Goal: Task Accomplishment & Management: Manage account settings

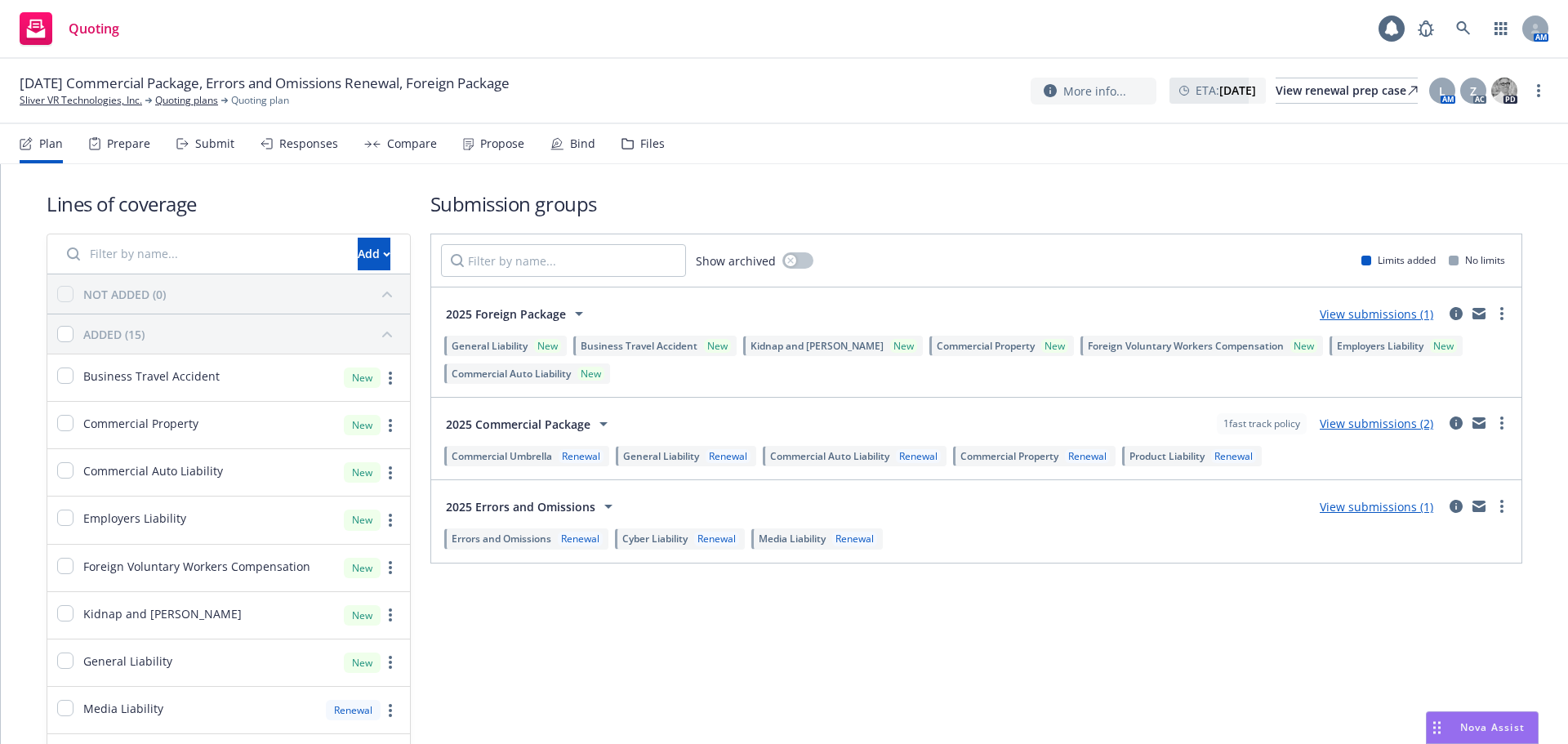
click at [216, 145] on div "Submit" at bounding box center [214, 144] width 39 height 13
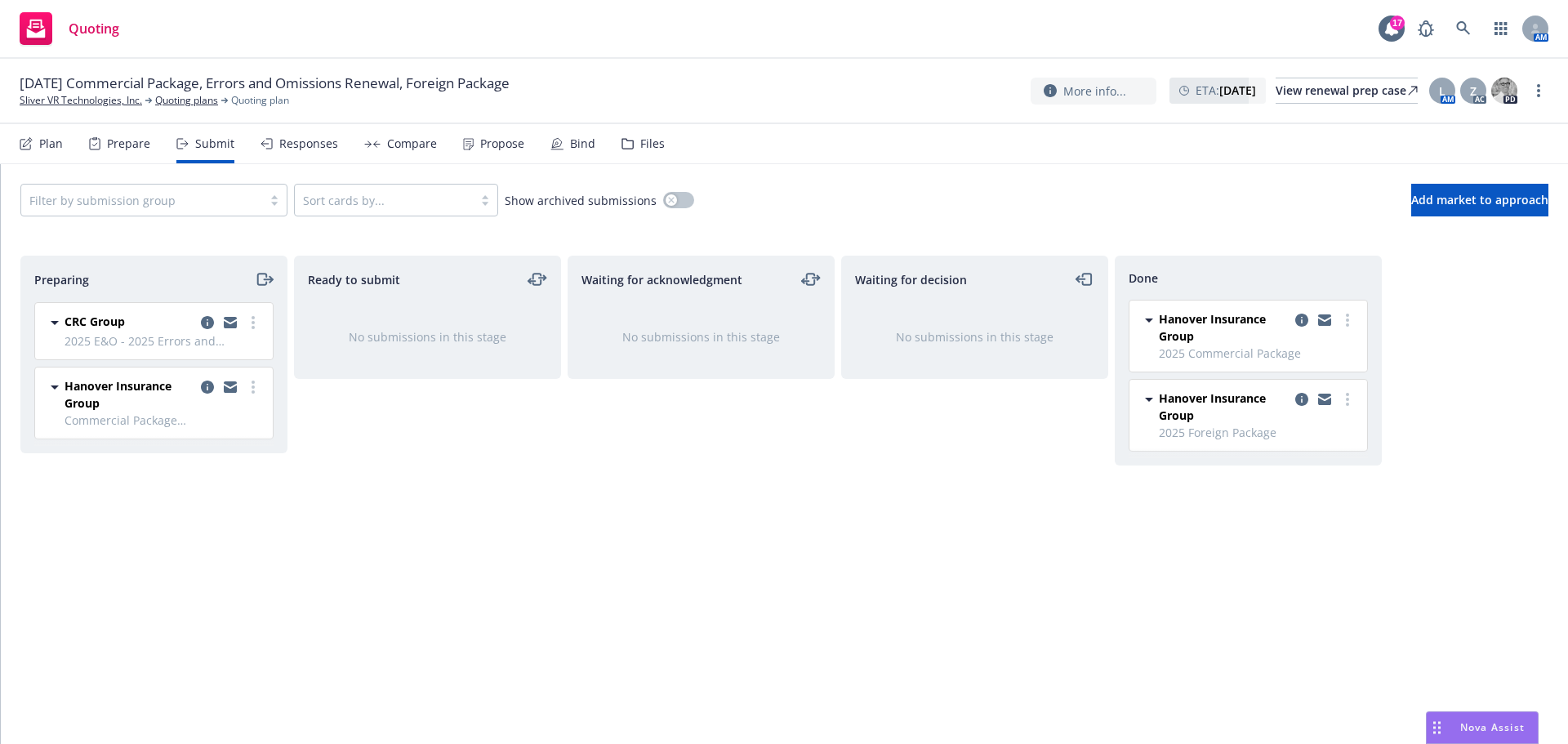
click at [1313, 398] on div at bounding box center [1325, 406] width 65 height 34
click at [1304, 401] on icon "copy logging email" at bounding box center [1301, 399] width 13 height 13
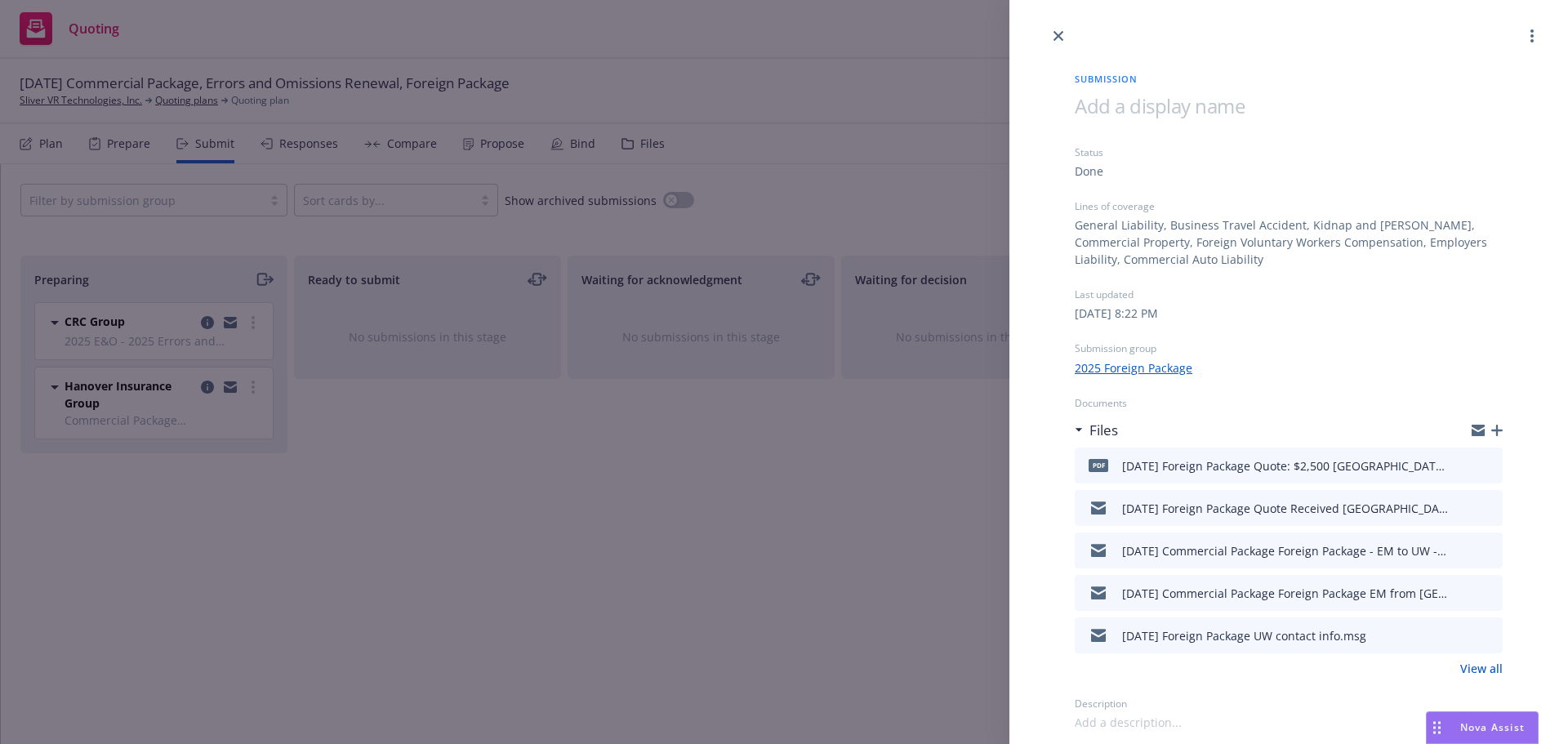
click at [1486, 669] on link "View all" at bounding box center [1481, 668] width 42 height 17
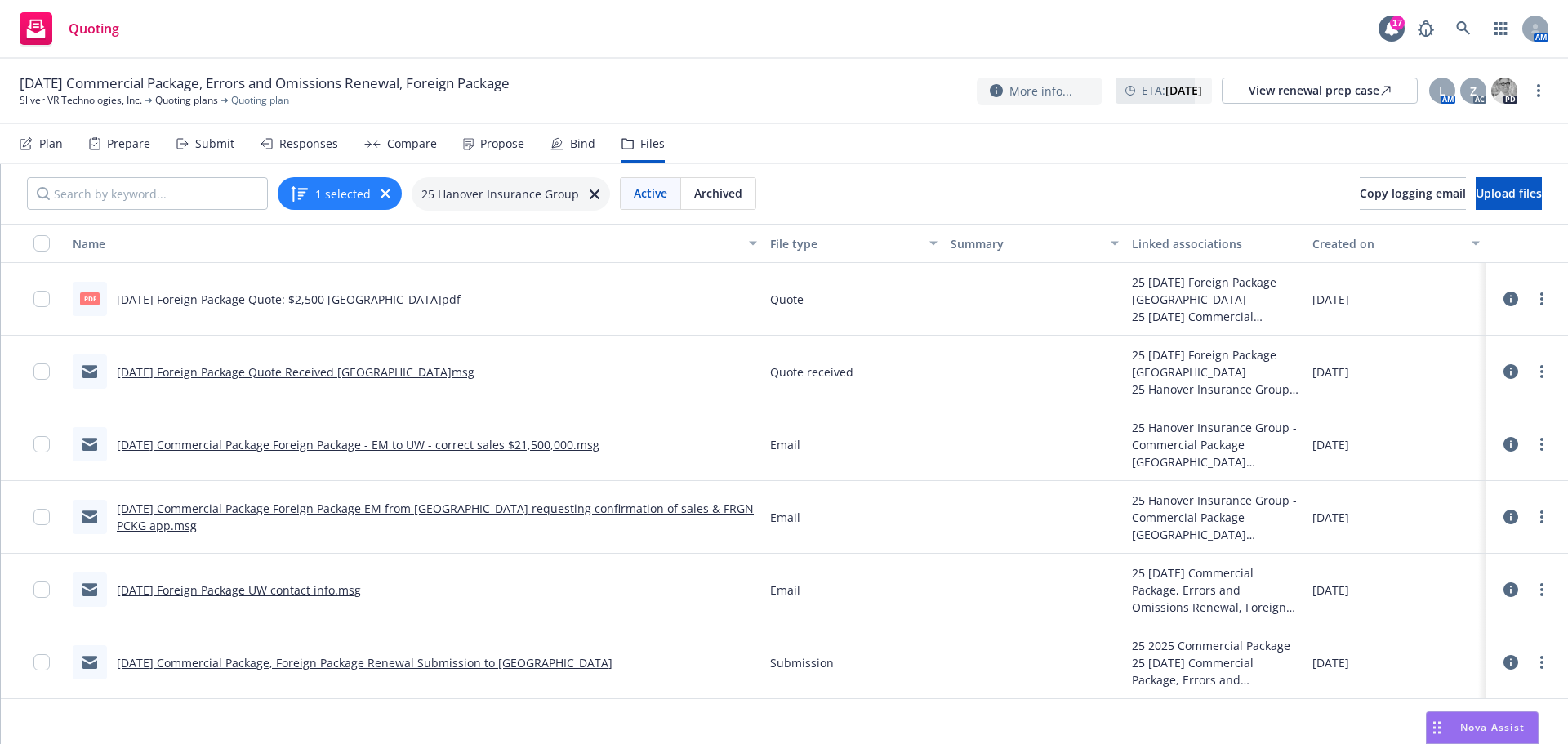
click at [372, 663] on link "9/8/2025 Commercial Package, Foreign Package Renewal Submission to Hanover" at bounding box center [364, 663] width 495 height 16
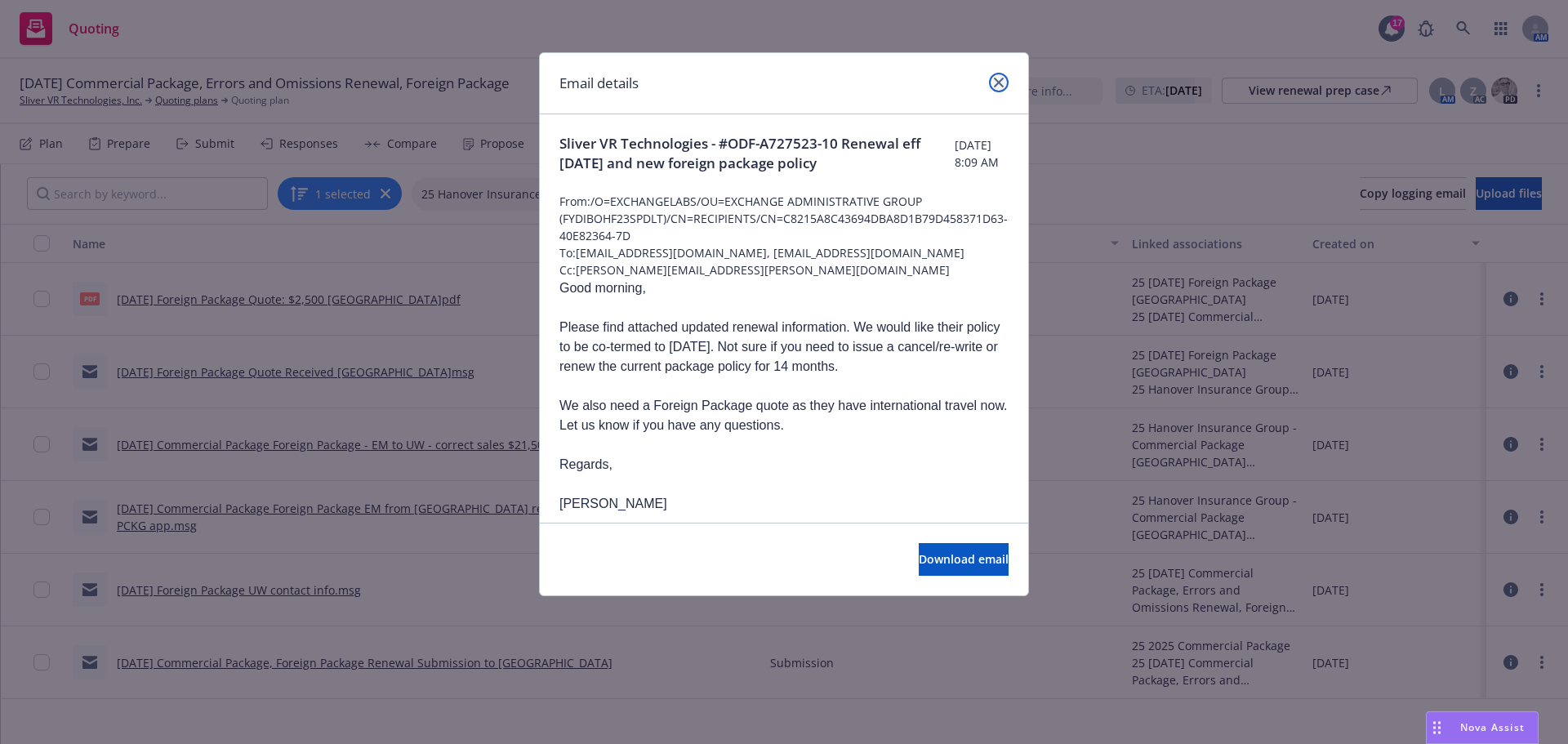
click at [993, 82] on icon "close" at bounding box center [998, 82] width 10 height 10
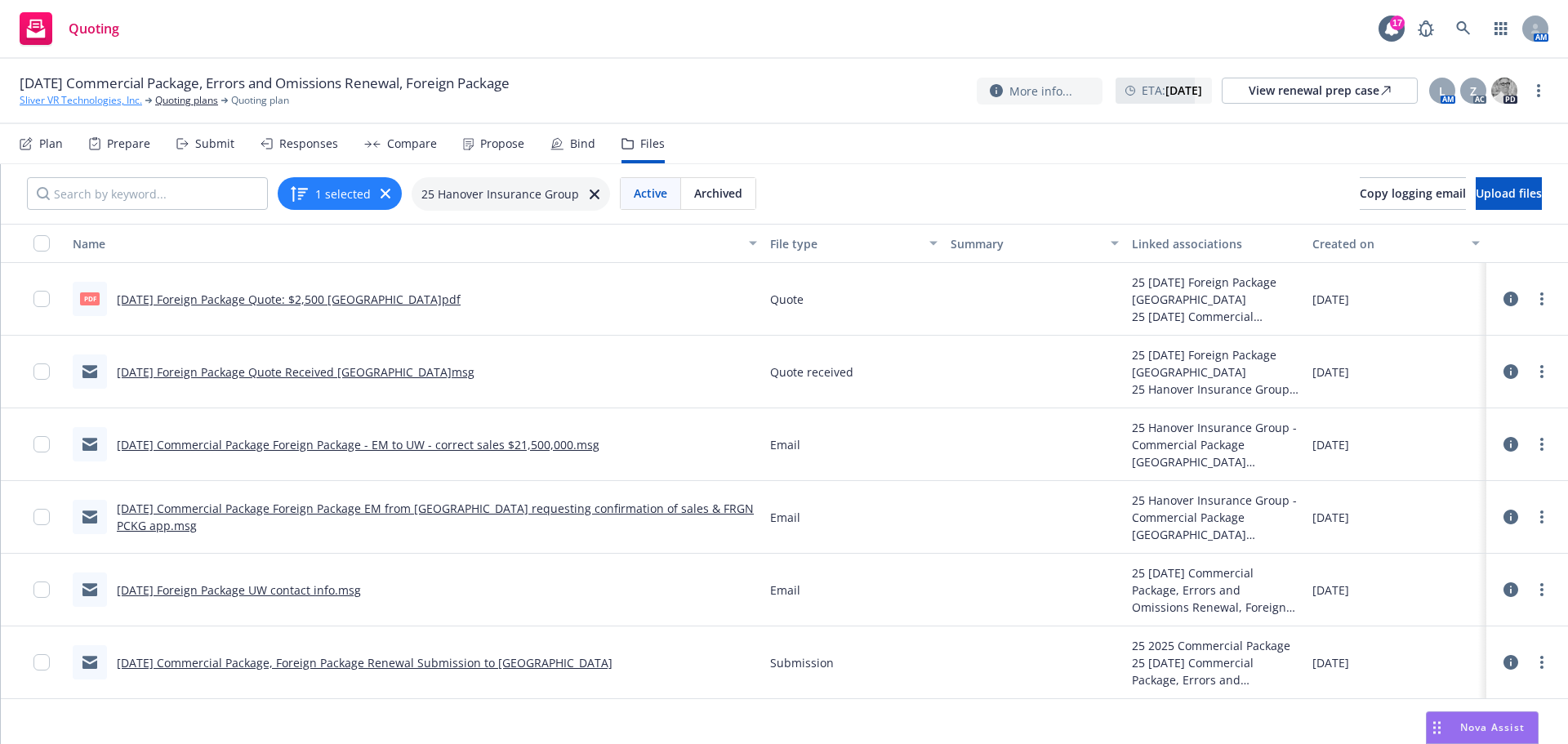
click at [102, 101] on link "Sliver VR Technologies, Inc." at bounding box center [80, 100] width 123 height 15
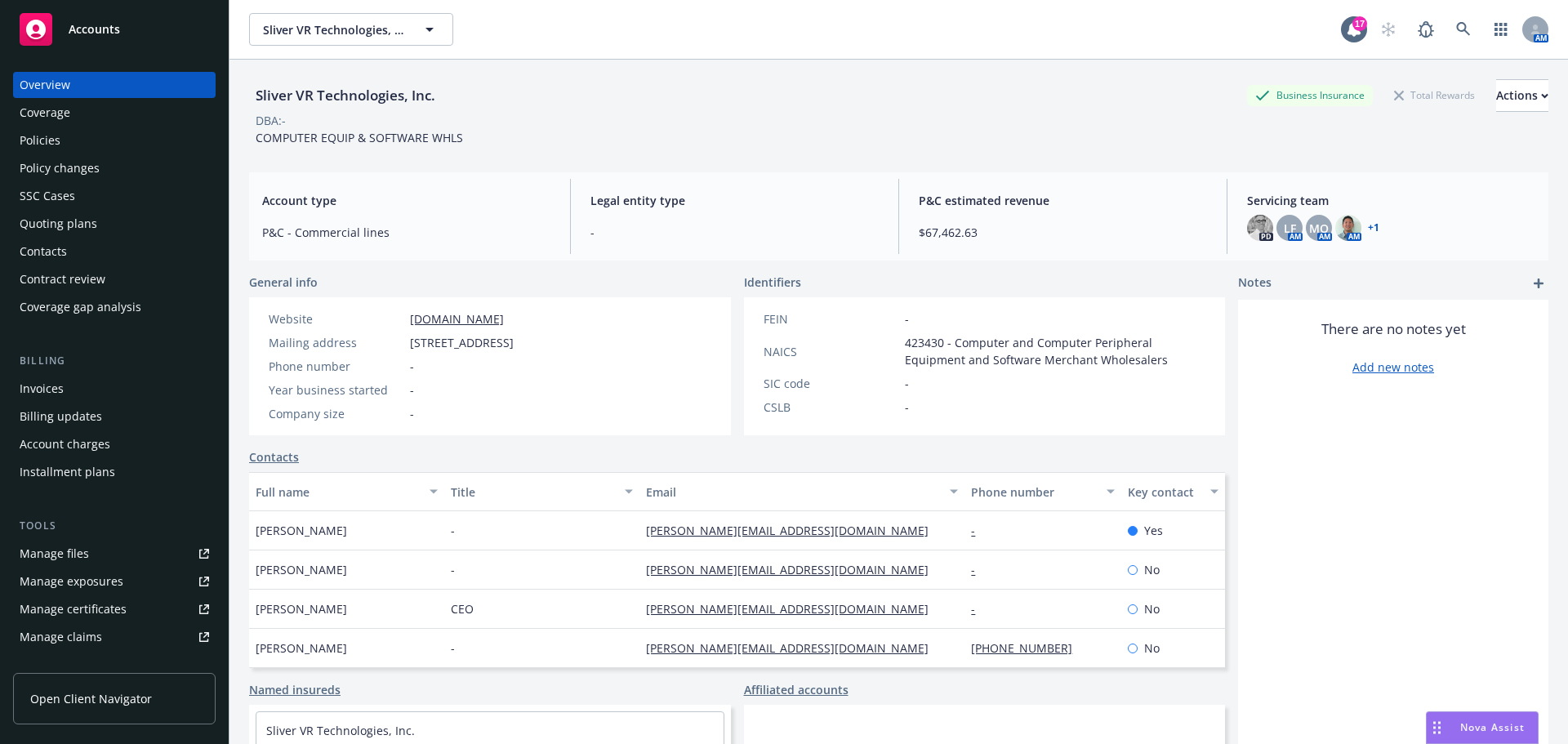
click at [46, 216] on div "Quoting plans" at bounding box center [58, 224] width 78 height 26
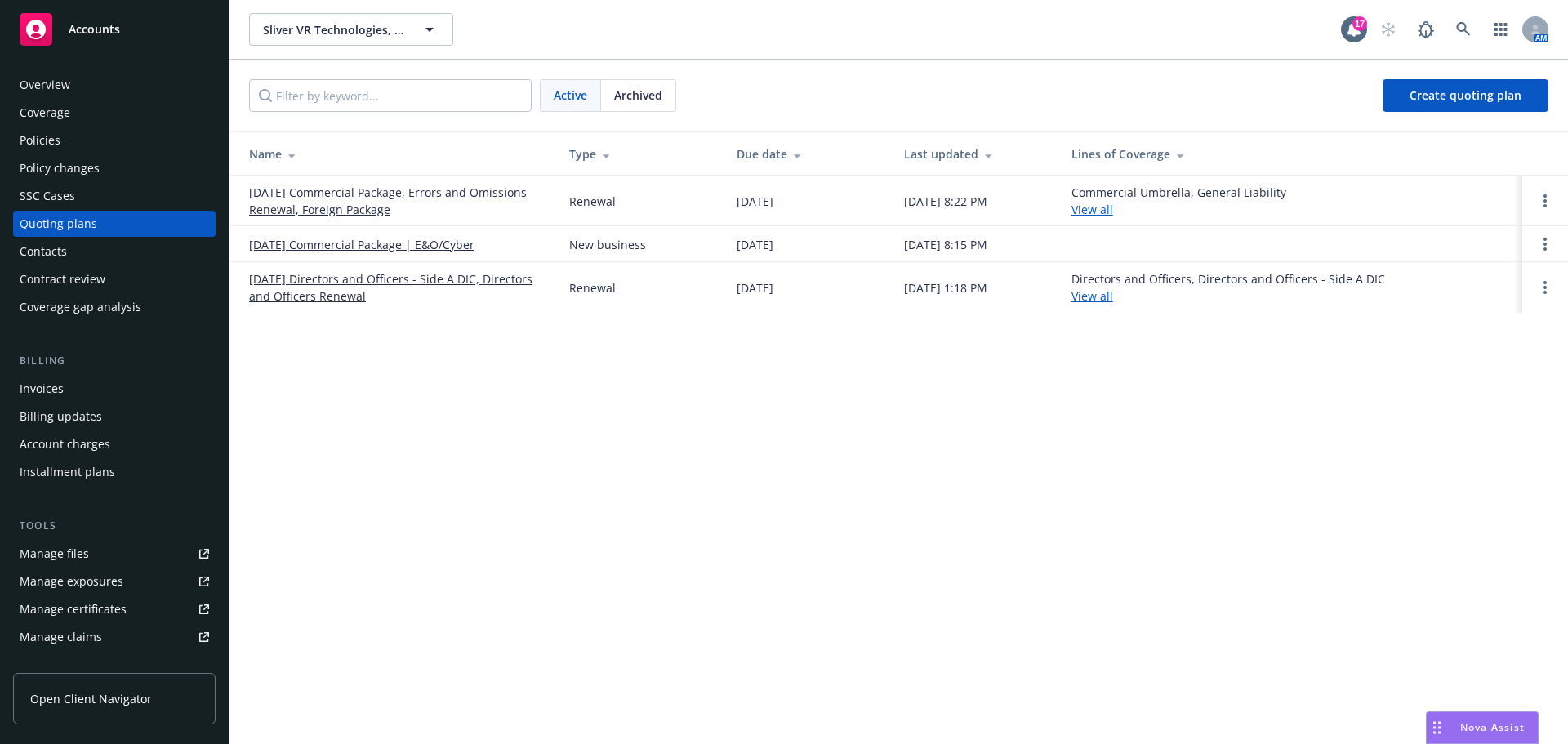
click at [338, 209] on link "09/08/25 Commercial Package, Errors and Omissions Renewal, Foreign Package" at bounding box center [397, 200] width 294 height 34
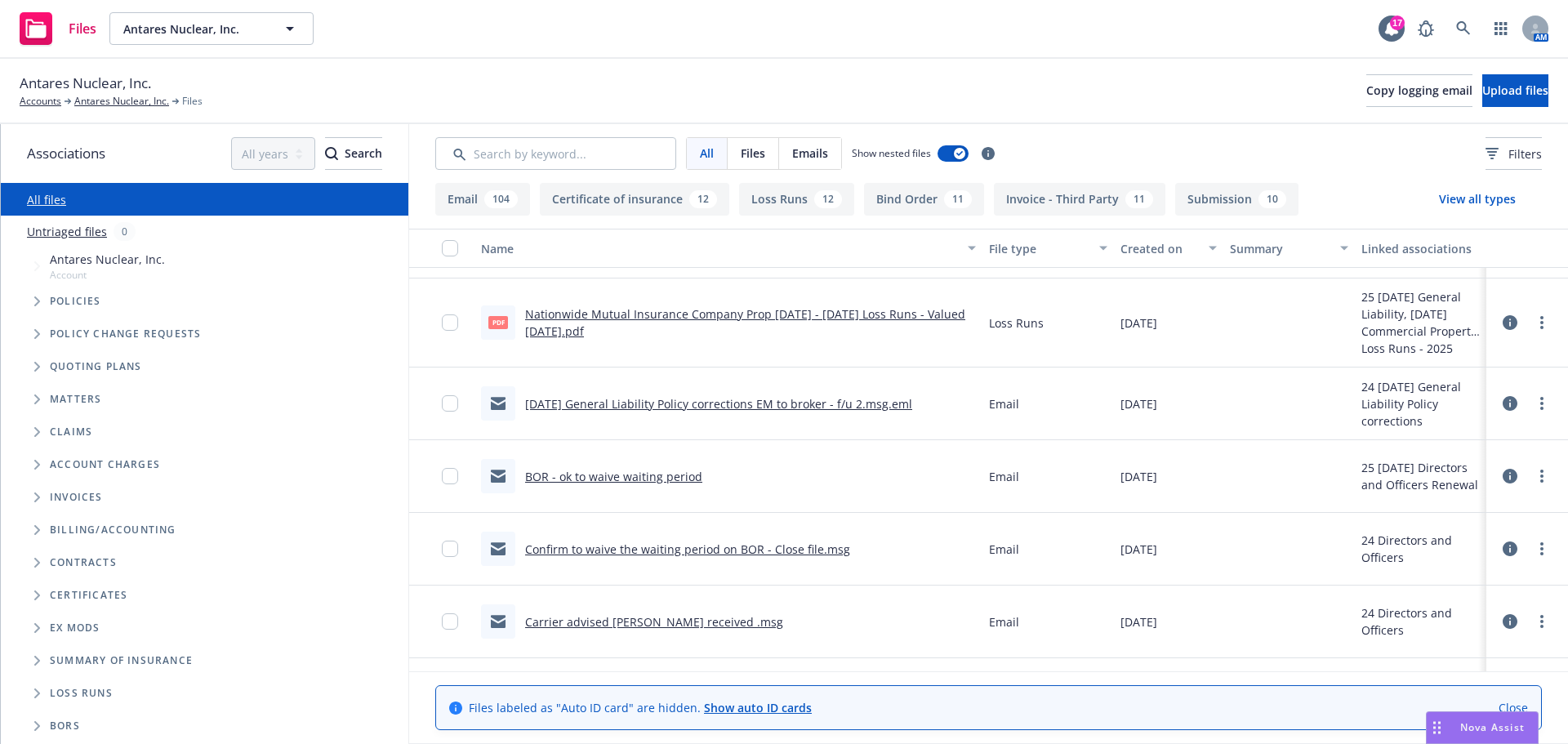
scroll to position [163, 0]
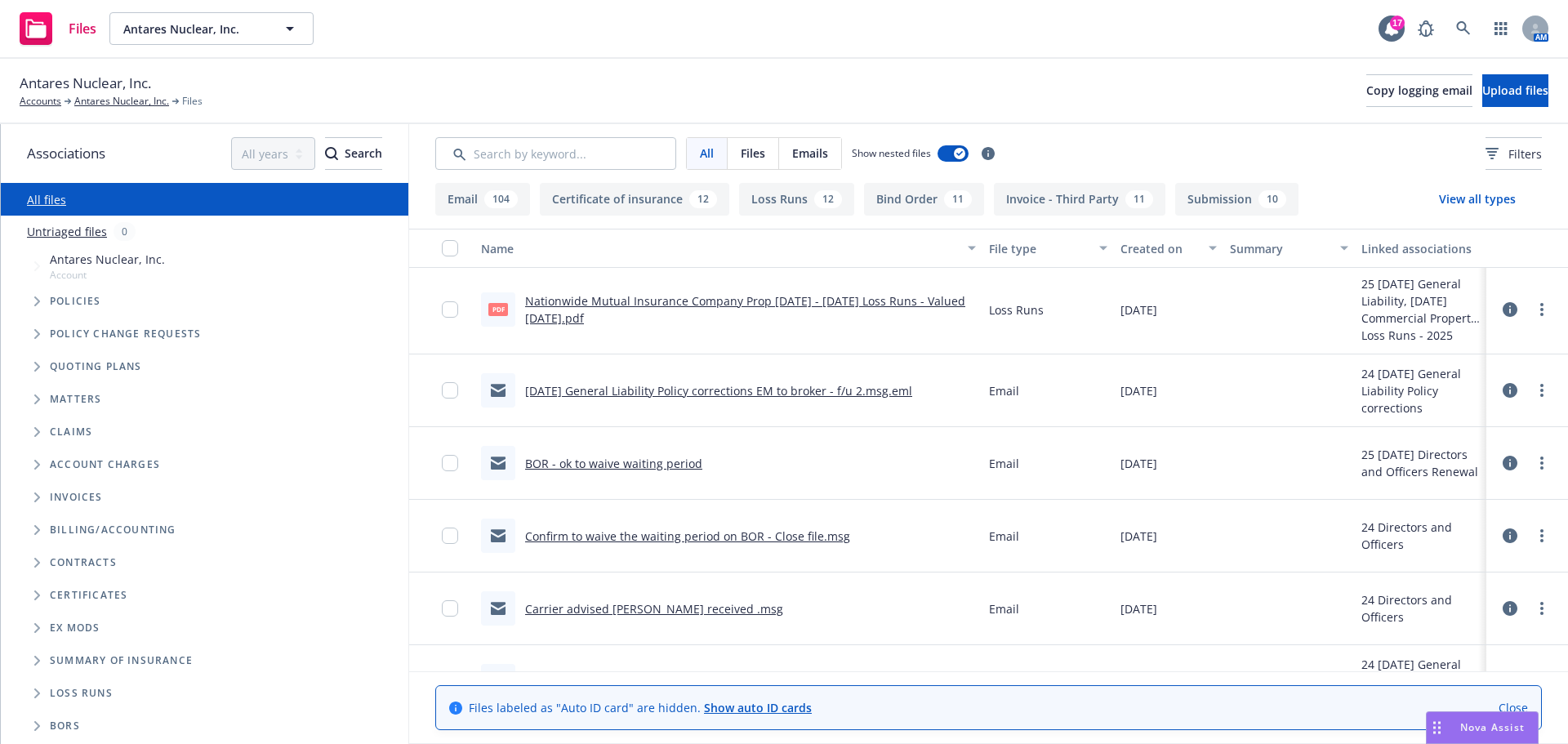
click at [623, 462] on link "BOR - ok to waive waiting period" at bounding box center [613, 464] width 177 height 16
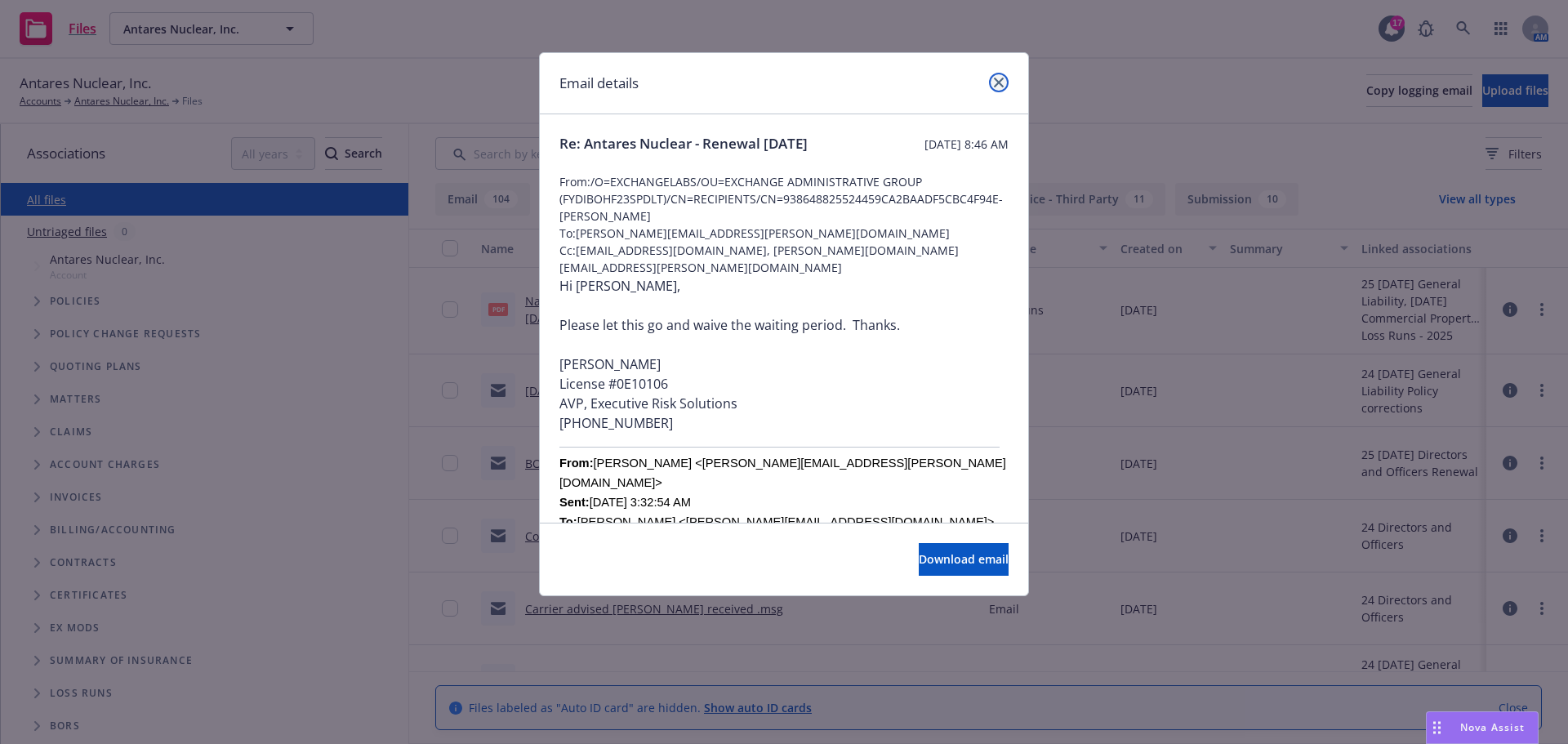
click at [1000, 82] on icon "close" at bounding box center [998, 82] width 10 height 10
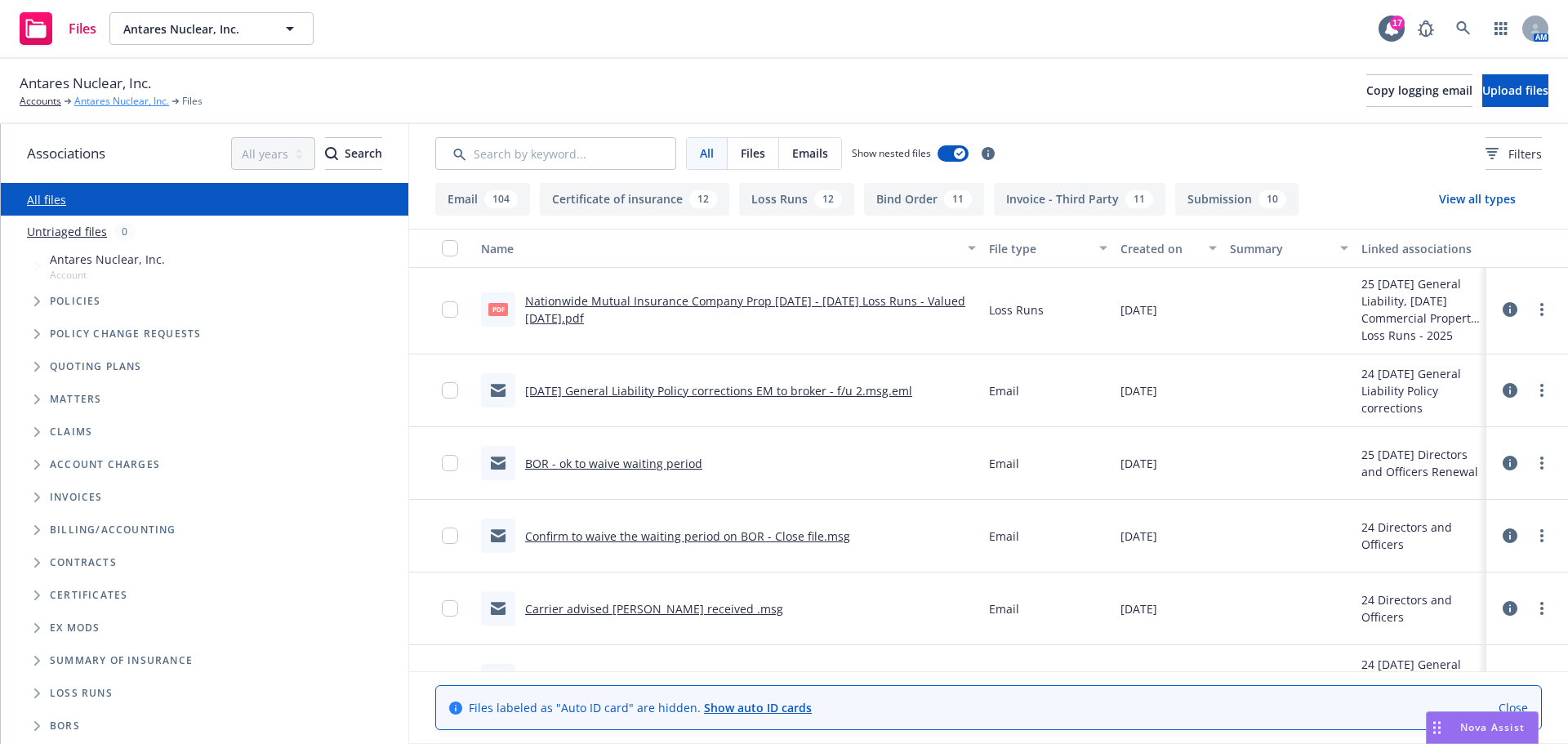
click at [110, 100] on link "Antares Nuclear, Inc." at bounding box center [121, 101] width 94 height 15
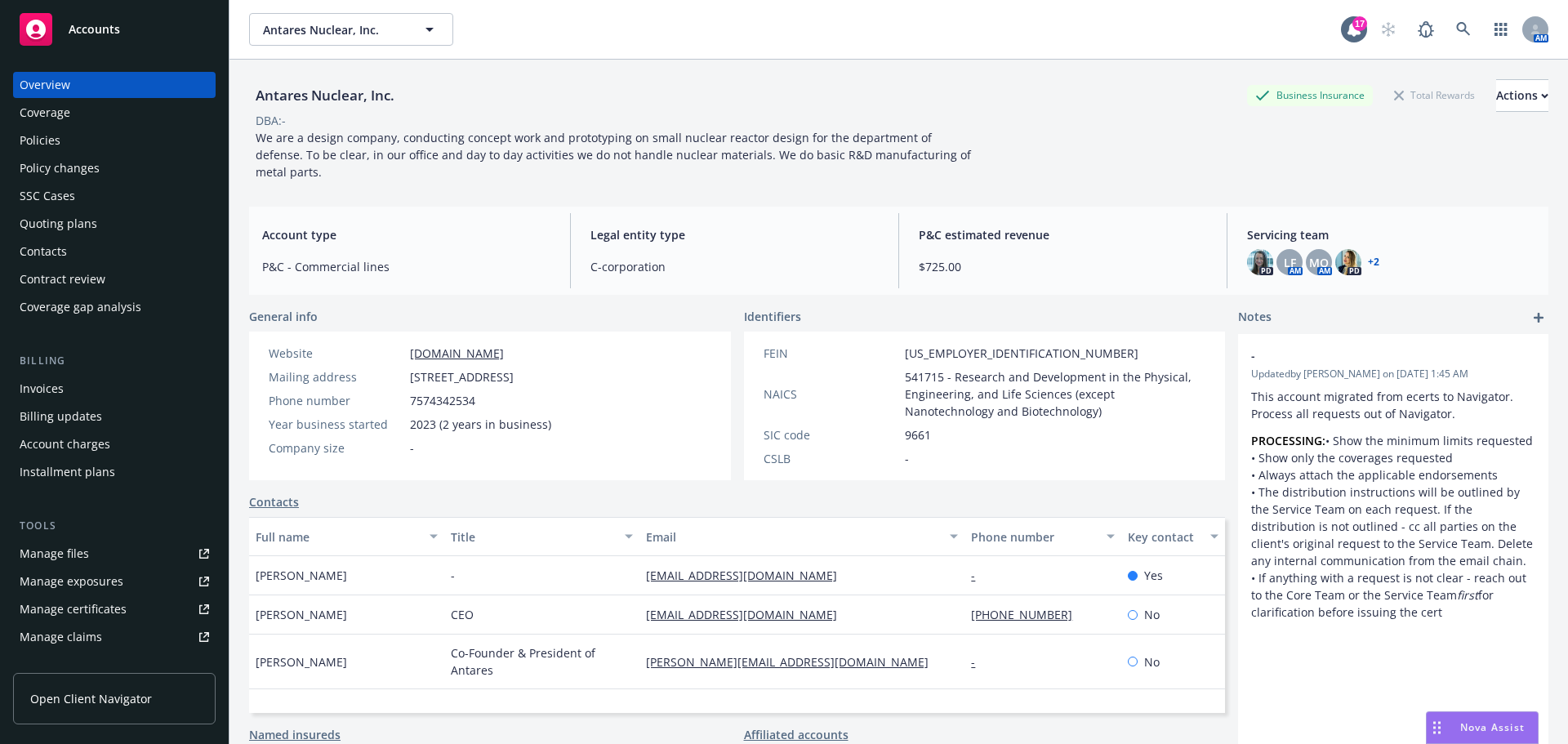
drag, startPoint x: 43, startPoint y: 139, endPoint x: 353, endPoint y: 199, distance: 315.8
click at [44, 141] on div "Policies" at bounding box center [40, 141] width 41 height 26
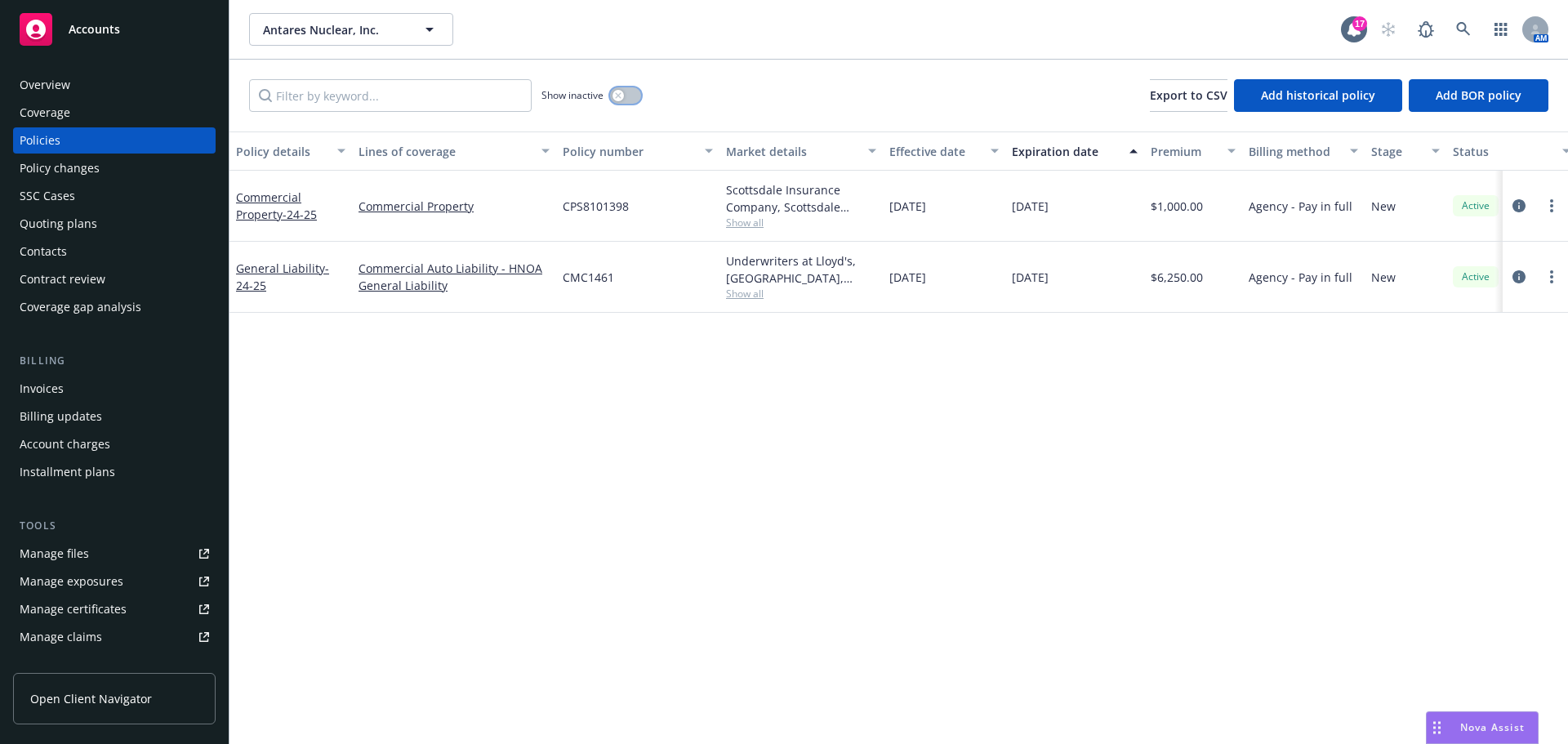
click at [618, 99] on div "button" at bounding box center [618, 95] width 11 height 11
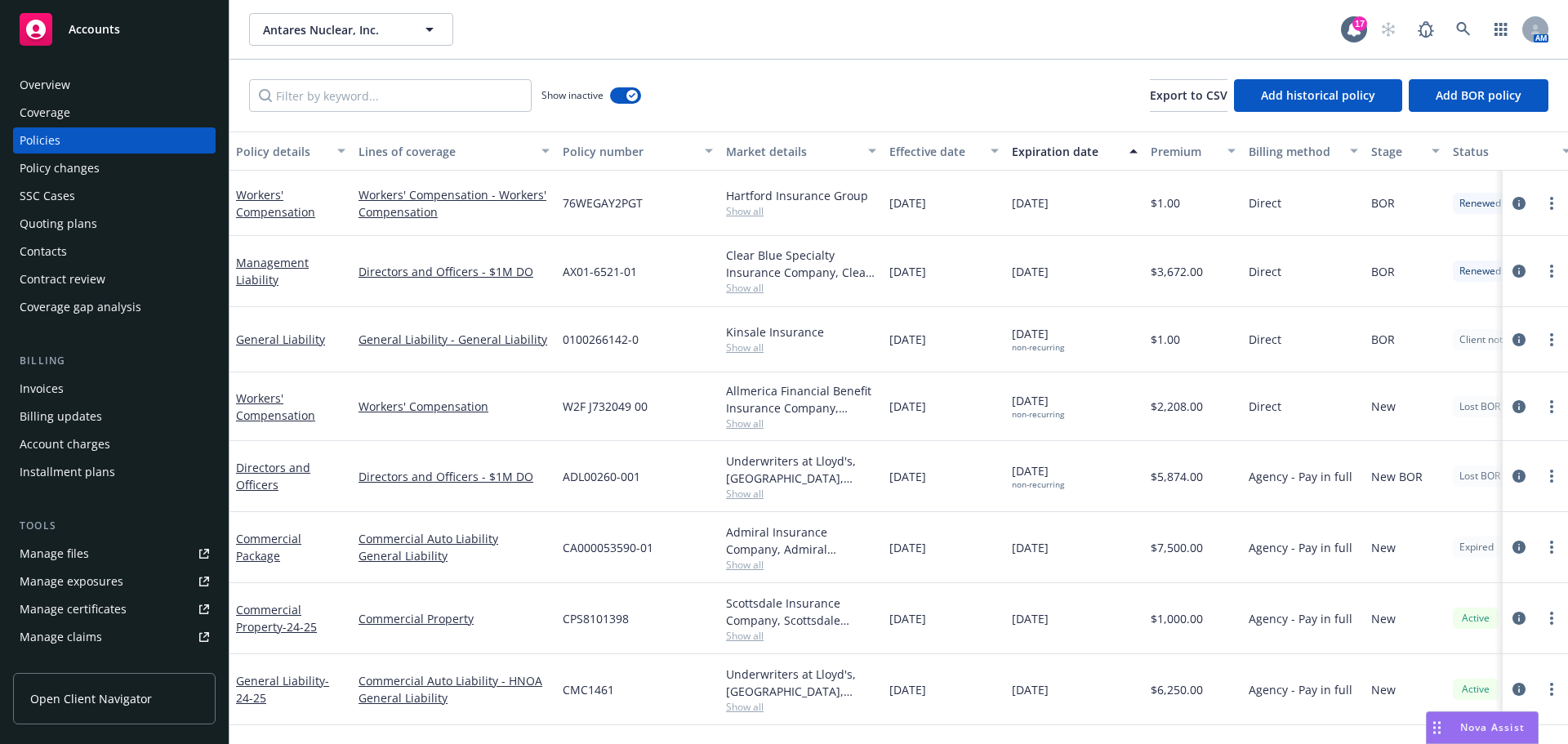
click at [1072, 147] on div "Expiration date" at bounding box center [1066, 151] width 108 height 17
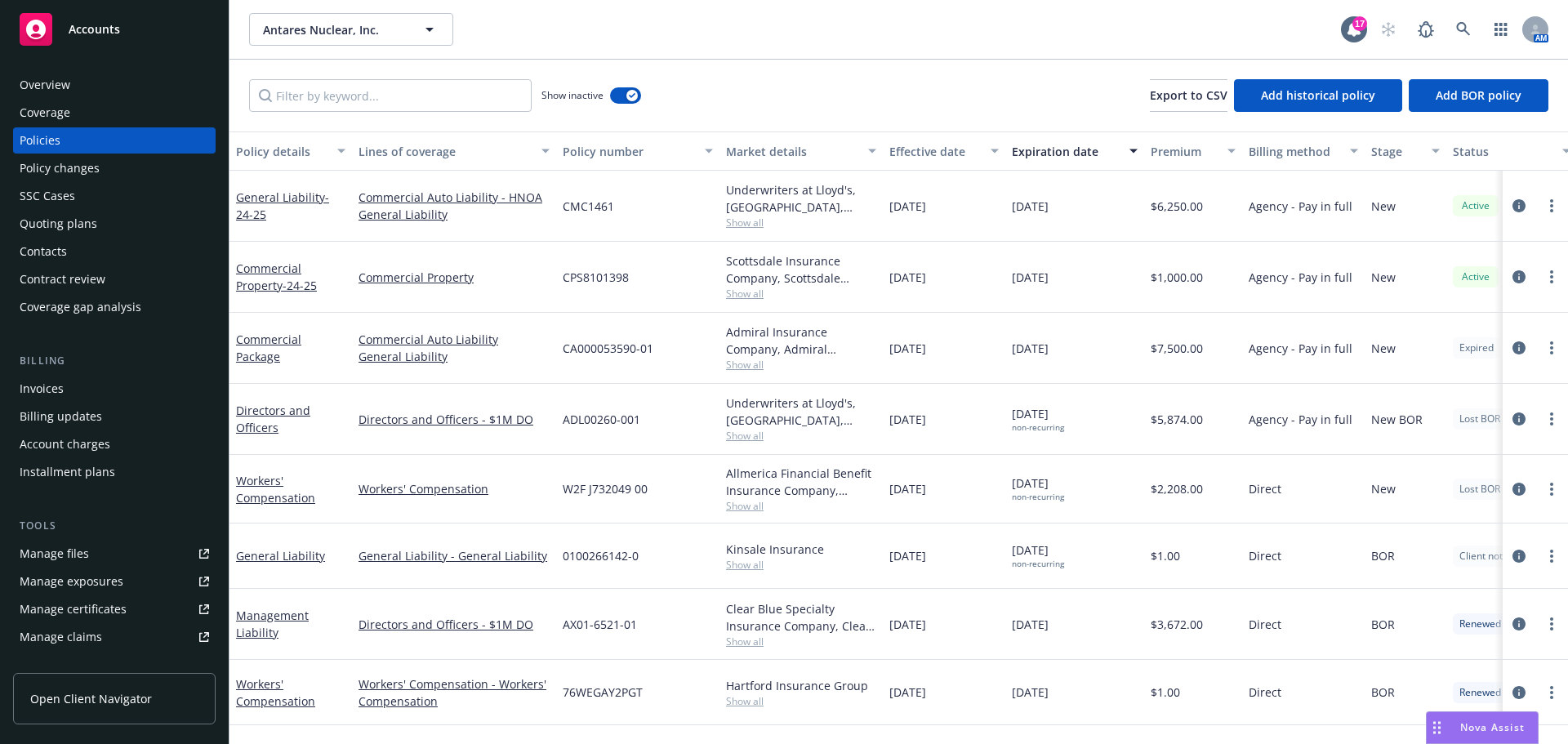
drag, startPoint x: 61, startPoint y: 85, endPoint x: 105, endPoint y: 106, distance: 48.8
click at [61, 85] on div "Overview" at bounding box center [44, 86] width 50 height 26
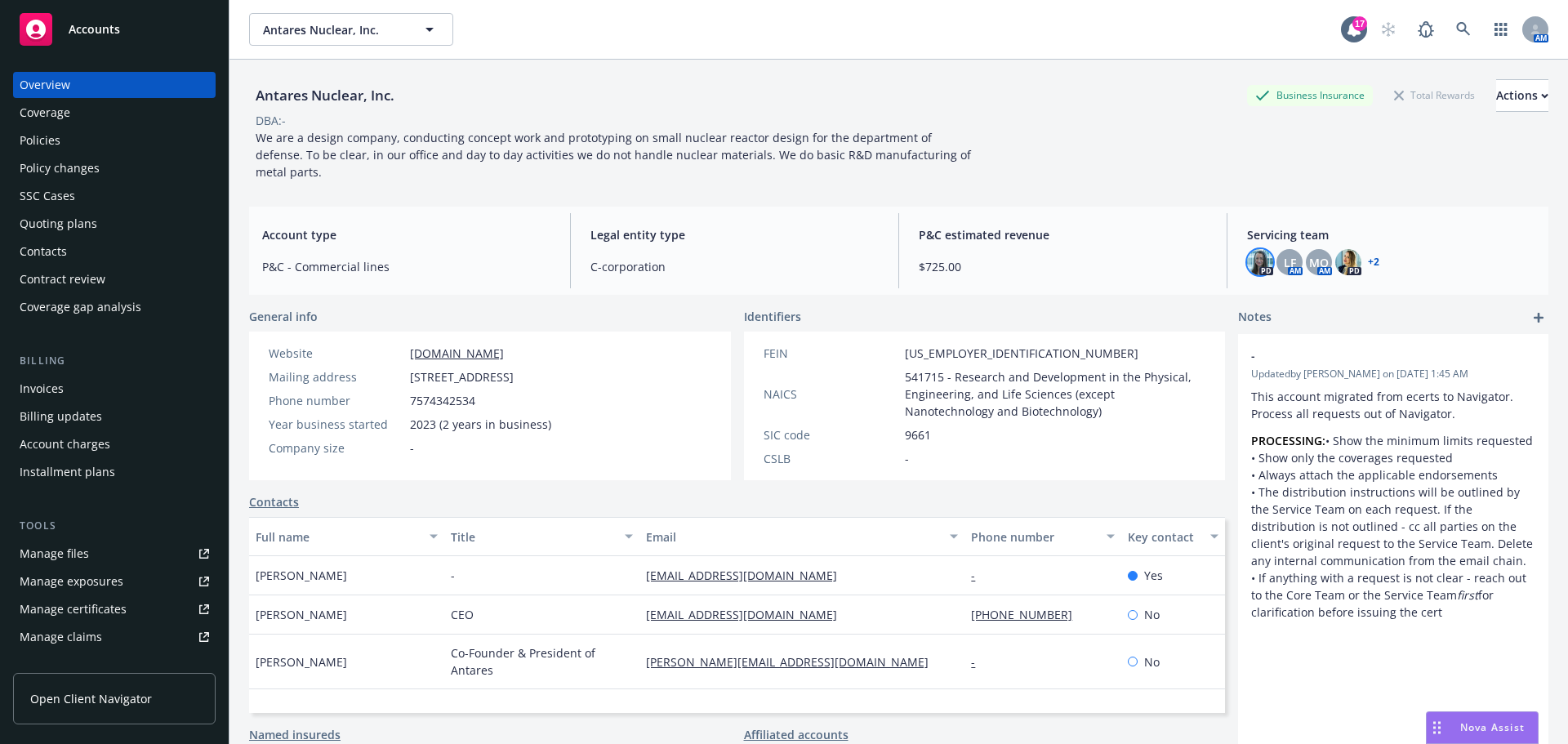
click at [1252, 249] on img at bounding box center [1260, 263] width 26 height 26
click at [71, 554] on div "Manage files" at bounding box center [54, 554] width 70 height 26
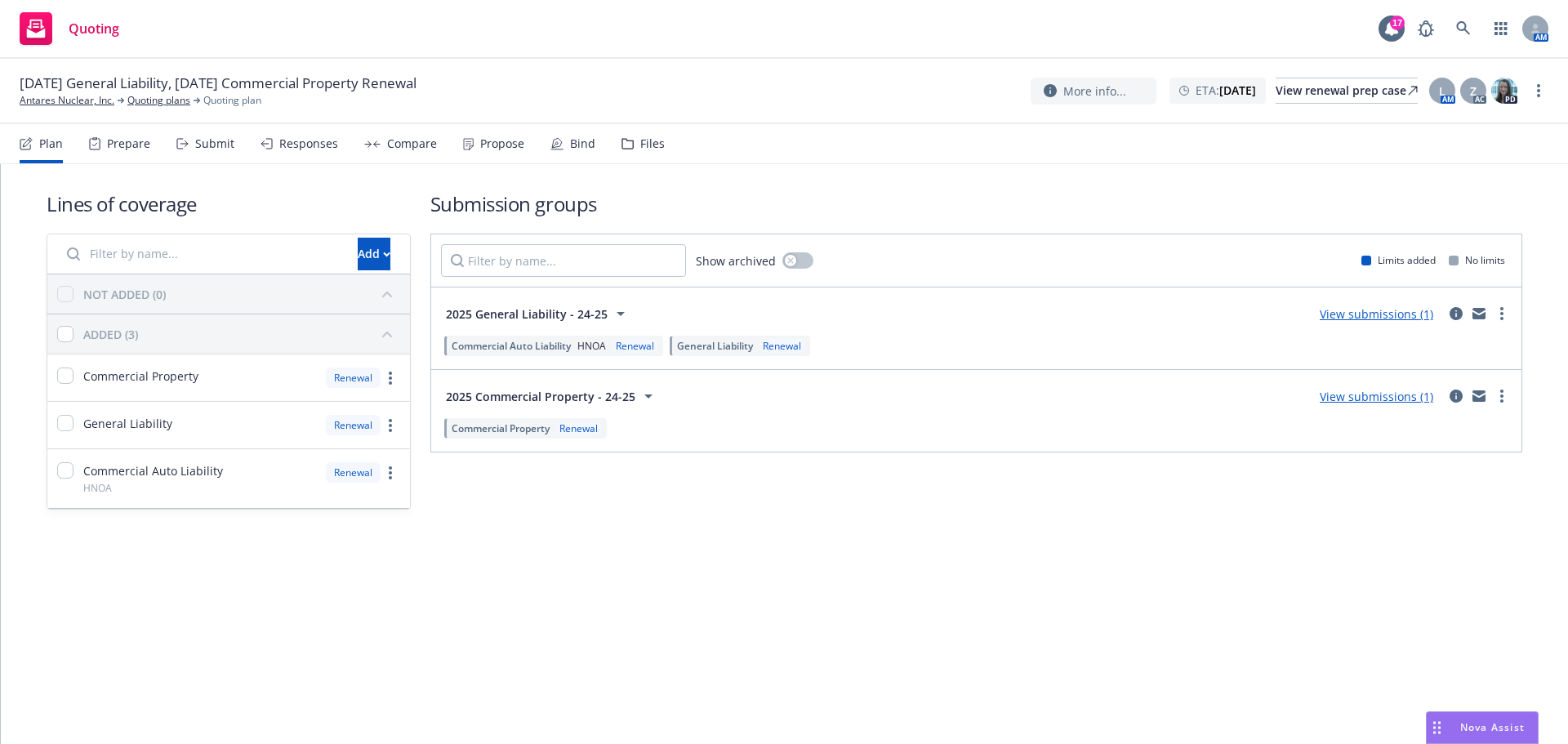
click at [219, 142] on div "Submit" at bounding box center [214, 144] width 39 height 13
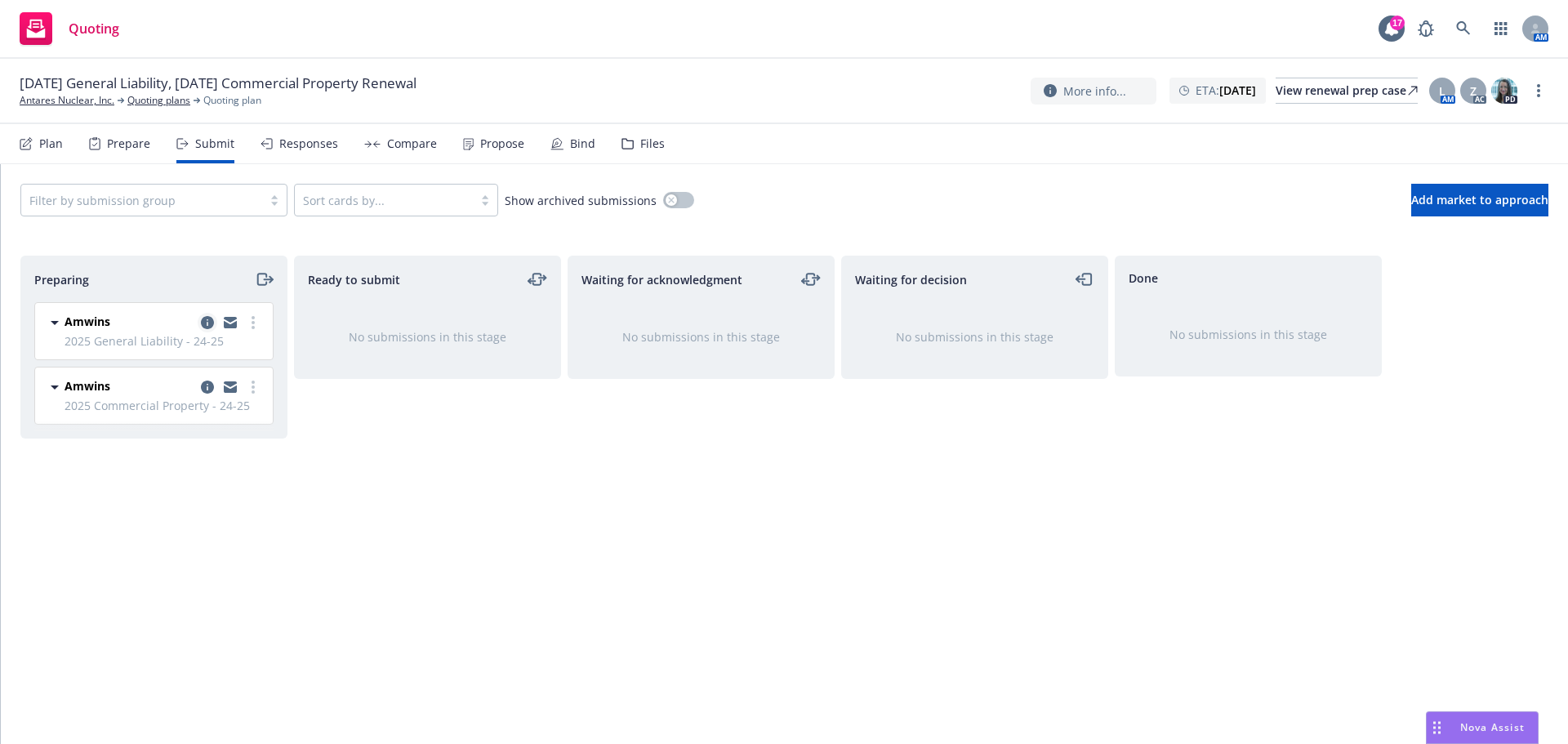
click at [208, 320] on icon "copy logging email" at bounding box center [207, 323] width 13 height 13
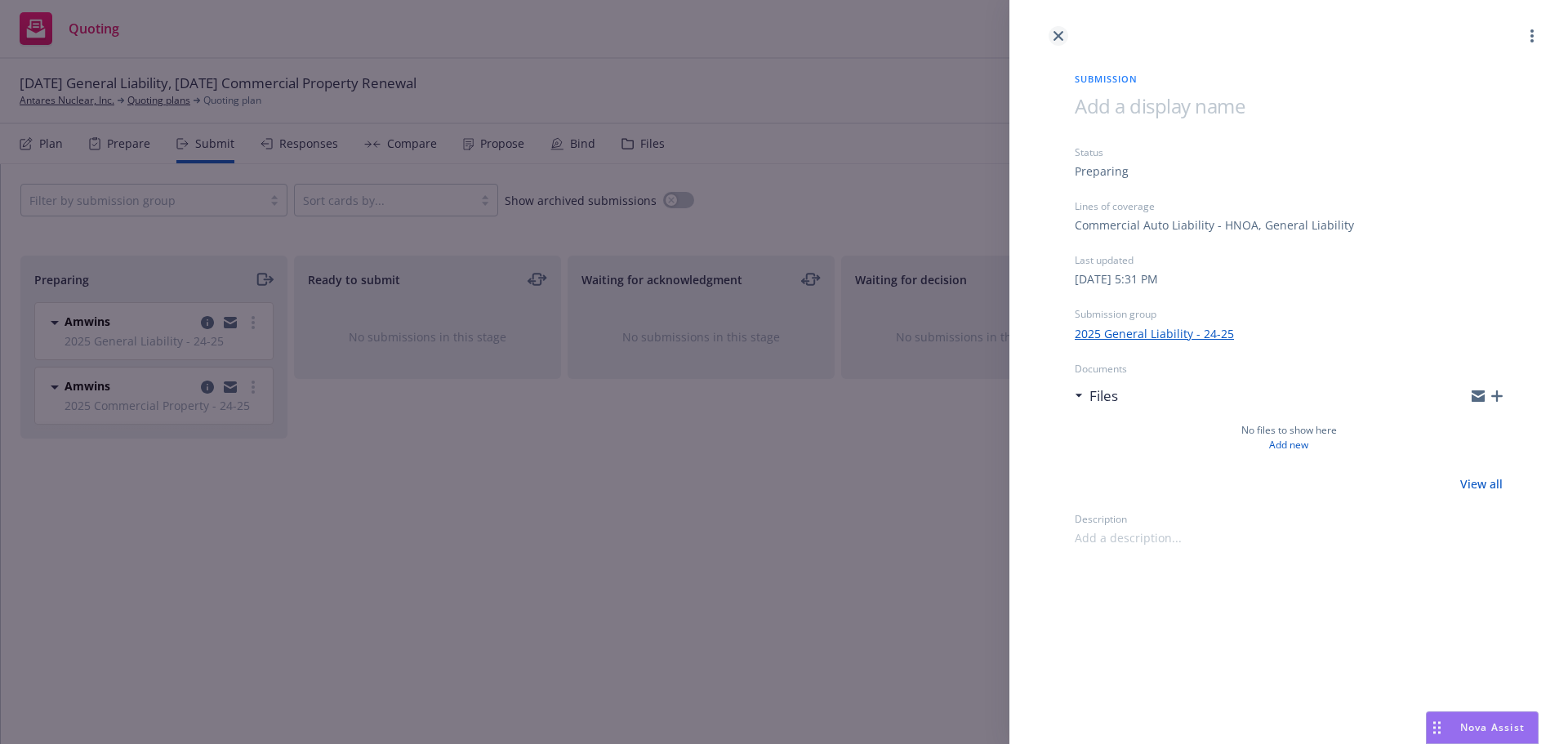
click at [1057, 33] on icon "close" at bounding box center [1058, 35] width 10 height 10
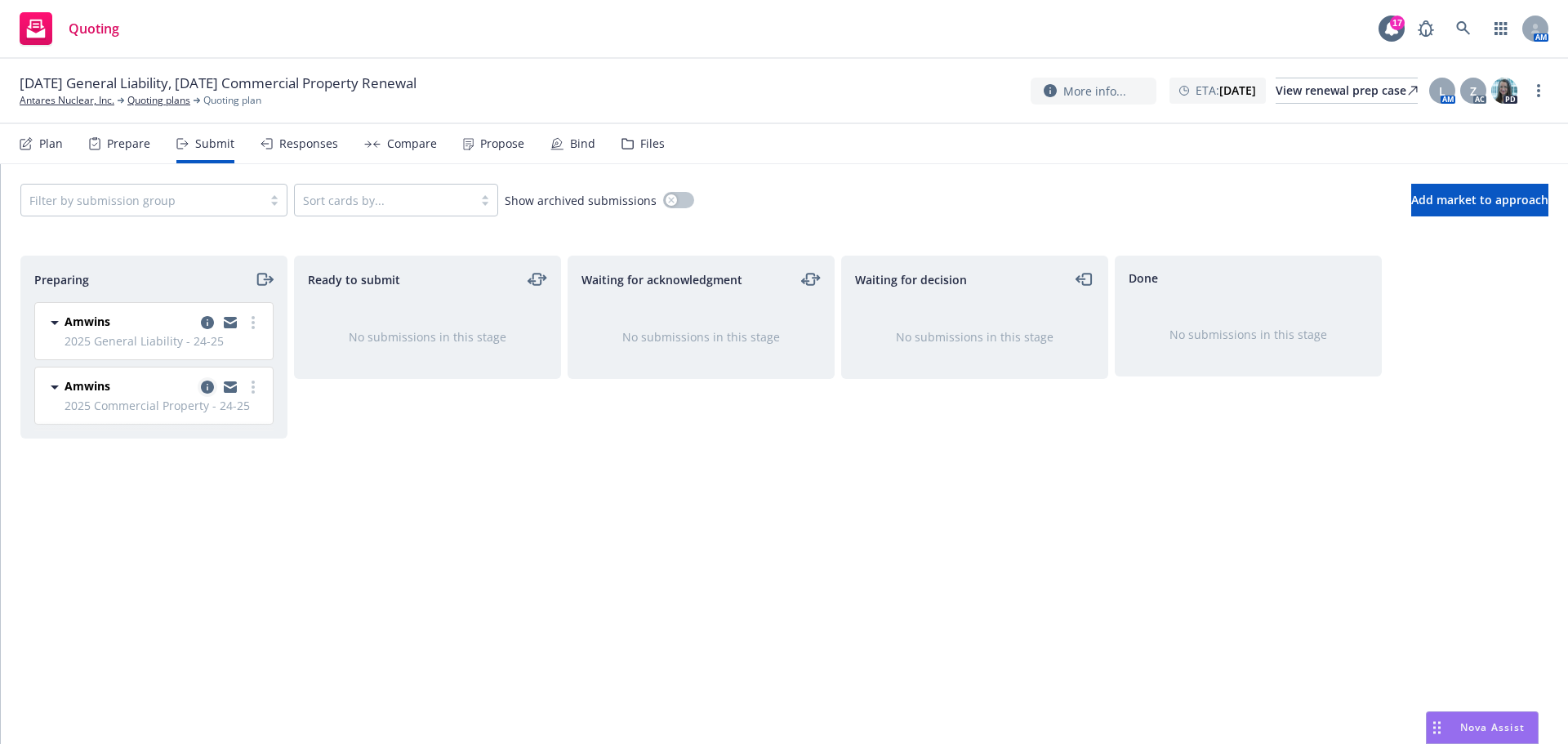
click at [208, 387] on icon "copy logging email" at bounding box center [207, 387] width 13 height 13
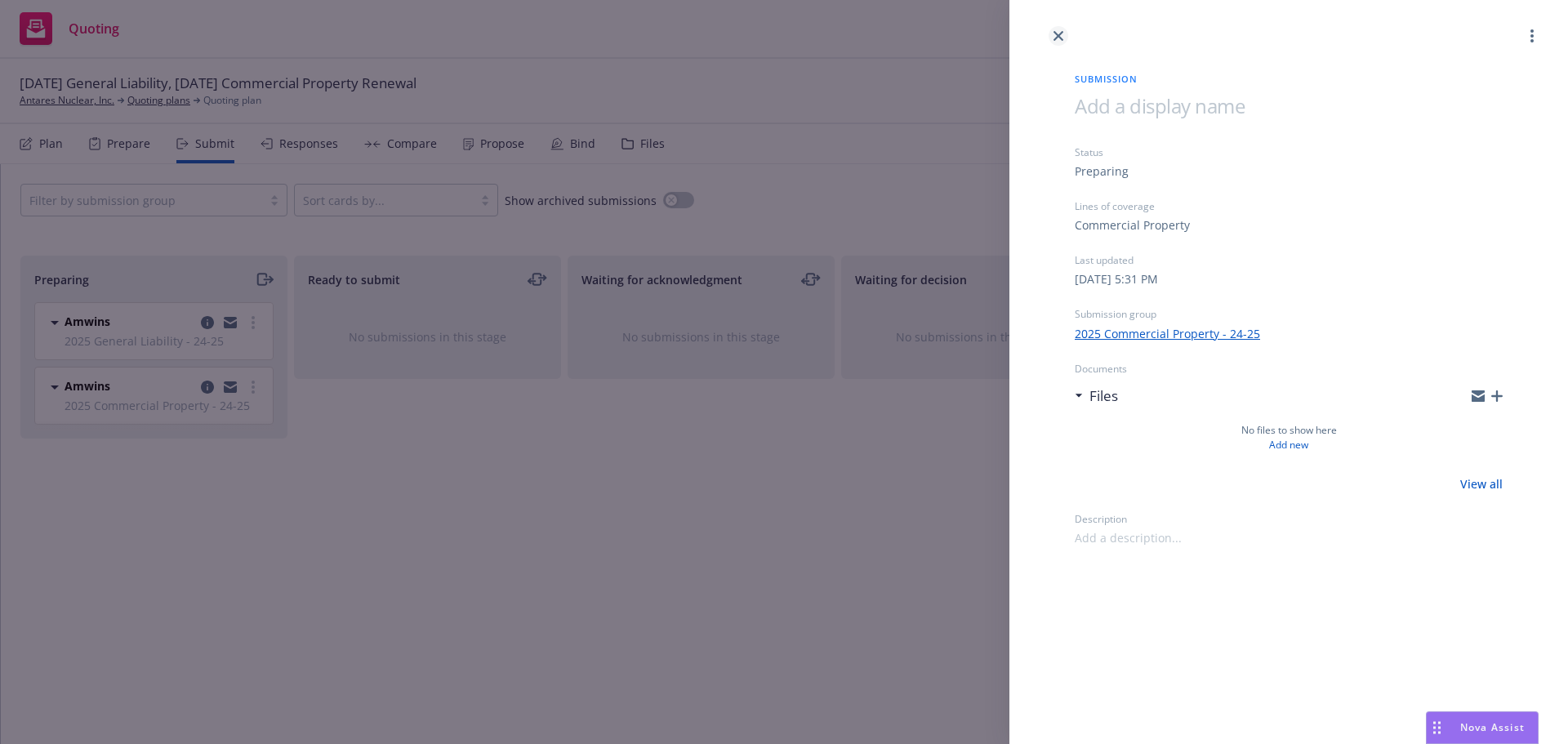
click at [1052, 37] on link "close" at bounding box center [1059, 36] width 19 height 19
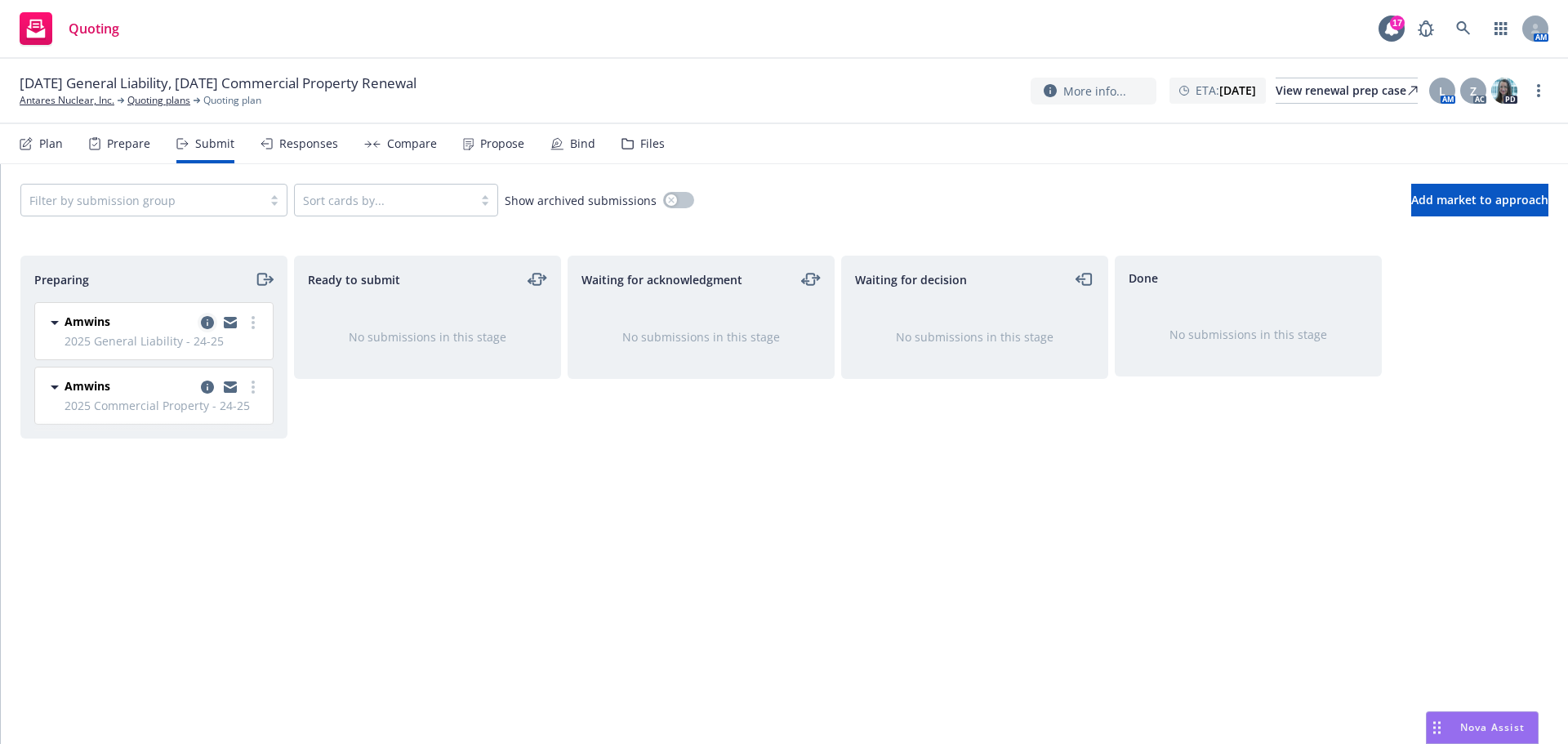
click at [208, 324] on icon "copy logging email" at bounding box center [207, 323] width 13 height 13
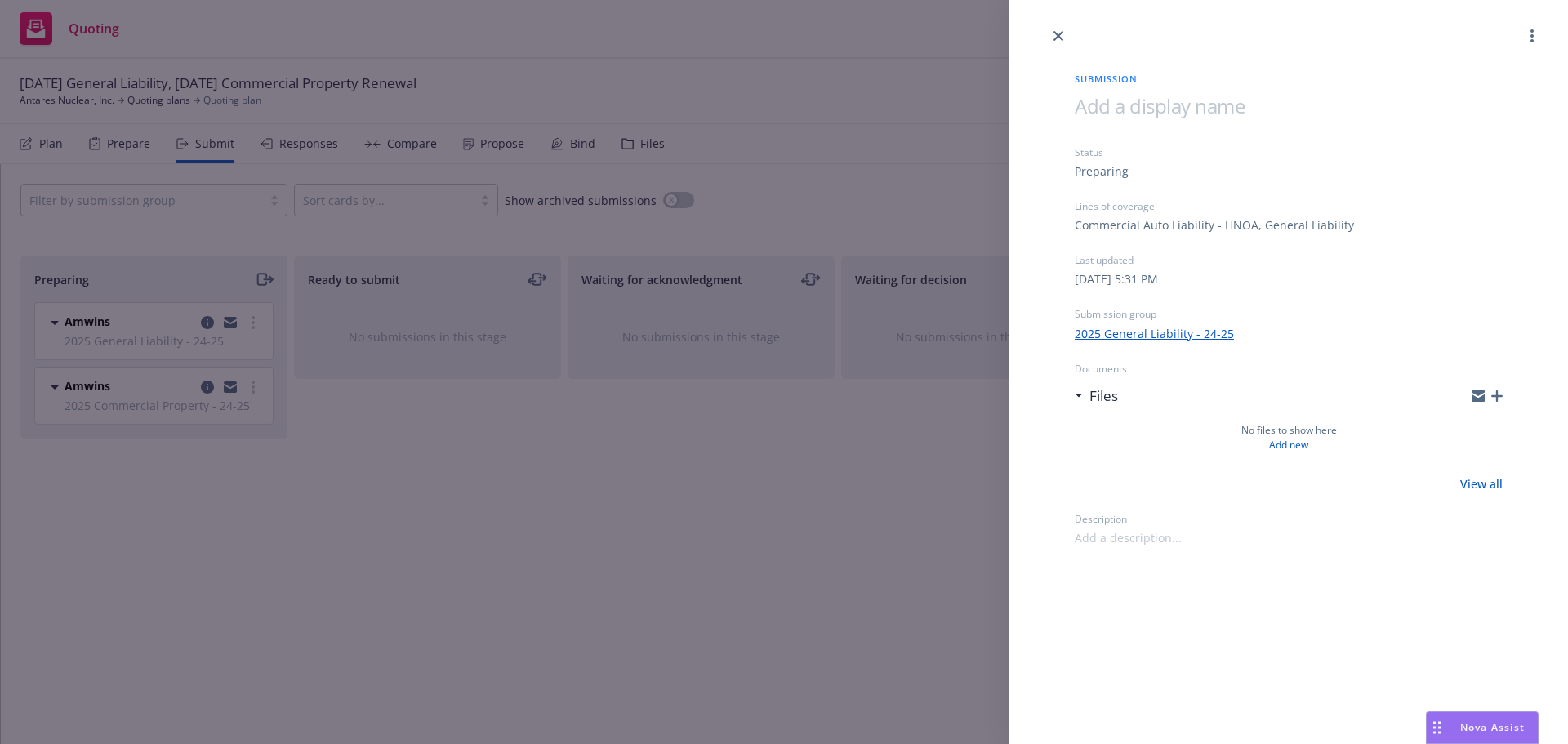
click at [1492, 393] on icon "button" at bounding box center [1497, 396] width 11 height 11
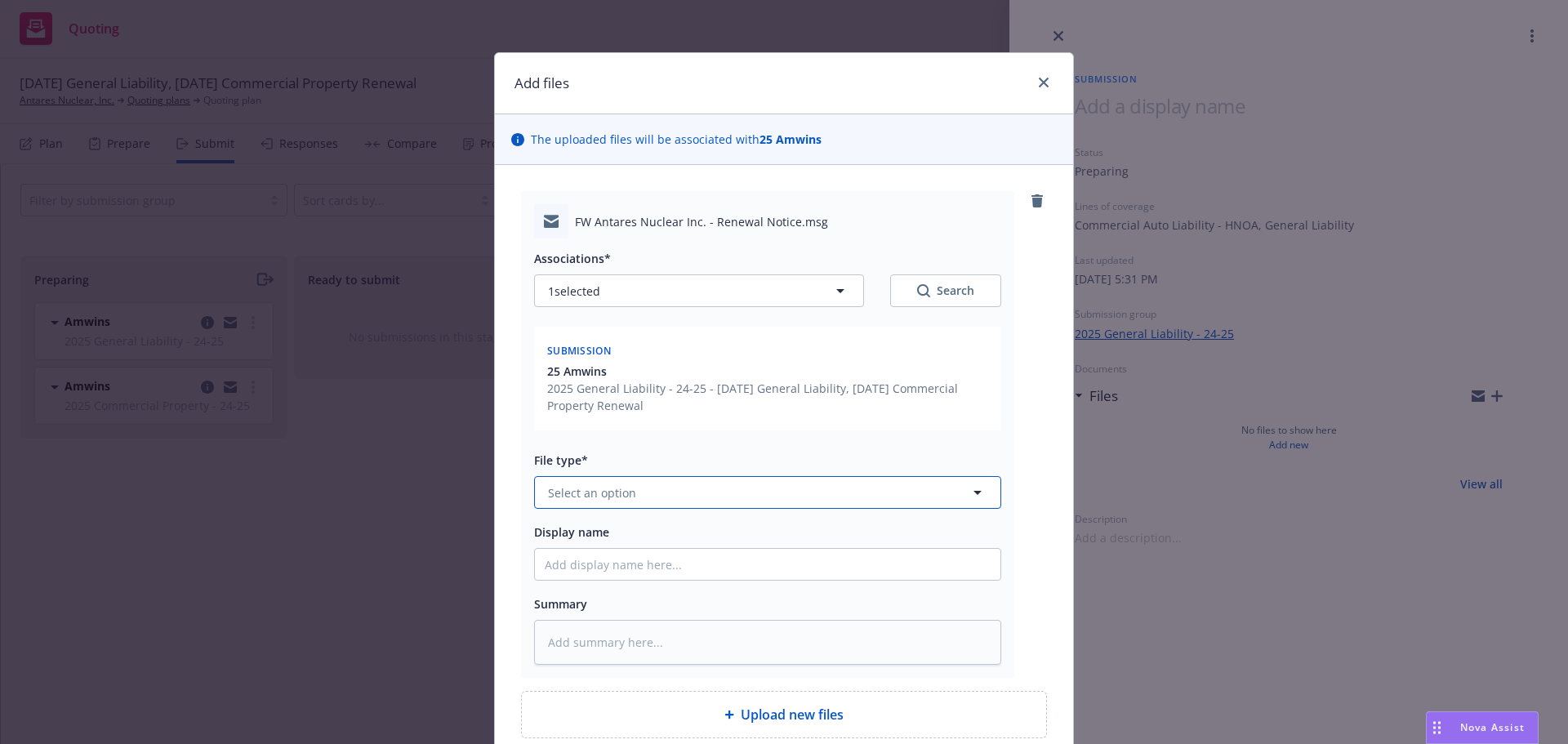
click at [553, 502] on button "Select an option" at bounding box center [768, 492] width 467 height 33
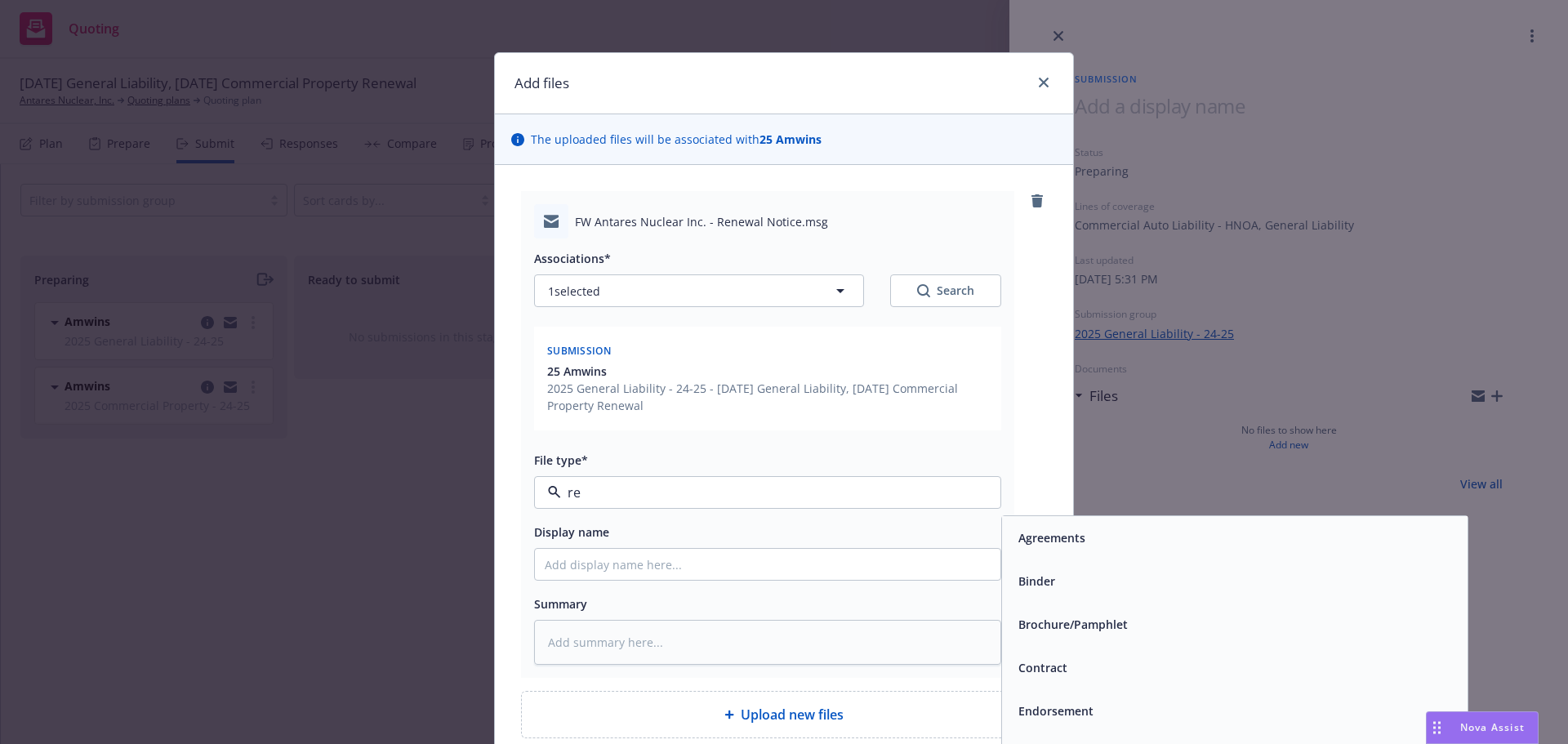
type input "ren"
click at [1090, 569] on div "Renewal solicitation" at bounding box center [1235, 581] width 465 height 43
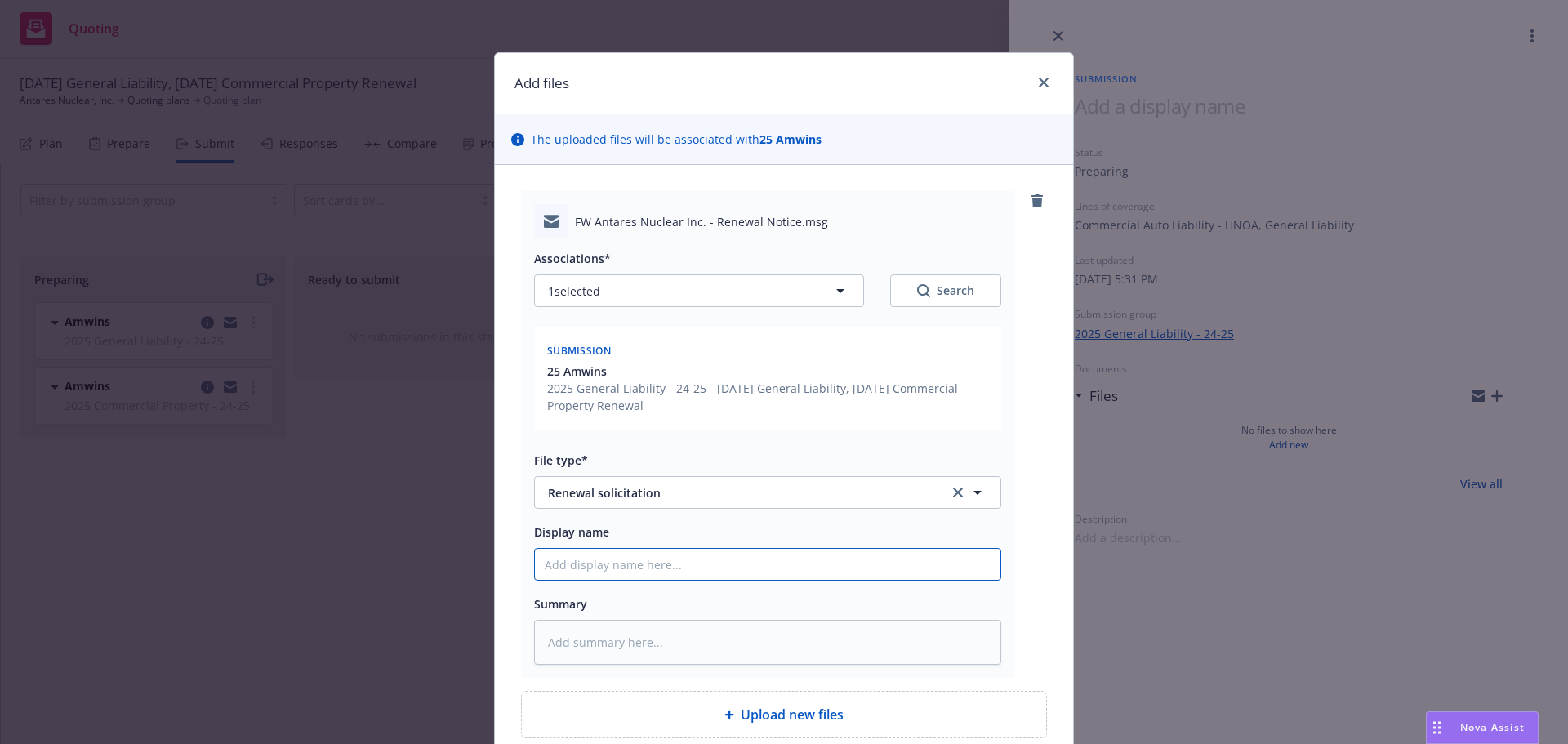
click at [584, 562] on input "Display name" at bounding box center [768, 564] width 465 height 31
type textarea "x"
type input "1"
type textarea "x"
type input "11"
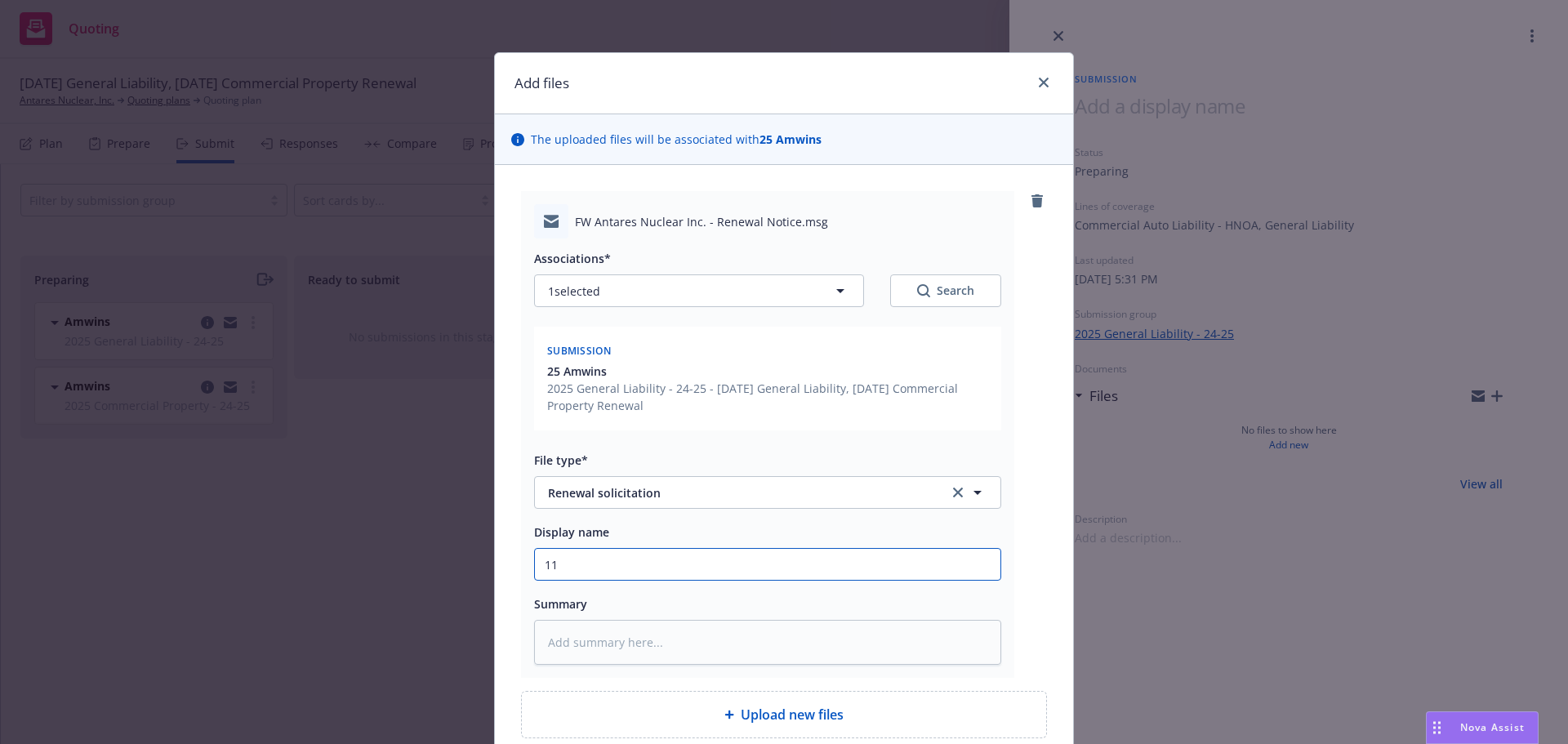
type textarea "x"
type input "11/"
type textarea "x"
type input "11/8"
type textarea "x"
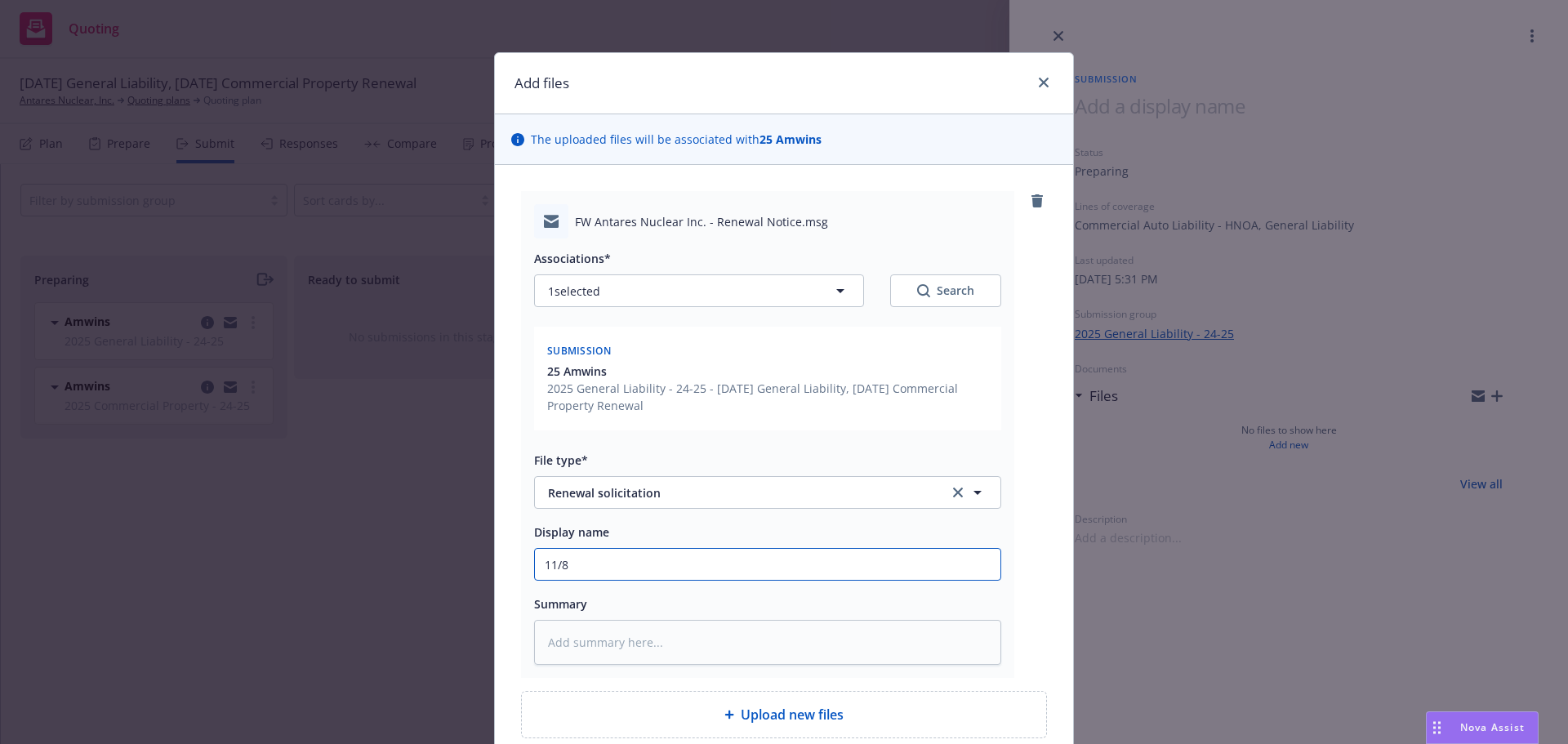
type input "11/8/"
type textarea "x"
type input "11/8/2"
type textarea "x"
type input "11/8/20"
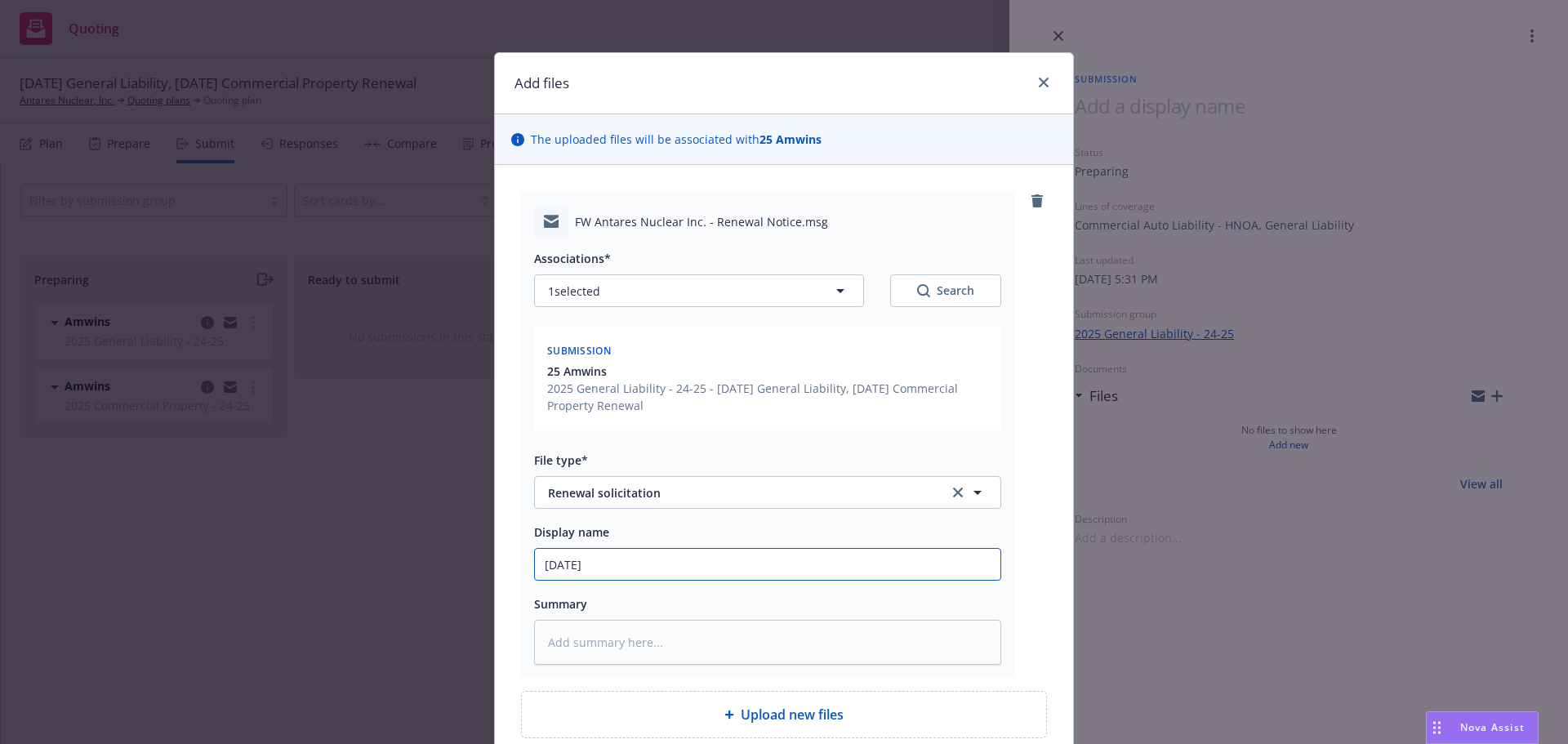
type textarea "x"
type input "11/8/202"
type textarea "x"
type input "11/8/2025"
type textarea "x"
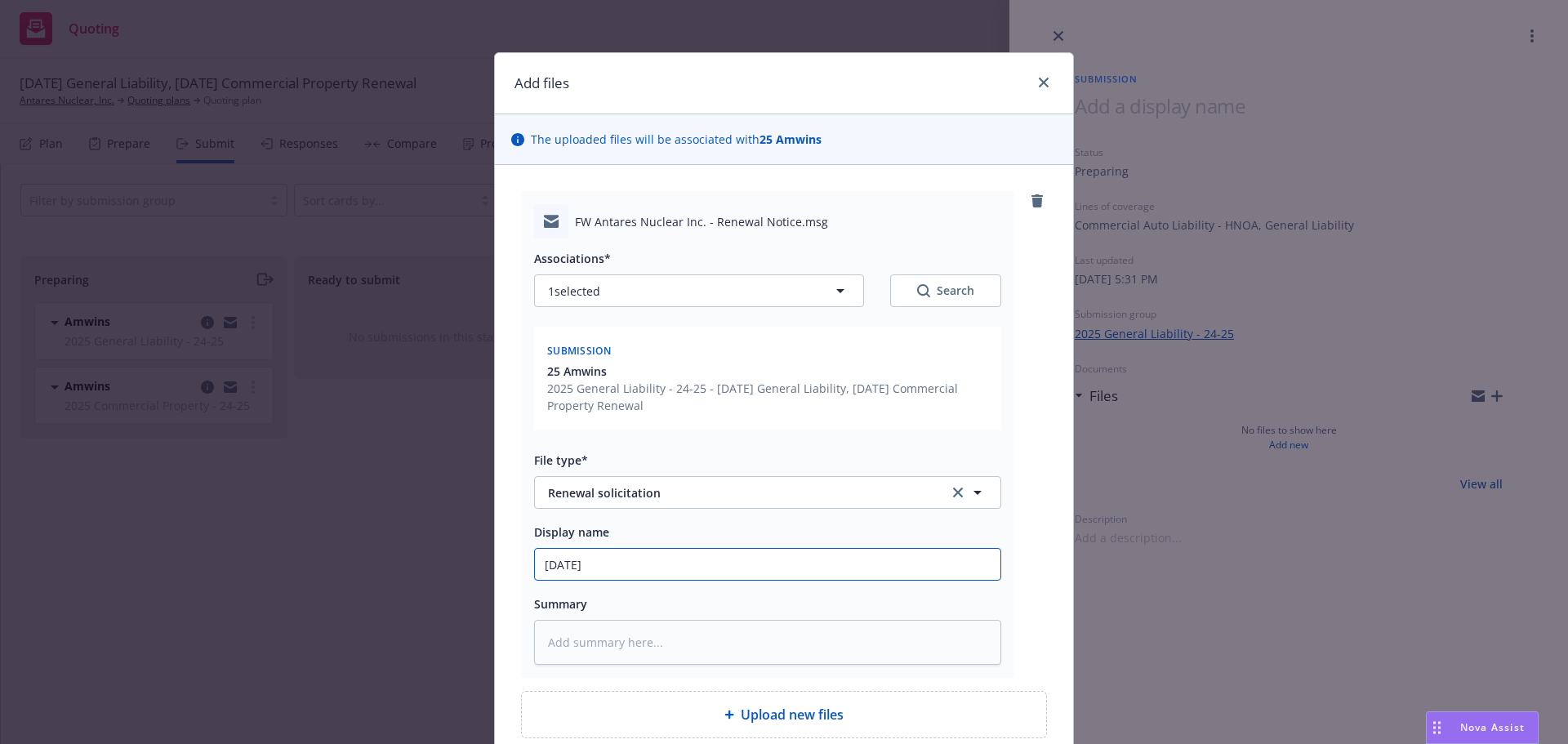
type input "11/8/2025"
type textarea "x"
type input "11/8/2025 G"
type textarea "x"
type input "11/8/2025 Ge"
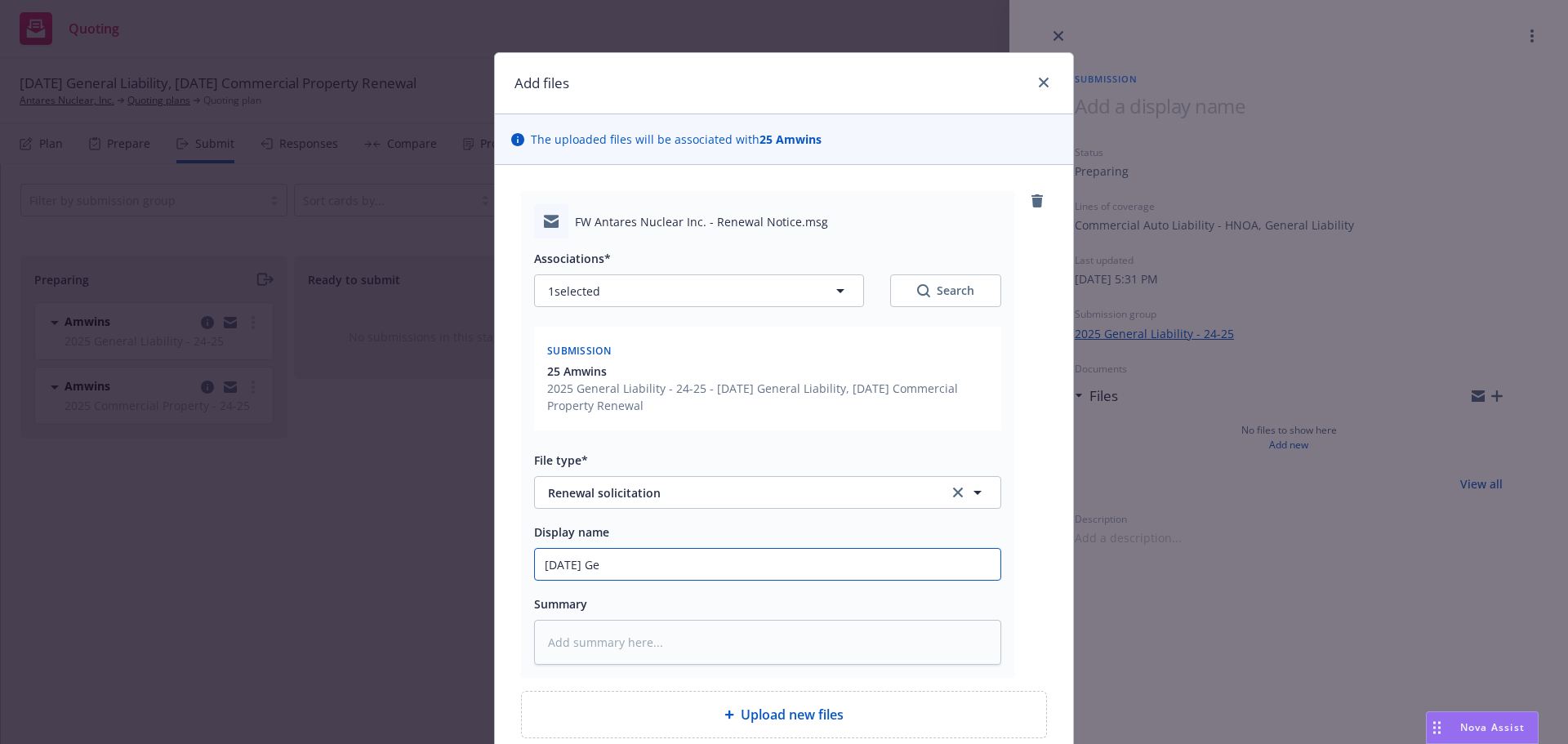
type textarea "x"
type input "11/8/2025 Gen"
type textarea "x"
type input "11/8/2025 Gene"
type textarea "x"
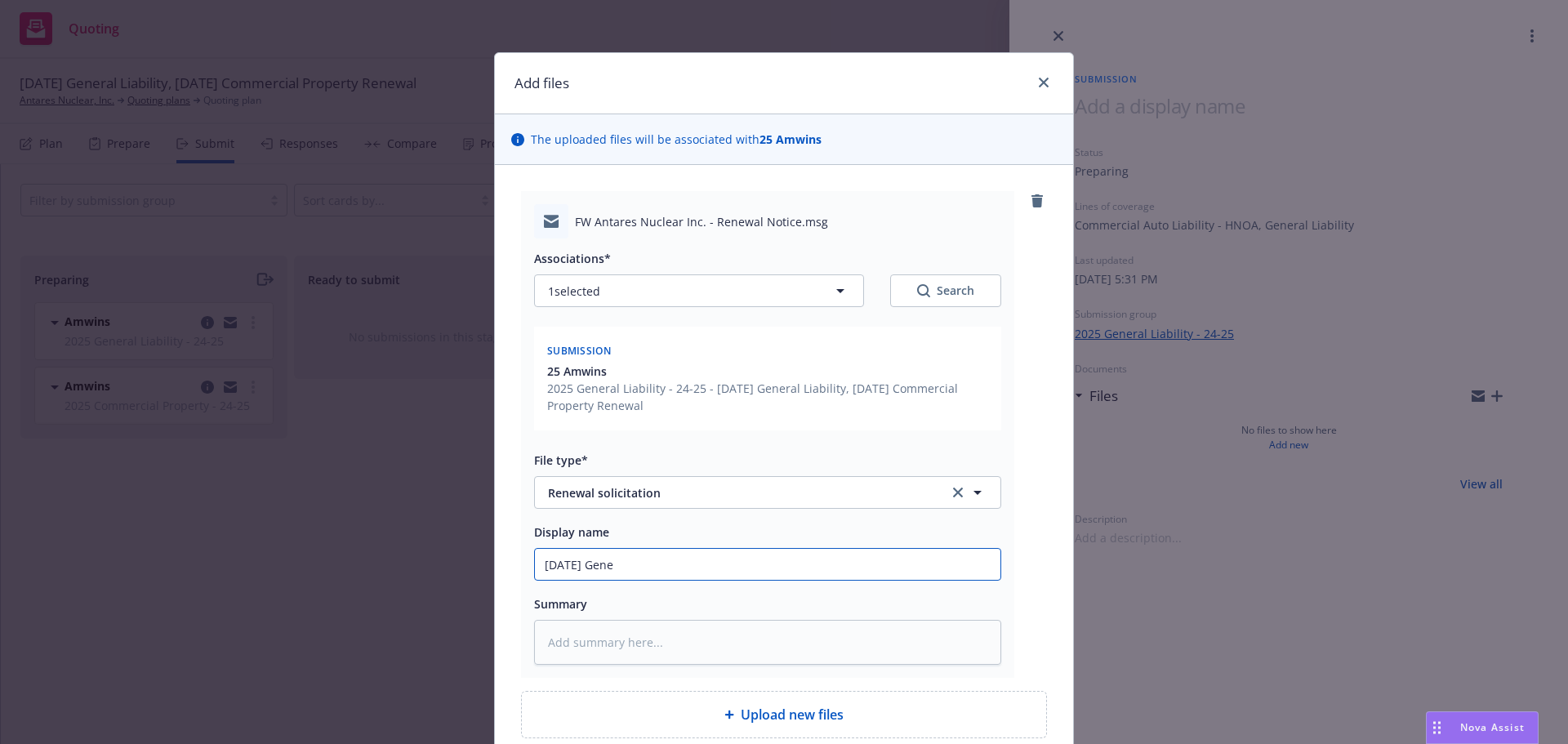
type input "11/8/2025 Gener"
type textarea "x"
type input "11/8/2025 Genera"
type textarea "x"
type input "11/8/2025 General"
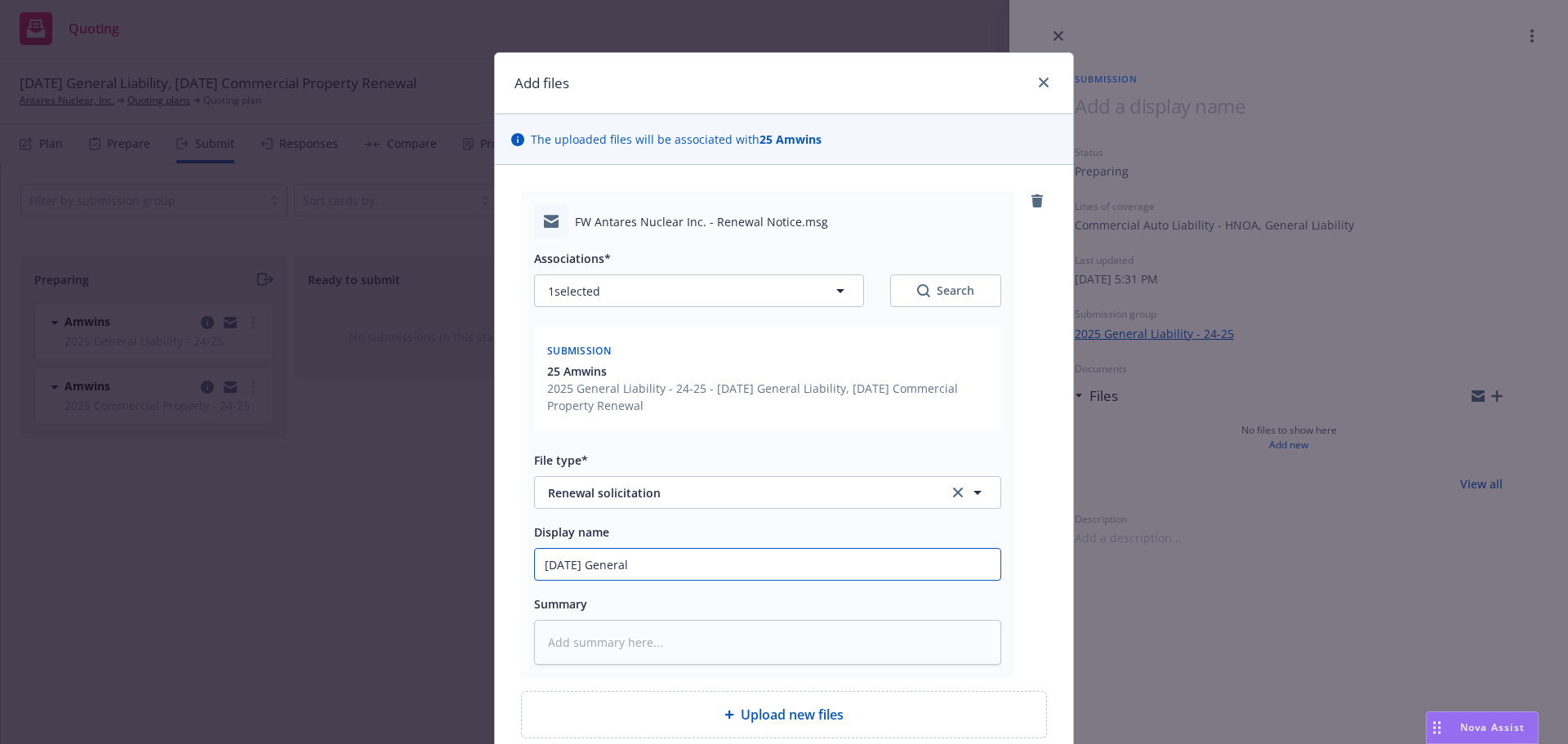
type textarea "x"
type input "11/8/2025 General"
type textarea "x"
type input "11/8/2025 General L"
type textarea "x"
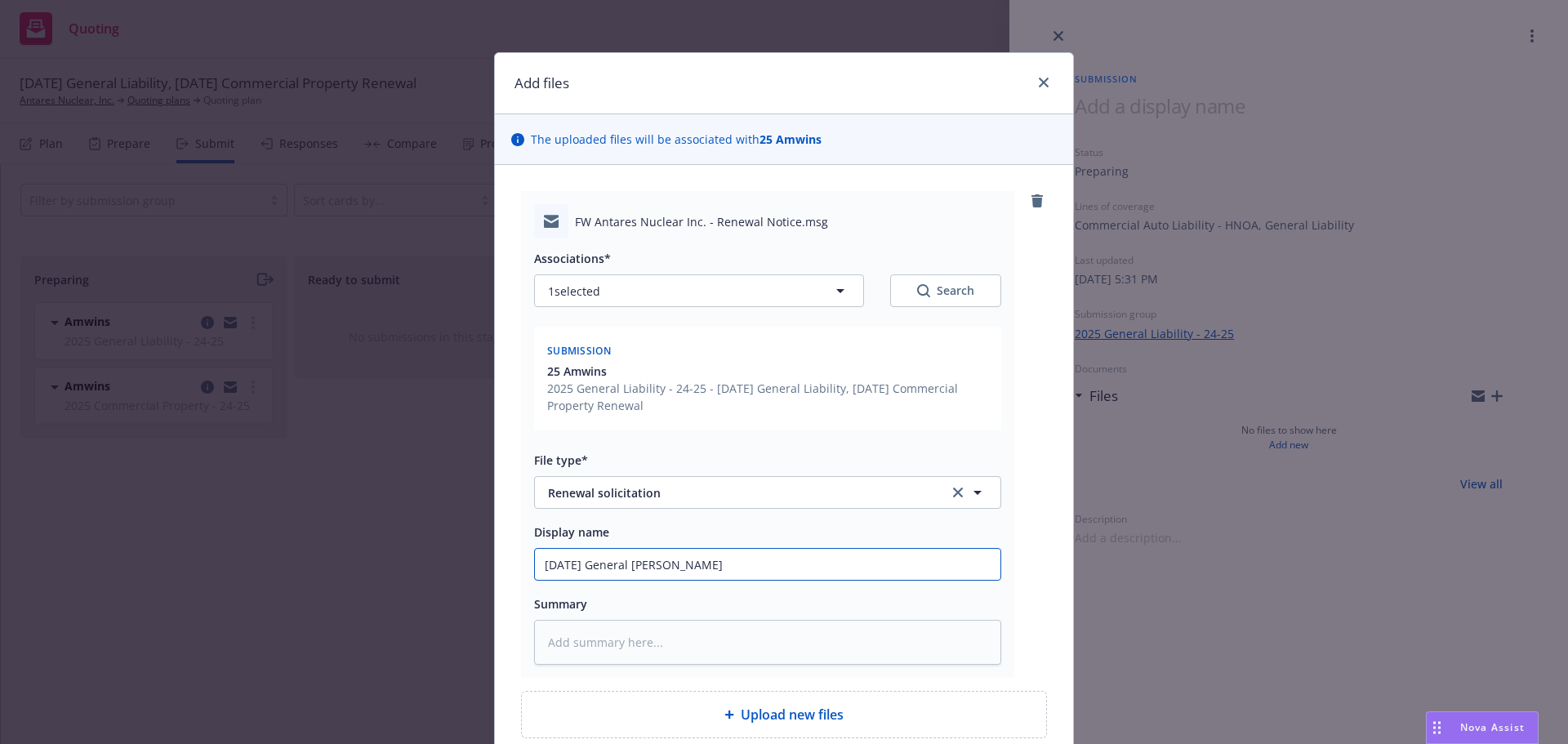
type input "11/8/2025 General Lia"
type textarea "x"
type input "11/8/2025 General Liab"
type textarea "x"
type input "11/8/2025 General Liabi"
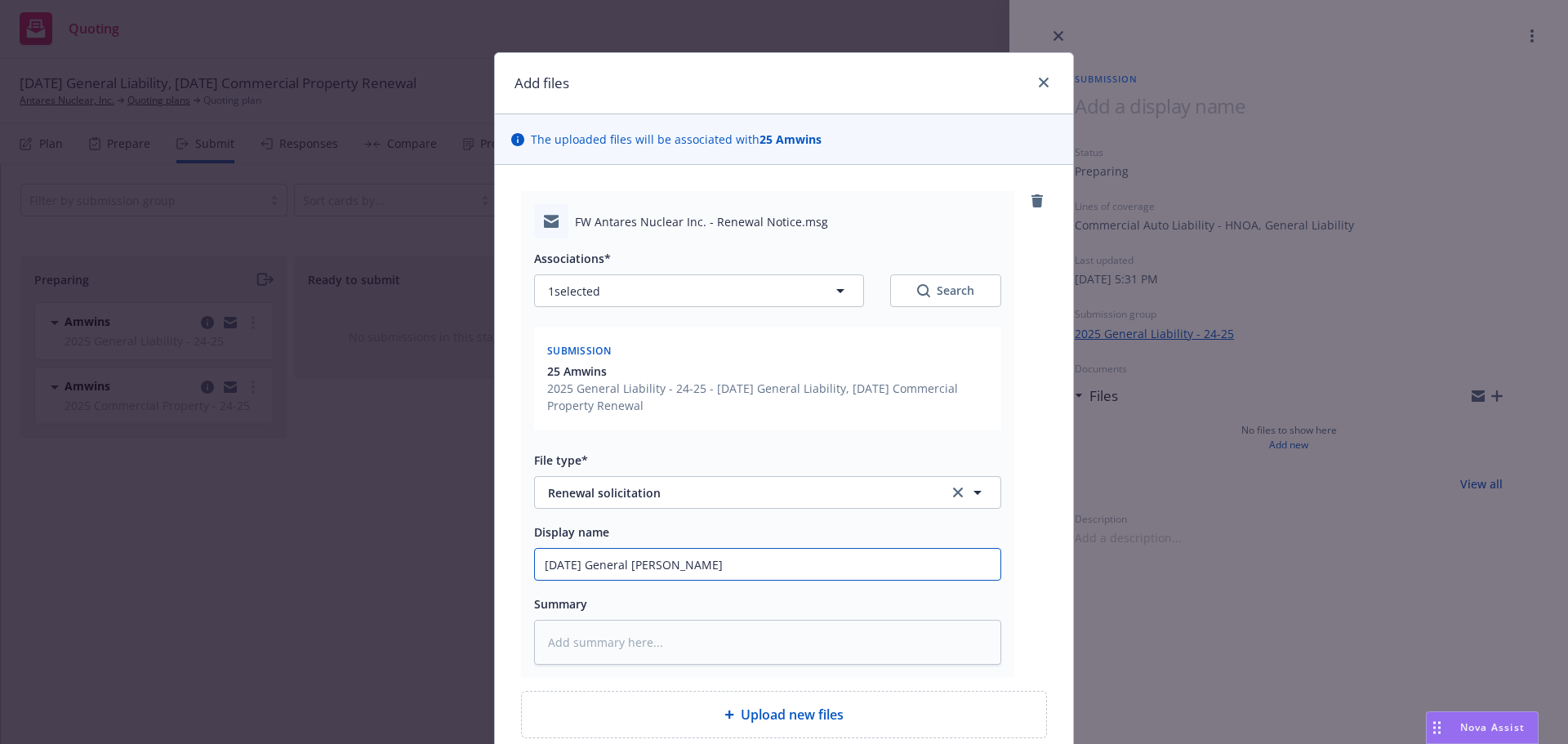
type textarea "x"
type input "11/8/2025 General Liabil"
type textarea "x"
type input "11/8/2025 General Liabili"
type textarea "x"
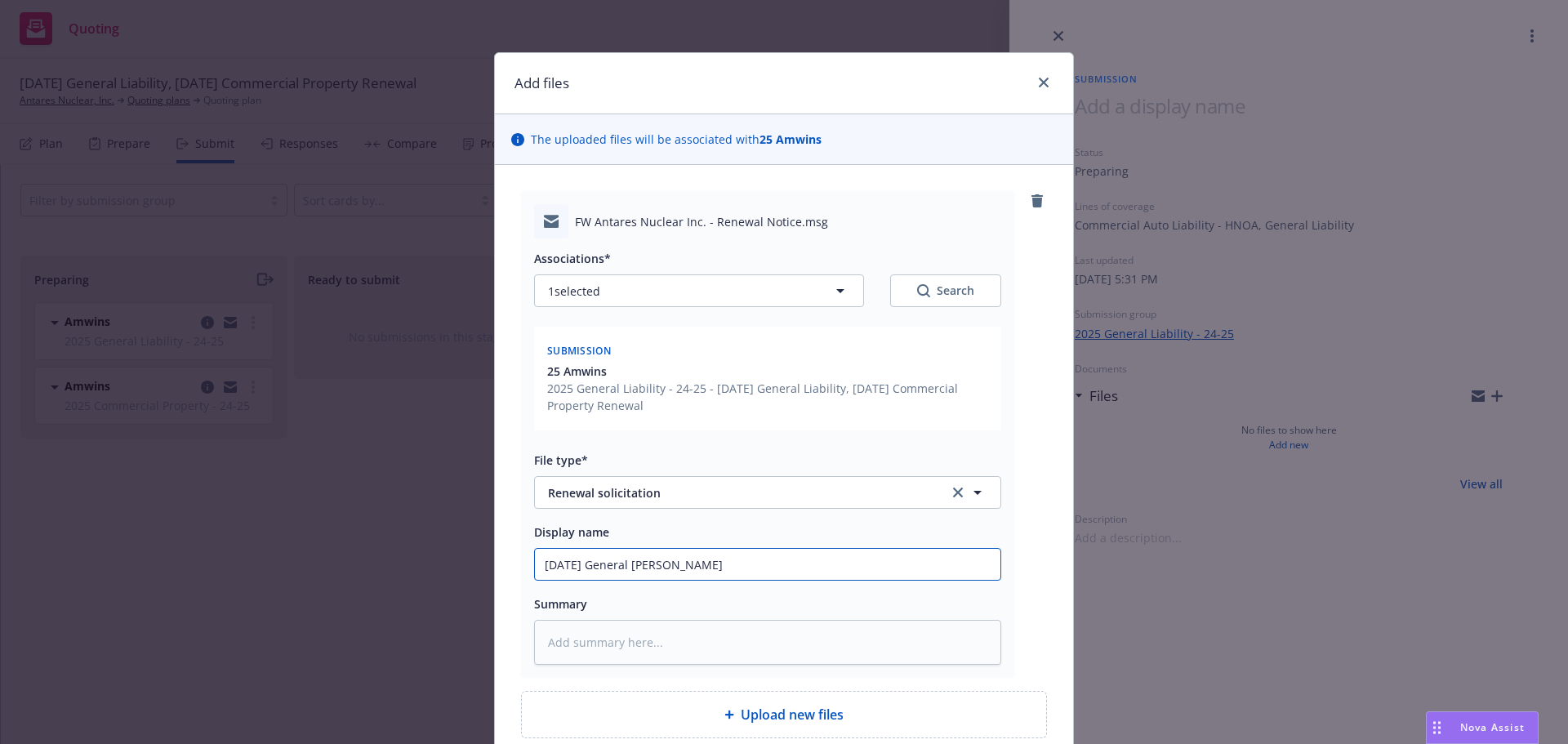
type input "11/8/2025 General Liabilit"
type textarea "x"
type input "11/8/2025 General Liability"
type textarea "x"
type input "11/8/2025 General Liability/"
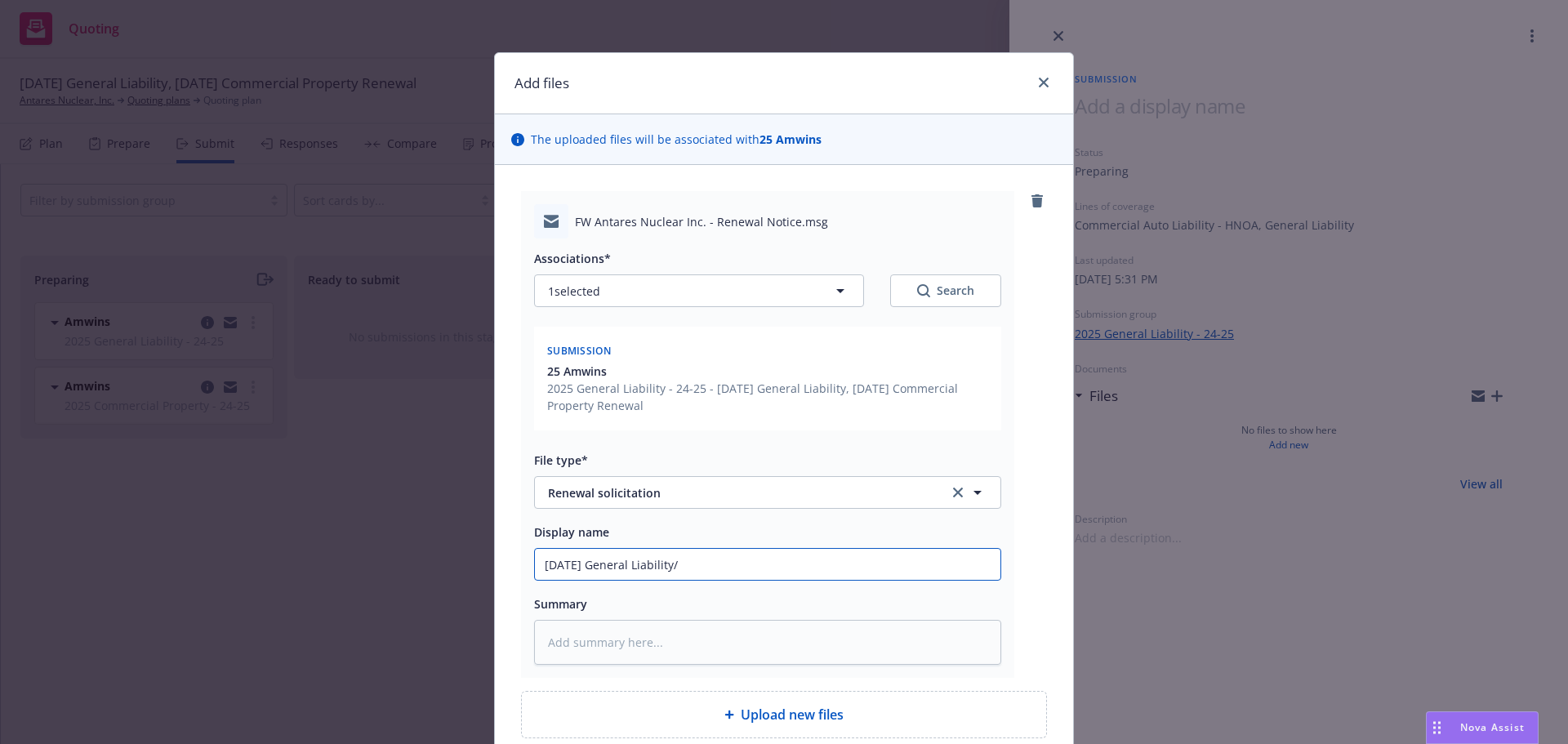
type textarea "x"
type input "11/8/2025 General Liability/H"
type textarea "x"
type input "11/8/2025 General Liability/HN"
type textarea "x"
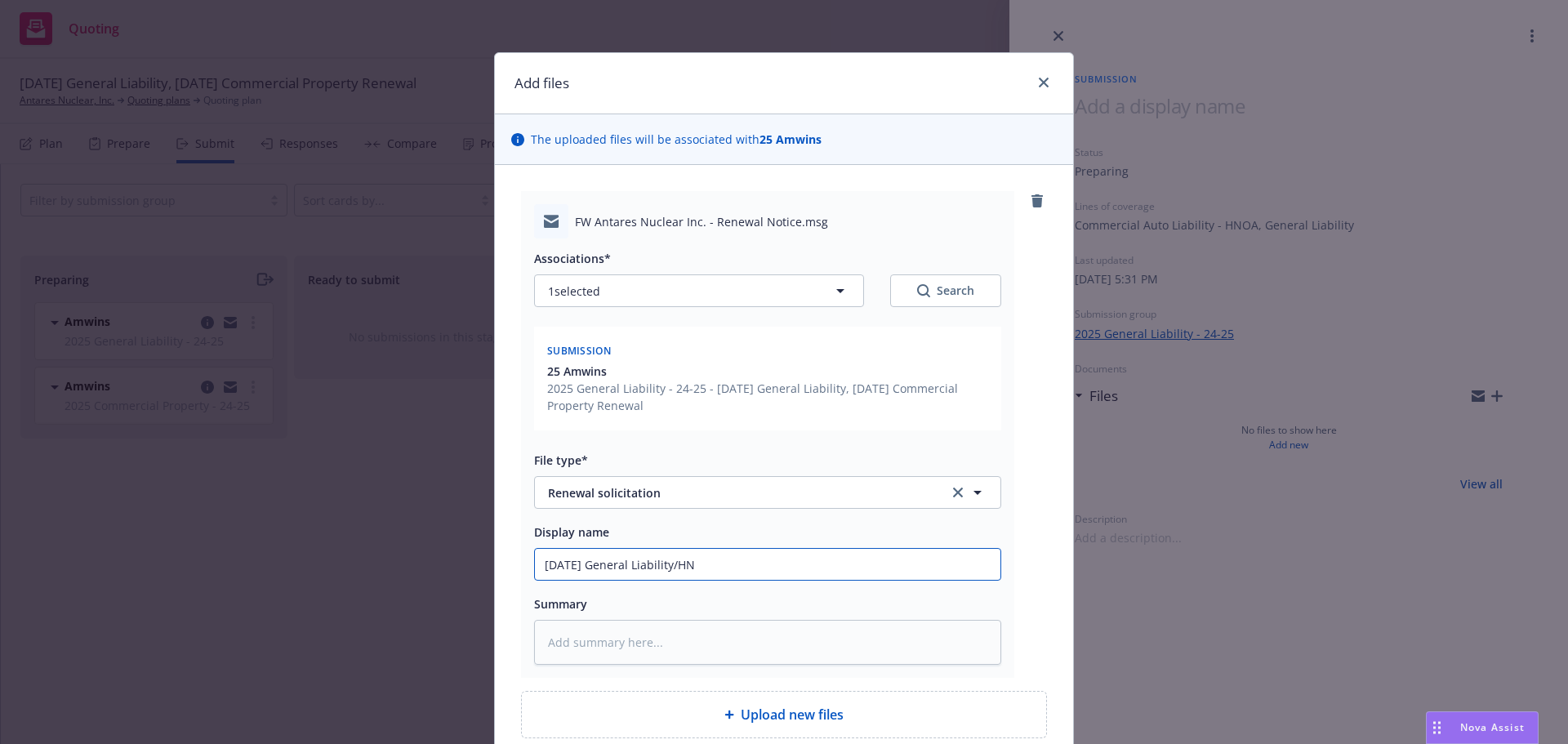
type input "11/8/2025 General Liability/HNO"
type textarea "x"
type input "11/8/2025 General Liability/HNOA"
type textarea "x"
type input "11/8/2025 General Liability/HNOA"
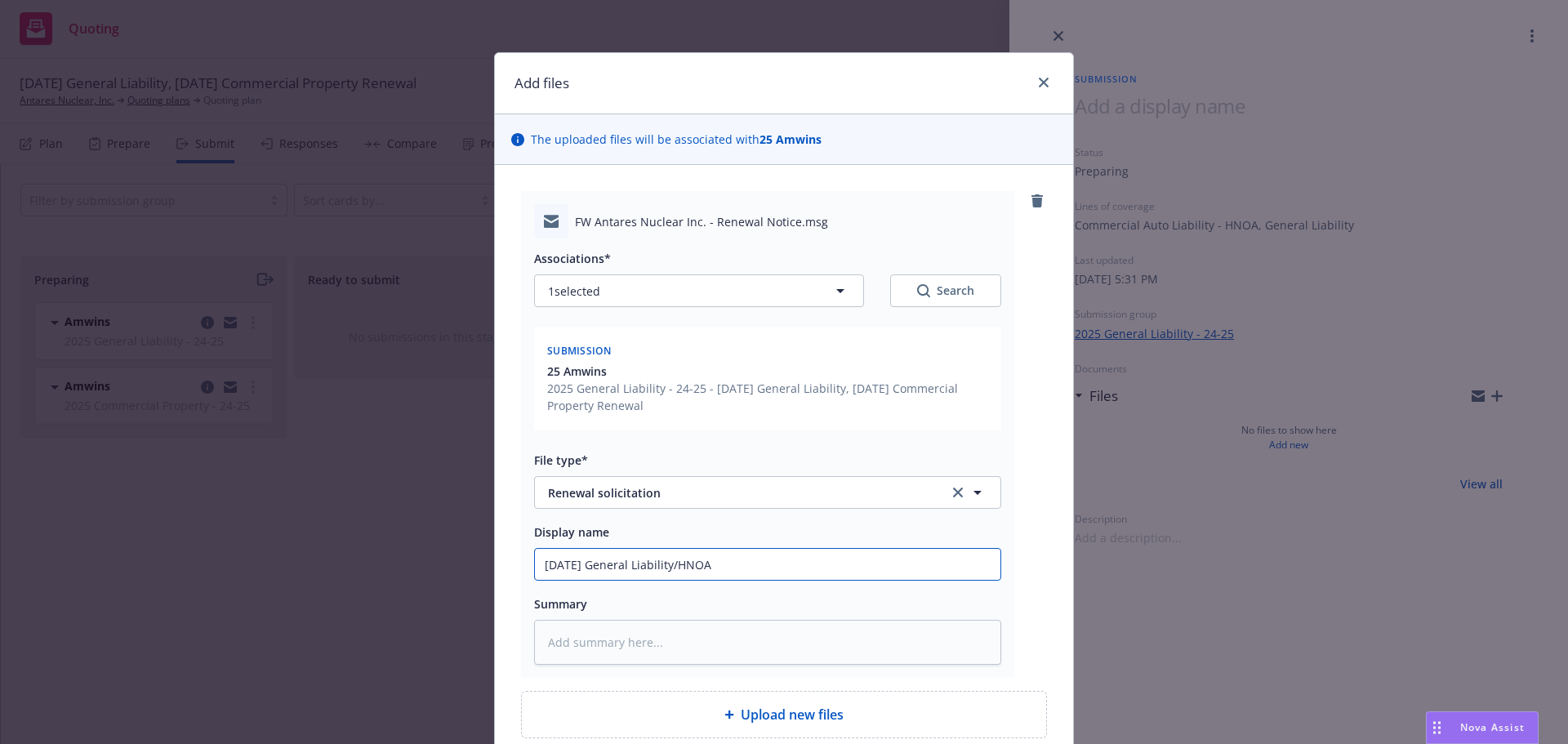
type textarea "x"
type input "11/8/2025 General Liability/HNOA A"
type textarea "x"
type input "11/8/2025 General Liability/HNOA Am"
type textarea "x"
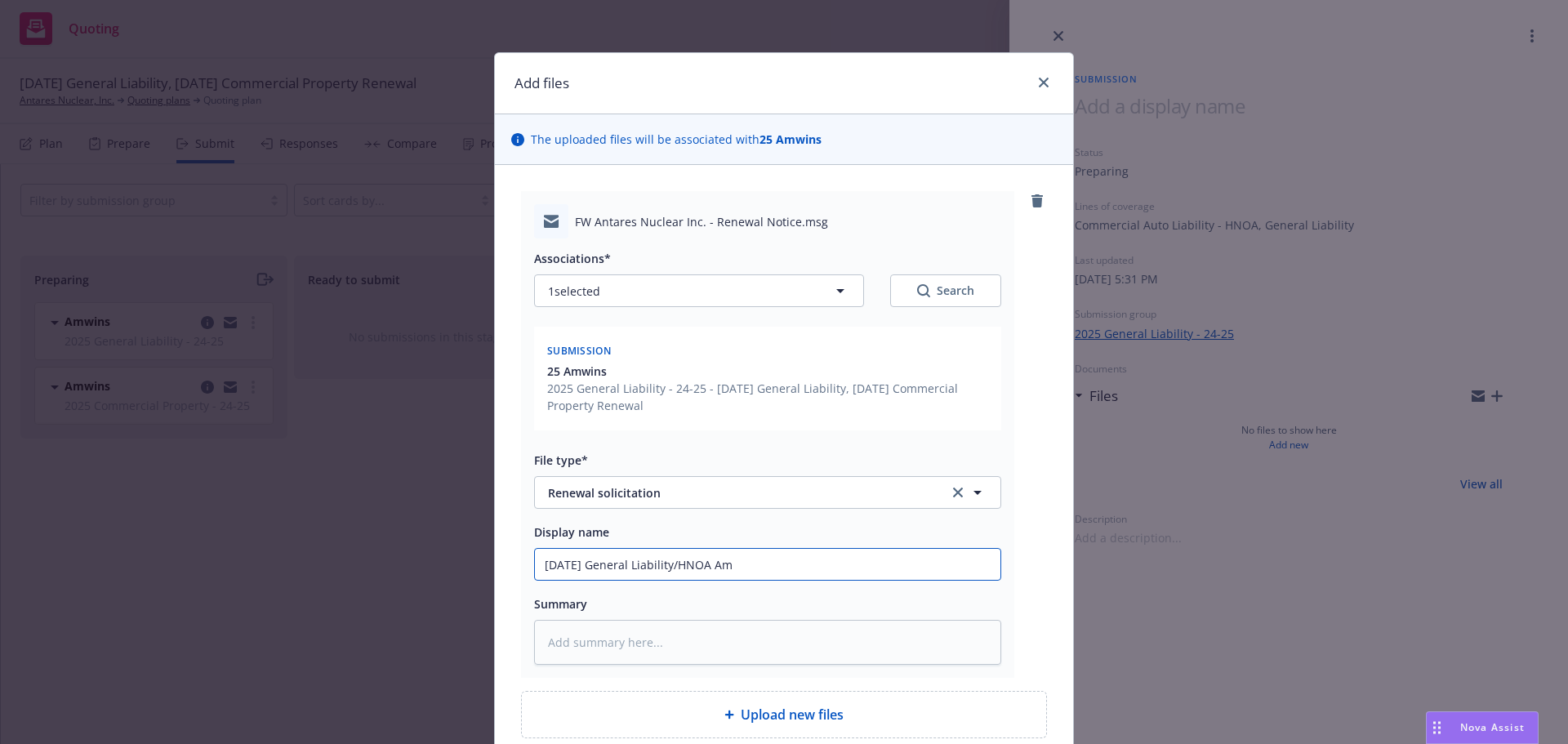
type input "11/8/2025 General Liability/HNOA Amw"
type textarea "x"
type input "11/8/2025 General Liability/HNOA Amwi"
type textarea "x"
type input "11/8/2025 General Liability/HNOA Amwin"
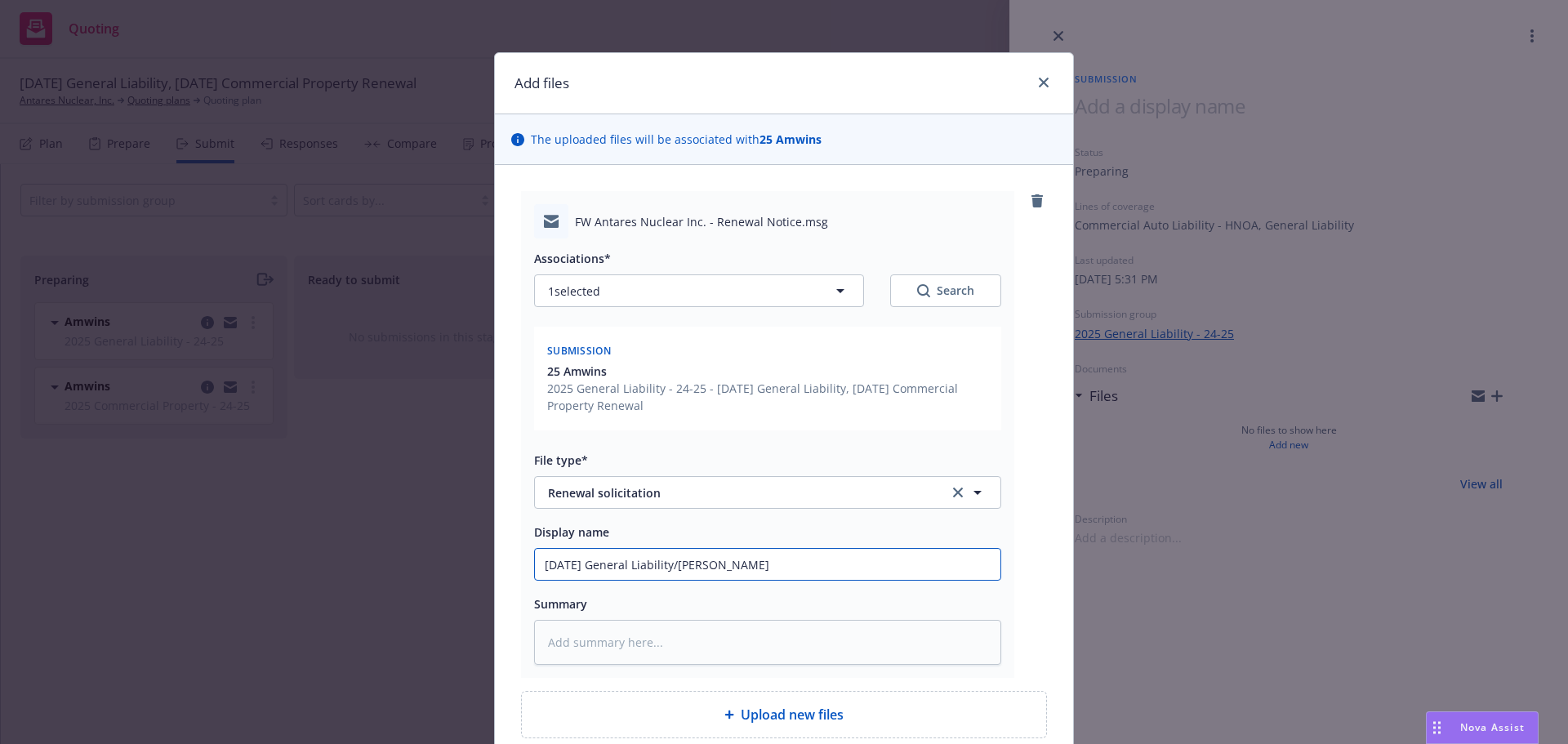
type textarea "x"
type input "11/8/2025 General Liability/HNOA Amwins"
type textarea "x"
type input "11/8/2025 General Liability/HNOA Amwins"
type textarea "x"
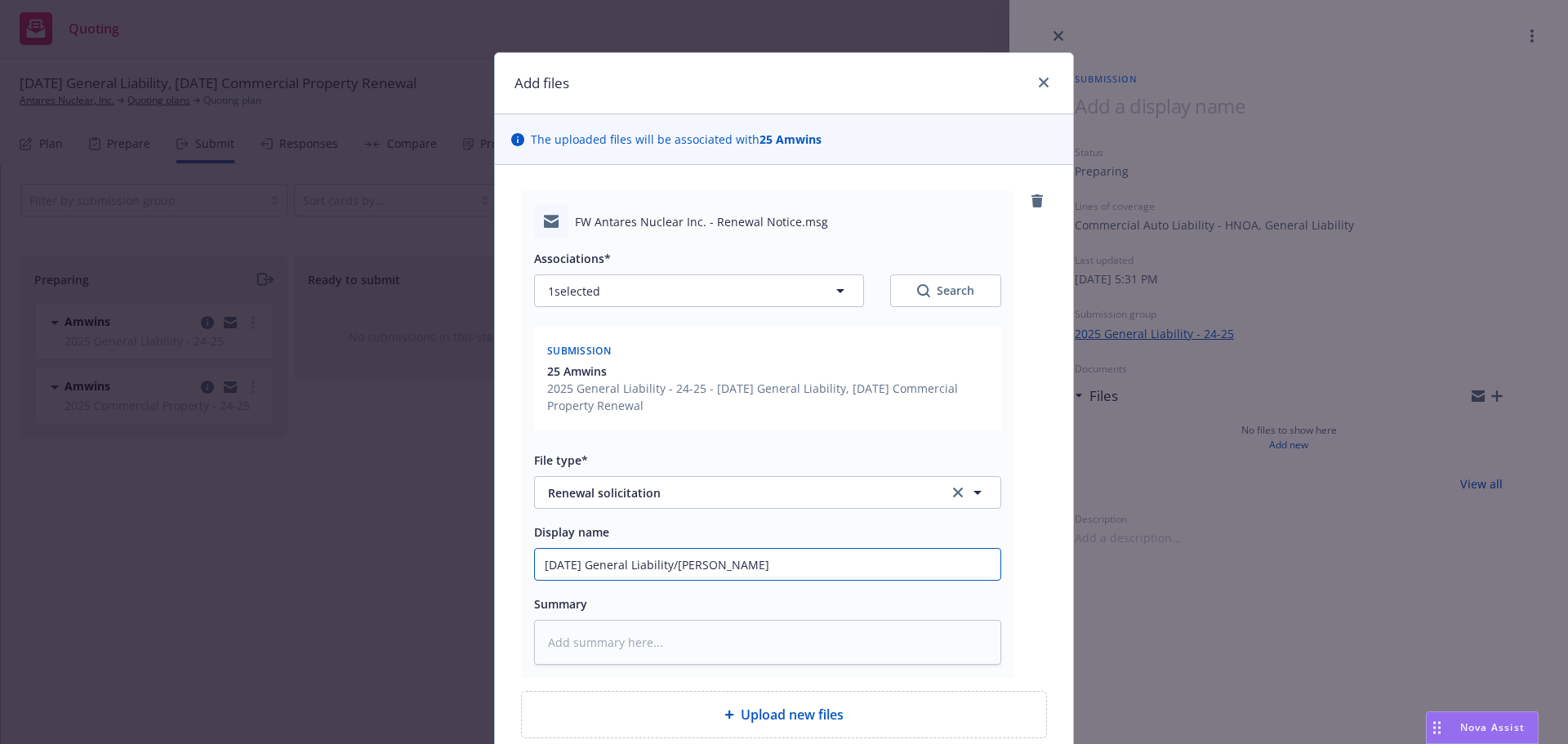
type input "11/8/2025 General Liability/HNOA Amwins -"
type textarea "x"
type input "11/8/2025 General Liability/HNOA Amwins -"
type textarea "x"
type input "11/8/2025 General Liability/HNOA Amwins - r"
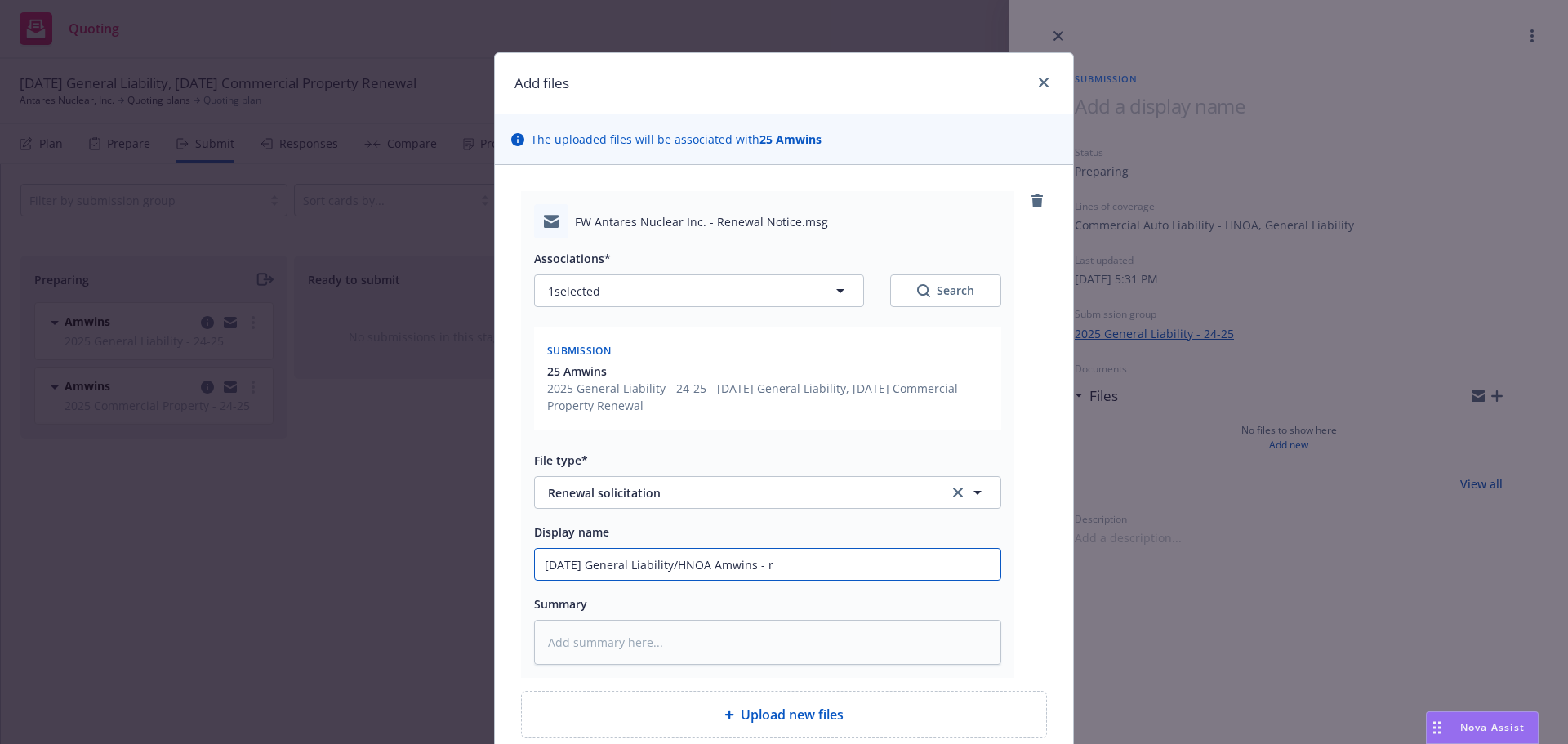
type textarea "x"
type input "11/8/2025 General Liability/HNOA Amwins - re"
type textarea "x"
type input "11/8/2025 General Liability/HNOA Amwins - req"
type textarea "x"
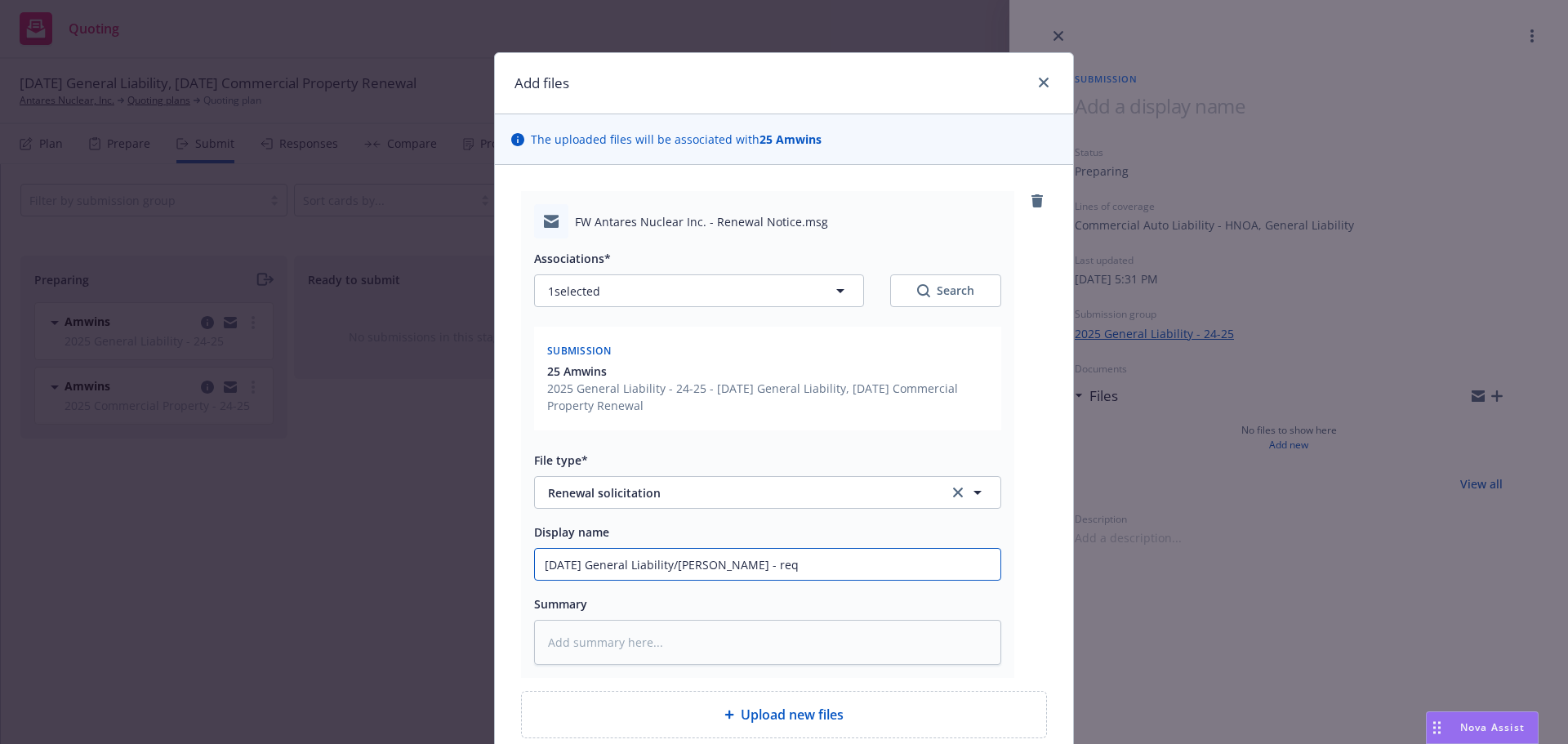
type input "11/8/2025 General Liability/HNOA Amwins - requ"
type textarea "x"
type input "11/8/2025 General Liability/HNOA Amwins - reque"
type textarea "x"
type input "11/8/2025 General Liability/HNOA Amwins - reques"
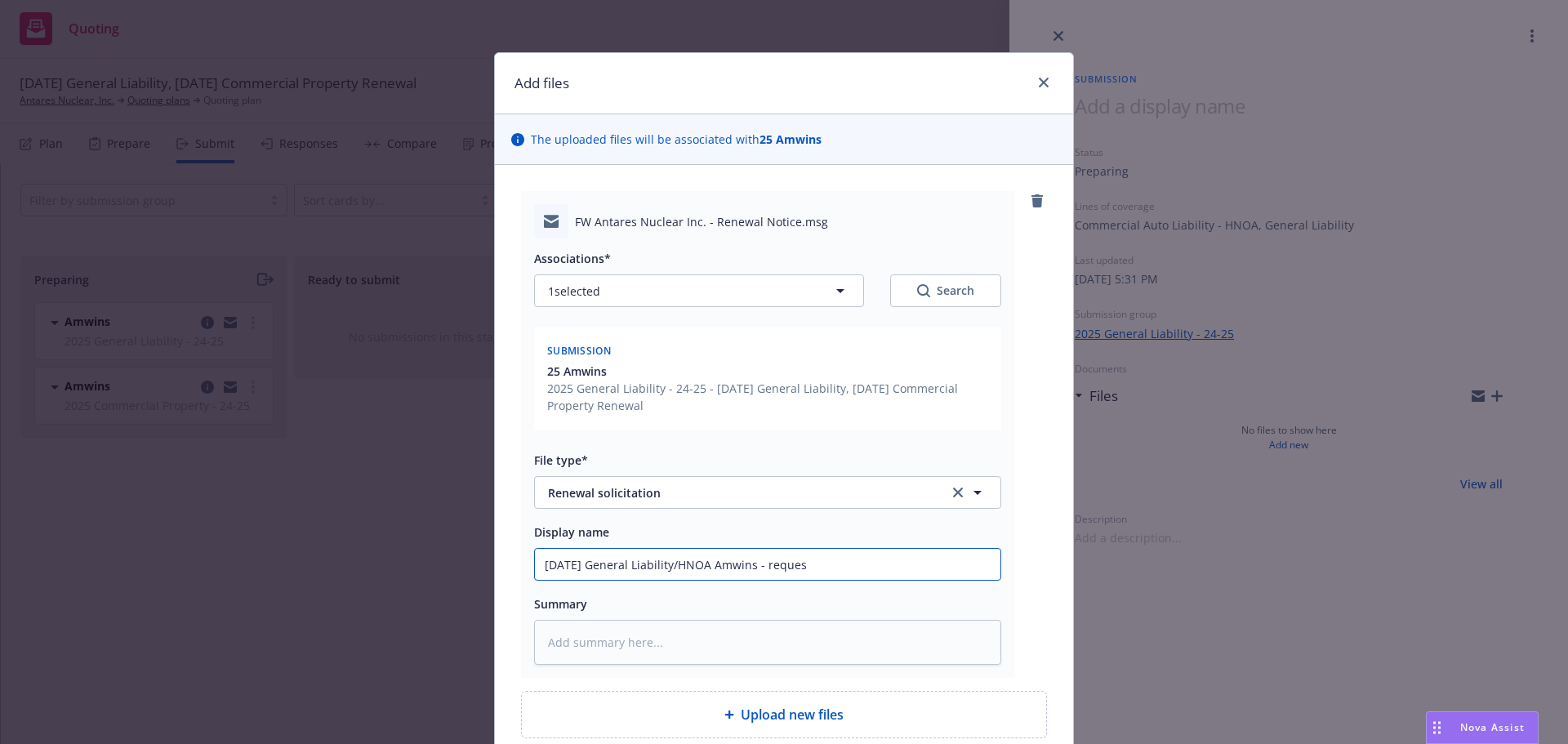
type textarea "x"
type input "11/8/2025 General Liability/HNOA Amwins - request"
type textarea "x"
type input "11/8/2025 General Liability/HNOA Amwins - request"
type textarea "x"
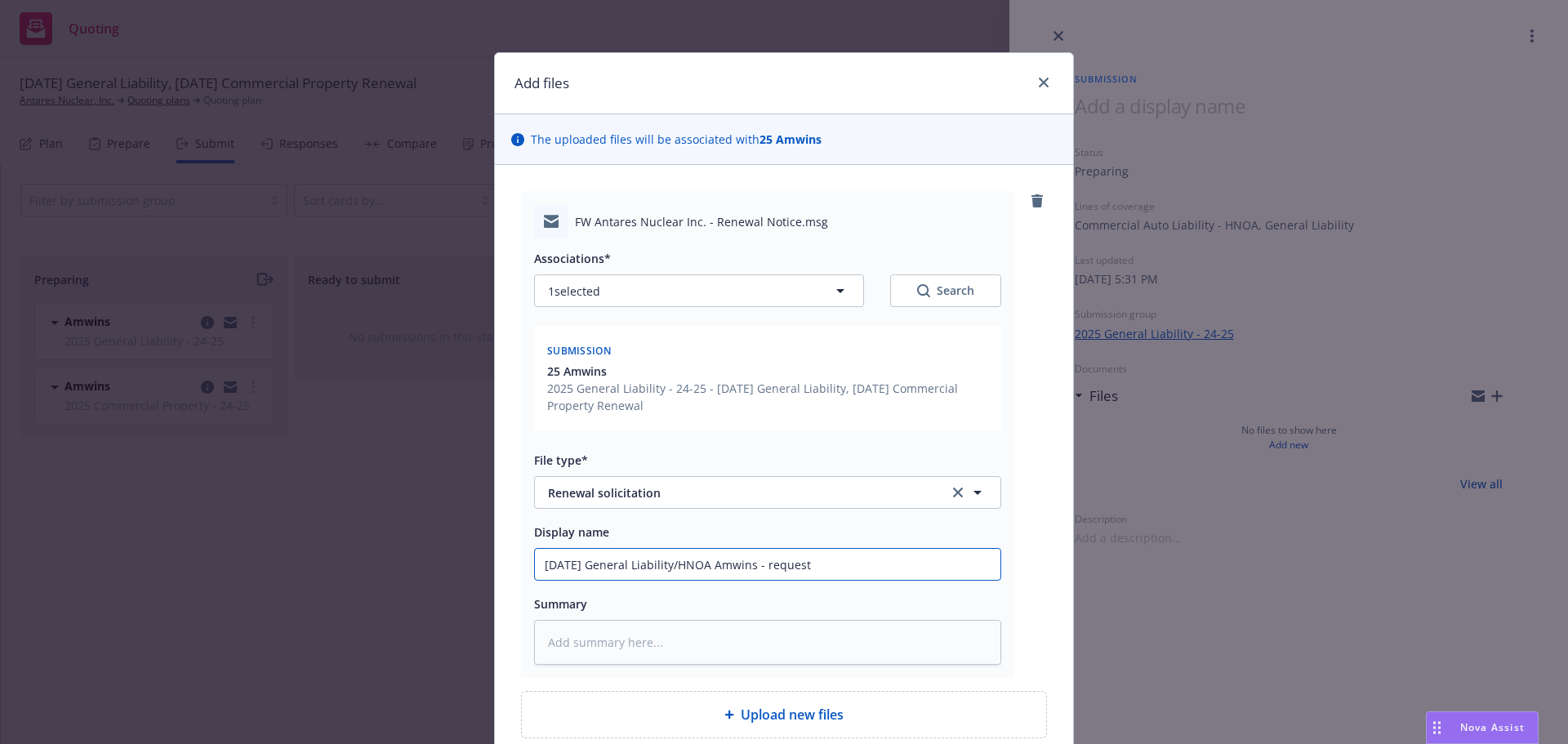
type input "11/8/2025 General Liability/HNOA Amwins - request f"
type textarea "x"
type input "11/8/2025 General Liability/HNOA Amwins - request fo"
type textarea "x"
type input "11/8/2025 General Liability/HNOA Amwins - request for"
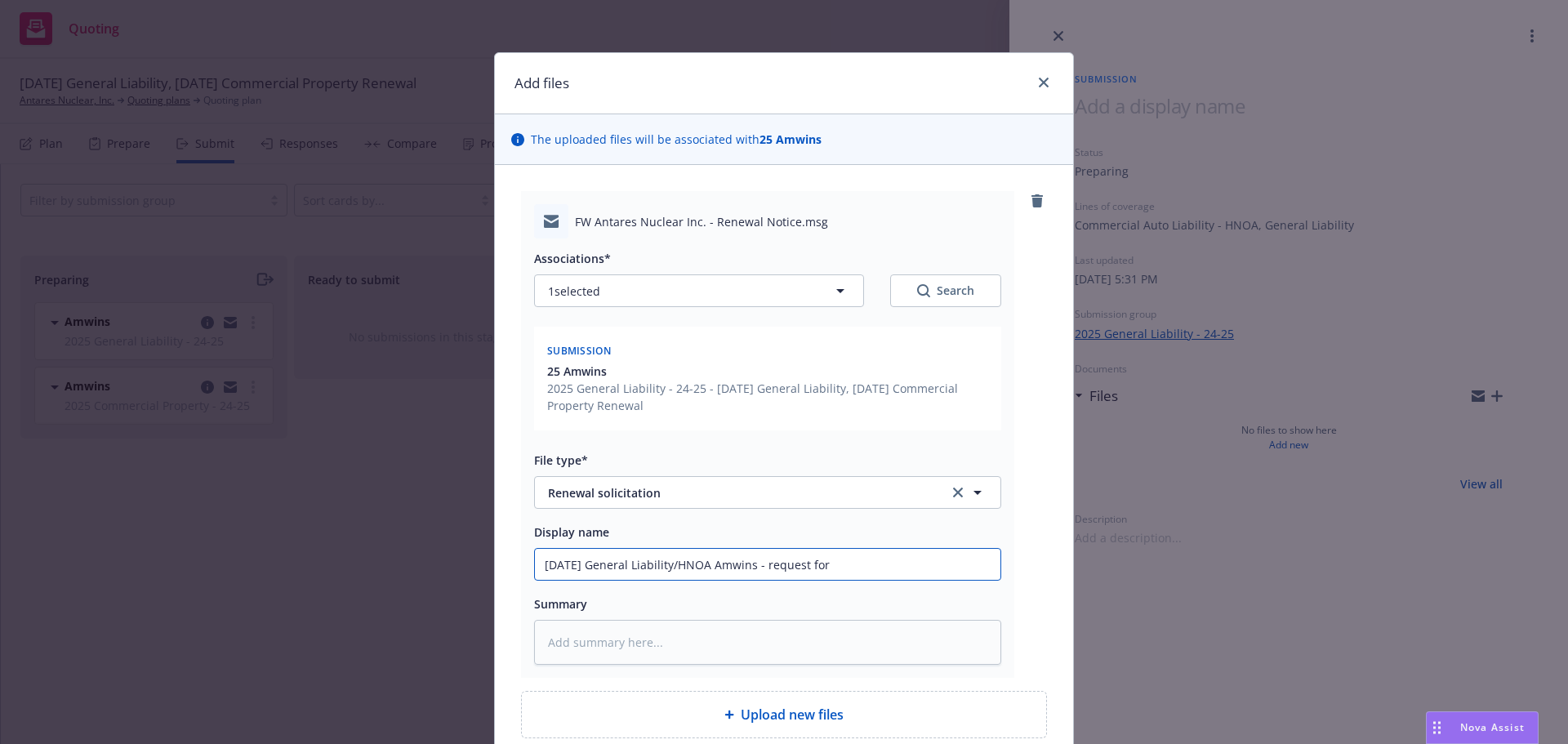
type textarea "x"
type input "11/8/2025 General Liability/HNOA Amwins - request for"
type textarea "x"
type input "11/8/2025 General Liability/HNOA Amwins - request for r"
type textarea "x"
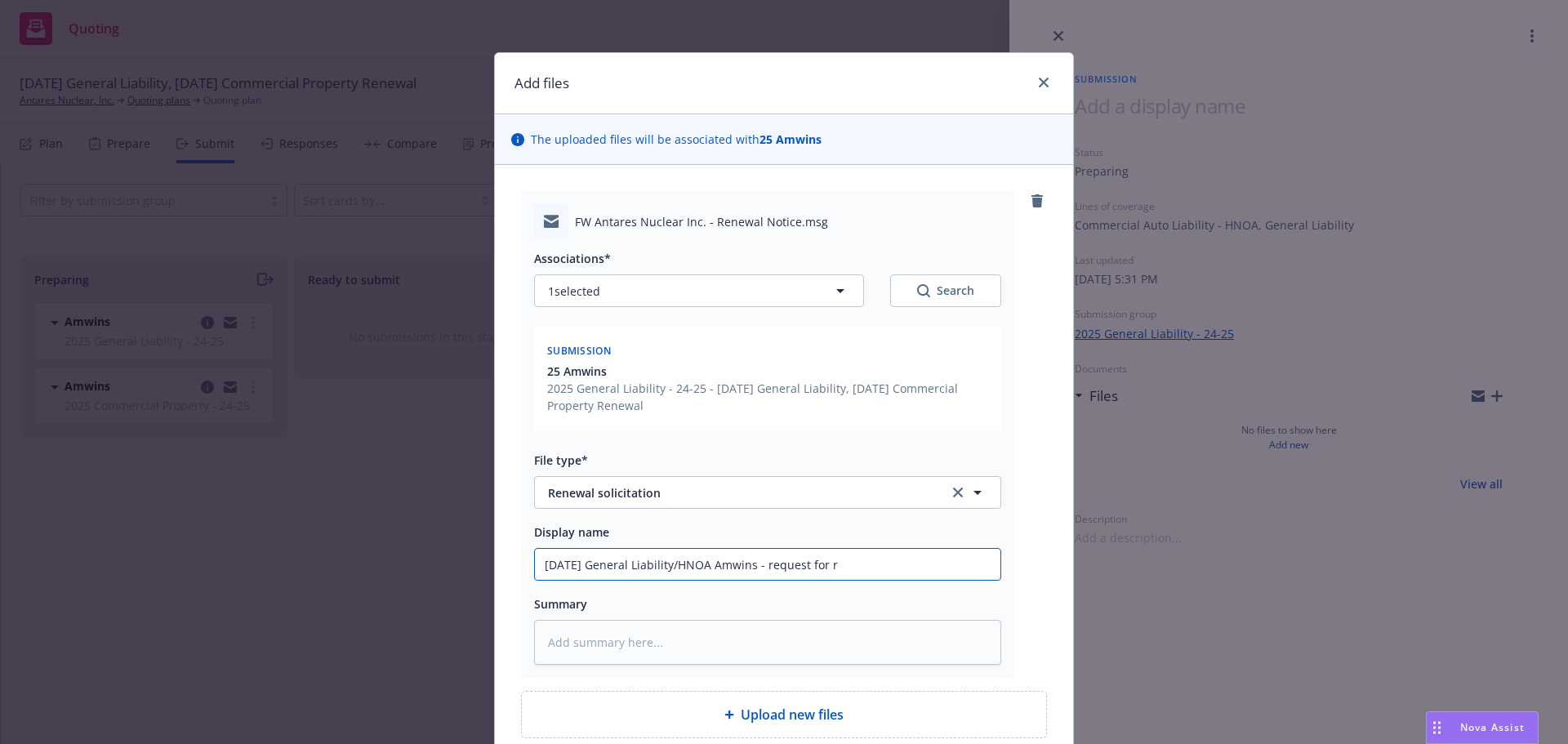
type input "11/8/2025 General Liability/HNOA Amwins - request for re"
type textarea "x"
type input "11/8/2025 General Liability/HNOA Amwins - request for ren"
type textarea "x"
type input "11/8/2025 General Liability/HNOA Amwins - request for rene"
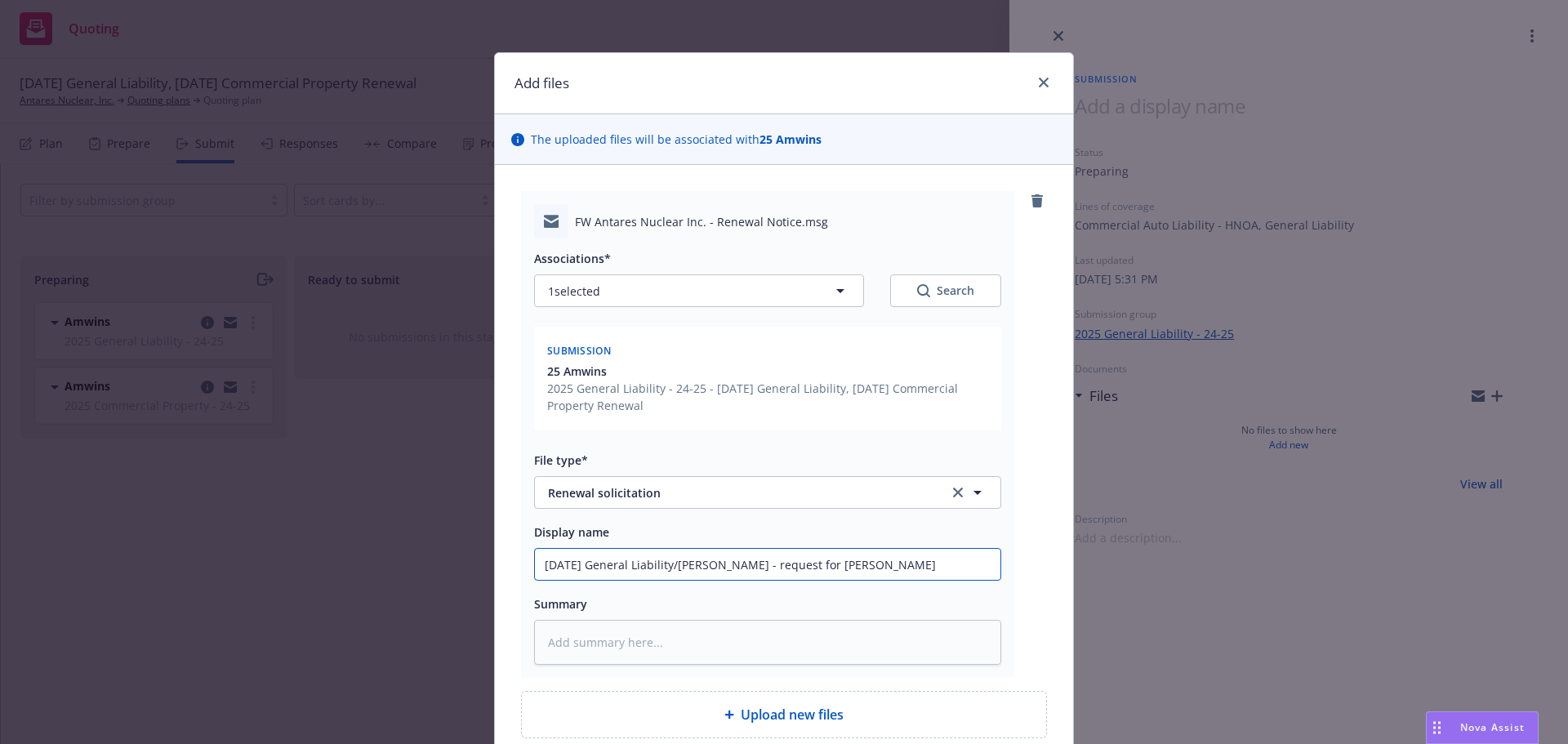
type textarea "x"
type input "11/8/2025 General Liability/HNOA Amwins - request for renew"
type textarea "x"
type input "11/8/2025 General Liability/HNOA Amwins - request for renewa"
type textarea "x"
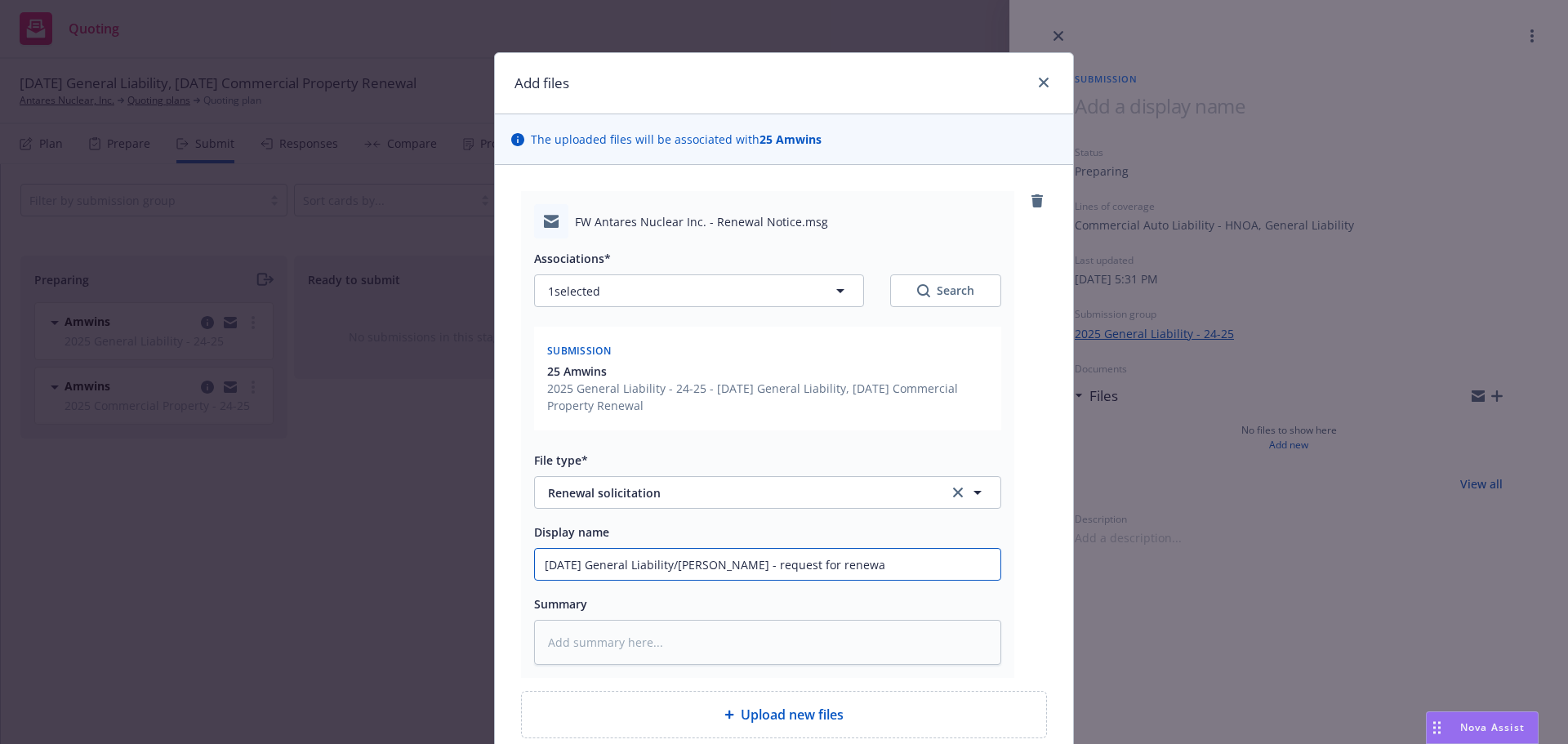
type input "11/8/2025 General Liability/HNOA Amwins - request for renewal"
type textarea "x"
type input "11/8/2025 General Liability/HNOA Amwins - request for renewal"
type textarea "x"
type input "11/8/2025 General Liability/HNOA Amwins - request for renewal i"
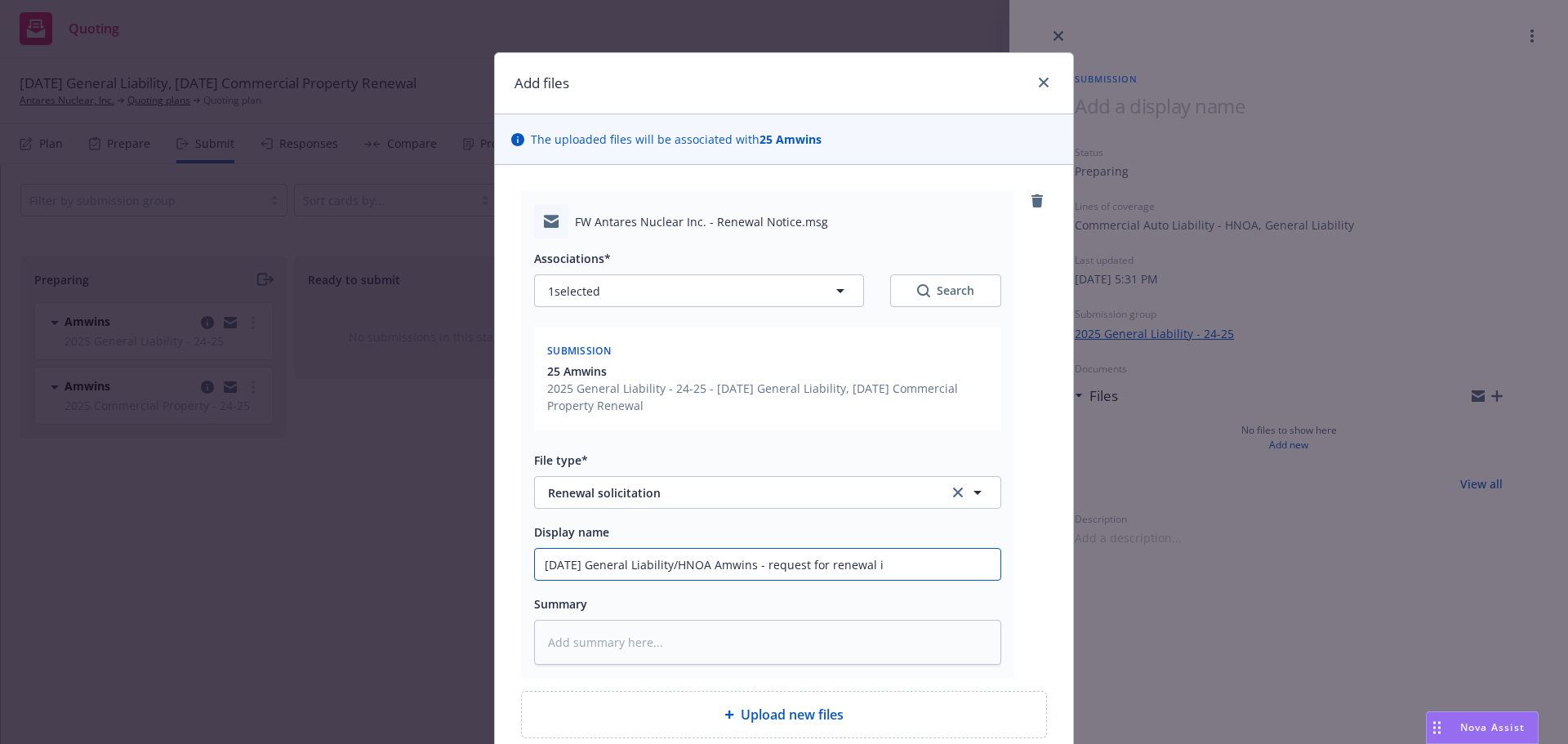
type textarea "x"
type input "11/8/2025 General Liability/HNOA Amwins - request for renewal in"
type textarea "x"
type input "11/8/2025 General Liability/HNOA Amwins - request for renewal inf"
type textarea "x"
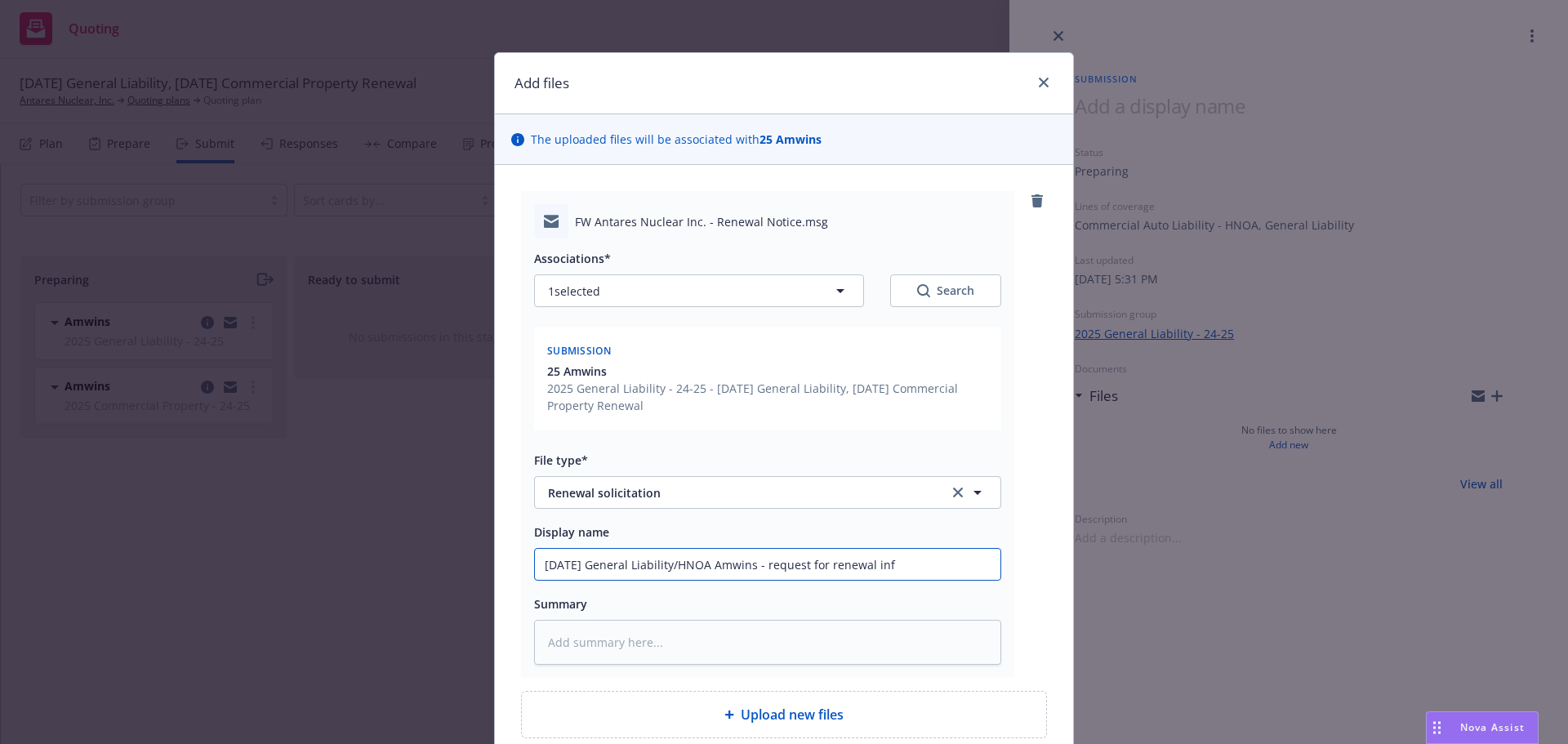
type input "11/8/2025 General Liability/HNOA Amwins - request for renewal info"
type textarea "x"
type input "11/8/2025 General Liability/HNOA Amwins - request for renewal infor"
type textarea "x"
type input "11/8/2025 General Liability/HNOA Amwins - request for renewal inform"
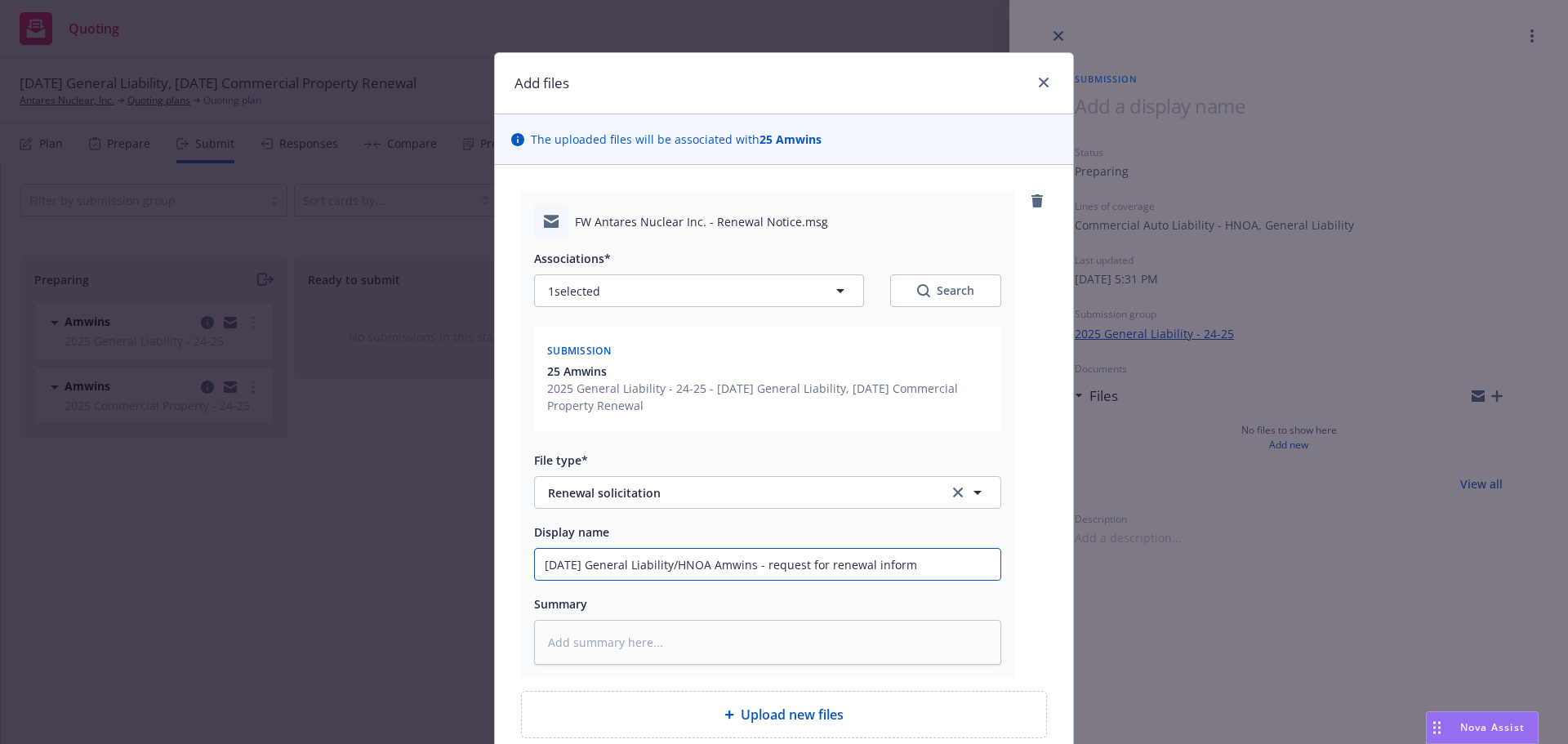
type textarea "x"
type input "11/8/2025 General Liability/HNOA Amwins - request for renewal informa"
type textarea "x"
type input "11/8/2025 General Liability/HNOA Amwins - request for renewal informat"
type textarea "x"
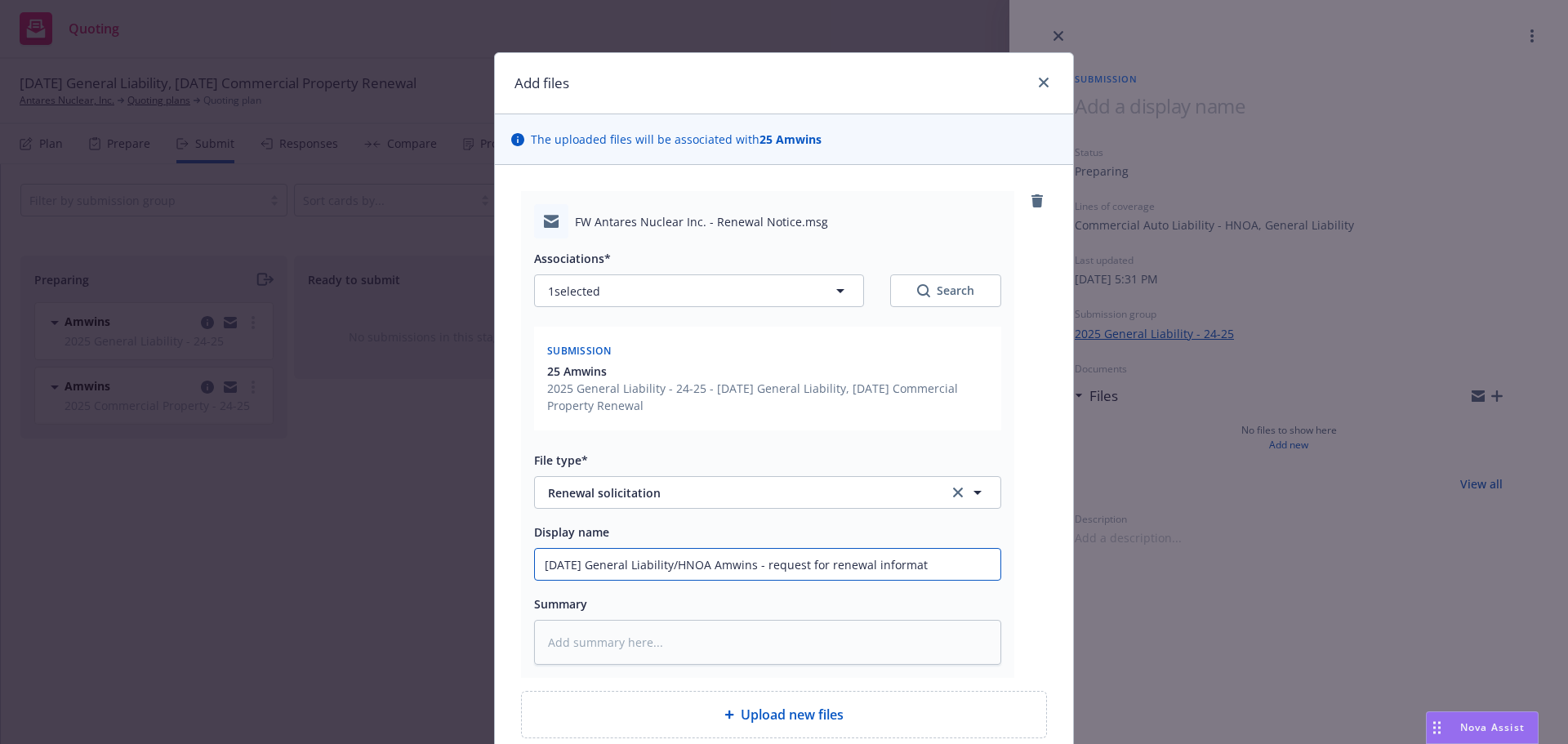
type input "11/8/2025 General Liability/HNOA Amwins - request for renewal informati"
type textarea "x"
type input "11/8/2025 General Liability/HNOA Amwins - request for renewal informatio"
type textarea "x"
type input "11/8/2025 General Liability/HNOA Amwins - request for renewal information"
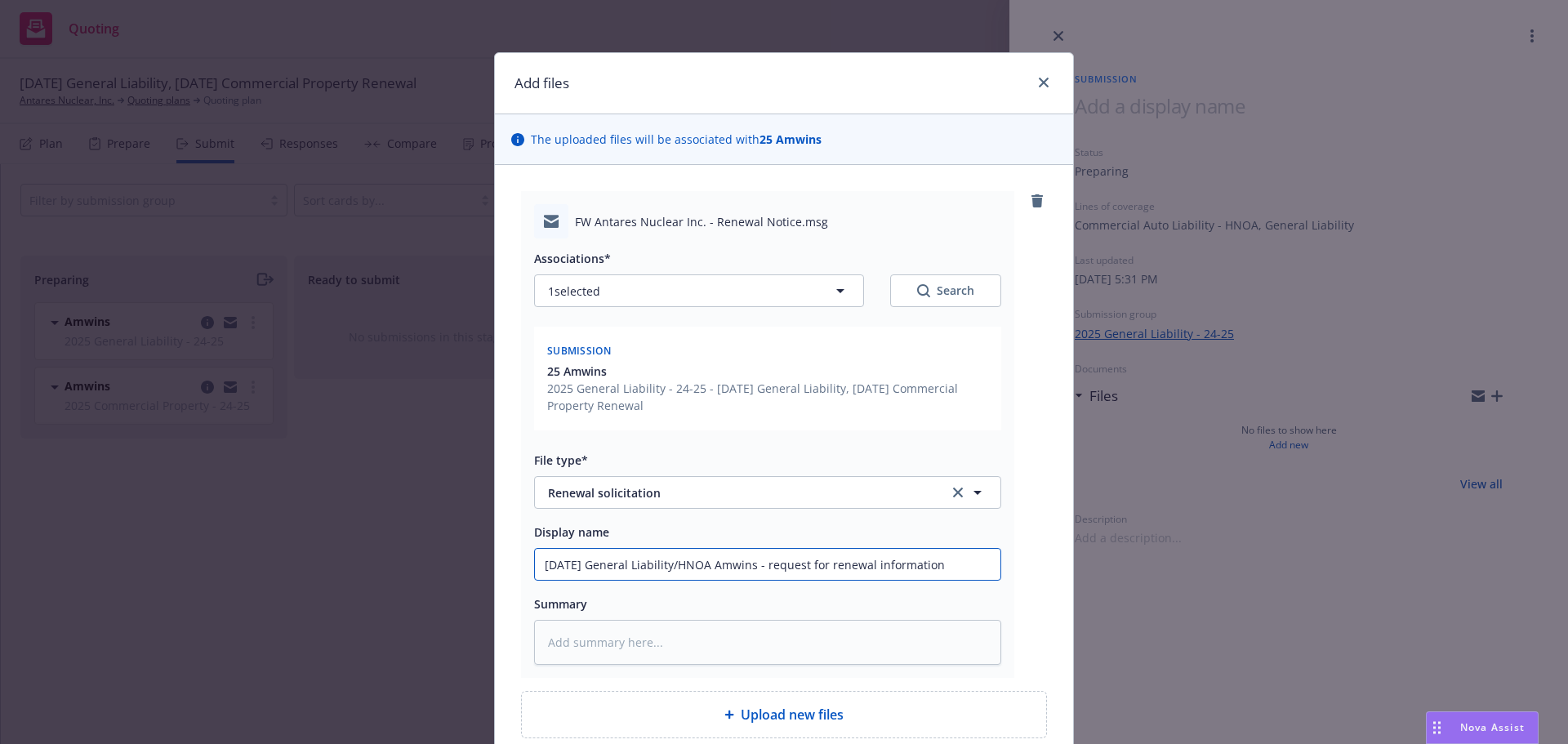
type textarea "x"
type input "11/8/2025 General Liability/HNOA Amwins - request for renewal information/"
type textarea "x"
type input "11/8/2025 General Liability/HNOA Amwins - request for renewal information/s"
type textarea "x"
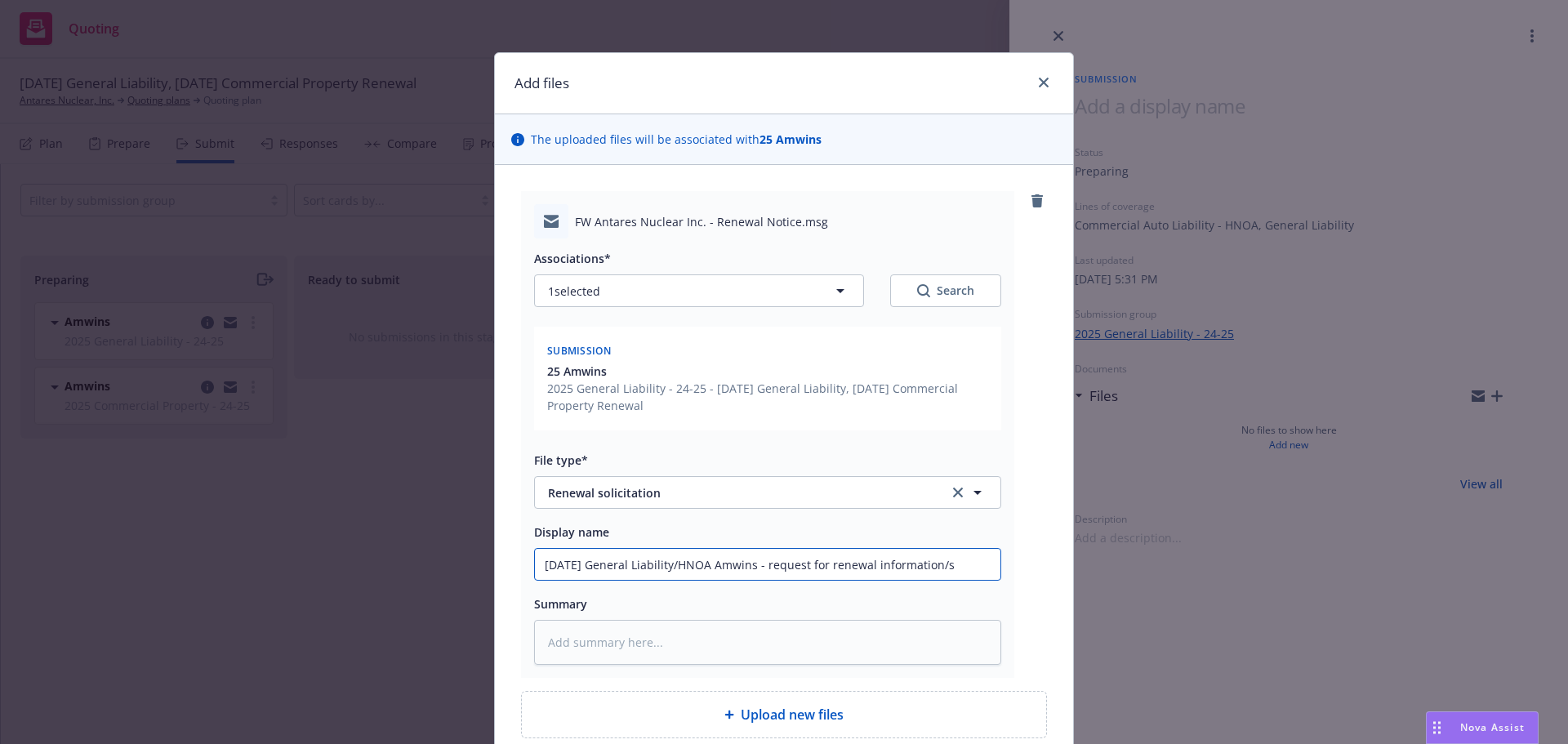
type input "11/8/2025 General Liability/HNOA Amwins - request for renewal information/se"
type textarea "x"
type input "11/8/2025 General Liability/HNOA Amwins - request for renewal information/sen"
type textarea "x"
type input "11/8/2025 General Liability/HNOA Amwins - request for renewal information/sent"
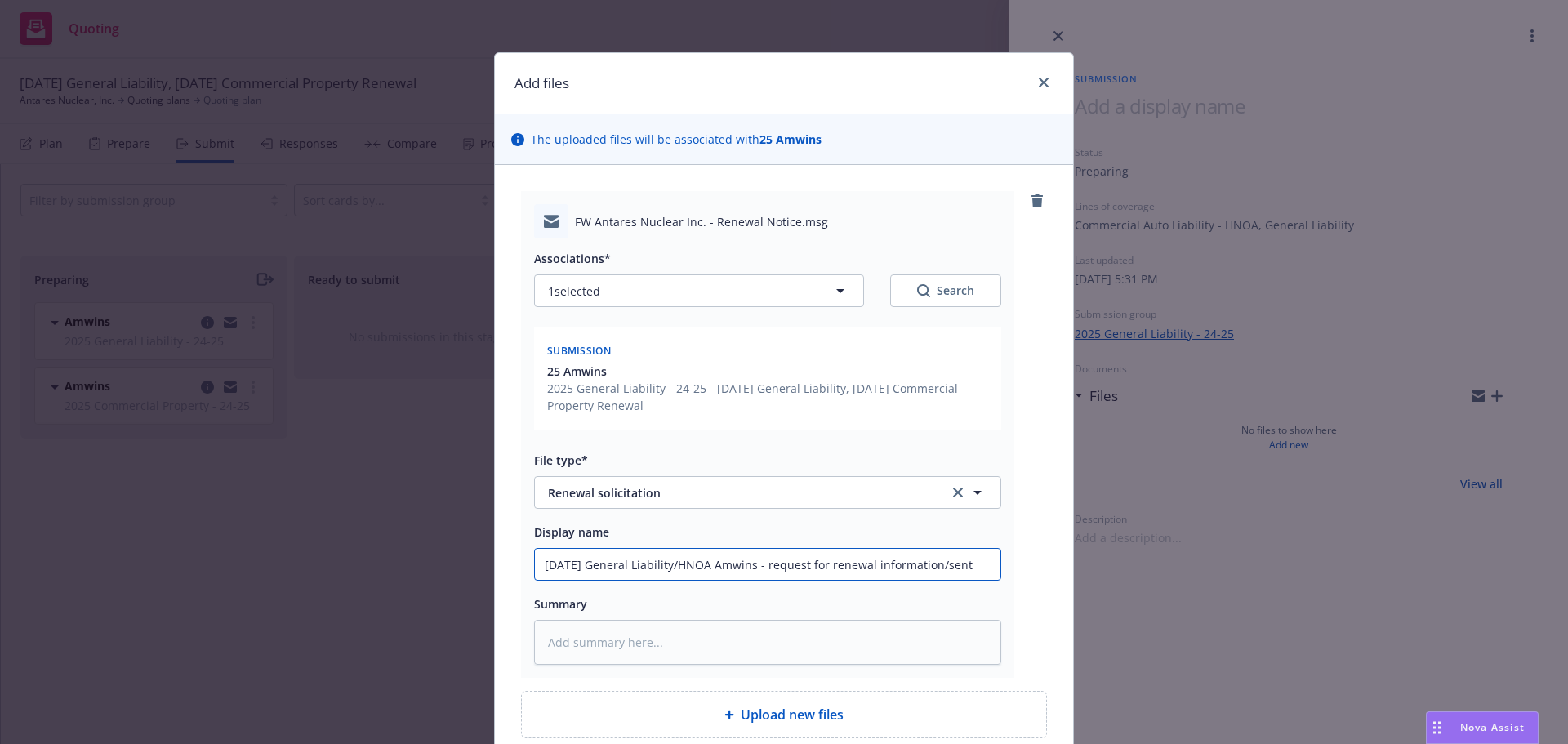
type textarea "x"
type input "11/8/2025 General Liability/HNOA Amwins - request for renewal information/sent"
type textarea "x"
type input "11/8/2025 General Liability/HNOA Amwins - request for renewal information/sent …"
type textarea "x"
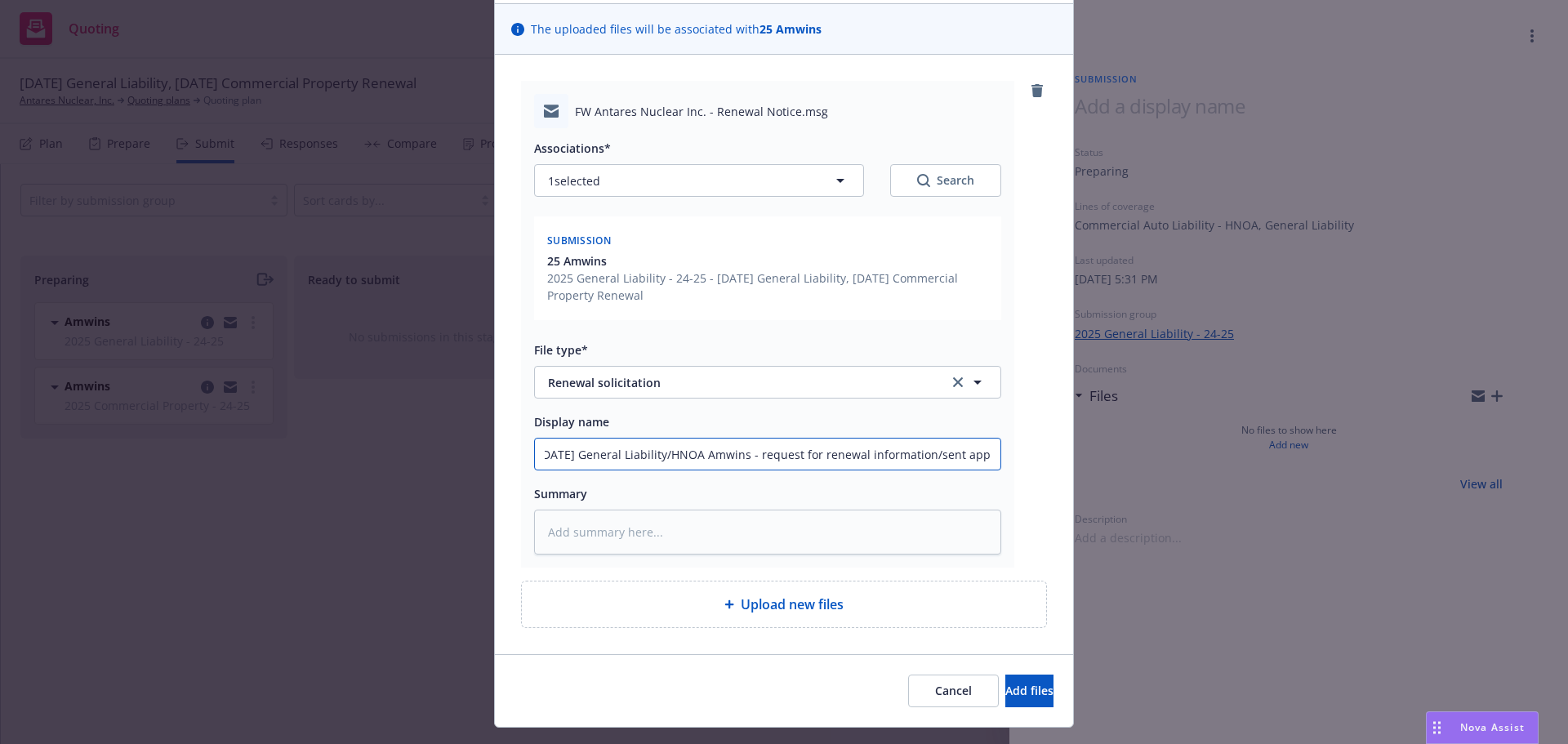
scroll to position [146, 0]
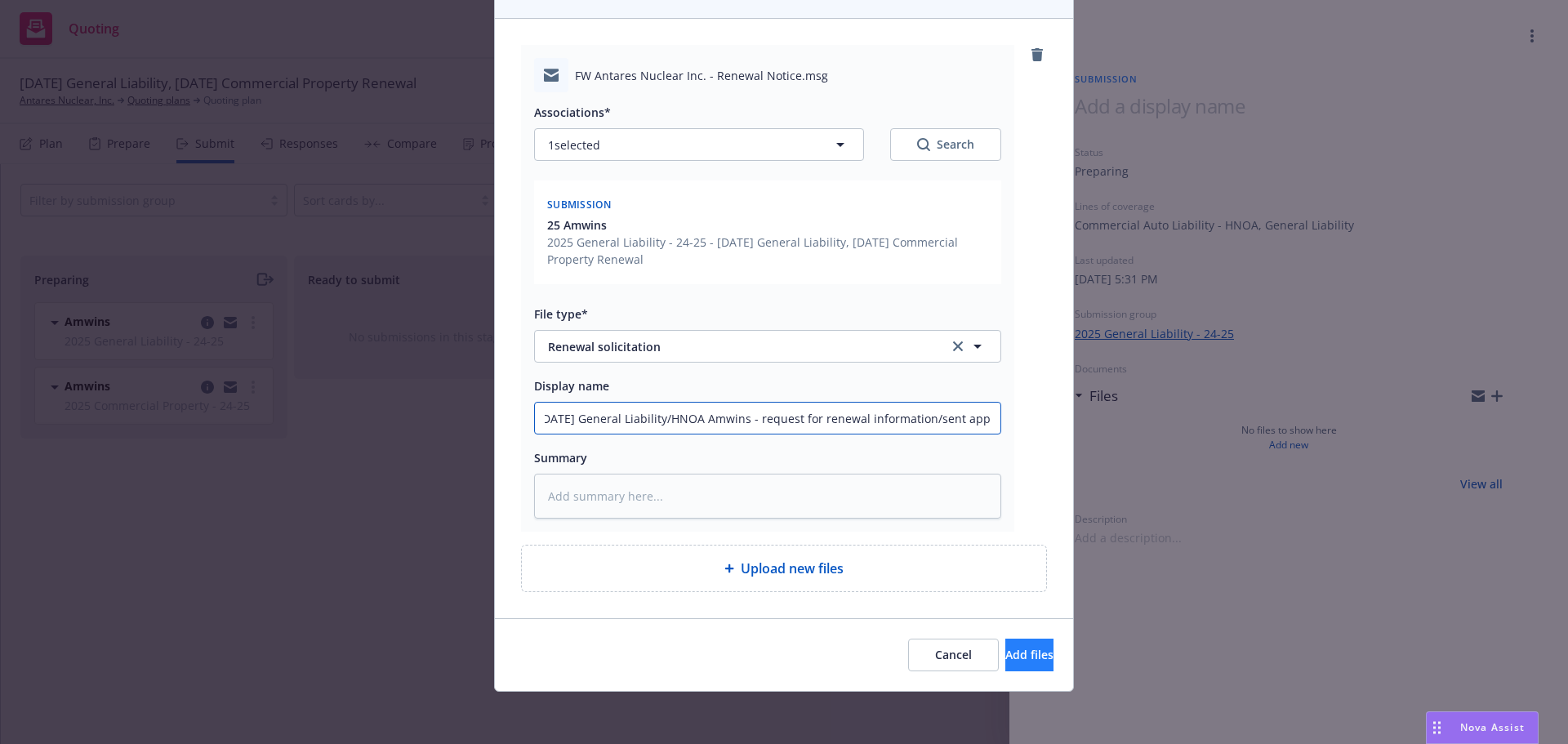
type input "11/8/2025 General Liability/HNOA Amwins - request for renewal information/sent …"
click at [1005, 657] on span "Add files" at bounding box center [1029, 655] width 48 height 16
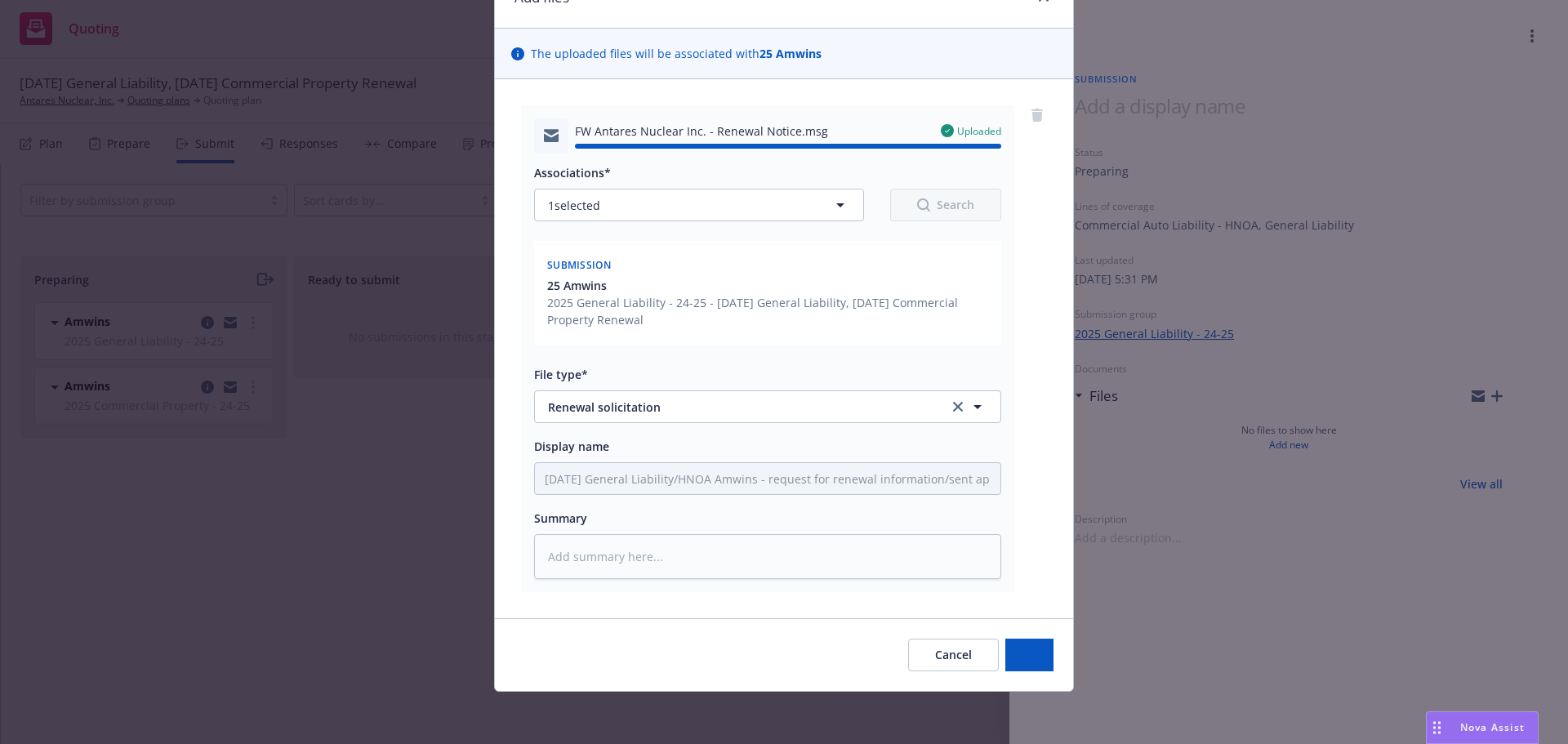
type textarea "x"
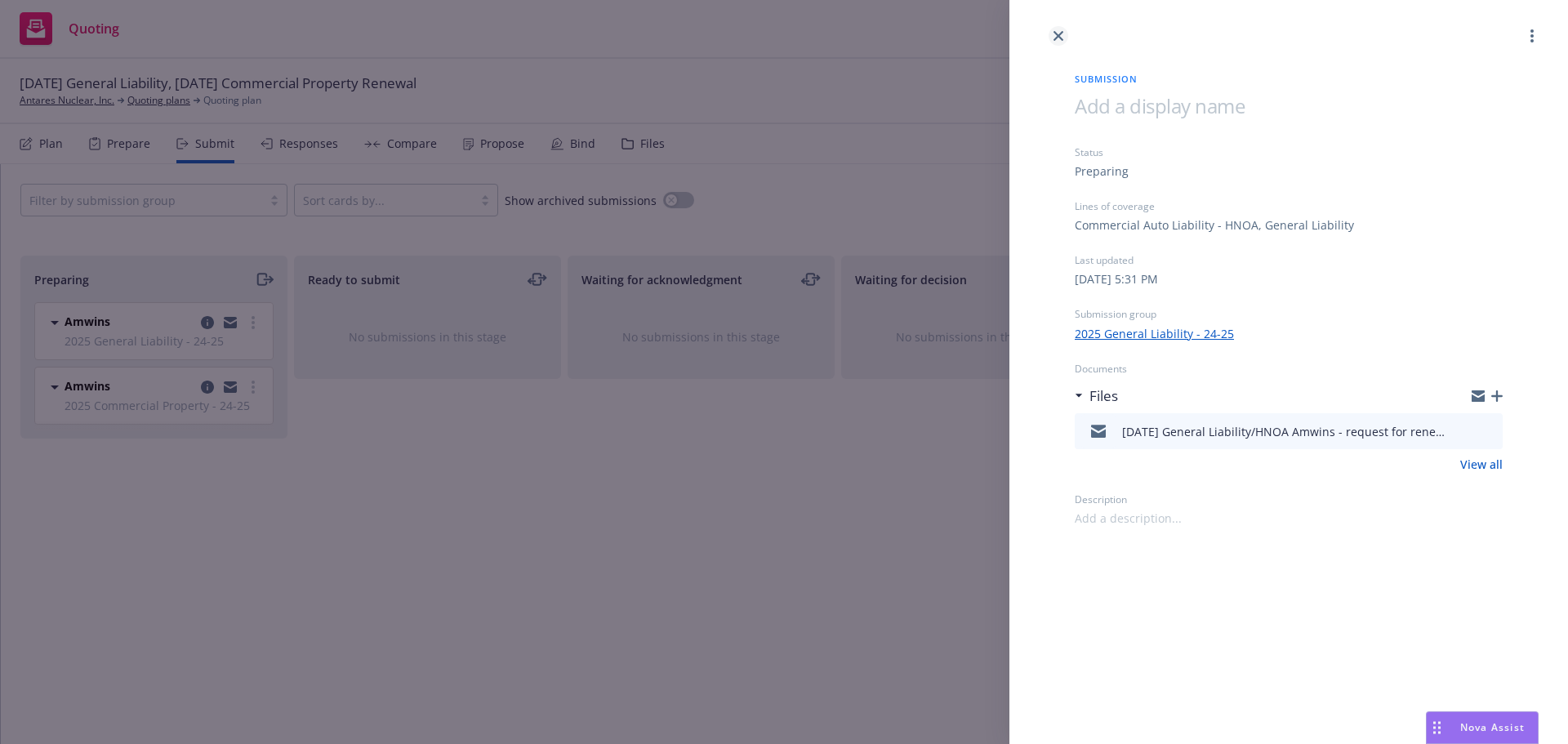
click at [1065, 34] on link "close" at bounding box center [1059, 36] width 19 height 19
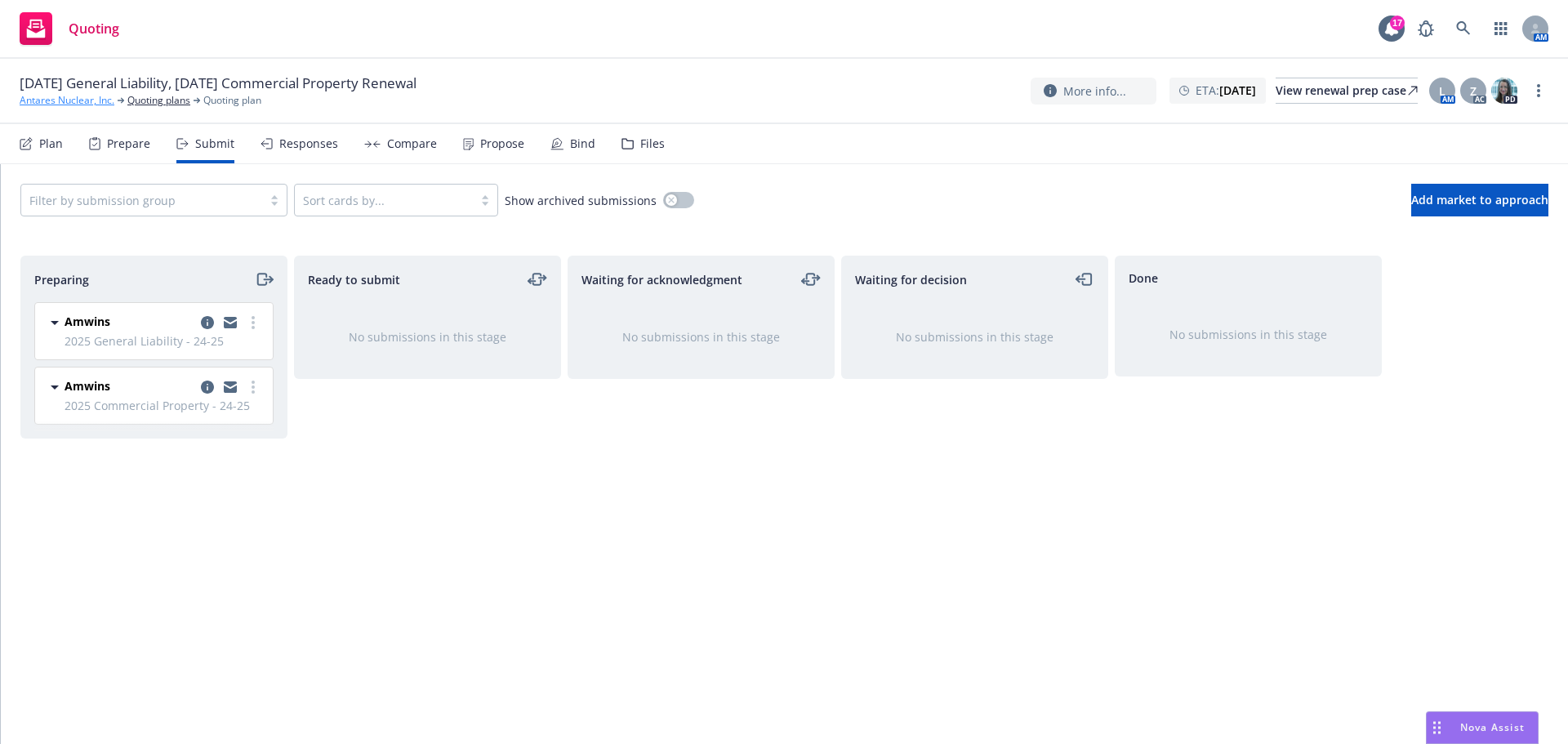
click at [57, 99] on link "Antares Nuclear, Inc." at bounding box center [66, 100] width 94 height 15
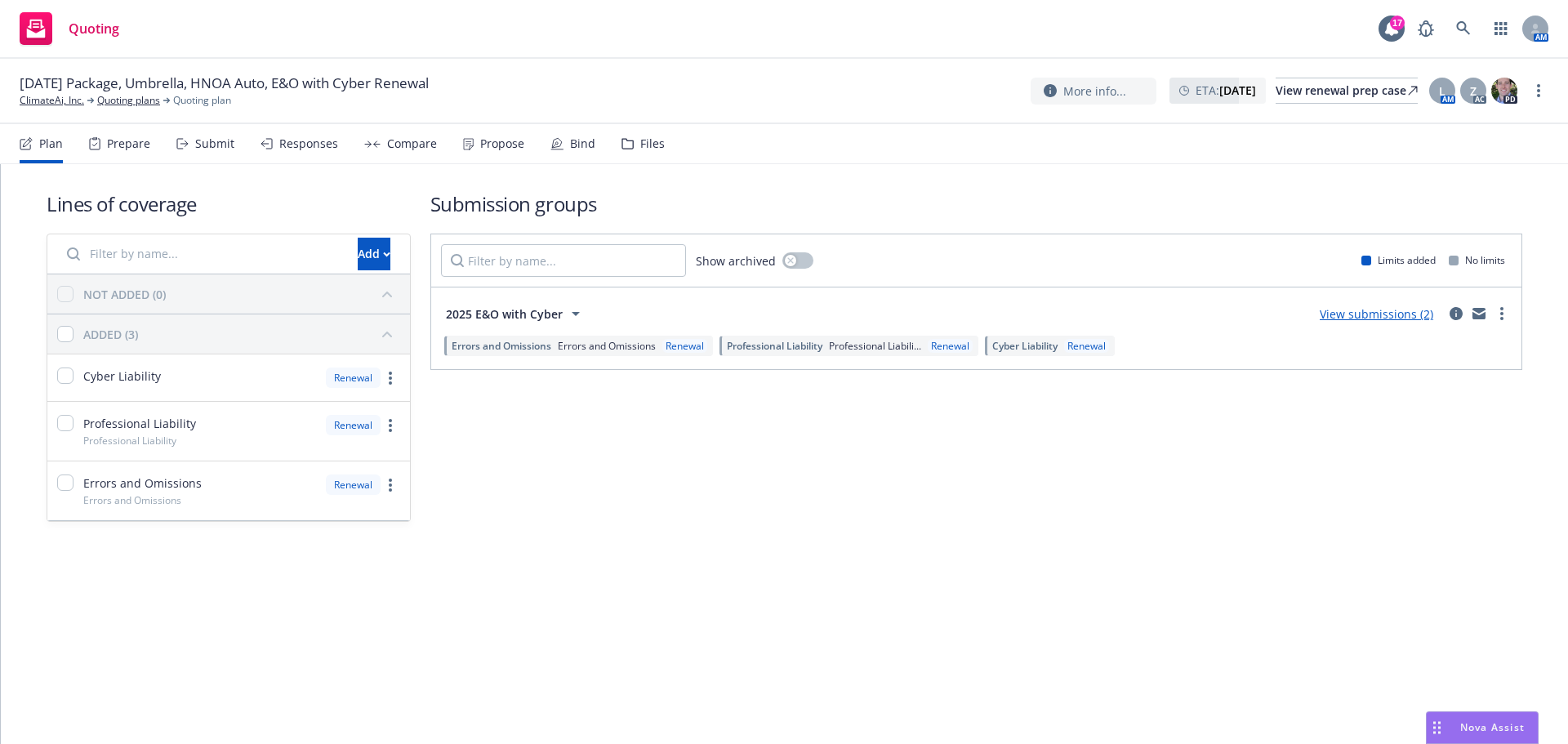
click at [227, 140] on div "Submit" at bounding box center [214, 144] width 39 height 13
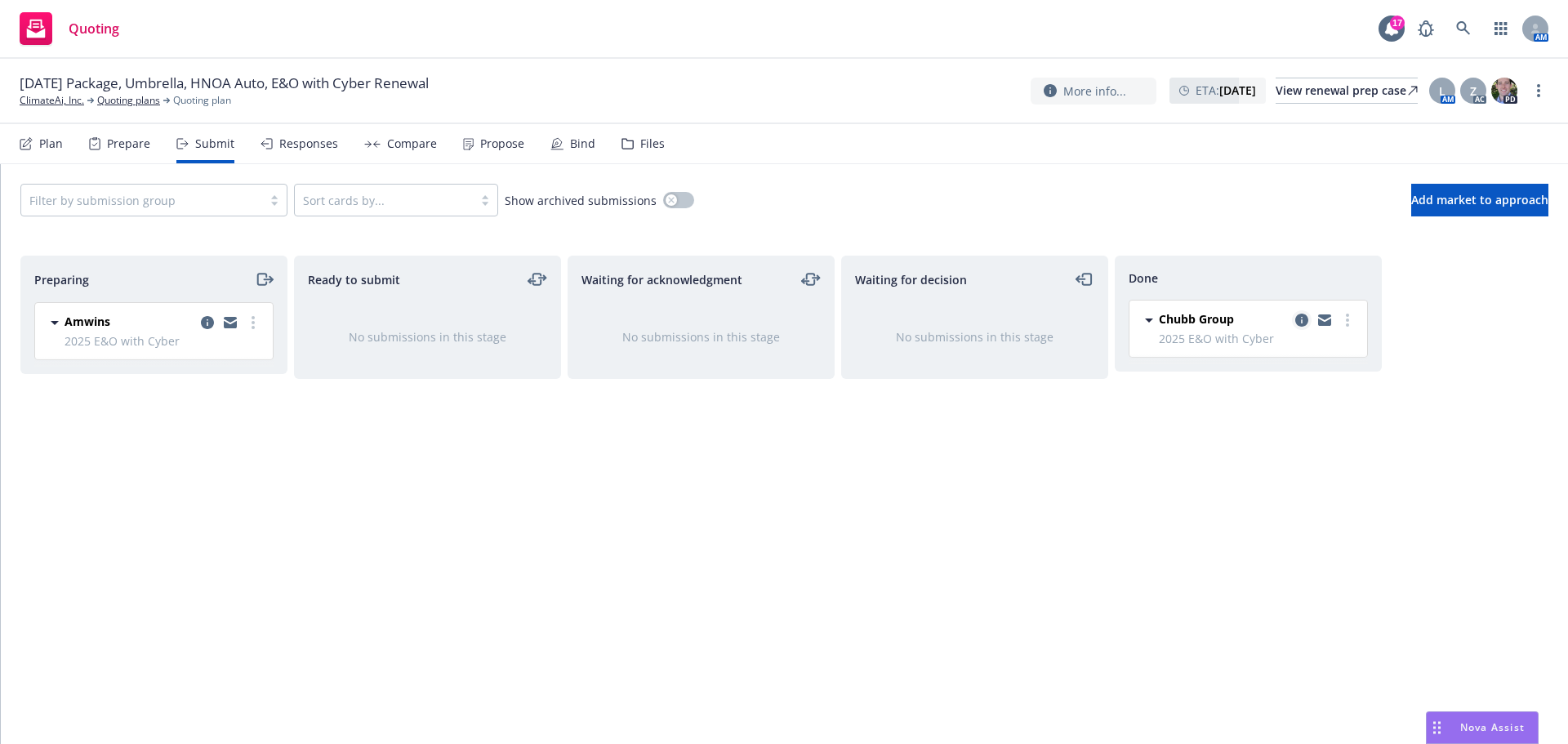
click at [1299, 319] on icon "copy logging email" at bounding box center [1301, 320] width 13 height 13
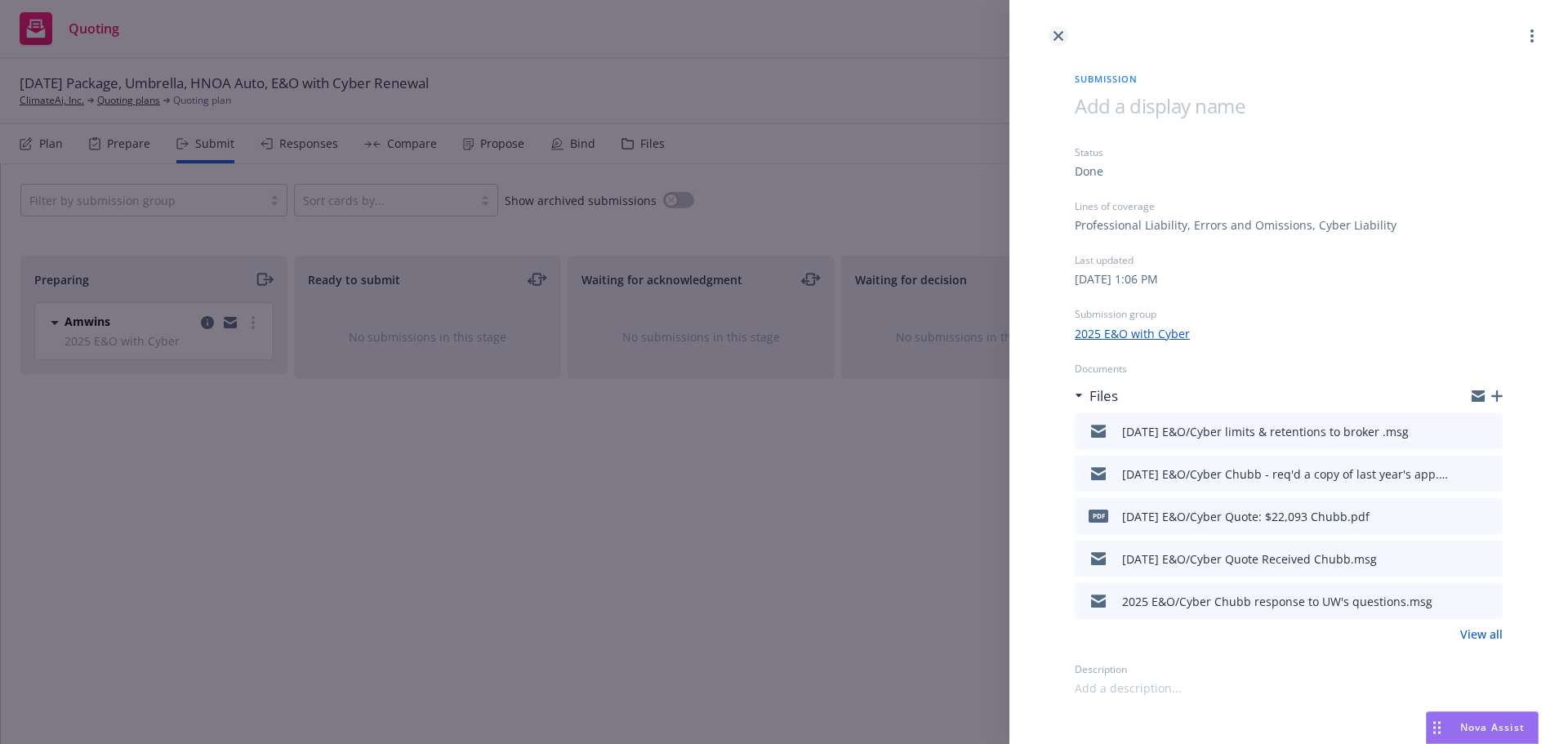
click at [1058, 36] on icon "close" at bounding box center [1058, 35] width 10 height 10
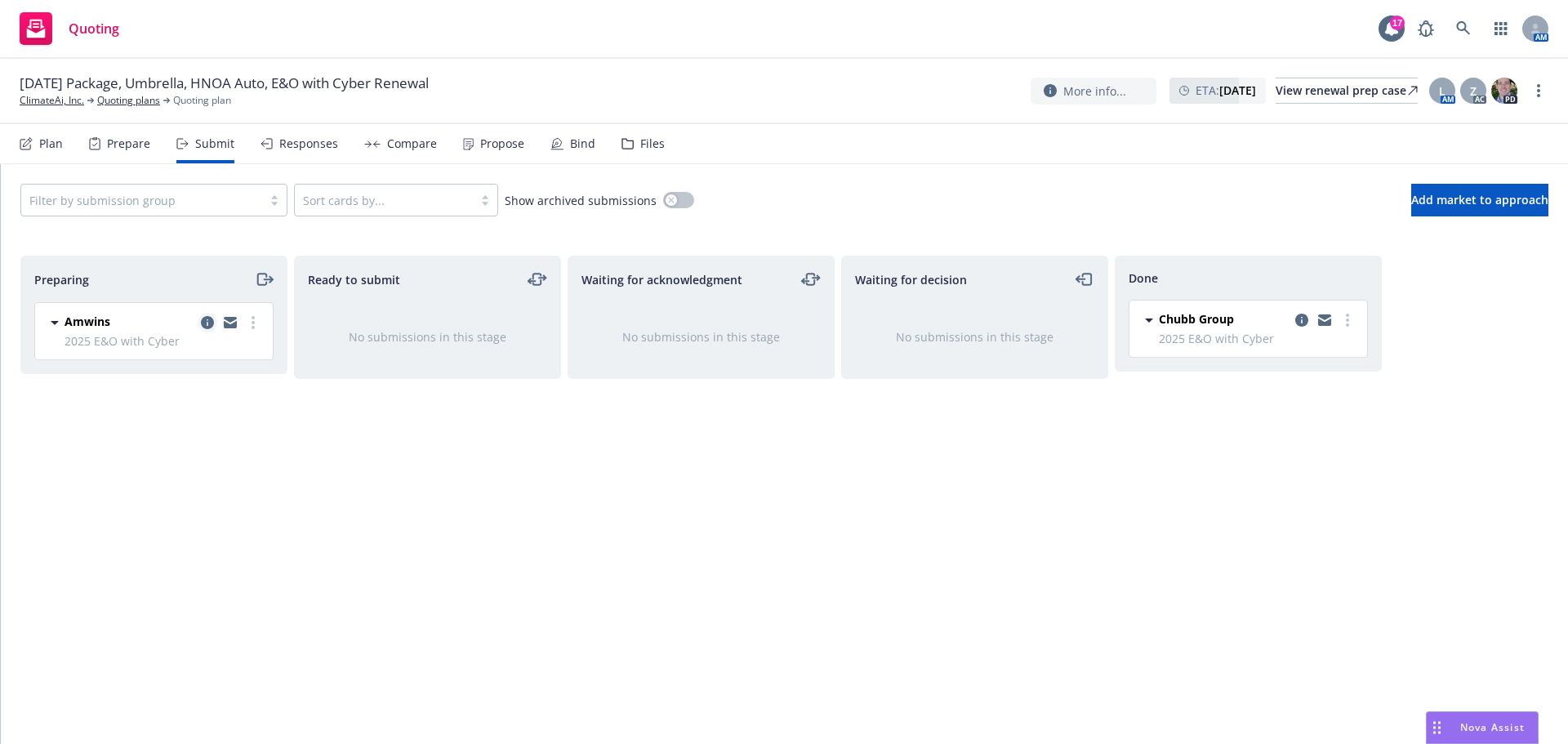
click at [207, 322] on icon "copy logging email" at bounding box center [207, 323] width 13 height 13
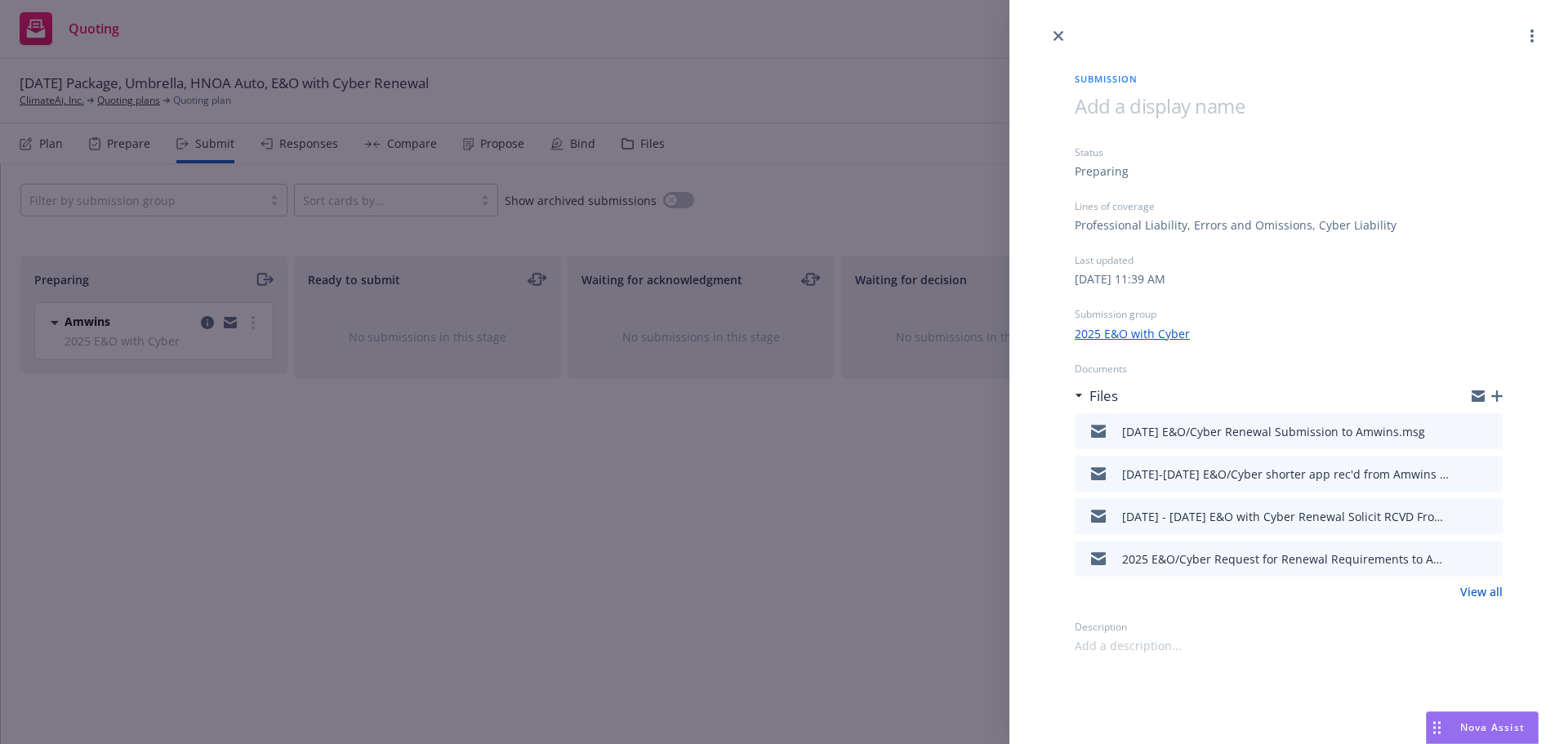
click at [1466, 428] on icon "download file" at bounding box center [1460, 429] width 13 height 13
click at [1059, 32] on icon "close" at bounding box center [1058, 35] width 10 height 10
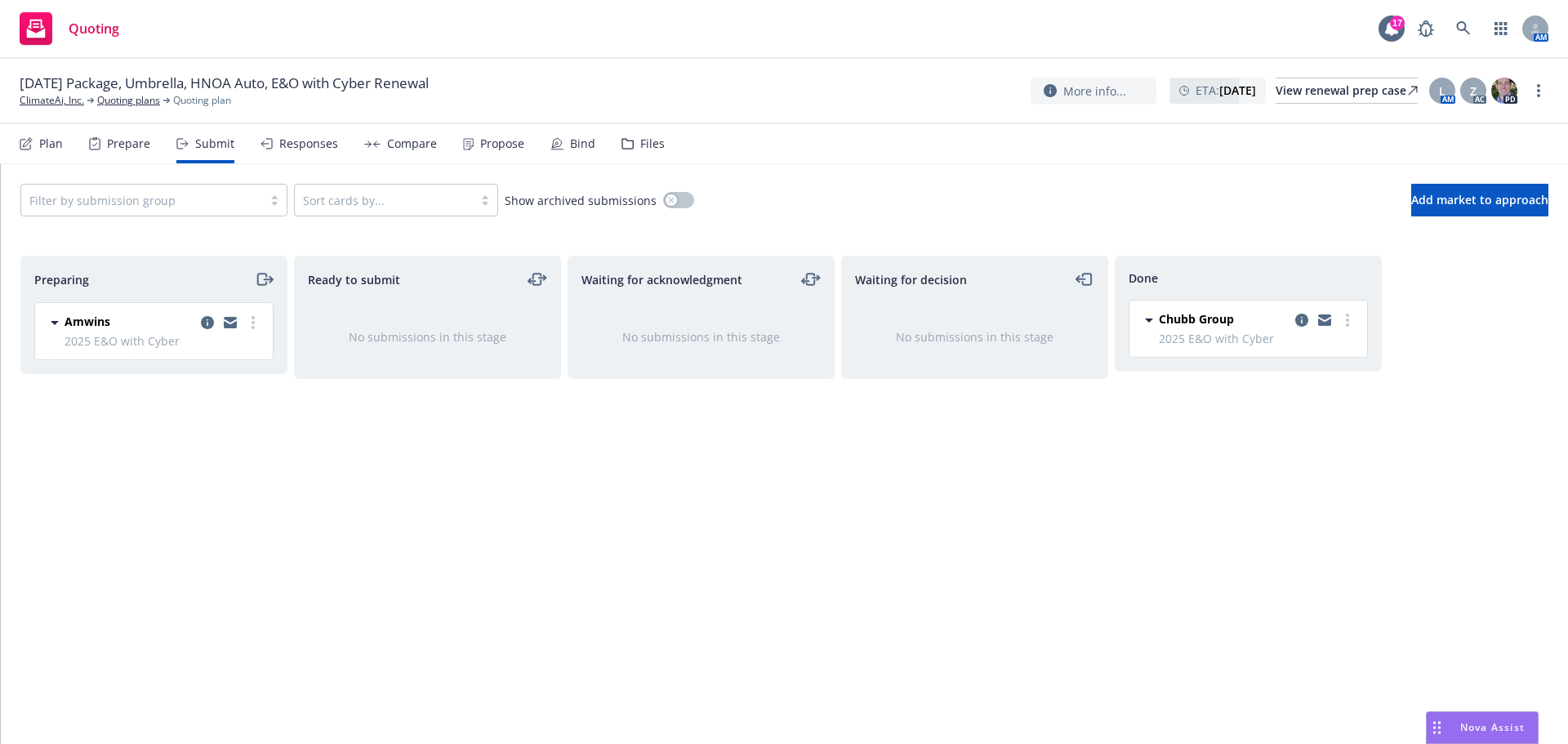
click at [259, 314] on div at bounding box center [230, 323] width 65 height 19
click at [256, 325] on link "more" at bounding box center [253, 323] width 19 height 19
click at [160, 455] on span "Add accepted decision" at bounding box center [180, 454] width 163 height 16
select select "12"
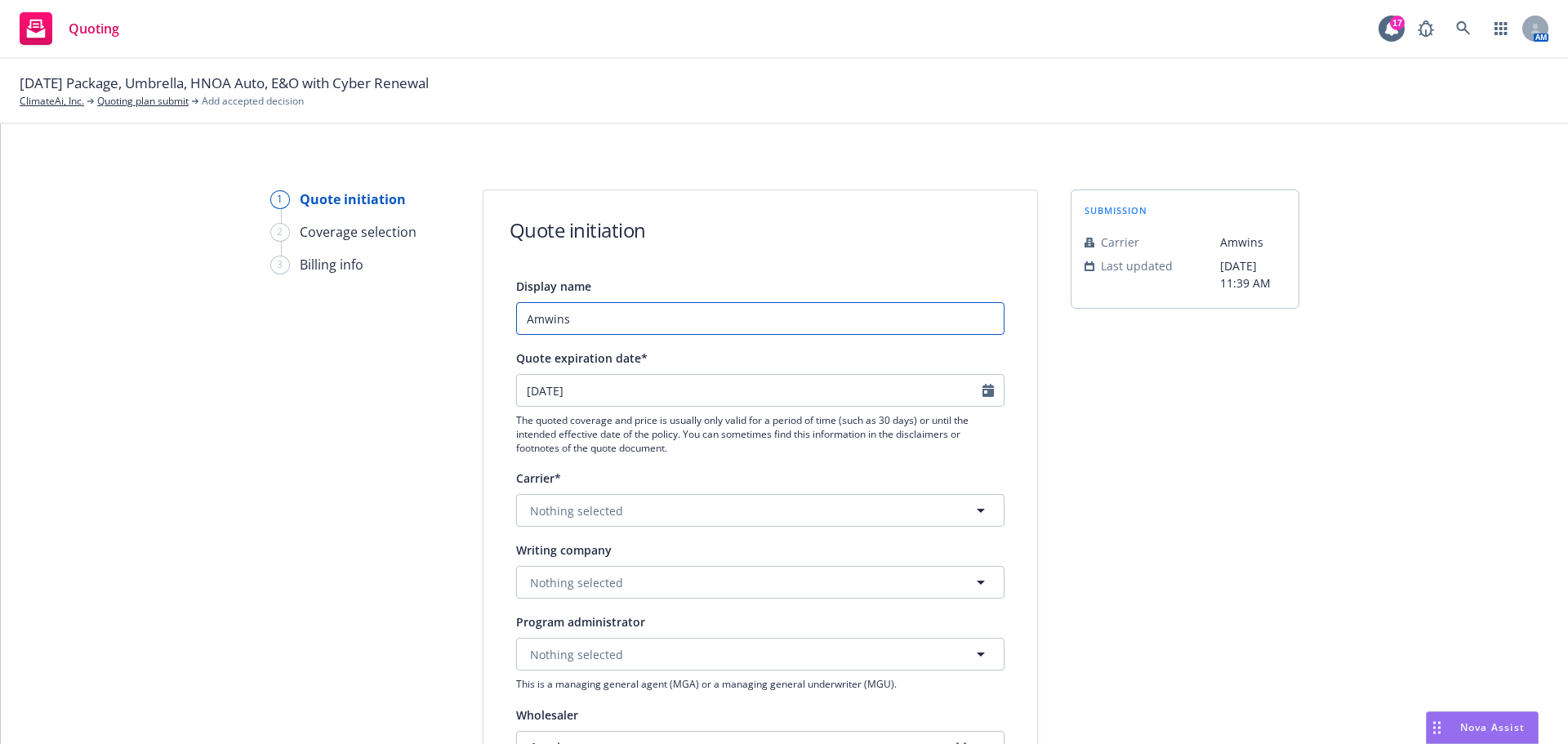
click at [521, 316] on input "Amwins" at bounding box center [760, 318] width 488 height 33
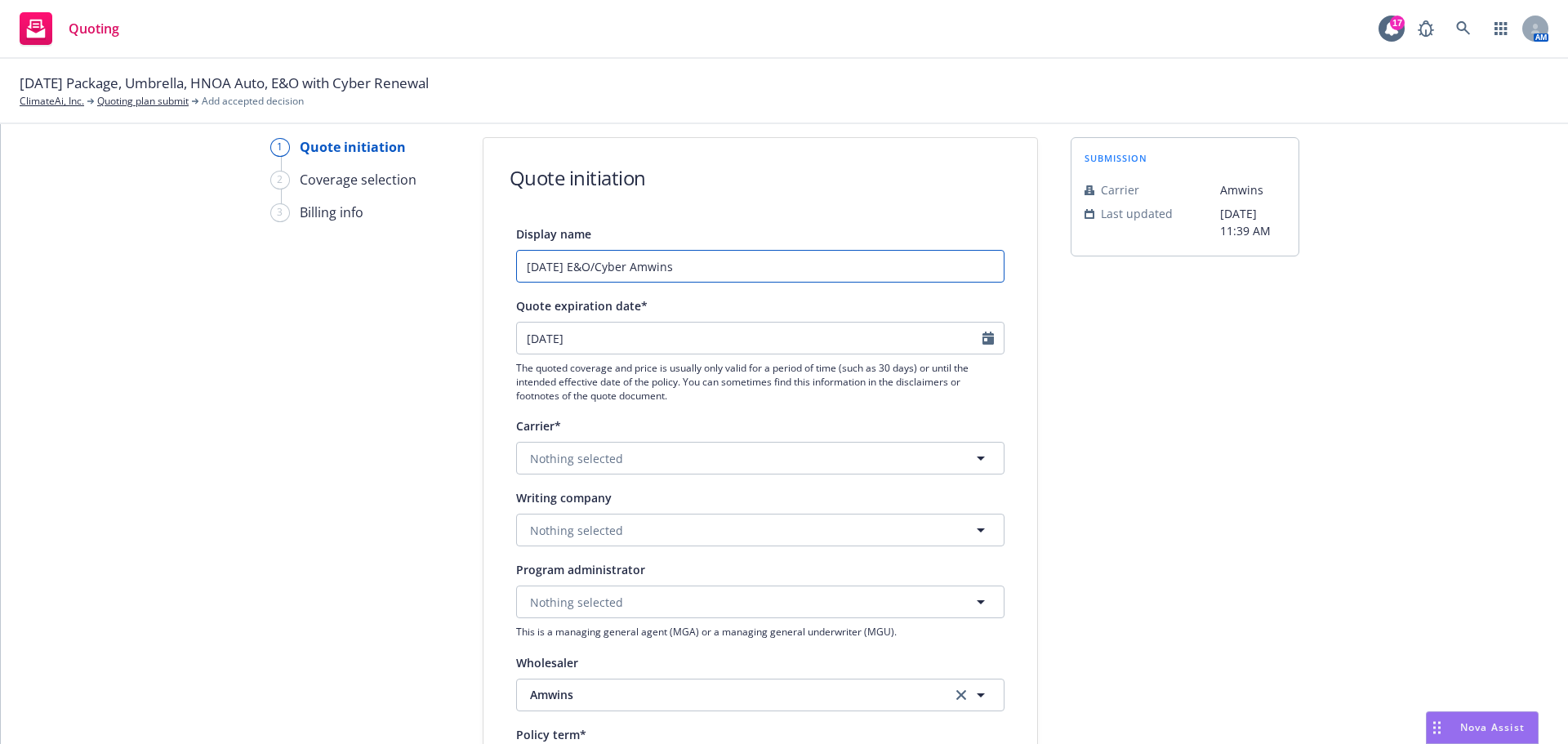
scroll to position [82, 0]
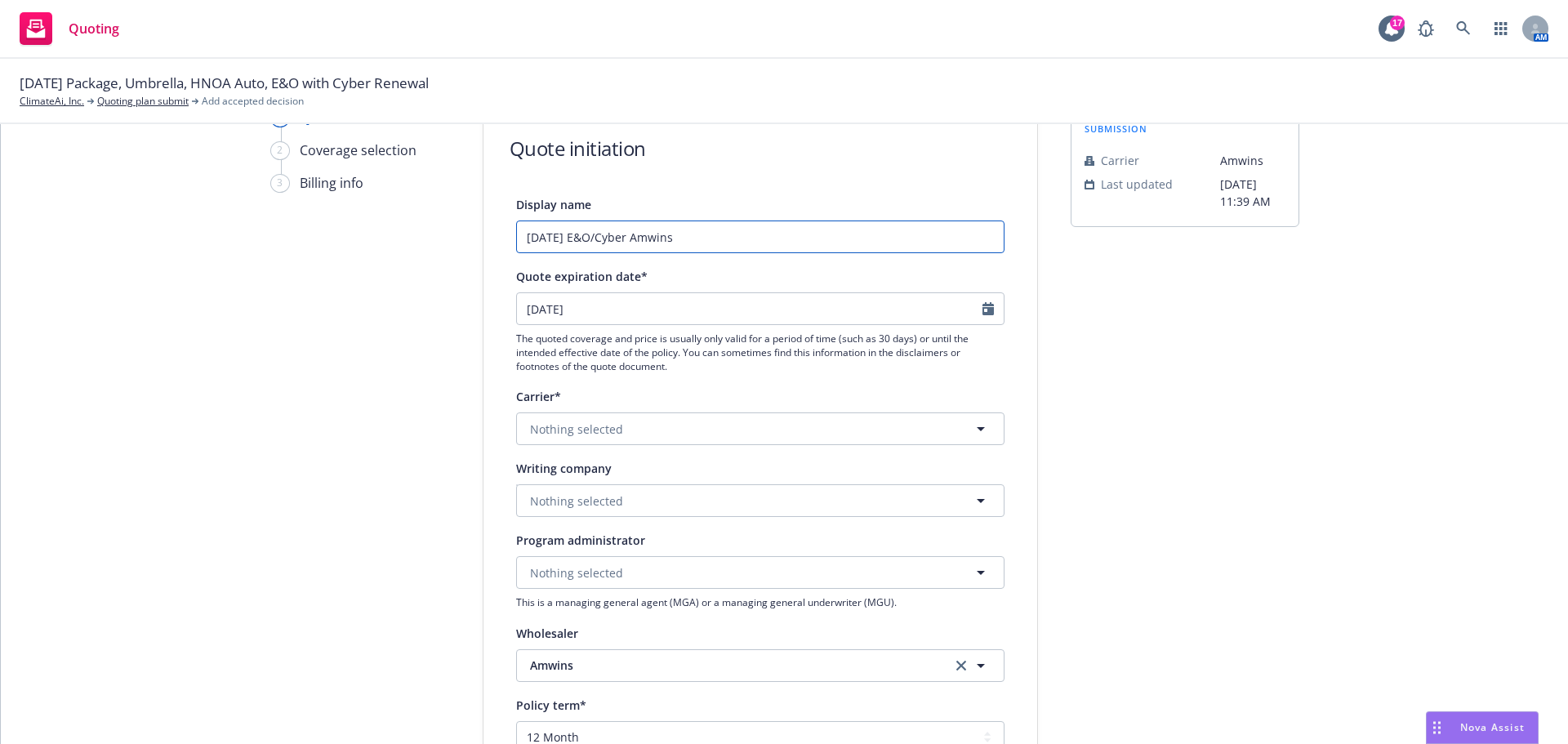
type input "[DATE] E&O/Cyber Amwins"
click at [554, 502] on span "Nothing selected" at bounding box center [576, 501] width 93 height 17
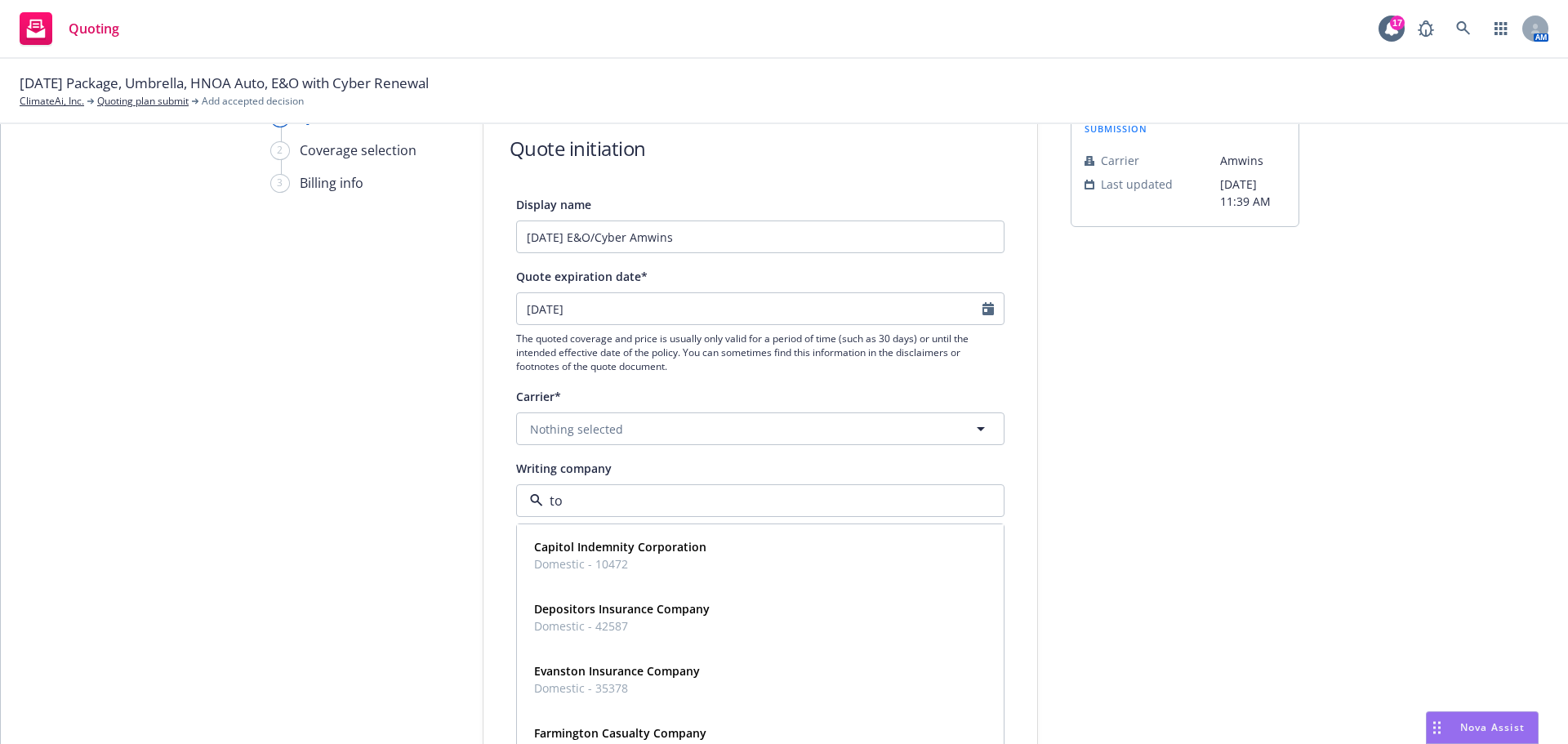
type input "tok"
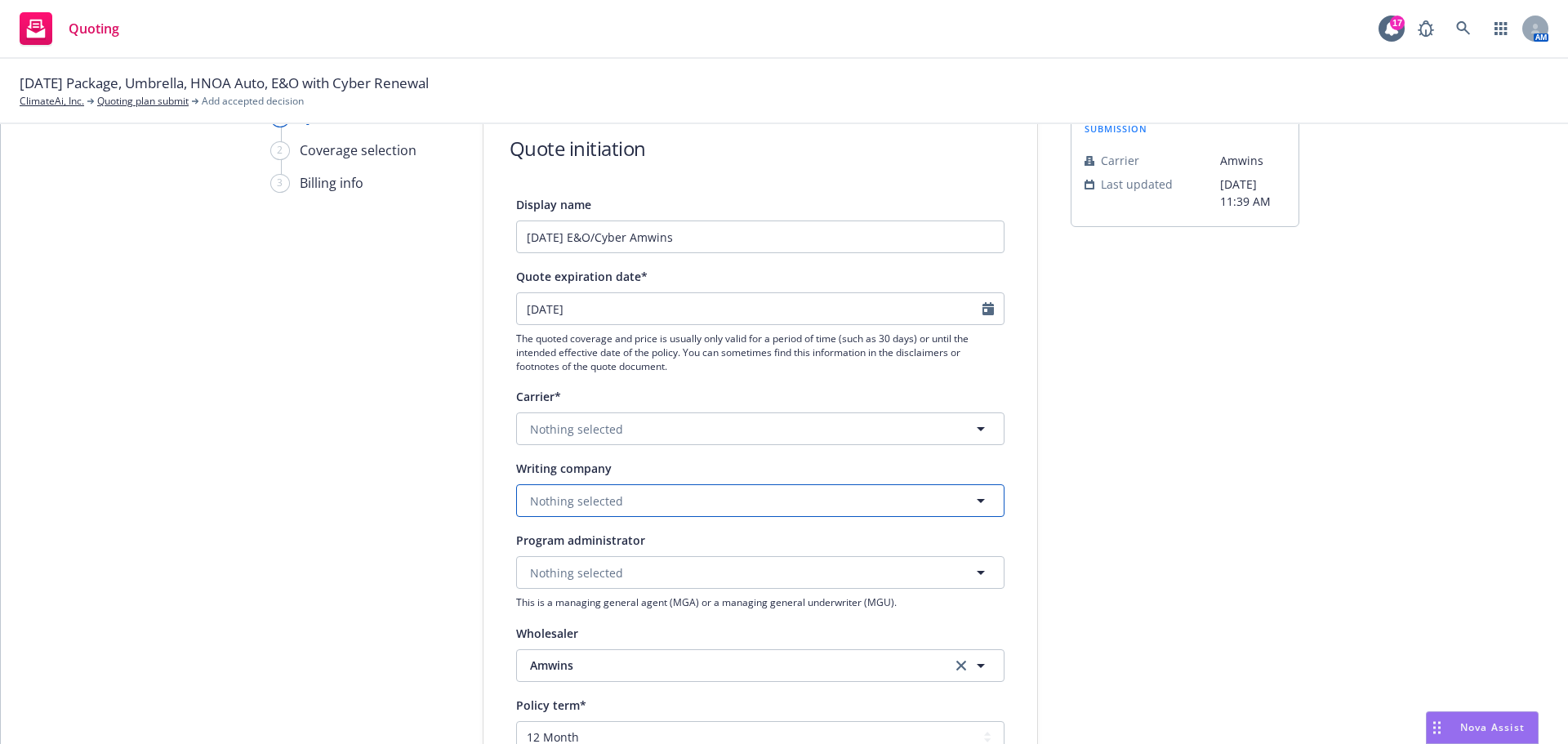
click at [555, 504] on span "Nothing selected" at bounding box center [576, 501] width 93 height 17
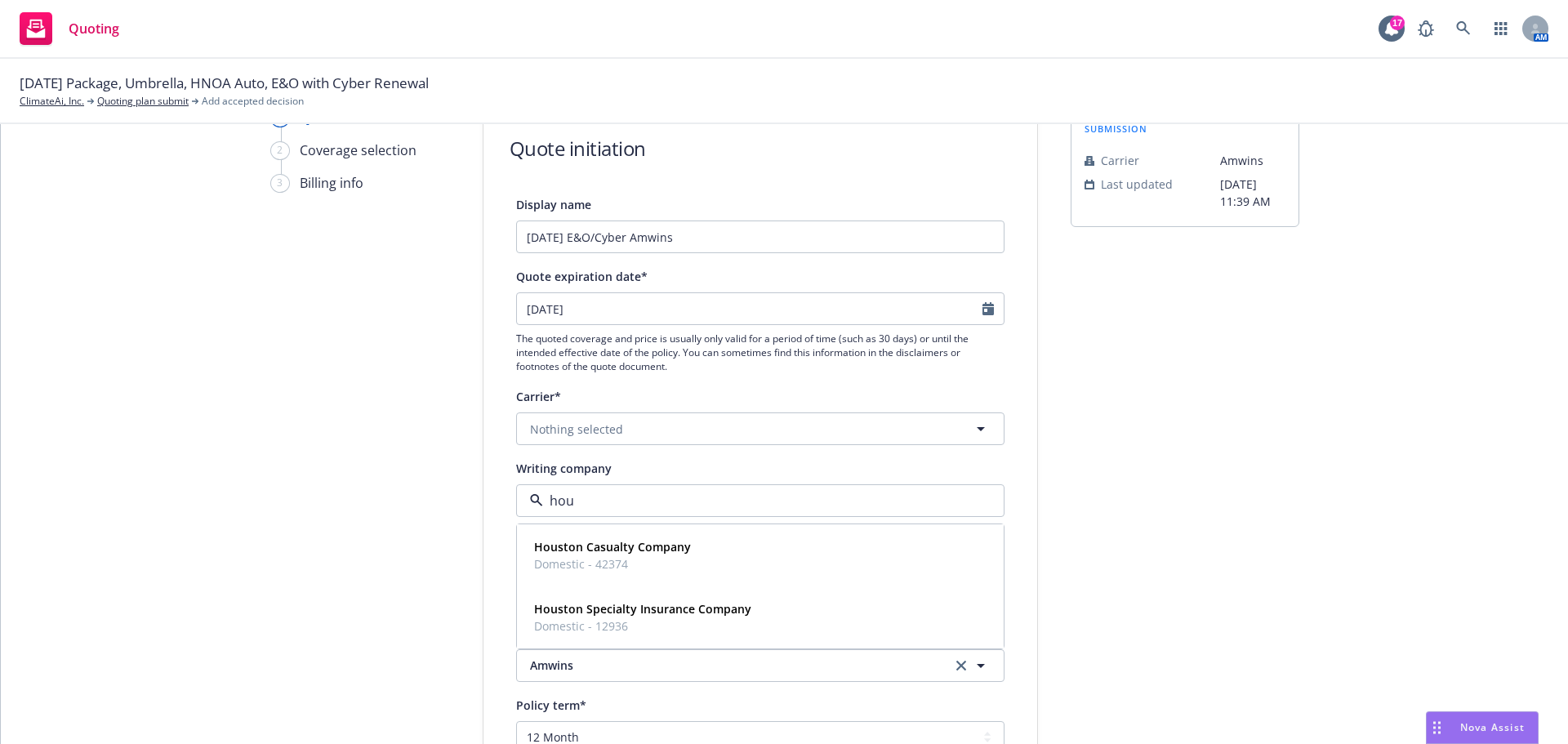
type input "hous"
click at [571, 551] on strong "Houston Casualty Company" at bounding box center [613, 547] width 157 height 16
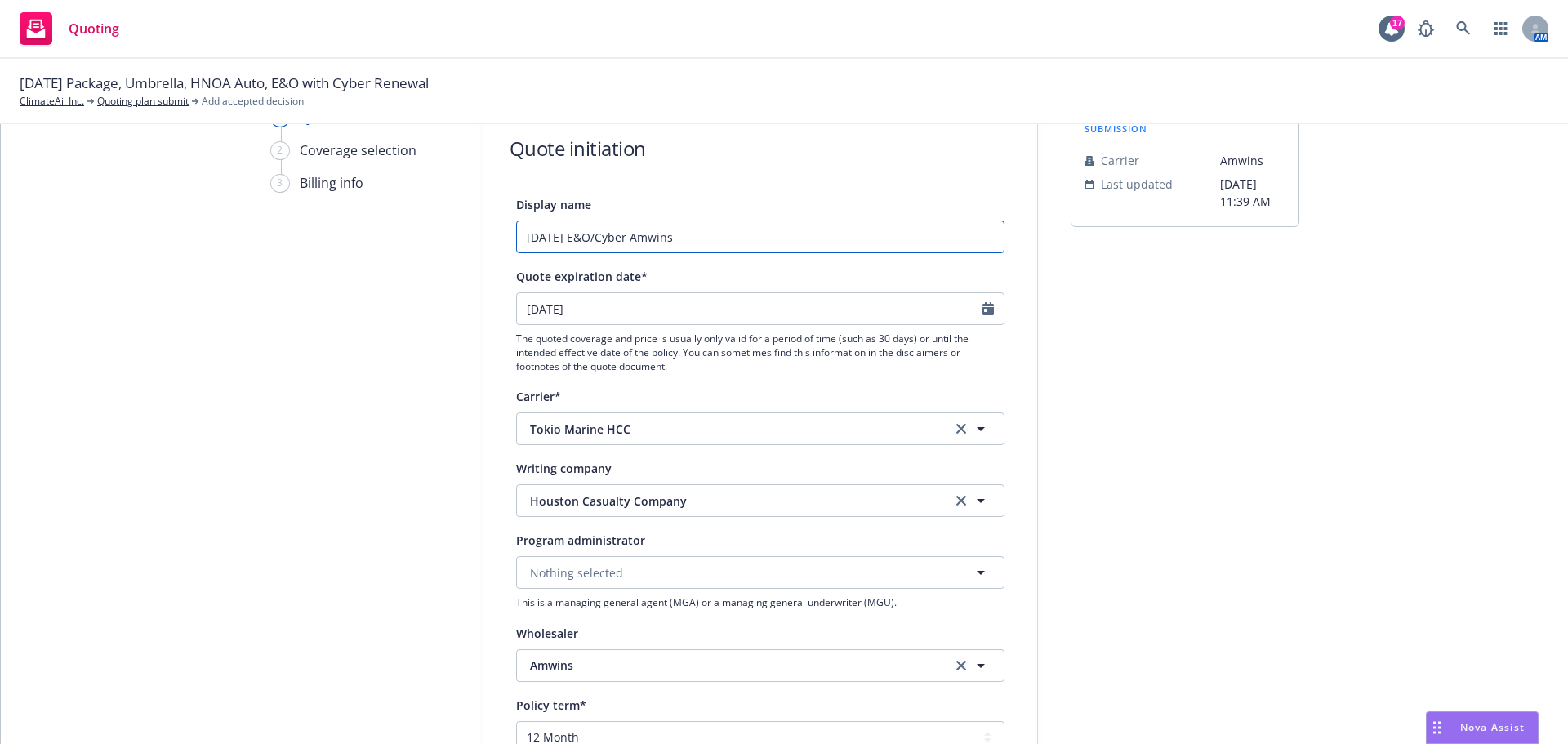
drag, startPoint x: 639, startPoint y: 239, endPoint x: 687, endPoint y: 237, distance: 48.0
click at [640, 239] on input "[DATE] E&O/Cyber Amwins" at bounding box center [760, 236] width 488 height 33
type input "[DATE] E&O/Cyber $5M/$15k Amwins"
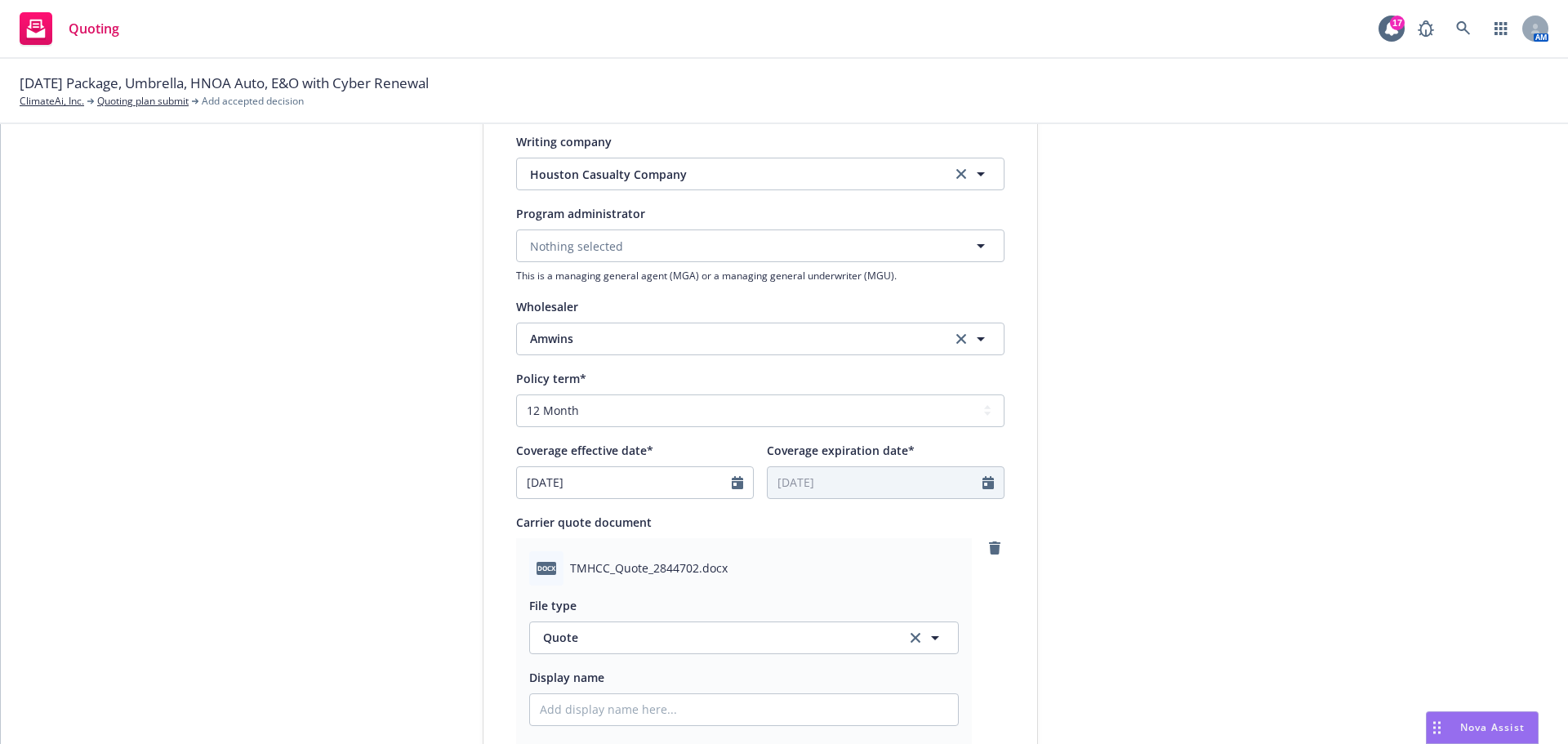
scroll to position [816, 0]
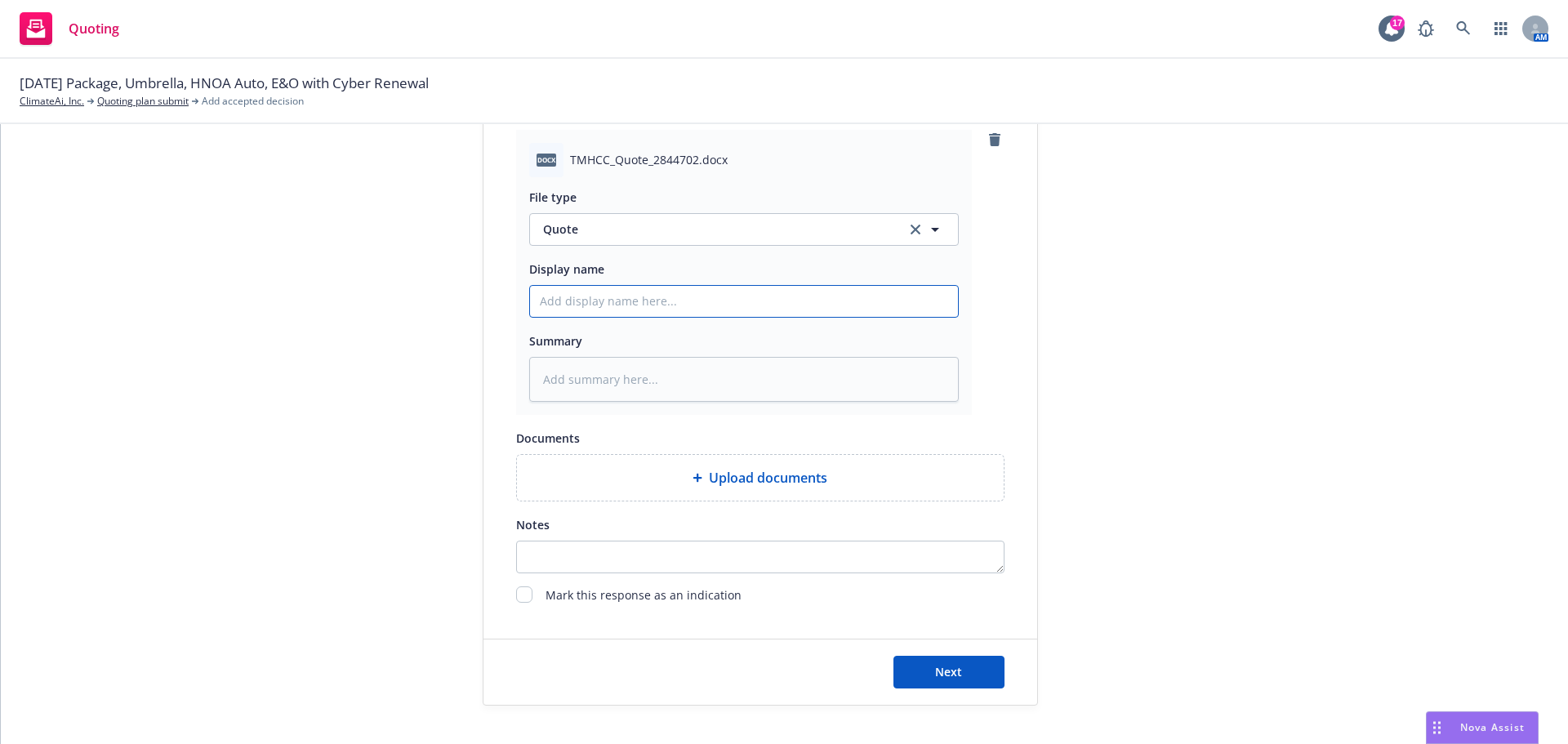
click at [583, 293] on input "Display name" at bounding box center [743, 301] width 427 height 31
type textarea "x"
type input "9"
type textarea "x"
type input "9/"
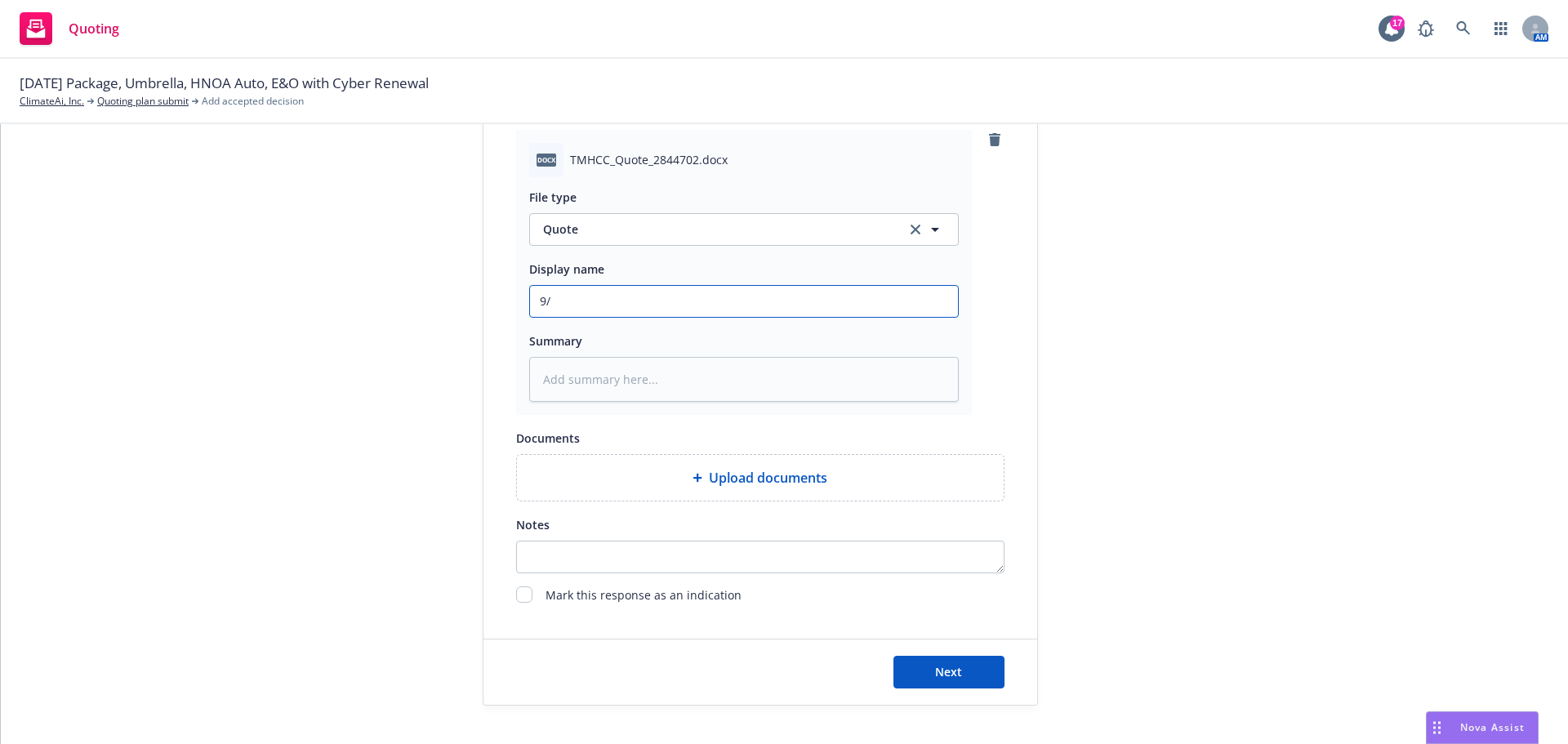
type textarea "x"
type input "9/1"
type textarea "x"
type input "9/14"
type textarea "x"
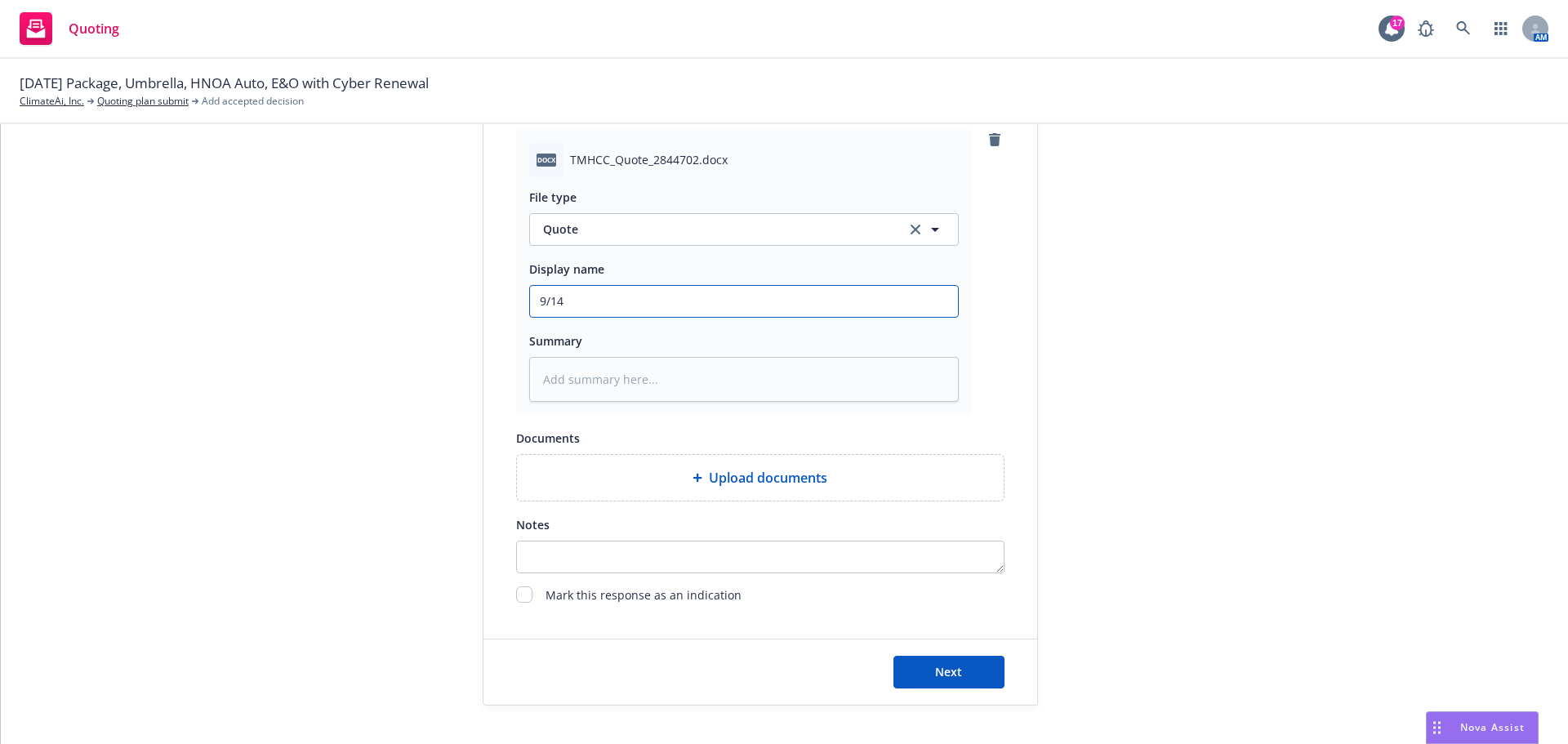
type input "9/14/"
type textarea "x"
type input "9/14/2"
type textarea "x"
type input "[DATE]"
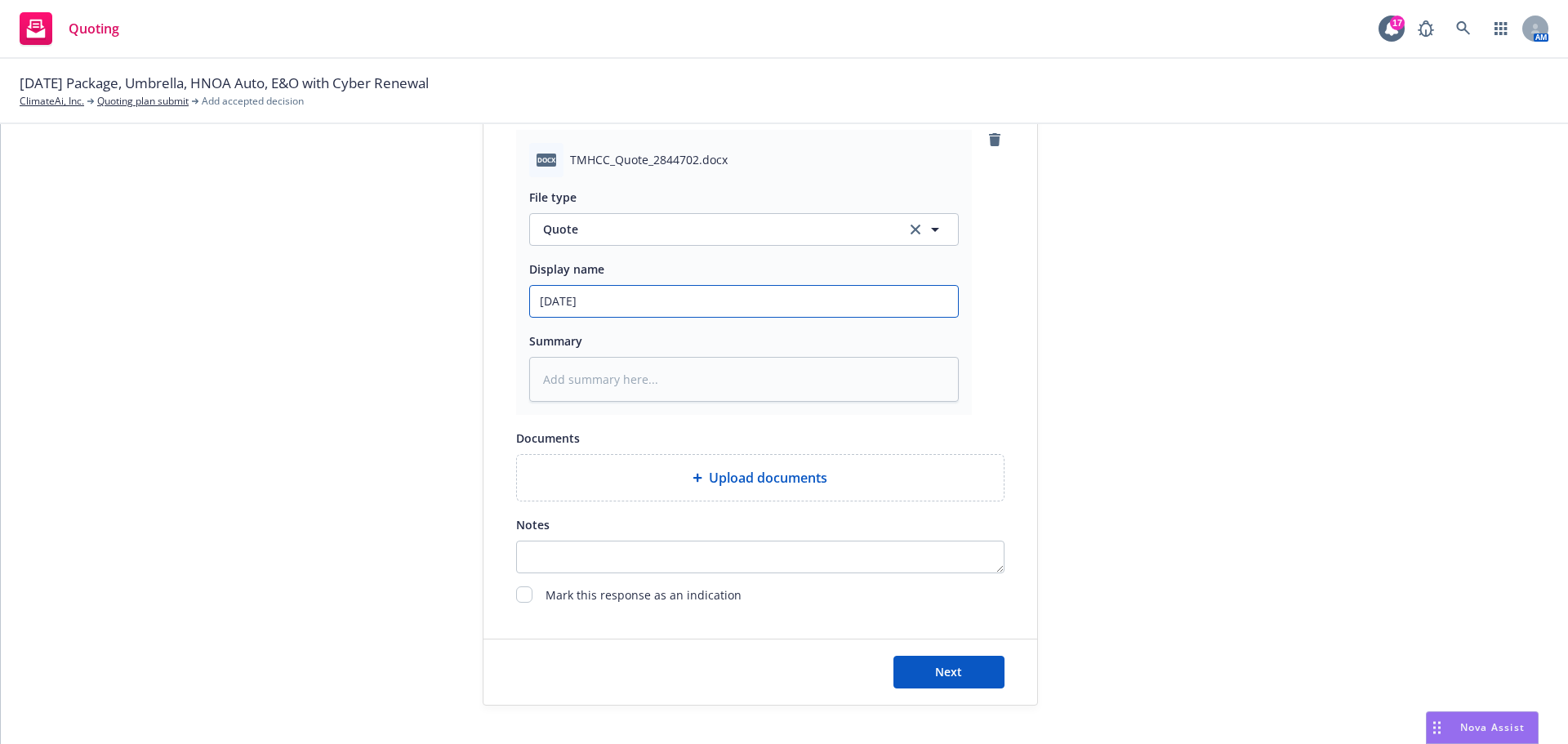
type textarea "x"
type input "9/14/202"
type textarea "x"
type input "[DATE]"
type textarea "x"
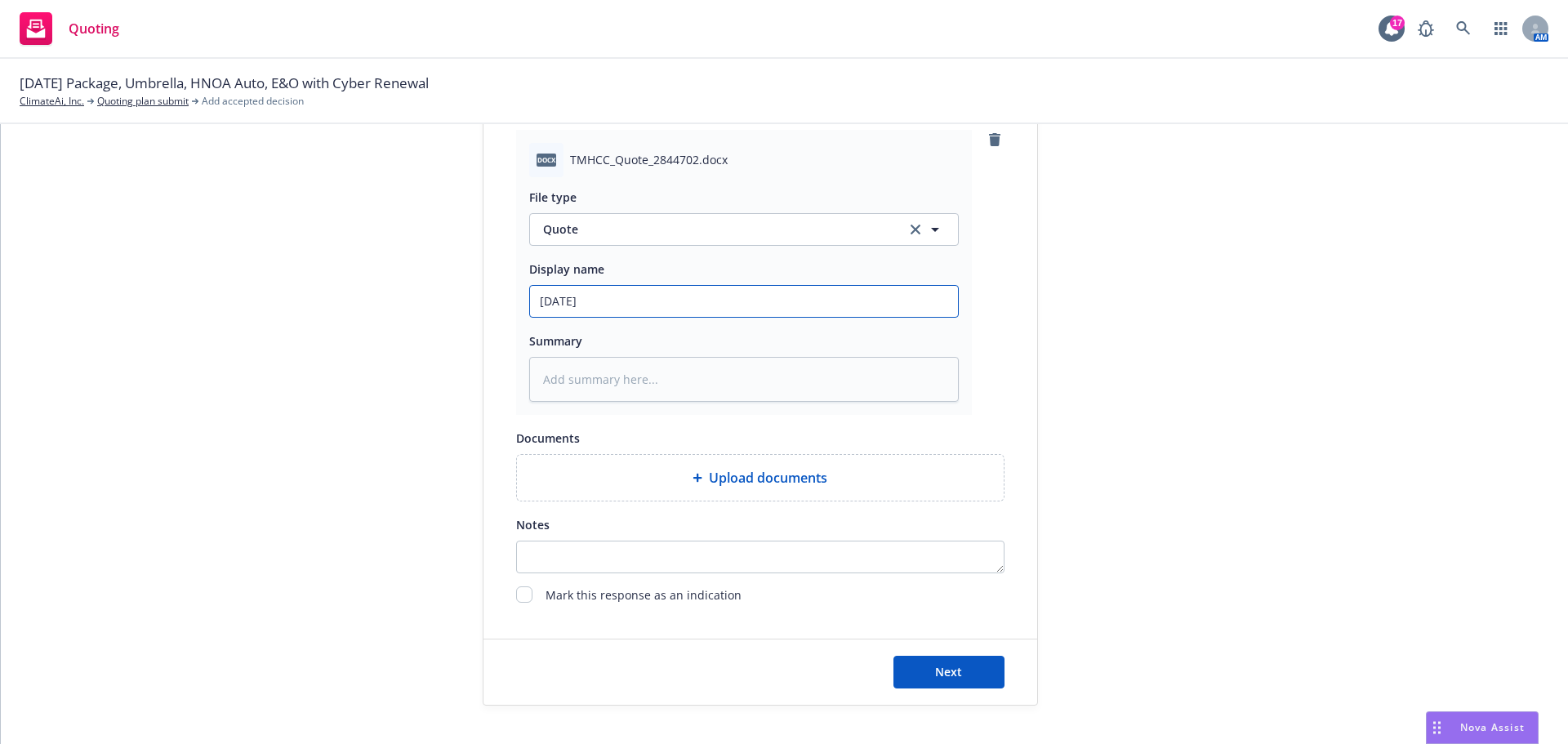
type input "[DATE]"
type textarea "x"
type input "[DATE] E"
type textarea "x"
type input "[DATE] E&"
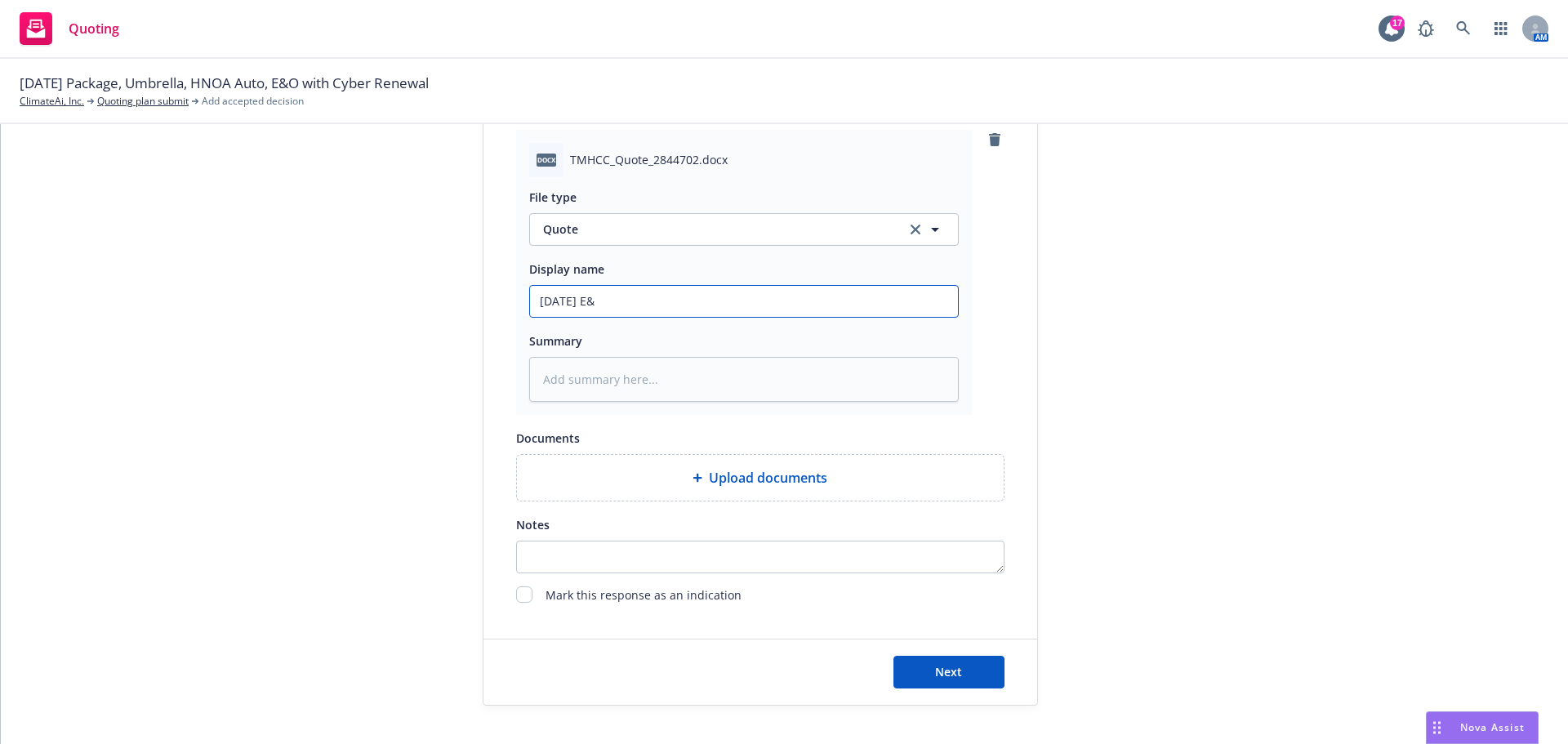
type textarea "x"
type input "[DATE] E&O"
type textarea "x"
type input "[DATE] E&O/"
type textarea "x"
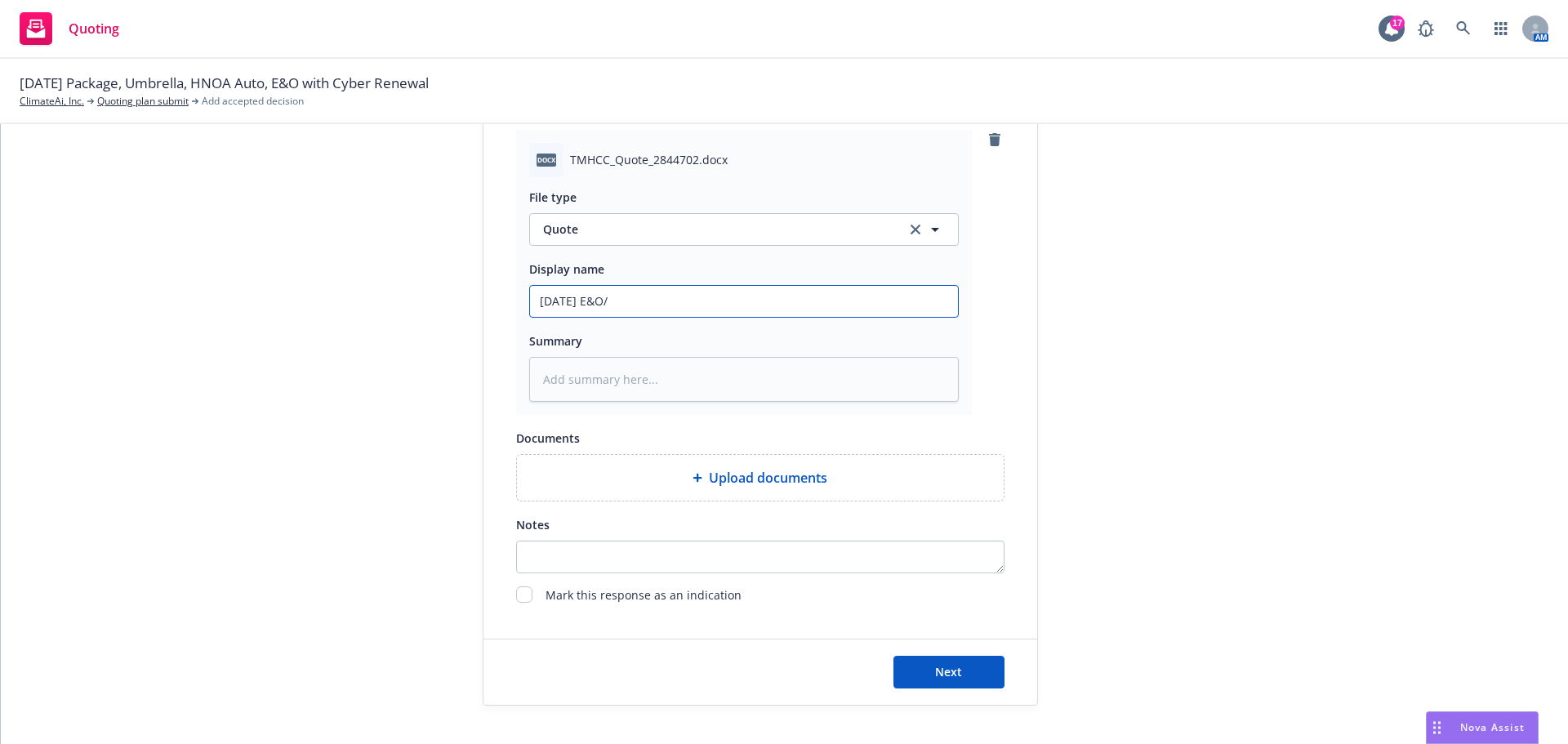
type input "[DATE] E&O/C"
type textarea "x"
type input "[DATE] E&O/Cy"
type textarea "x"
type input "[DATE] E&O/Cyb"
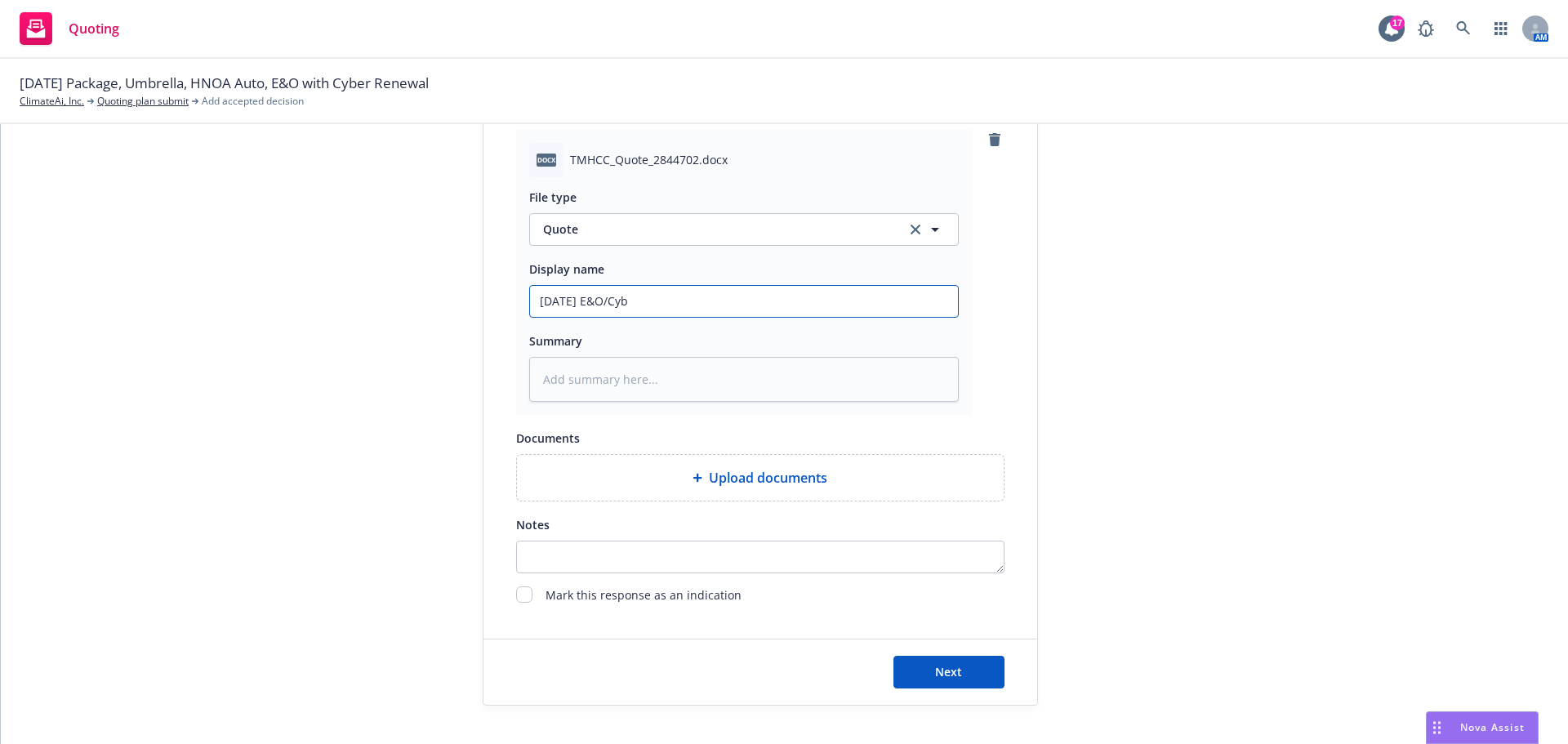
type textarea "x"
type input "[DATE] E&O/Cybe"
type textarea "x"
type input "[DATE] E&O/Cyber"
type textarea "x"
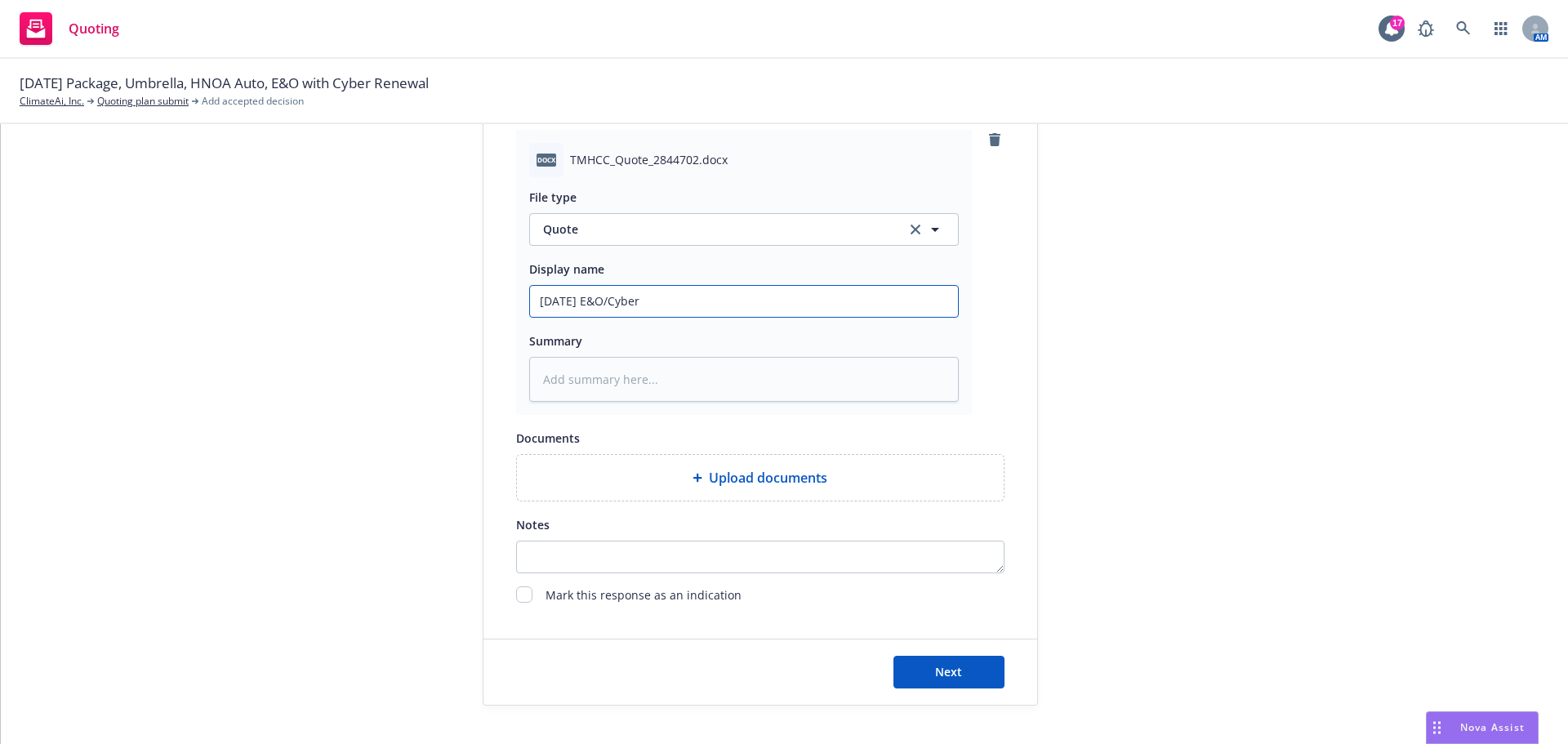
type input "[DATE] E&O/Cyber"
type textarea "x"
type input "[DATE] E&O/Cyber $"
type textarea "x"
type input "[DATE] E&O/Cyber $5"
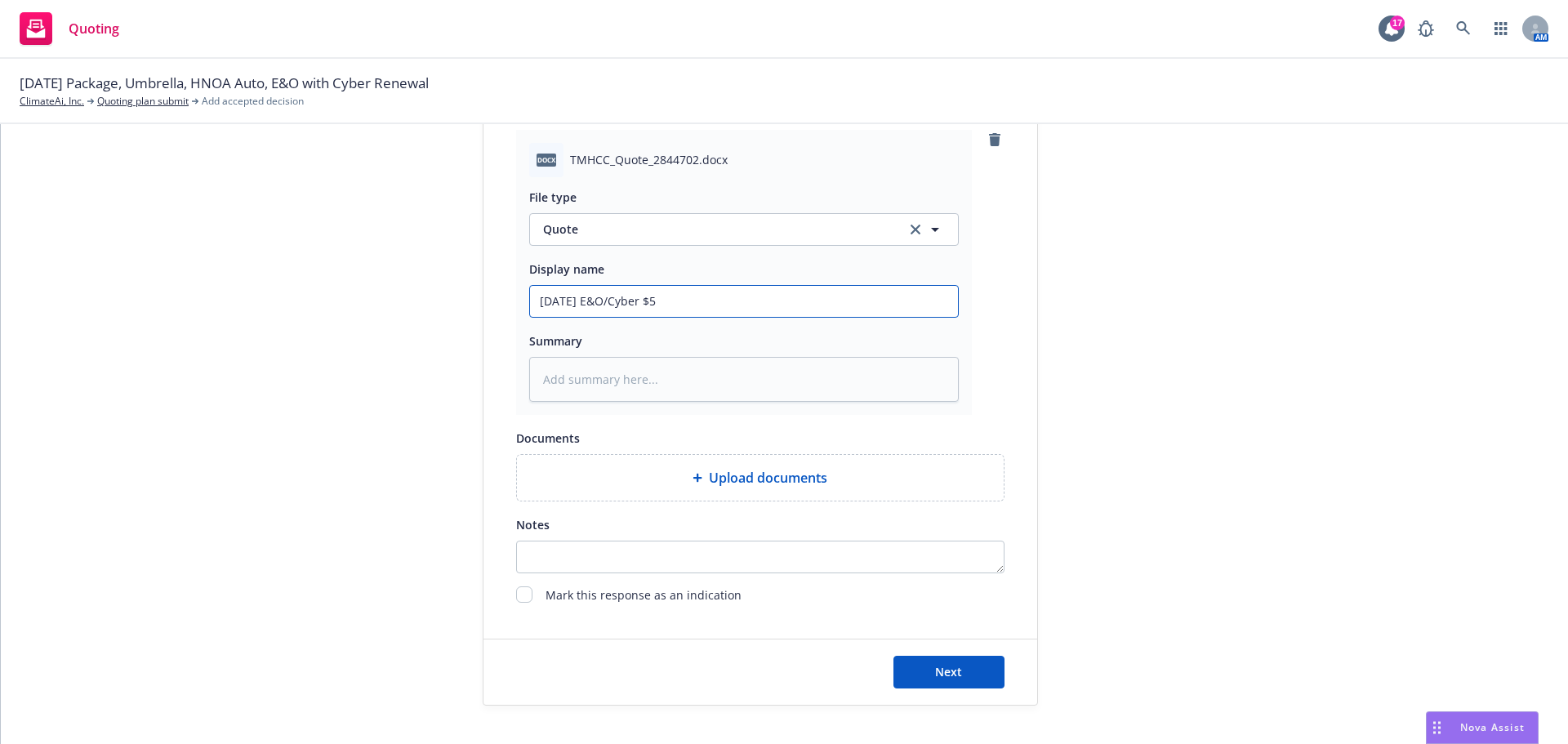
type textarea "x"
type input "[DATE] E&O/Cyber $5M"
type textarea "x"
type input "[DATE] E&O/Cyber $5M."
type textarea "x"
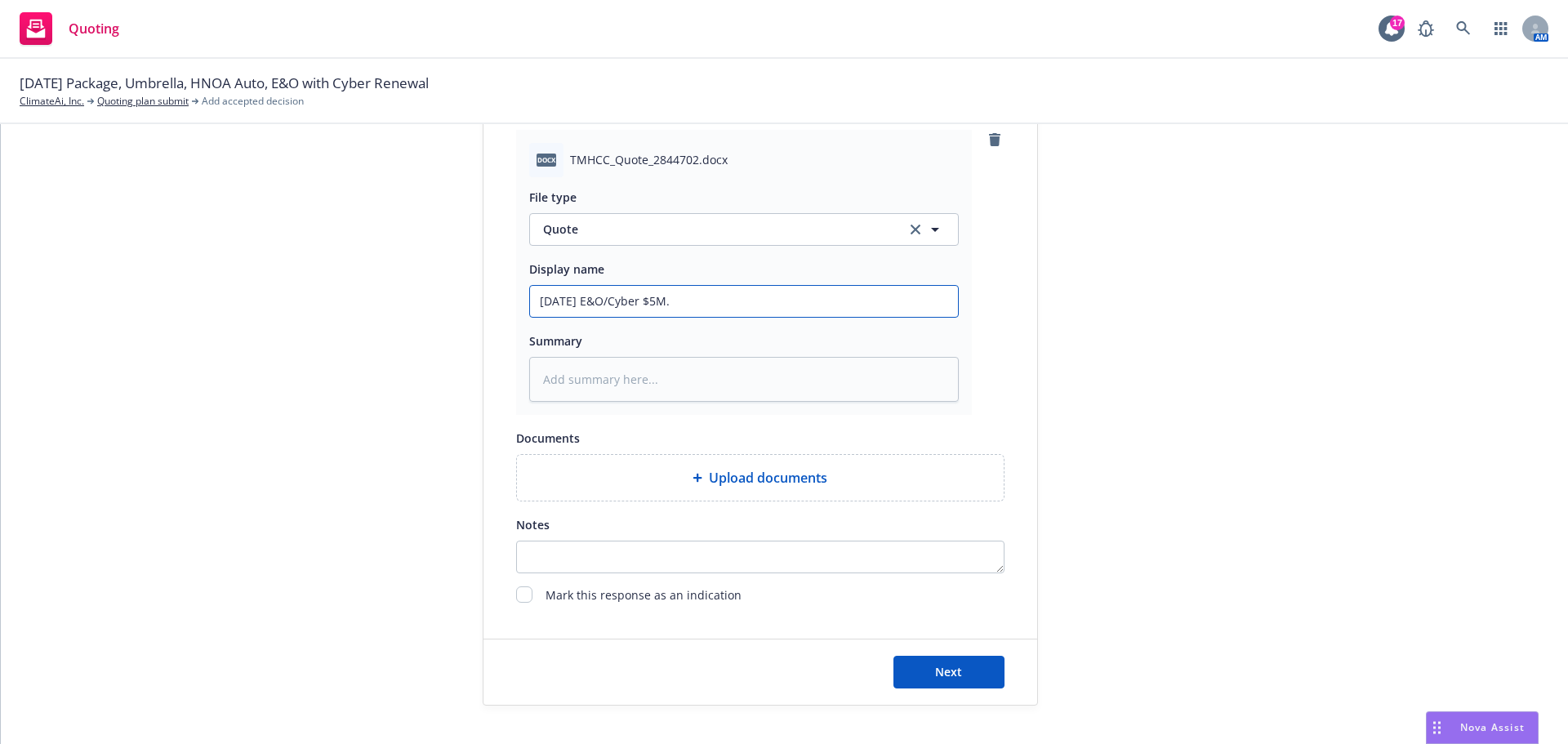
type input "[DATE] E&O/Cyber $5M.$"
type textarea "x"
type input "[DATE] E&O/Cyber $5M.$1"
type textarea "x"
type input "[DATE] E&O/Cyber $5M.$15"
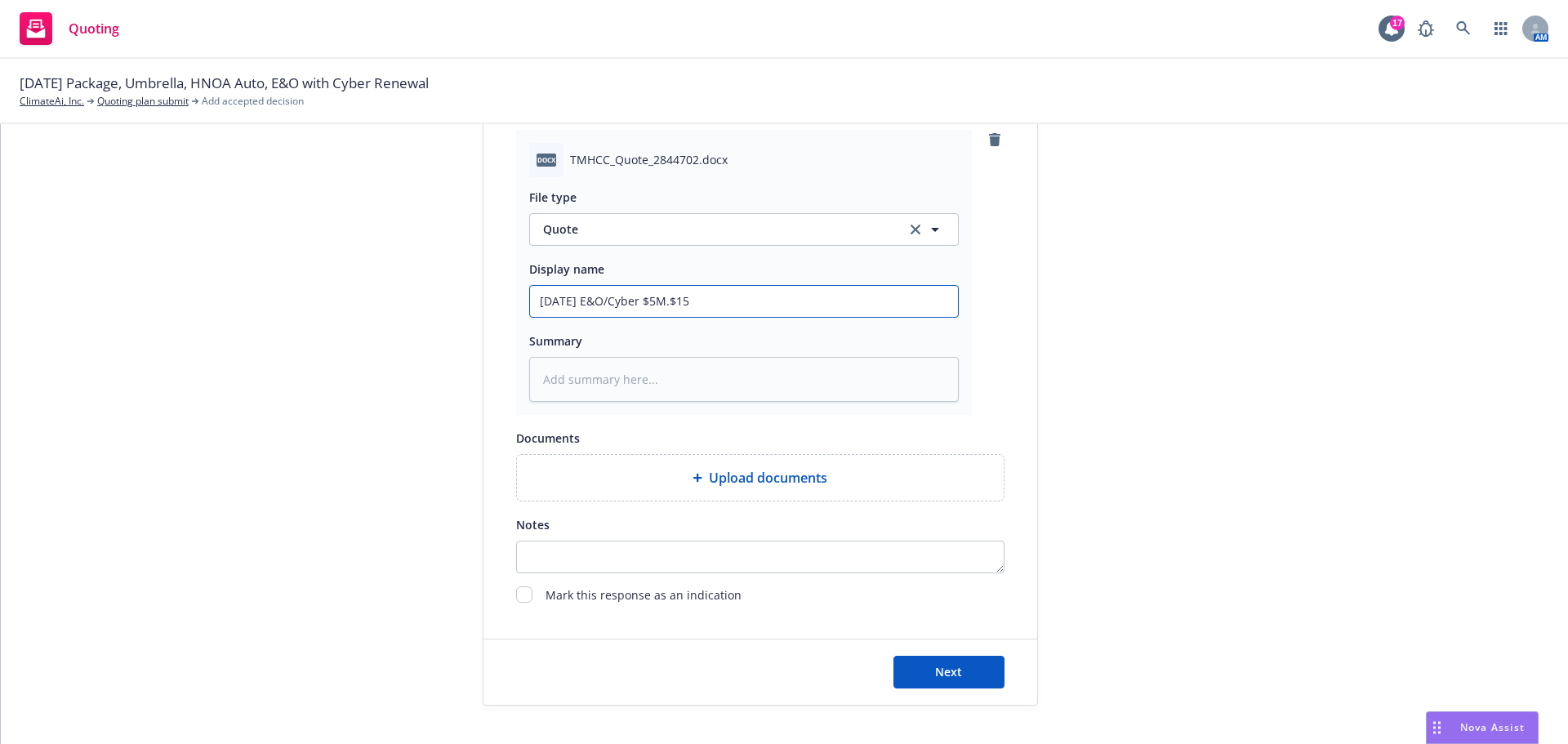
type textarea "x"
type input "[DATE] E&O/Cyber $5M.$15k"
type textarea "x"
type input "[DATE] E&O/Cyber $5M$15k"
type textarea "x"
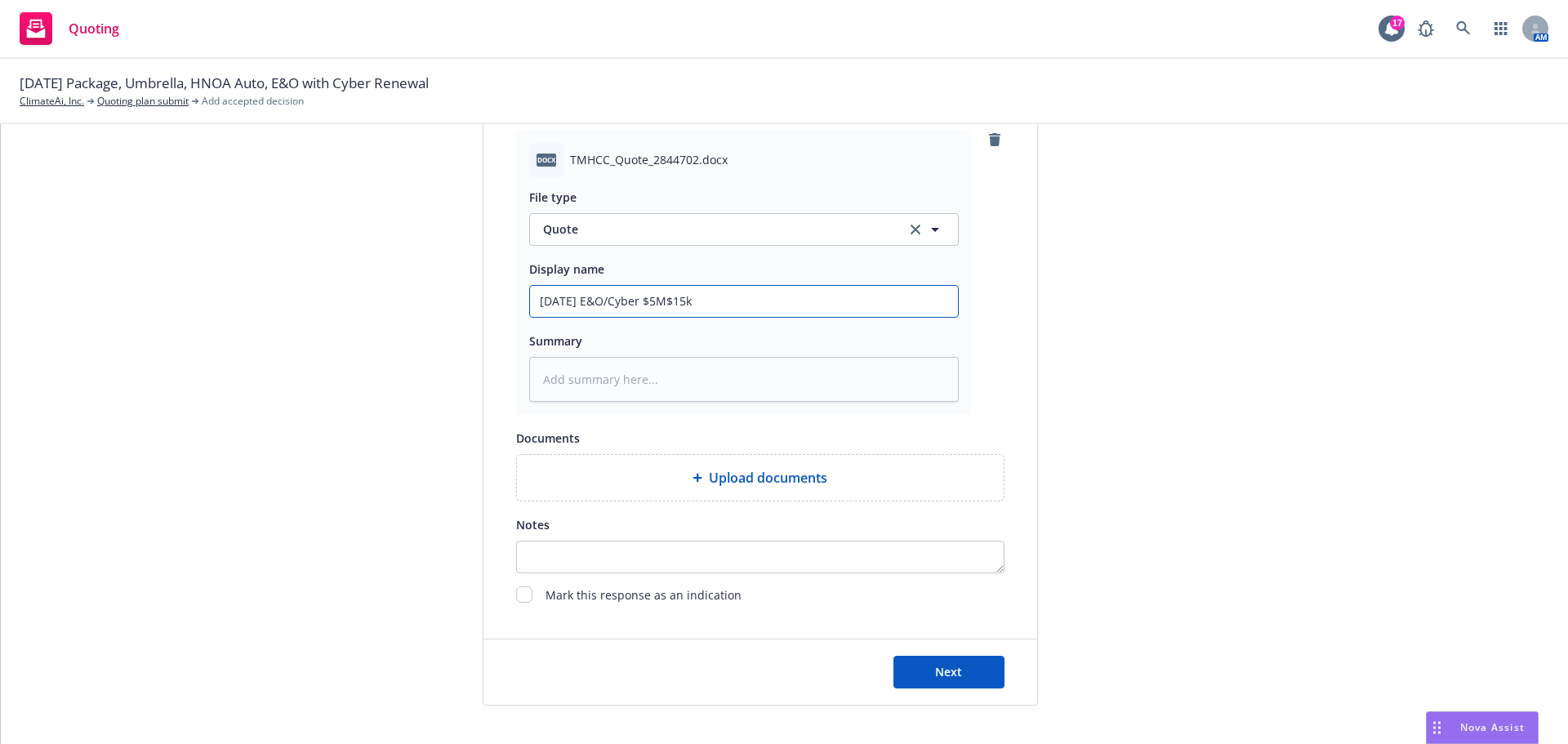
type input "[DATE] E&O/Cyber $5M/$15k"
type textarea "x"
type input "[DATE] E&O/Cyber $5M/$15k"
type textarea "x"
type input "[DATE] E&O/Cyber $5M/$15k T"
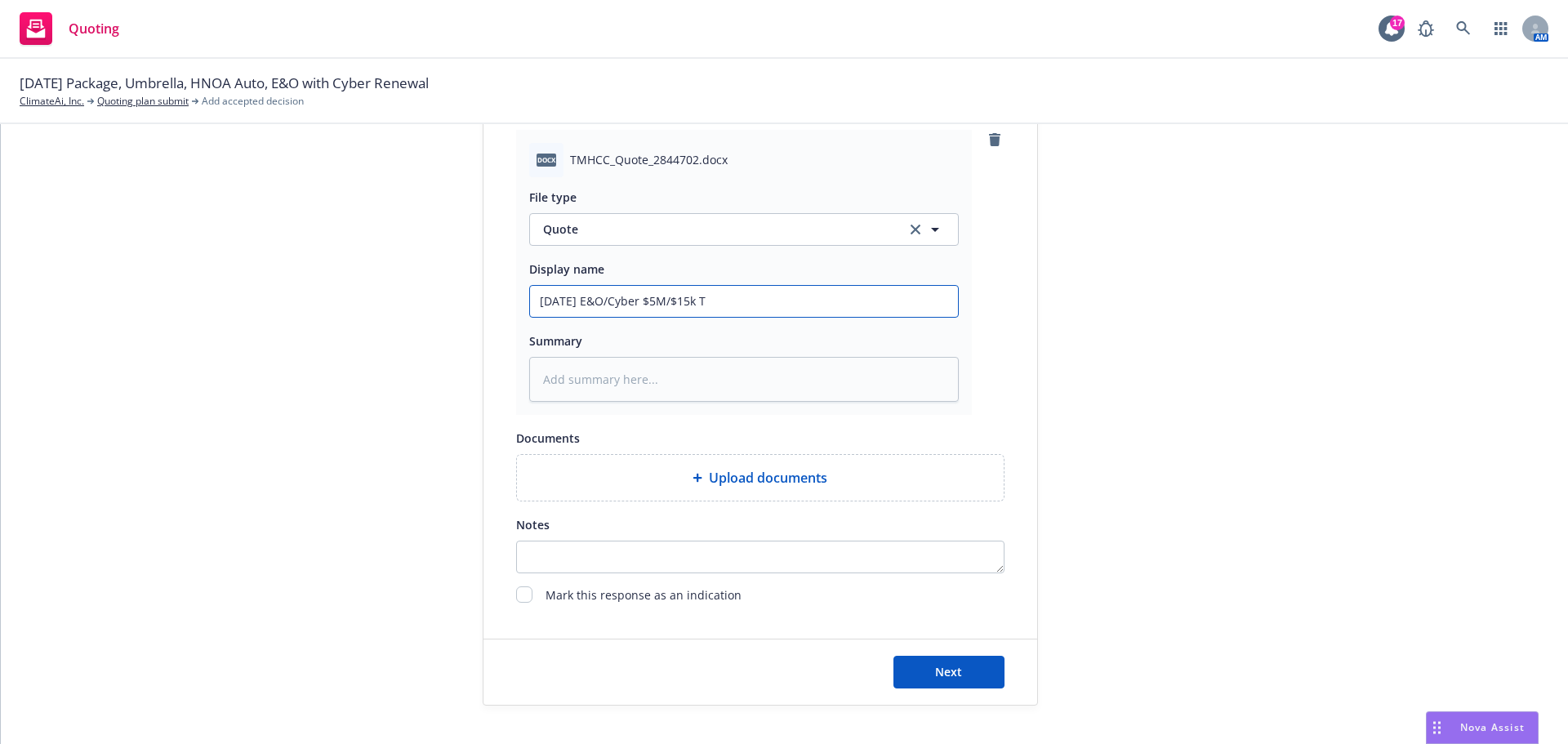
type textarea "x"
type input "[DATE] E&O/Cyber $5M/$15k TM"
type textarea "x"
type input "[DATE] E&O/Cyber $5M/$15k TMH"
type textarea "x"
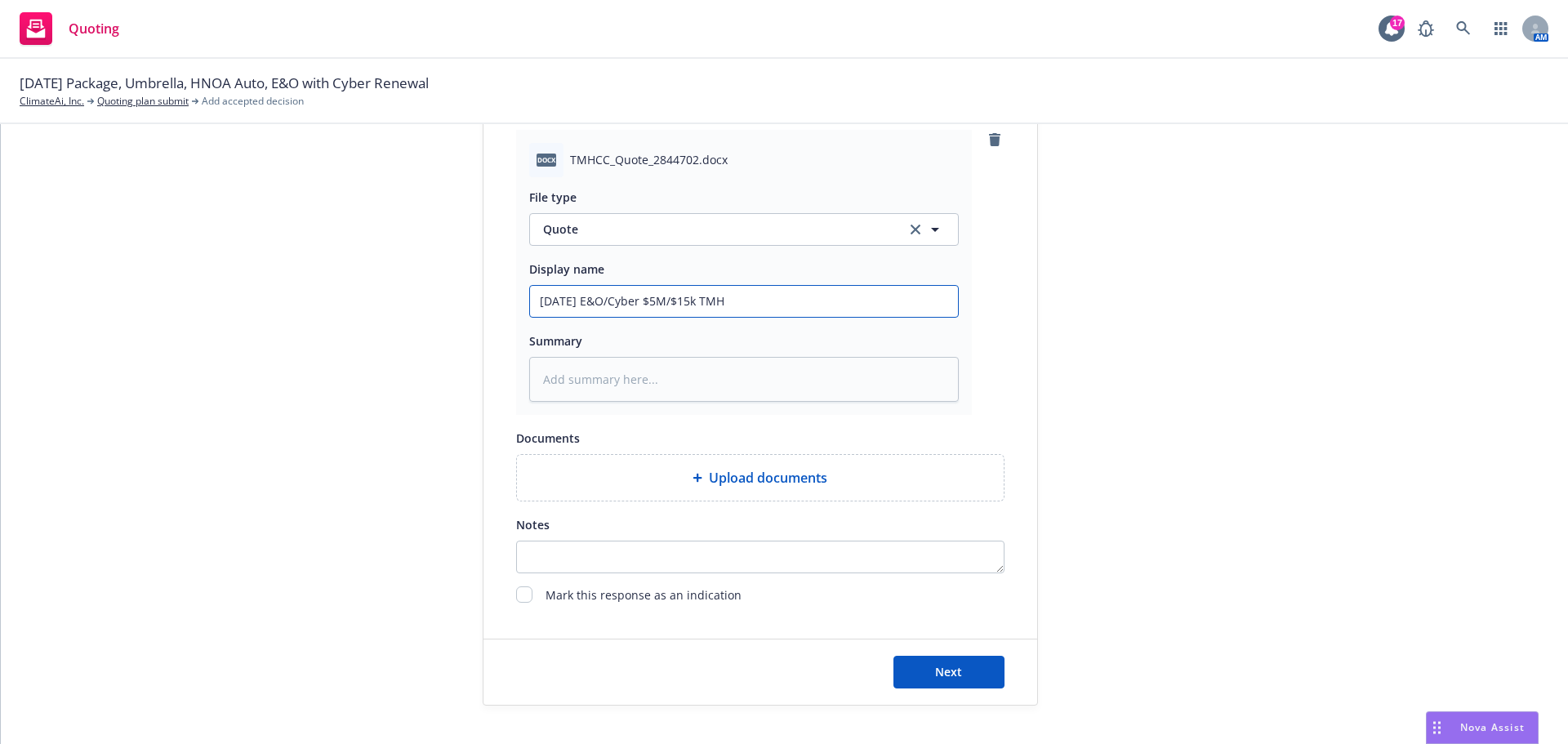
type input "[DATE] E&O/Cyber $5M/$15k TMHC"
type textarea "x"
type input "[DATE] E&O/Cyber $5M/$15k TMHCC"
type textarea "x"
type input "[DATE] E&O/Cyber $5M/$15k TMHCC"
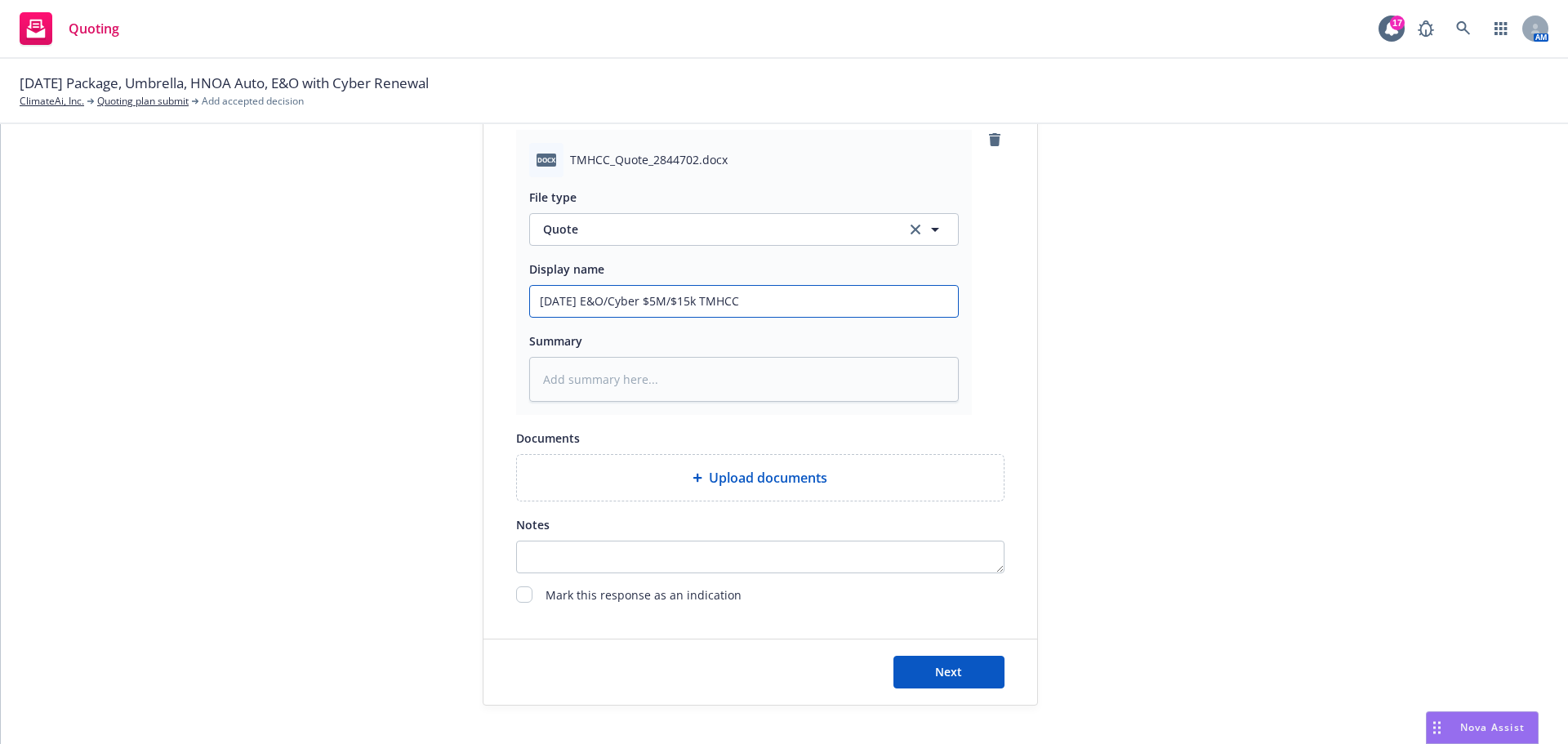
type textarea "x"
type input "[DATE] E&O/Cyber $5M/$15k TMHCC A"
type textarea "x"
type input "[DATE] E&O/Cyber $5M/$15k TMHCC Am"
type textarea "x"
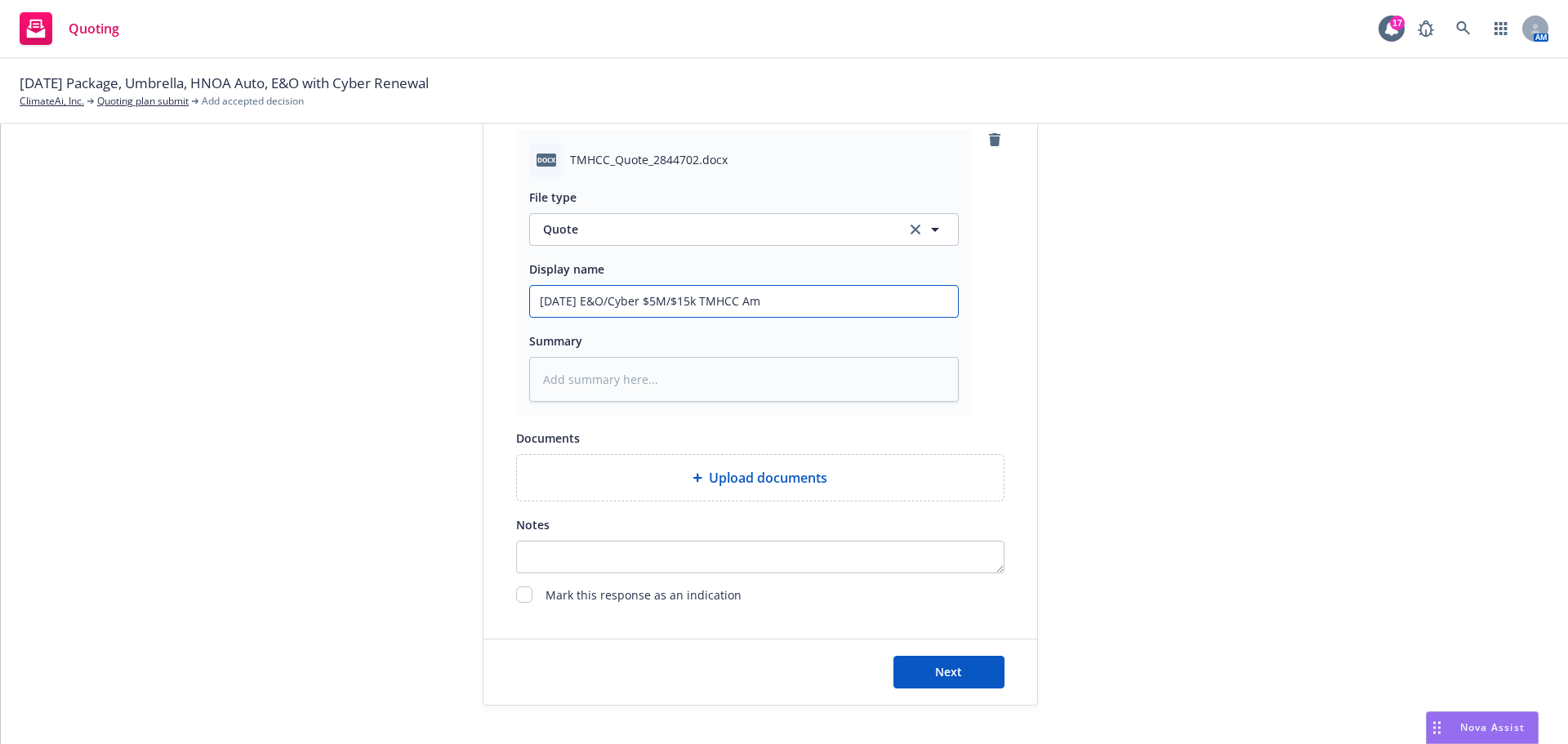
type input "[DATE] E&O/Cyber $5M/$15k TMHCC AmW"
type textarea "x"
type input "[DATE] E&O/Cyber $5M/$15k TMHCC AmWi"
type textarea "x"
type input "[DATE] E&O/Cyber $5M/$15k TMHCC AmWin"
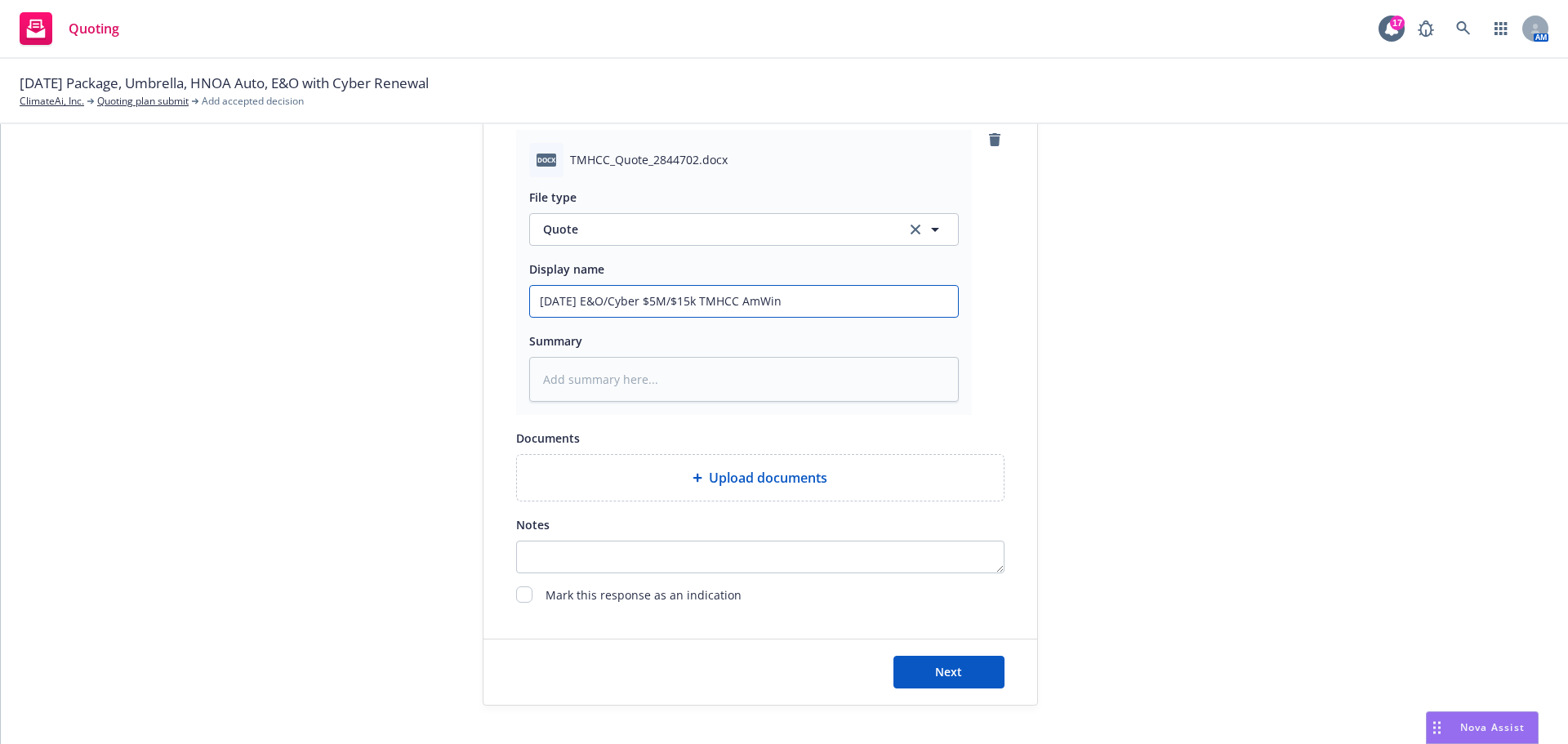
type textarea "x"
type input "[DATE] E&O/Cyber $5M/$15k TMHCC AmWins"
click at [711, 301] on input "[DATE] E&O/Cyber $5M/$15k TMHCC AmWins" at bounding box center [743, 301] width 427 height 31
type textarea "x"
type input "[DATE] E&O/Cyber $5M/$15k QTMHCC AmWins"
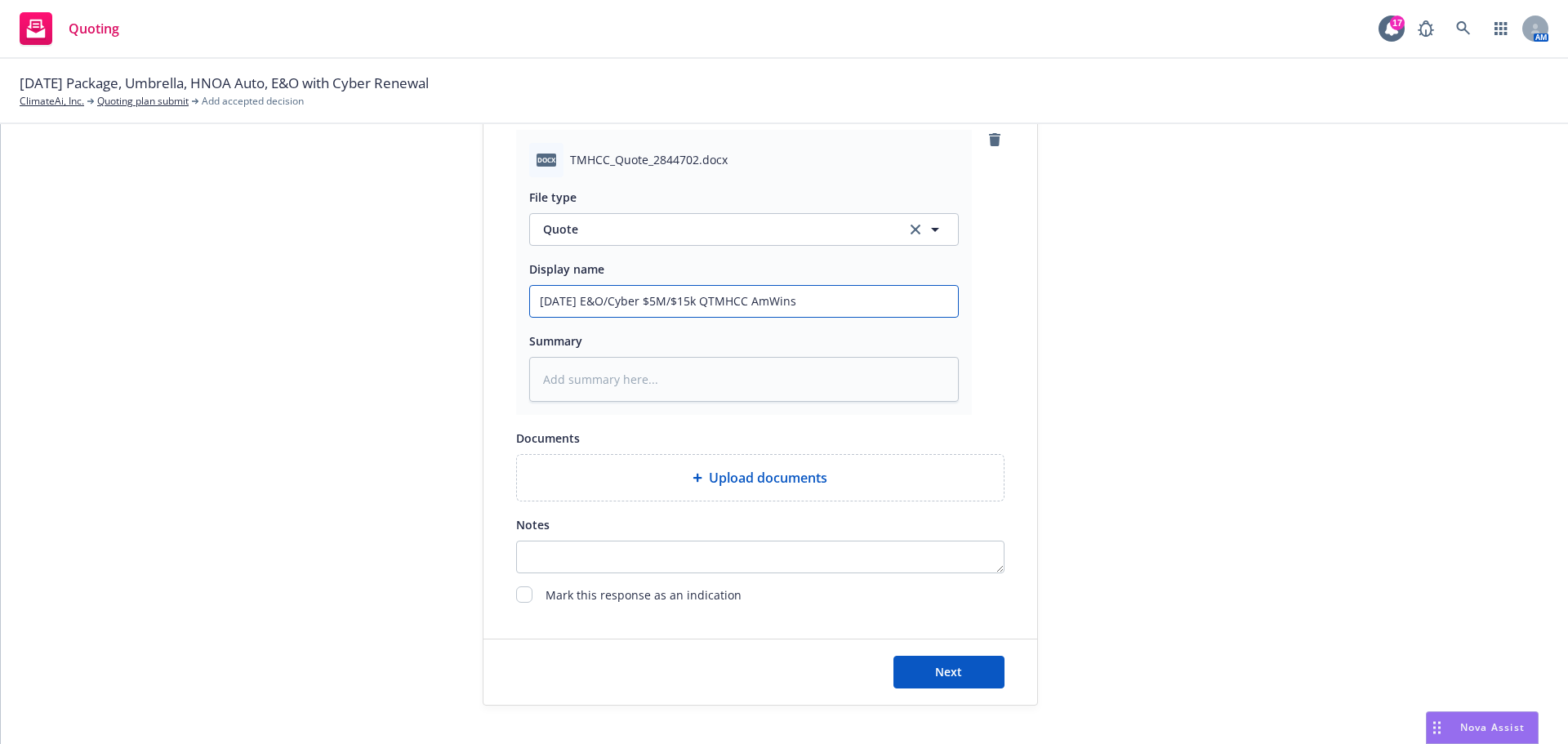
type textarea "x"
type input "[DATE] E&O/Cyber $5M/$15k QuTMHCC AmWins"
type textarea "x"
type input "[DATE] E&O/Cyber $5M/$15k QuoTMHCC AmWins"
type textarea "x"
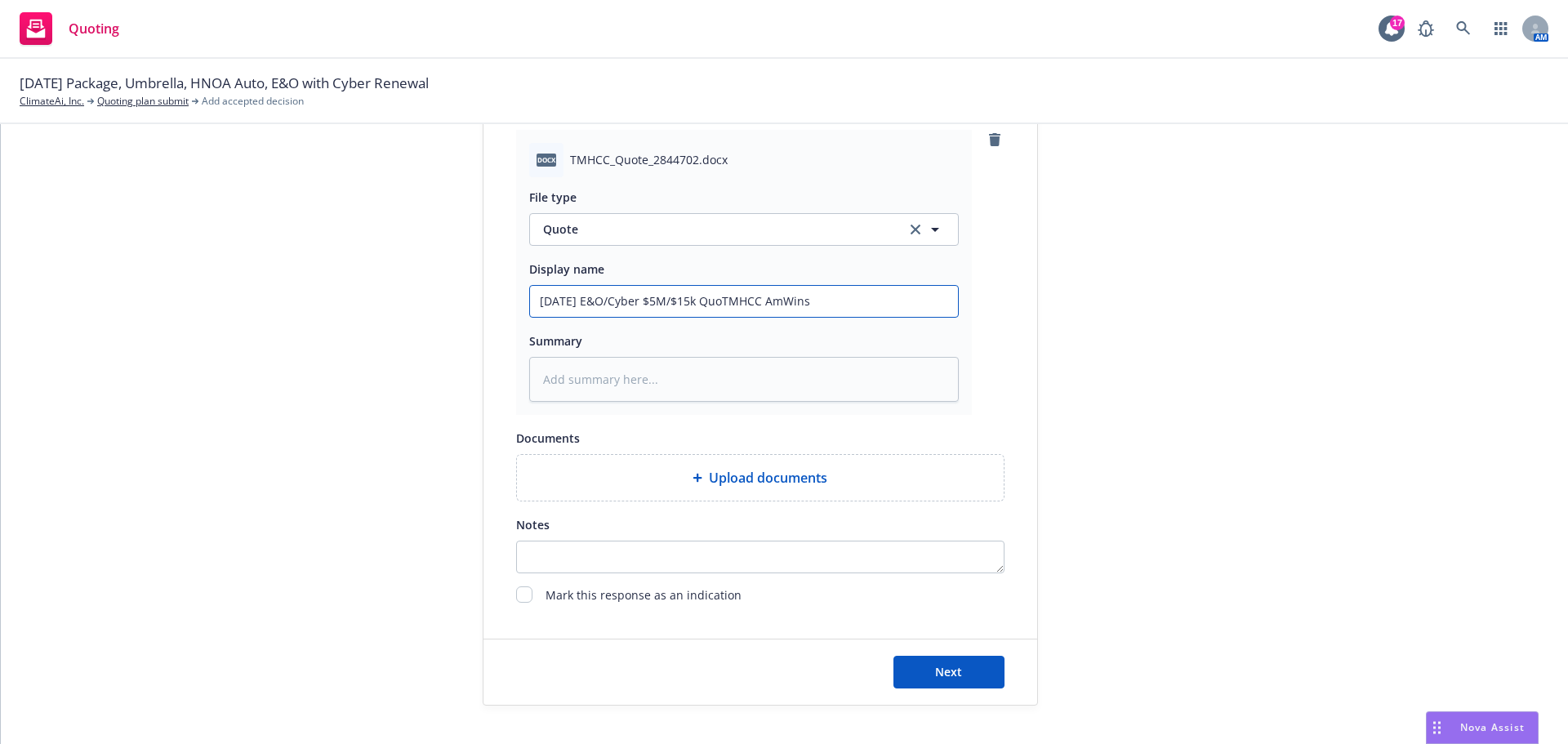
type input "[DATE] E&O/Cyber $5M/$15k QuotTMHCC AmWins"
type textarea "x"
type input "[DATE] E&O/Cyber $5M/$15k QuoteTMHCC AmWins"
type textarea "x"
type input "[DATE] E&O/Cyber $5M/$15k Quote:TMHCC AmWins"
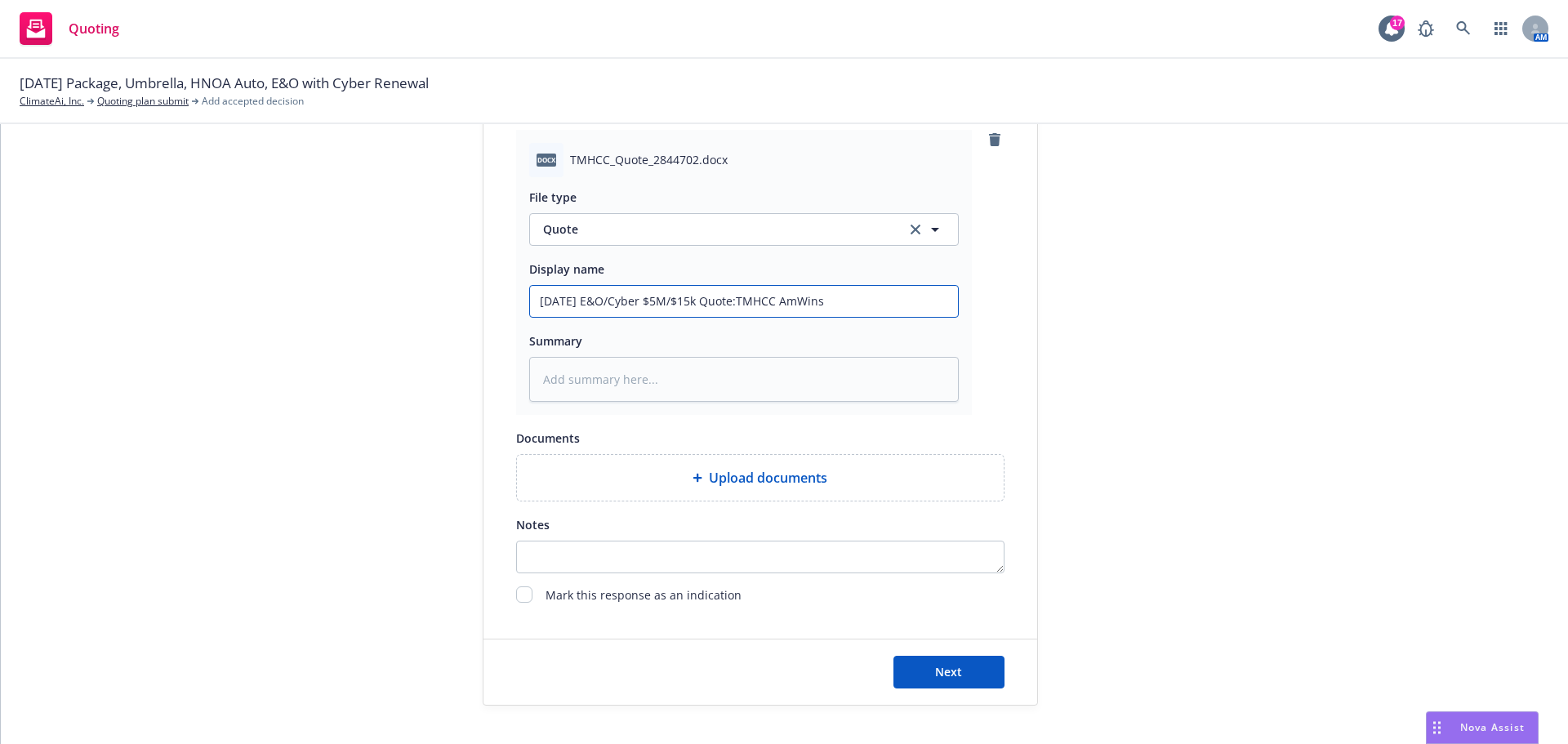
type textarea "x"
type input "[DATE] E&O/Cyber $5M/$15k Quote: TMHCC AmWins"
type textarea "x"
type input "[DATE] E&O/Cyber $5M/$15k Quote: $TMHCC AmWins"
type textarea "x"
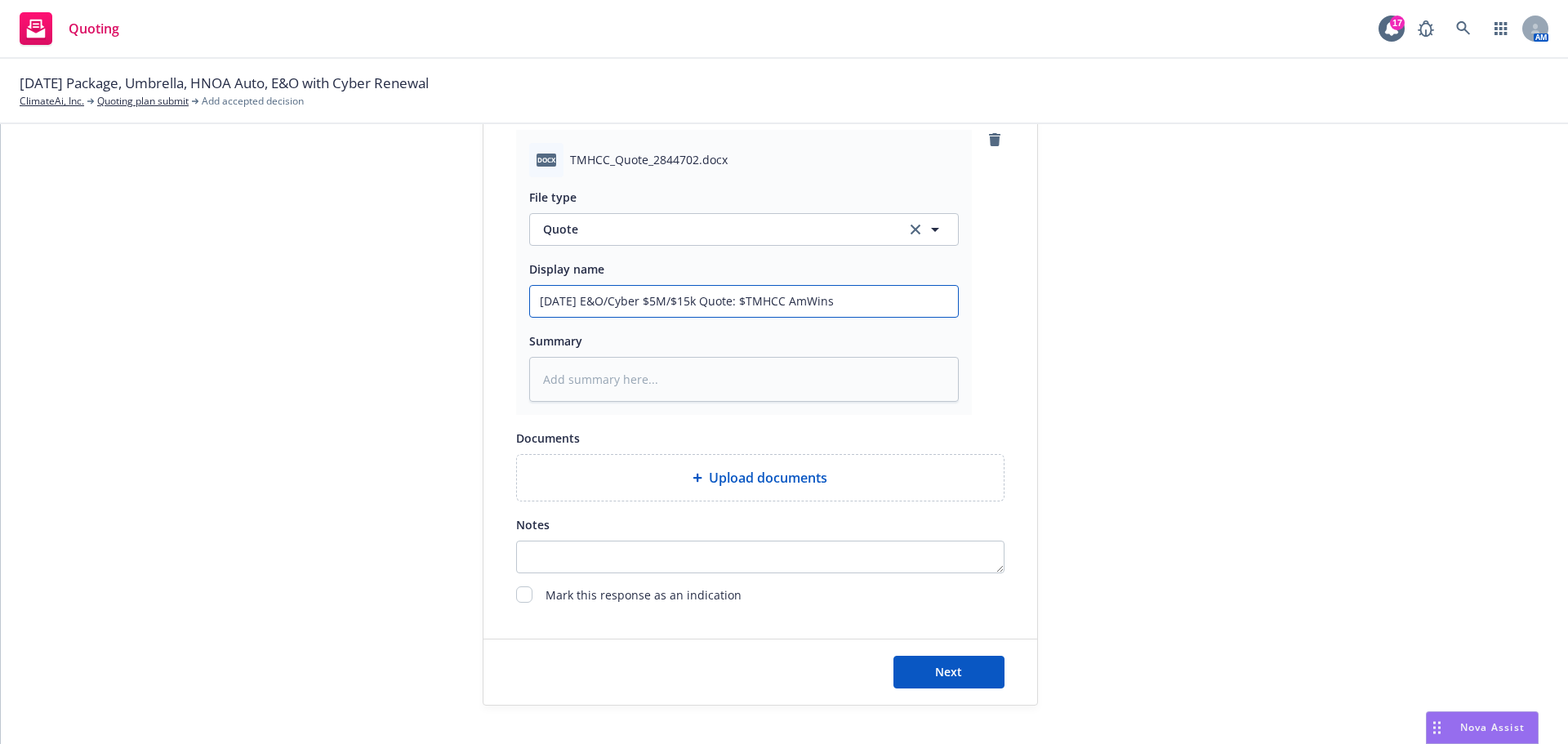
type input "[DATE] E&O/Cyber $5M/$15k Quote: $1TMHCC AmWins"
type textarea "x"
type input "[DATE] E&O/Cyber $5M/$15k Quote: $12TMHCC AmWins"
type textarea "x"
type input "[DATE] E&O/Cyber $5M/$15k Quote: $12,TMHCC AmWins"
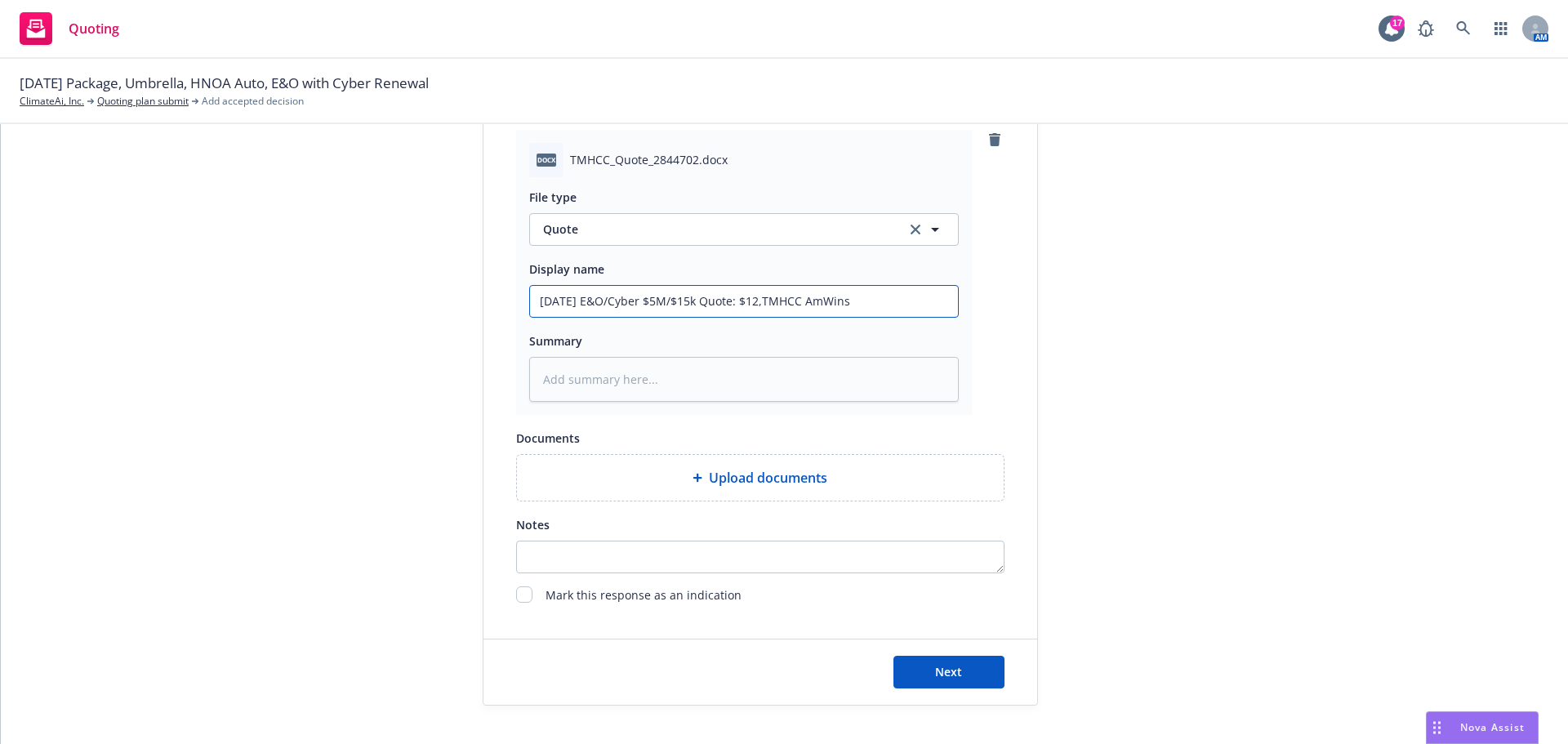
type textarea "x"
type input "[DATE] E&O/Cyber $5M/$15k Quote: $12,5TMHCC AmWins"
type textarea "x"
type input "[DATE] E&O/Cyber $5M/$15k Quote: $12,50TMHCC AmWins"
type textarea "x"
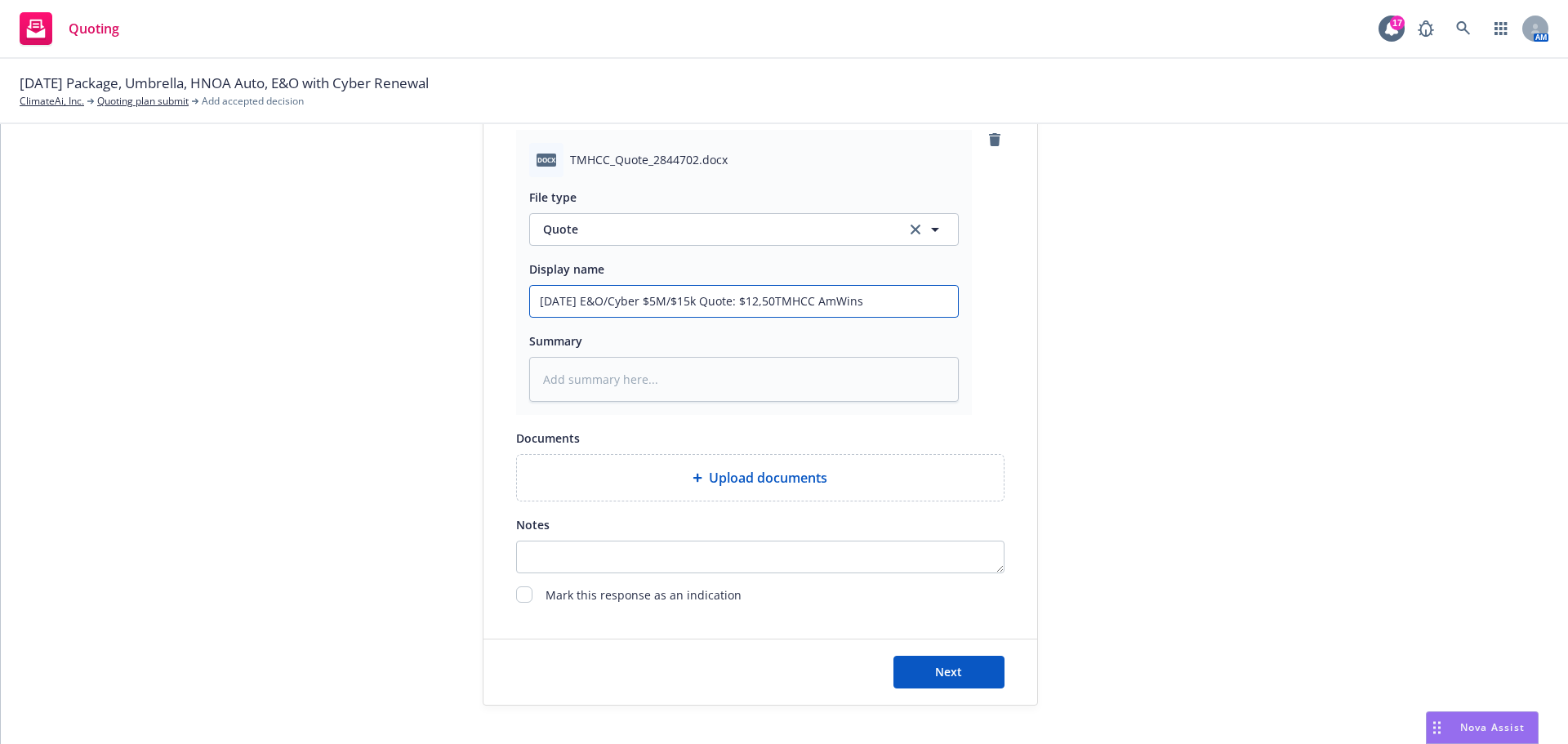
type input "[DATE] E&O/Cyber $5M/$15k Quote: $12,500TMHCC AmWins"
type textarea "x"
type input "[DATE] E&O/Cyber $5M/$15k Quote: $12,500 TMHCC AmWins"
type textarea "x"
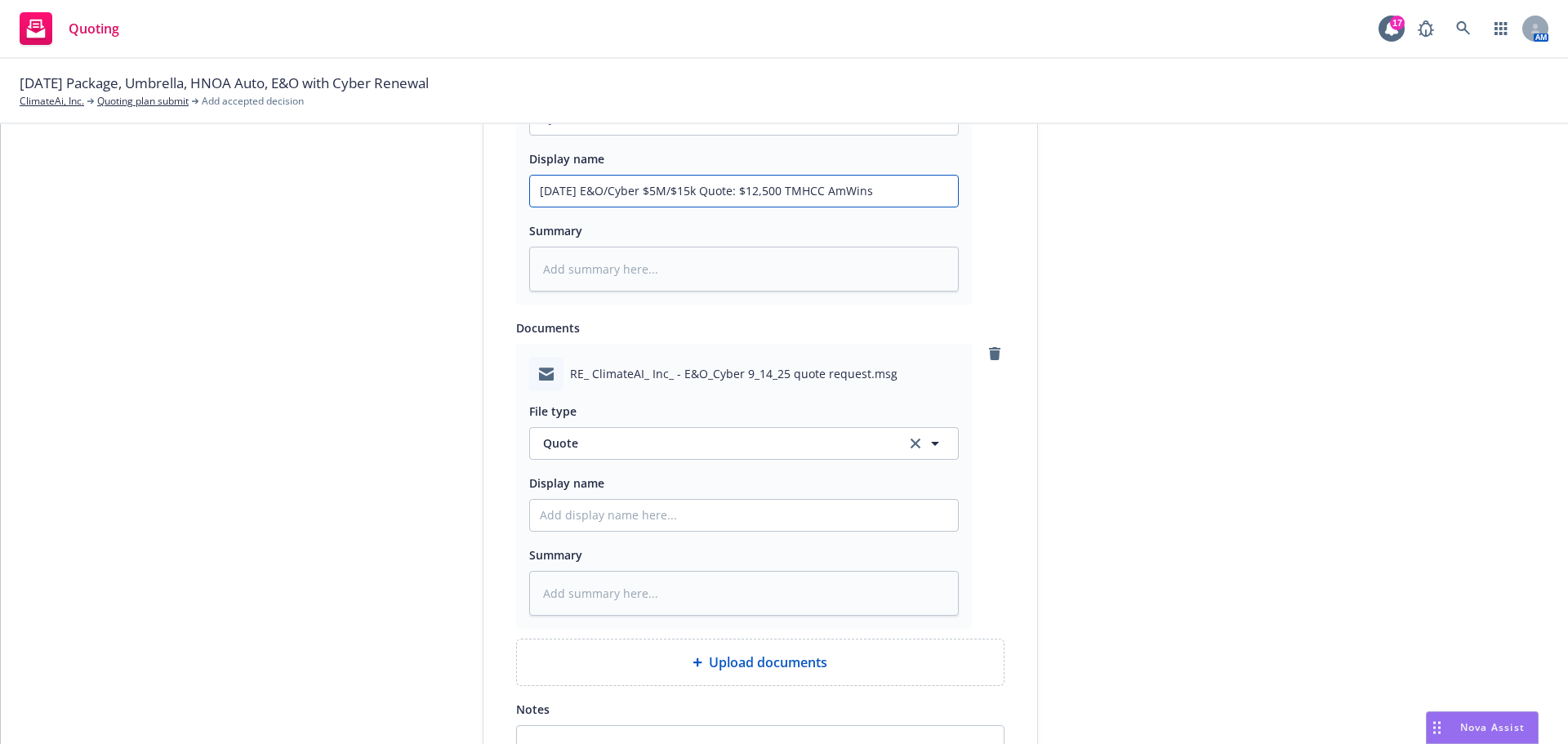
scroll to position [1138, 0]
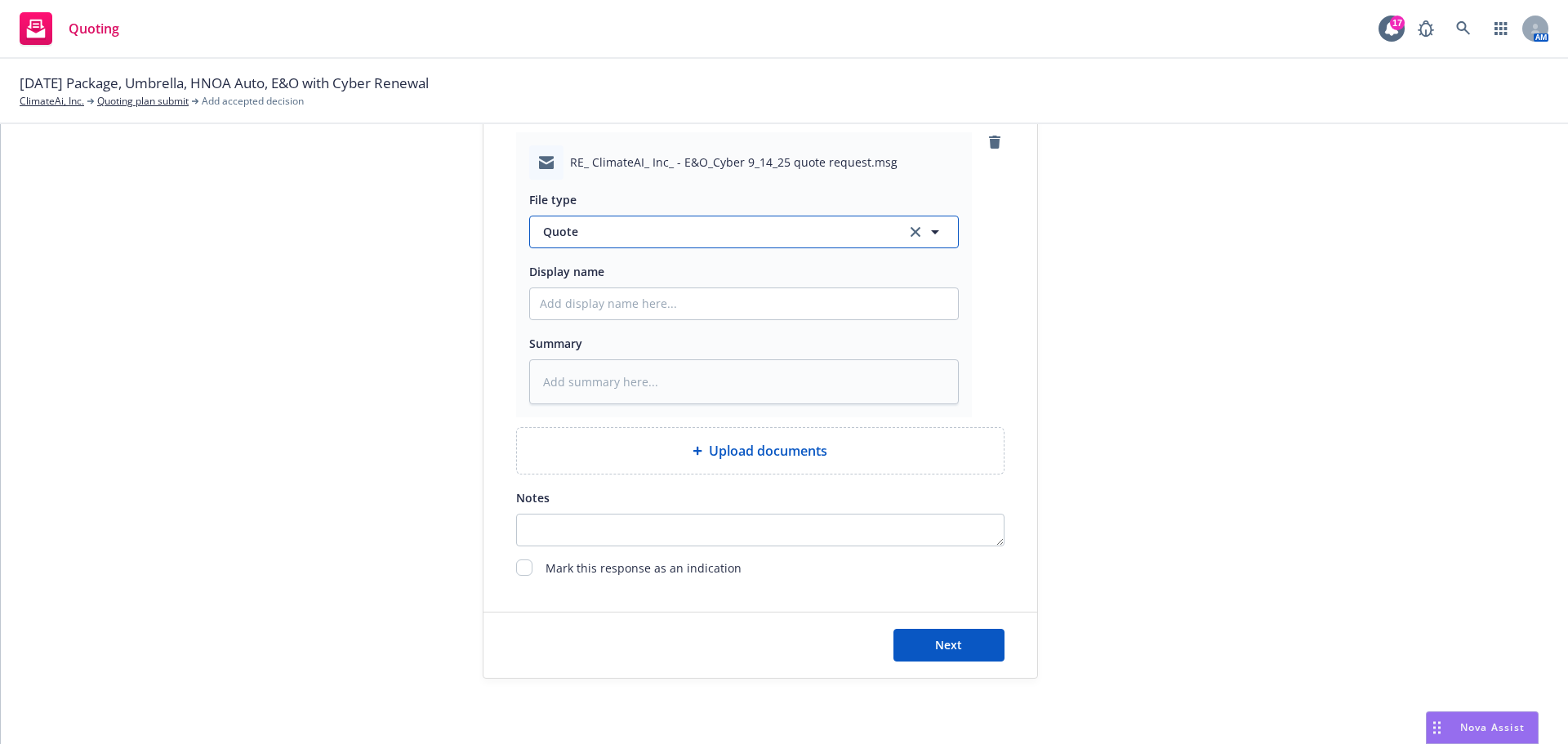
click at [598, 241] on button "Quote" at bounding box center [743, 232] width 429 height 33
type input "quote"
click at [609, 276] on span "Quote received" at bounding box center [589, 277] width 85 height 17
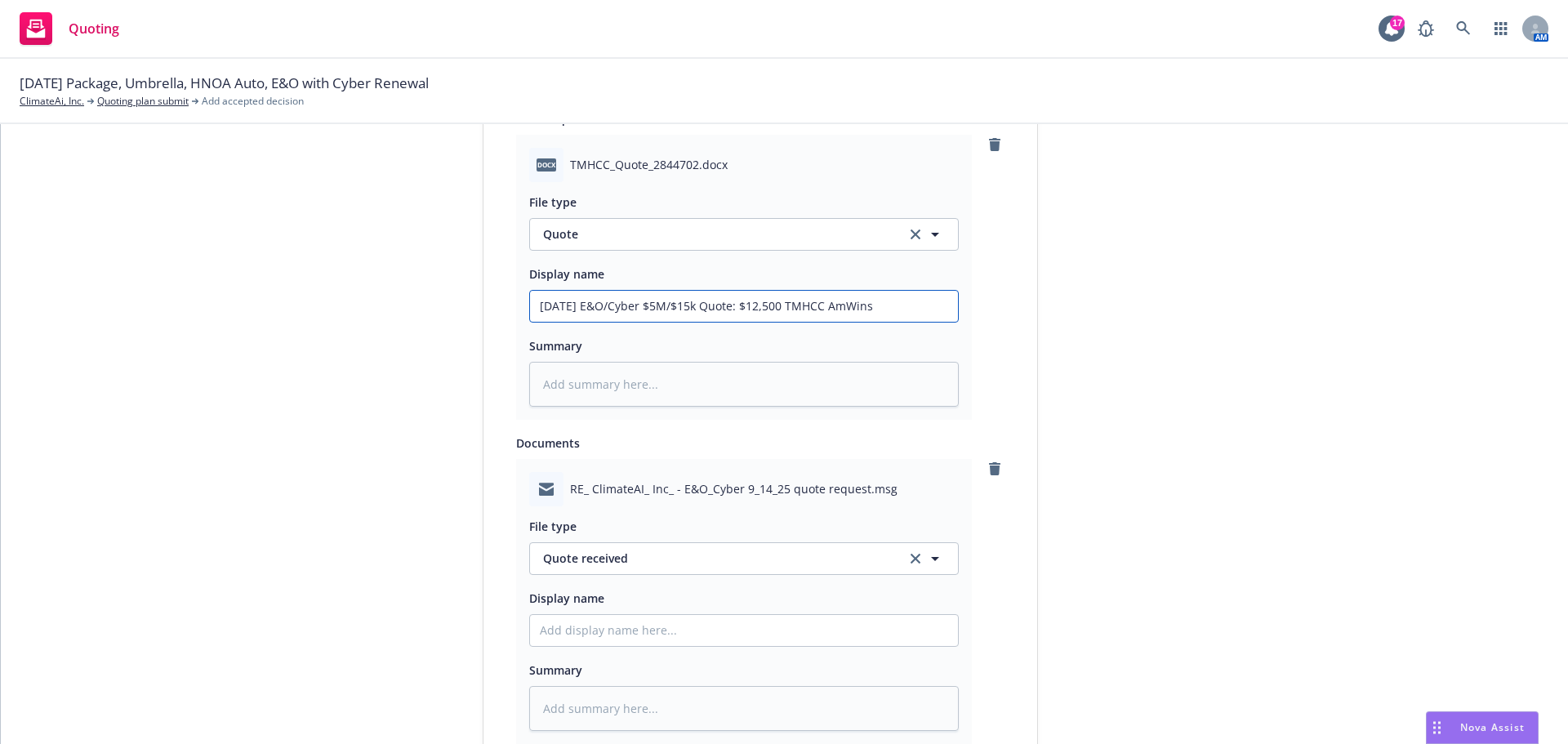
drag, startPoint x: 888, startPoint y: 307, endPoint x: 549, endPoint y: 302, distance: 339.0
click at [529, 312] on div "[DATE] E&O/Cyber $5M/$15k Quote: $12,500 TMHCC AmWins" at bounding box center [743, 306] width 429 height 33
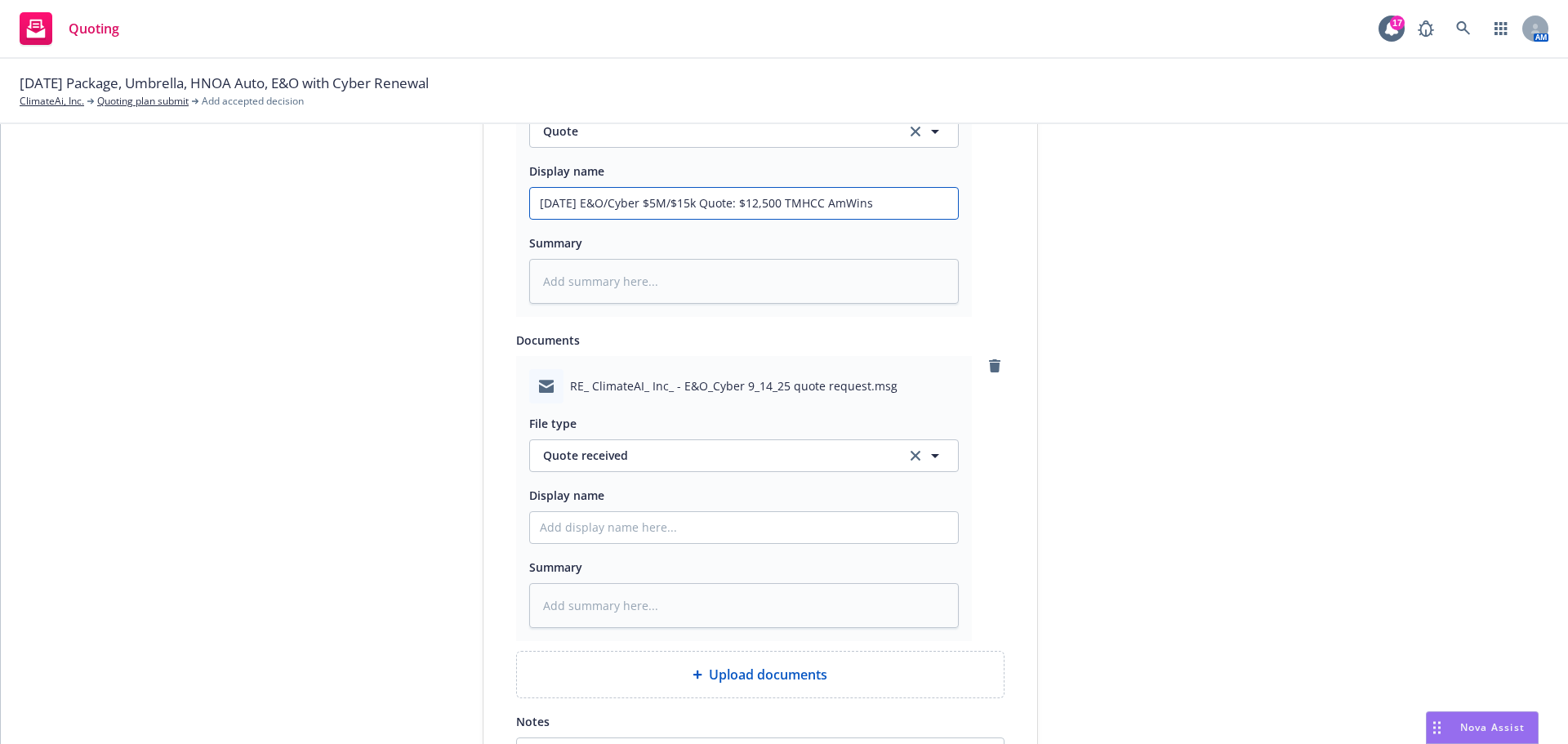
scroll to position [1057, 0]
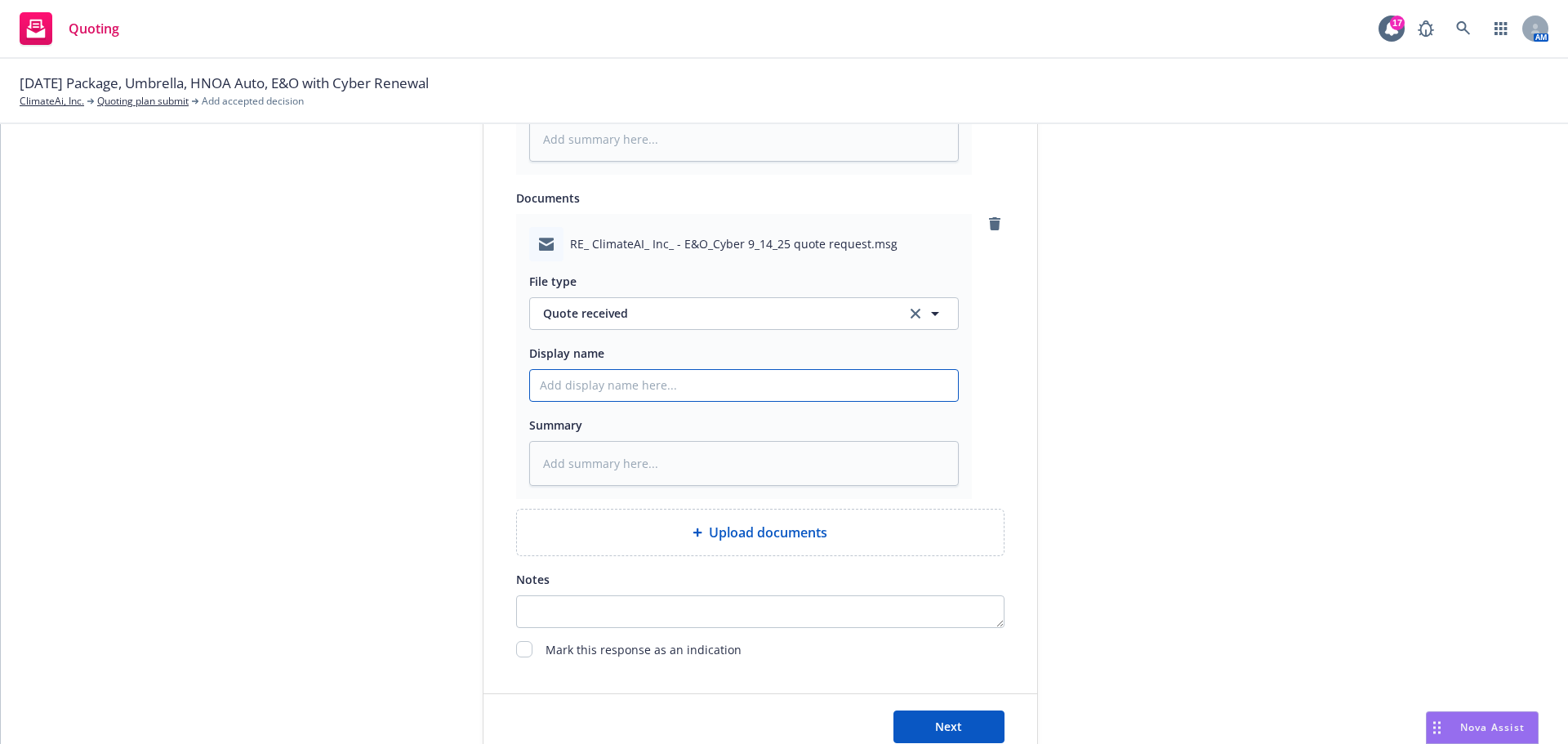
click at [584, 77] on input "Display name" at bounding box center [743, 61] width 427 height 31
paste input "[DATE] E&O/Cyber $5M/$15k Quote: $12,500 TMHCC AmWins"
type textarea "x"
type input "[DATE] E&O/Cyber $5M/$15k Quote: $12,500 TMHCC AmWins"
drag, startPoint x: 791, startPoint y: 382, endPoint x: 823, endPoint y: 382, distance: 32.0
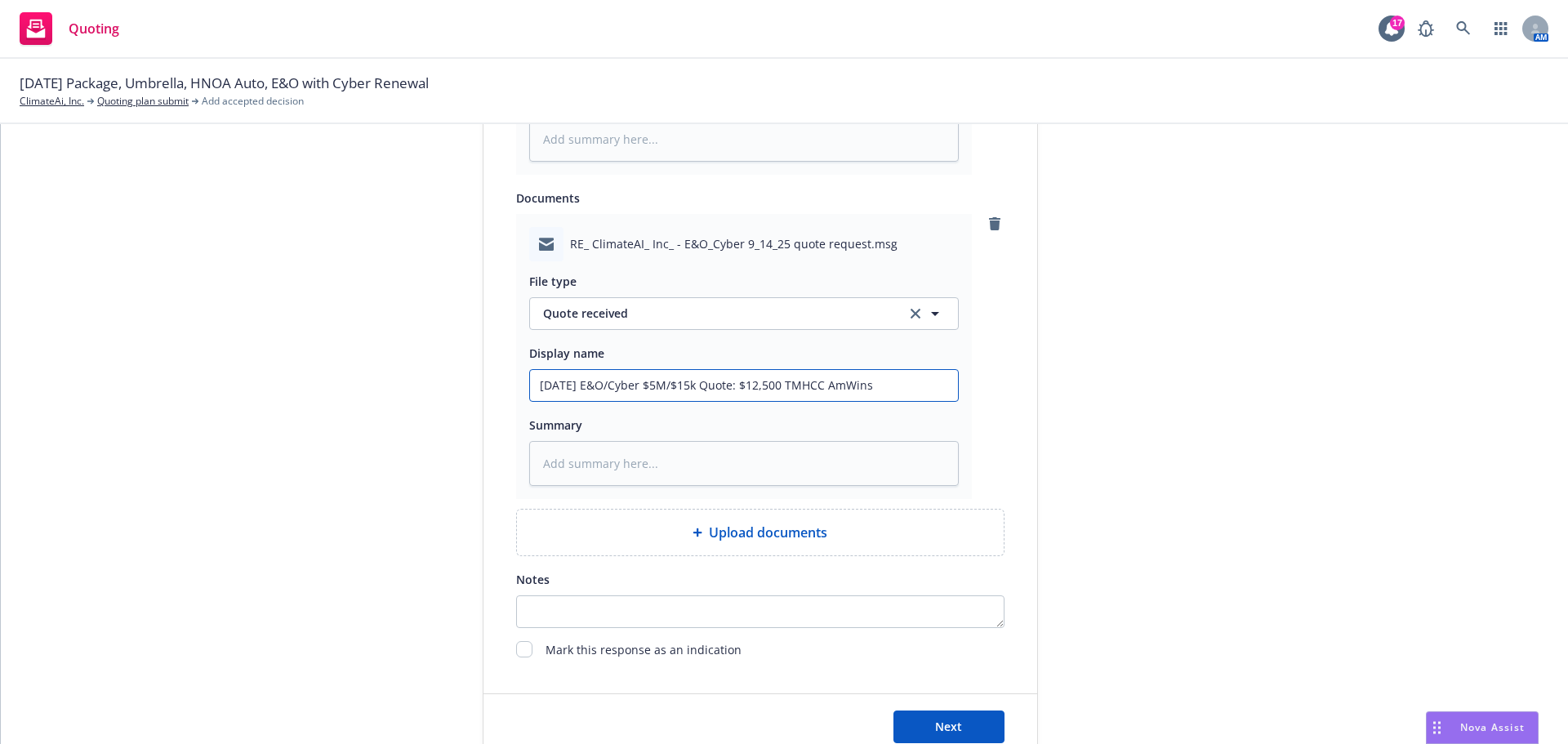
click at [793, 77] on input "[DATE] E&O/Cyber $5M/$15k Quote: $12,500 TMHCC AmWins" at bounding box center [743, 61] width 427 height 31
type textarea "x"
type input "[DATE] E&O/Cyber $5M/$15k Quote: $12,500TMHCC AmWins"
type textarea "x"
type input "[DATE] E&O/Cyber $5M/$15k Quote: $12,50TMHCC AmWins"
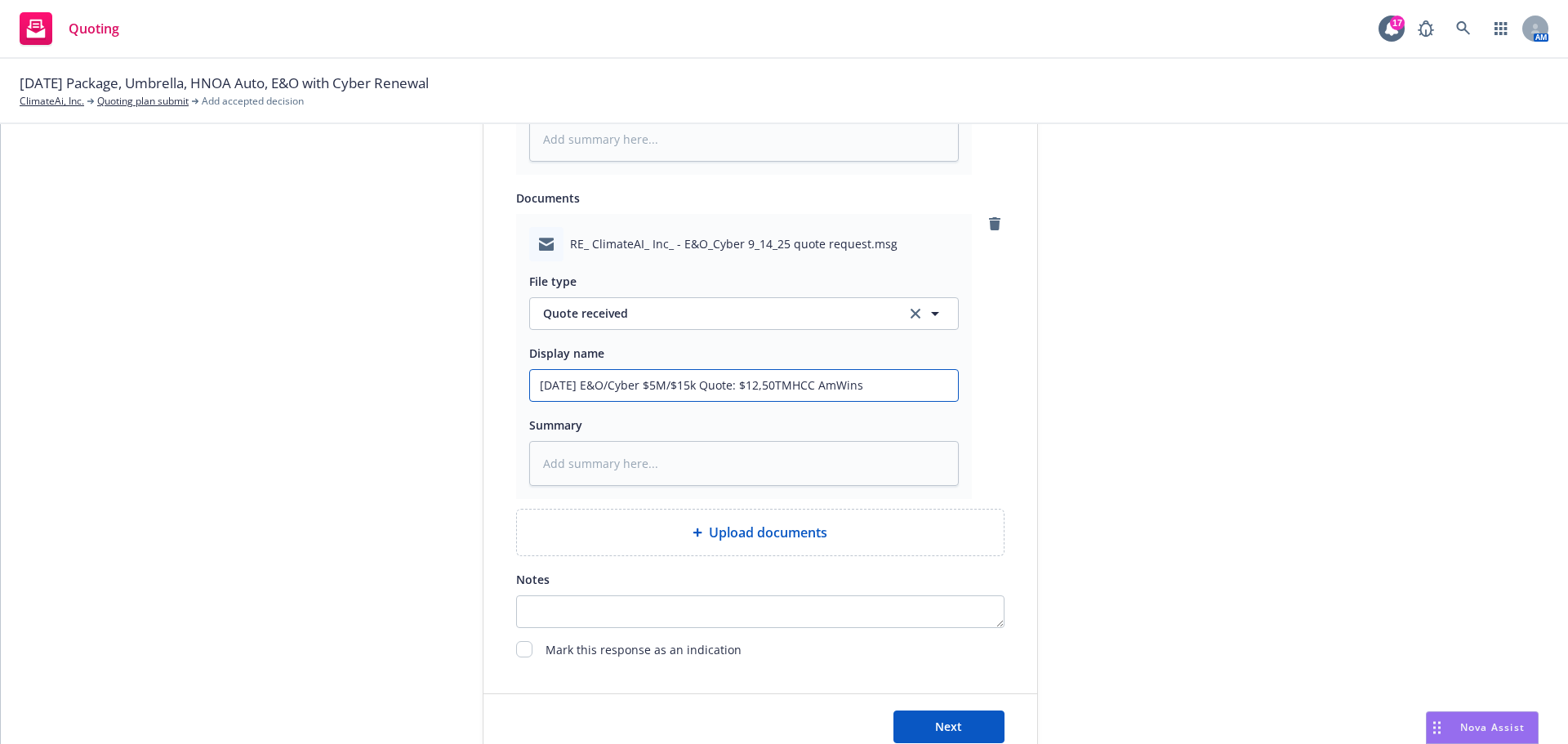
type textarea "x"
type input "[DATE] E&O/Cyber $5M/$15k Quote: $12,5TMHCC AmWins"
type textarea "x"
type input "[DATE] E&O/Cyber $5M/$15k Quote: $12,TMHCC AmWins"
type textarea "x"
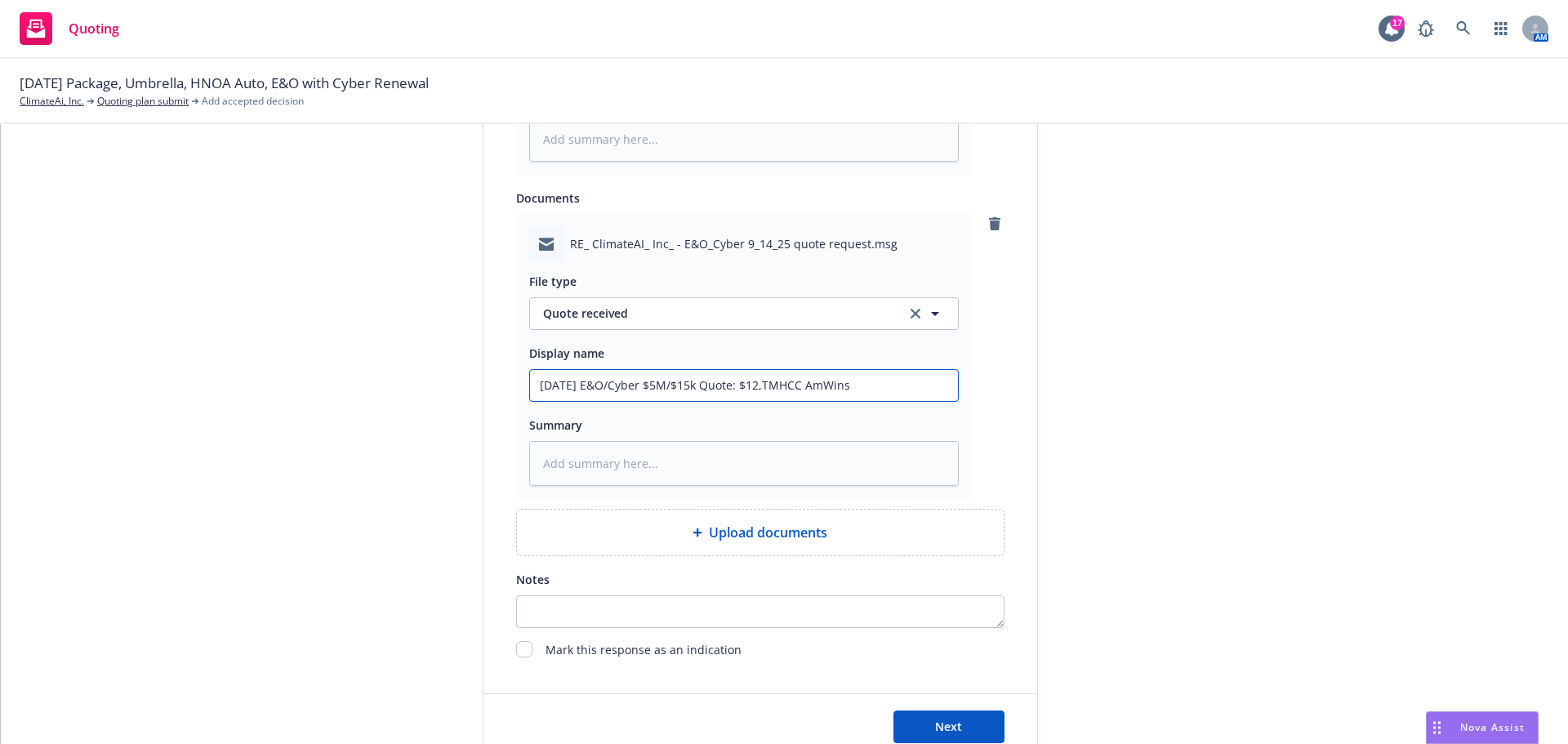
type input "[DATE] E&O/Cyber $5M/$15k Quote: $12TMHCC AmWins"
type textarea "x"
type input "[DATE] E&O/Cyber $5M/$15k Quote: $1TMHCC AmWins"
type textarea "x"
type input "[DATE] E&O/Cyber $5M/$15k Quote: $TMHCC AmWins"
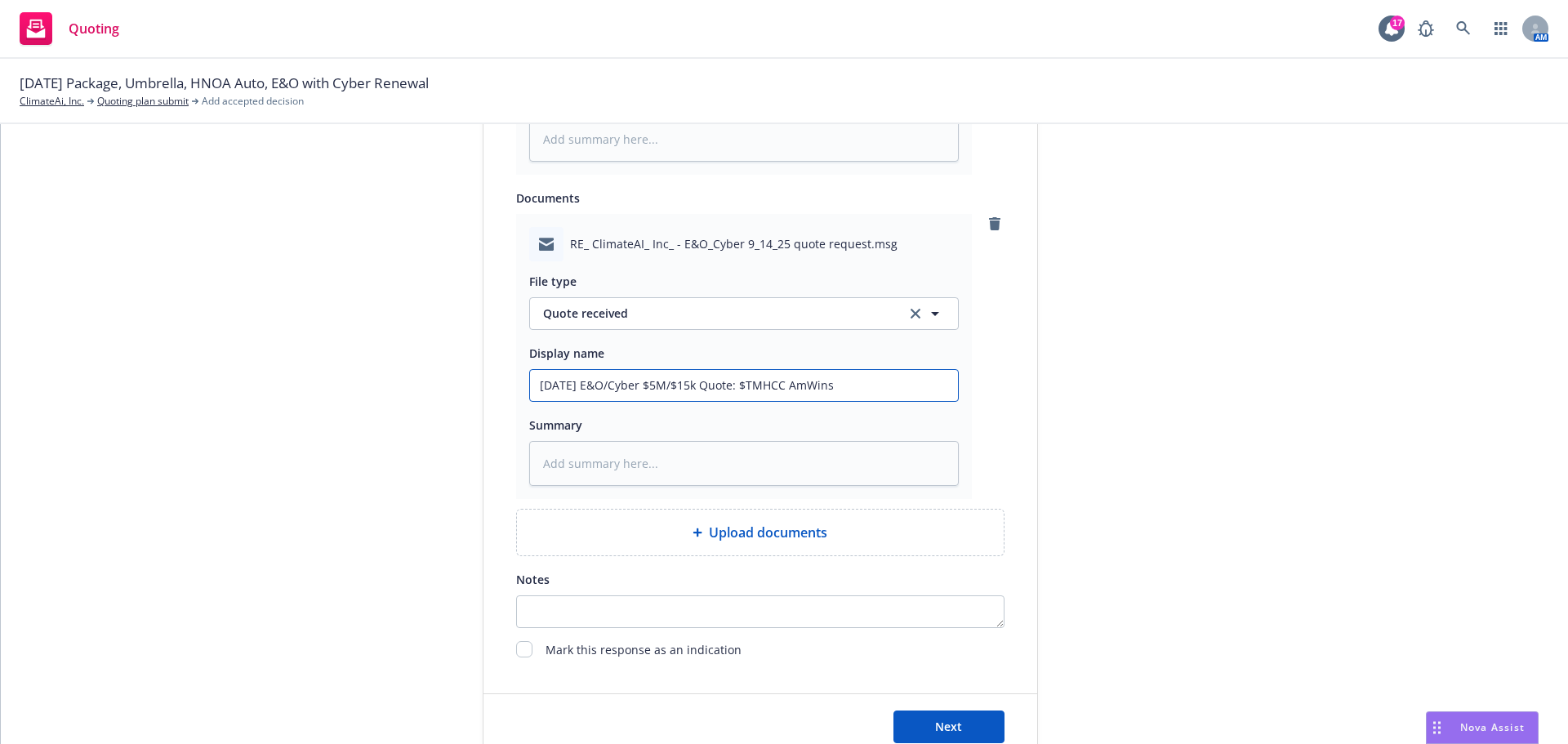
type textarea "x"
type input "[DATE] E&O/Cyber $5M/$15k Quote: TMHCC AmWins"
type textarea "x"
type input "[DATE] E&O/Cyber $5M/$15k Quote:TMHCC AmWins"
type textarea "x"
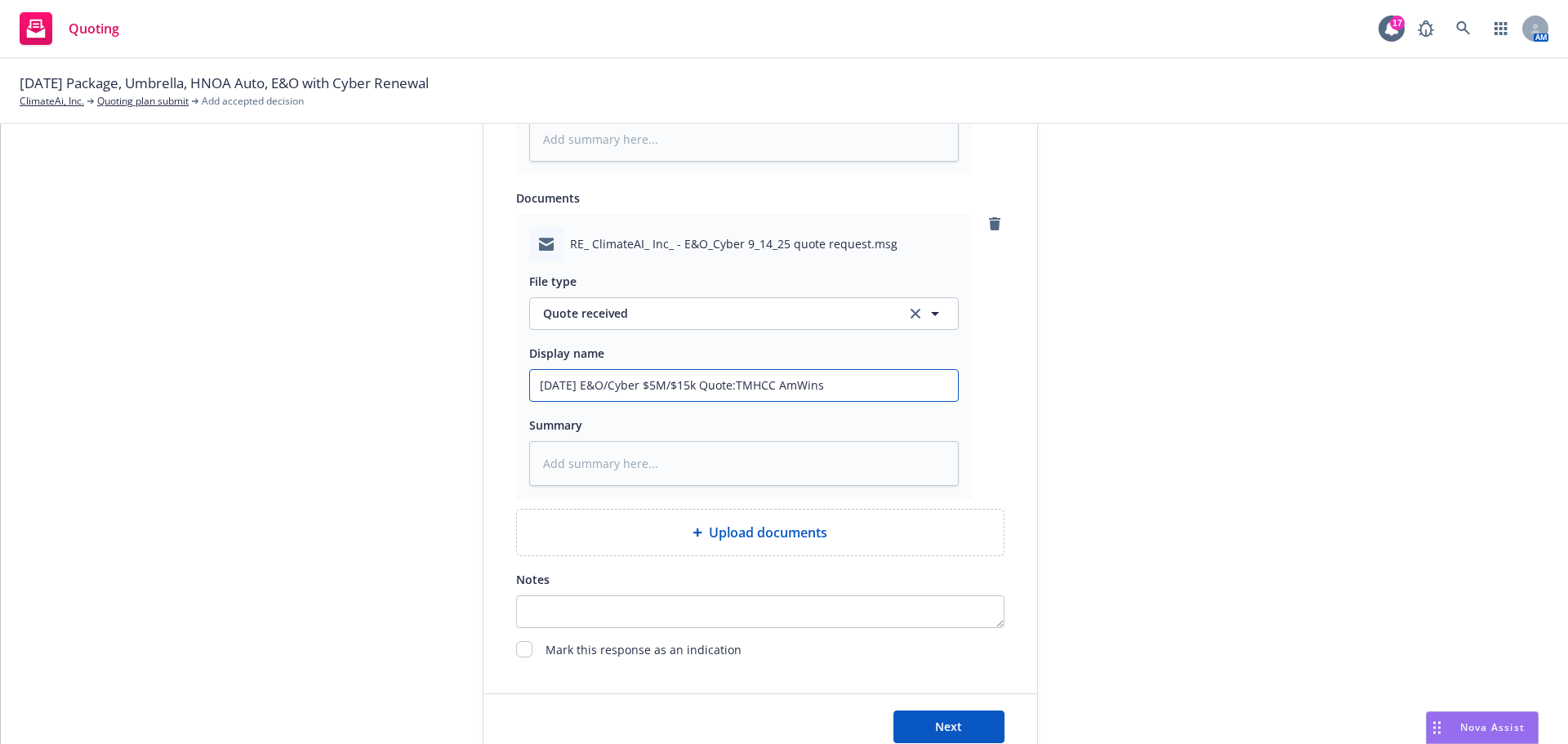
type input "[DATE] E&O/Cyber $5M/$15k QuoteTMHCC AmWins"
type textarea "x"
type input "[DATE] E&O/Cyber $5M/$15k Quote TMHCC AmWins"
type textarea "x"
type input "[DATE] E&O/Cyber $5M/$15k Quote RTMHCC AmWins"
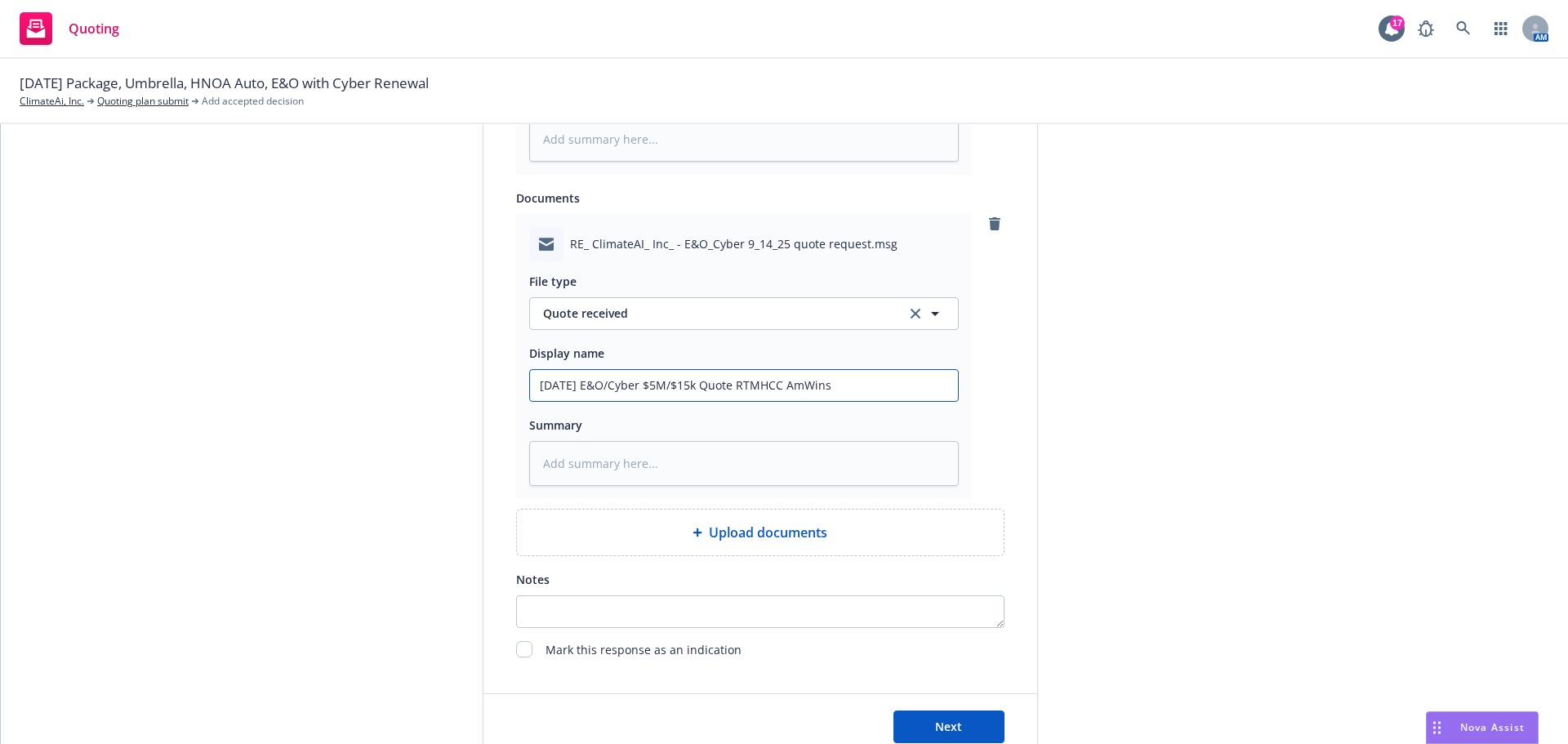
type textarea "x"
type input "[DATE] E&O/Cyber $5M/$15k Quote ReTMHCC AmWins"
type textarea "x"
type input "[DATE] E&O/Cyber $5M/$15k Quote RecTMHCC AmWins"
type textarea "x"
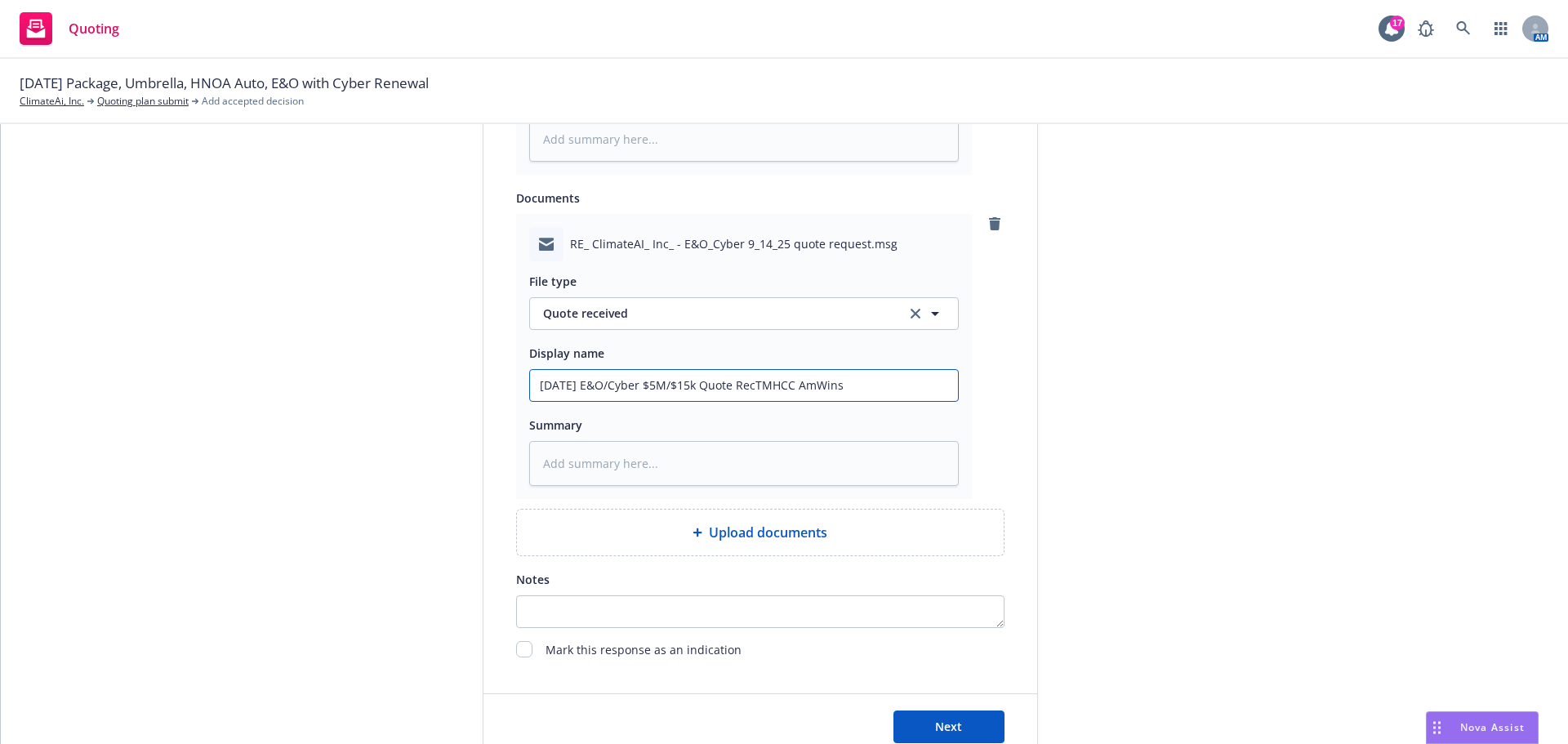
type input "[DATE] E&O/Cyber $5M/$15k Quote ReceTMHCC AmWins"
type textarea "x"
type input "[DATE] E&O/Cyber $5M/$15k Quote ReceiTMHCC AmWins"
type textarea "x"
type input "[DATE] E&O/Cyber $5M/$15k Quote ReceivTMHCC AmWins"
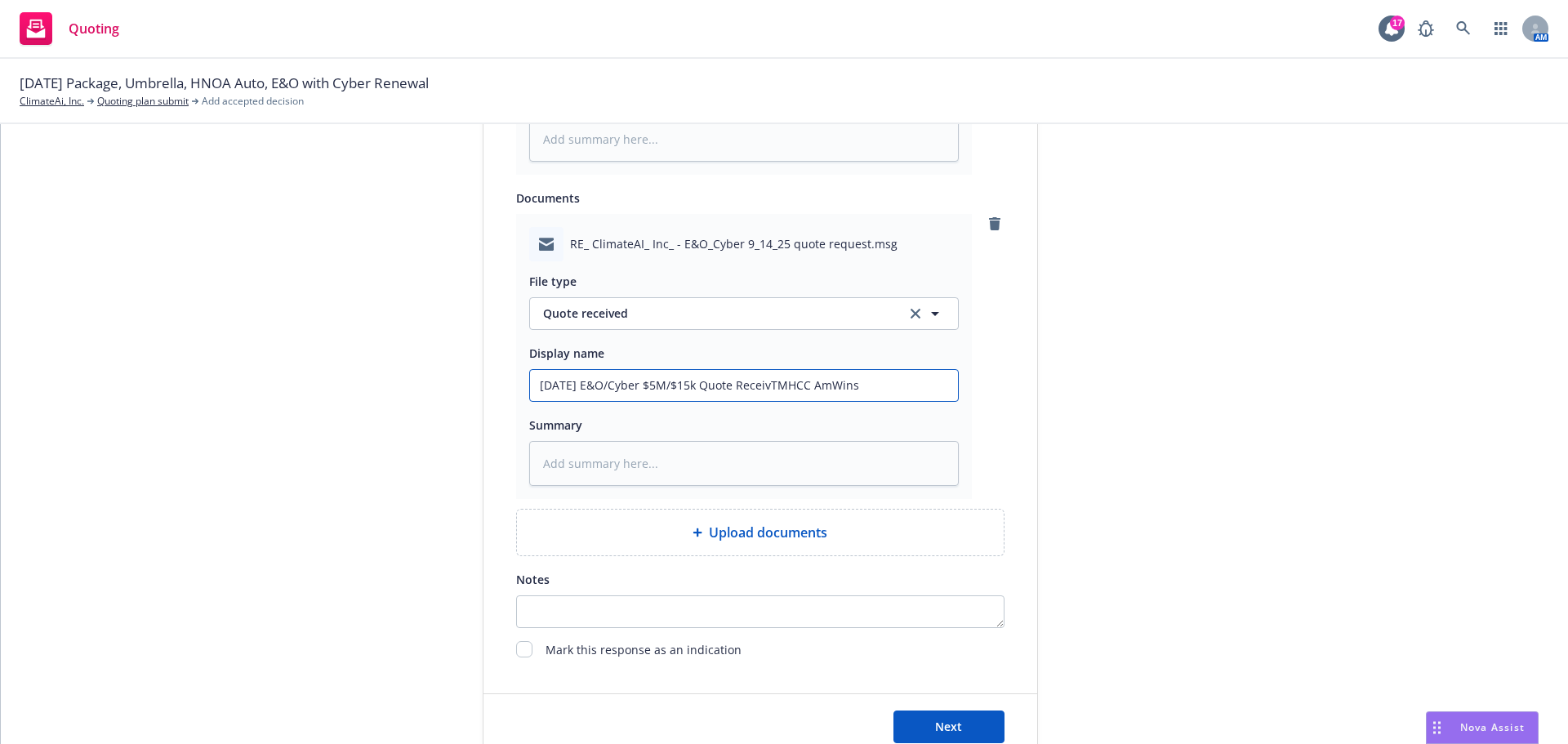
type textarea "x"
type input "[DATE] E&O/Cyber $5M/$15k Quote ReceiveTMHCC AmWins"
type textarea "x"
type input "[DATE] E&O/Cyber $5M/$15k Quote ReceivedTMHCC AmWins"
type textarea "x"
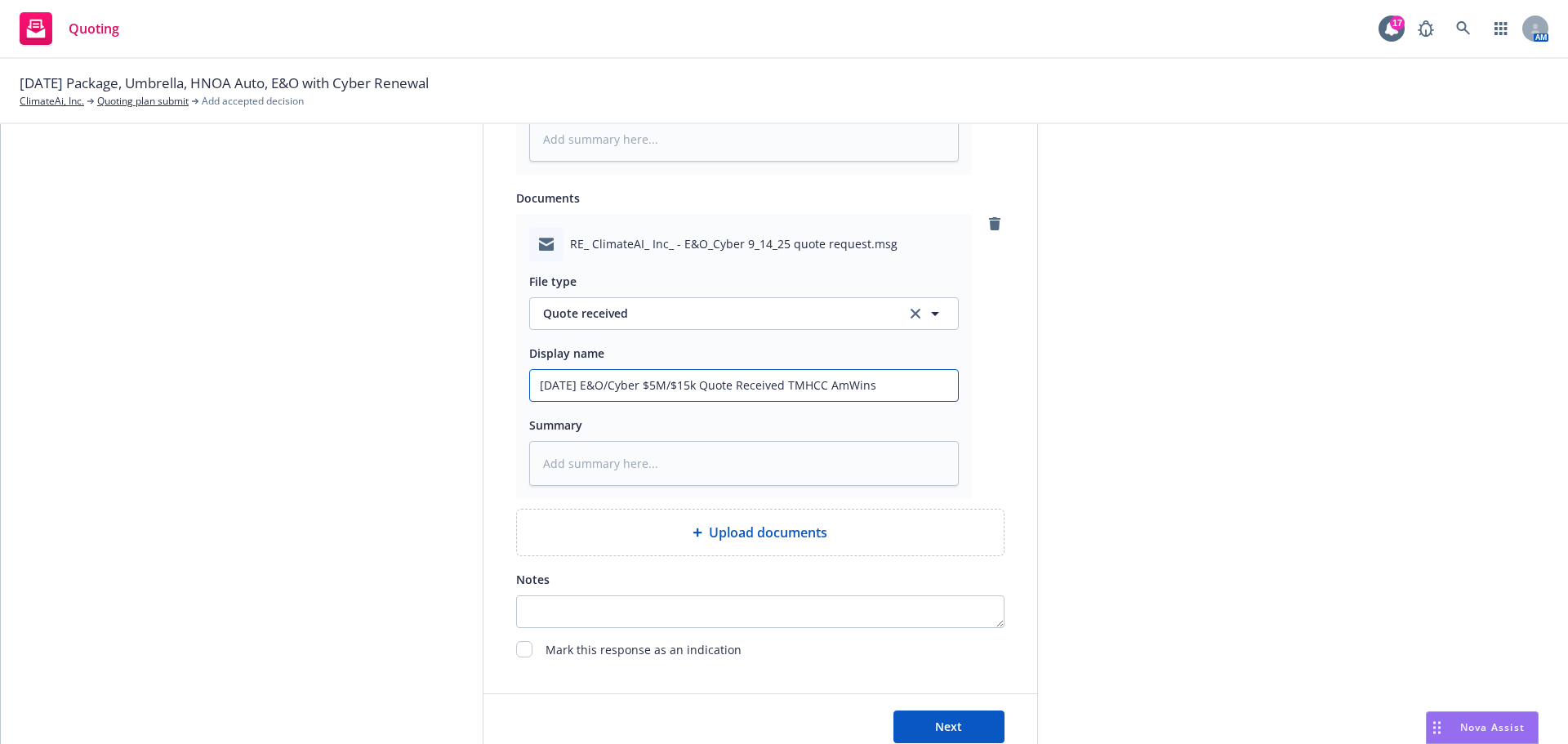
type input "[DATE] E&O/Cyber $5M/$15k Quote Received TMHCC AmWins"
type textarea "x"
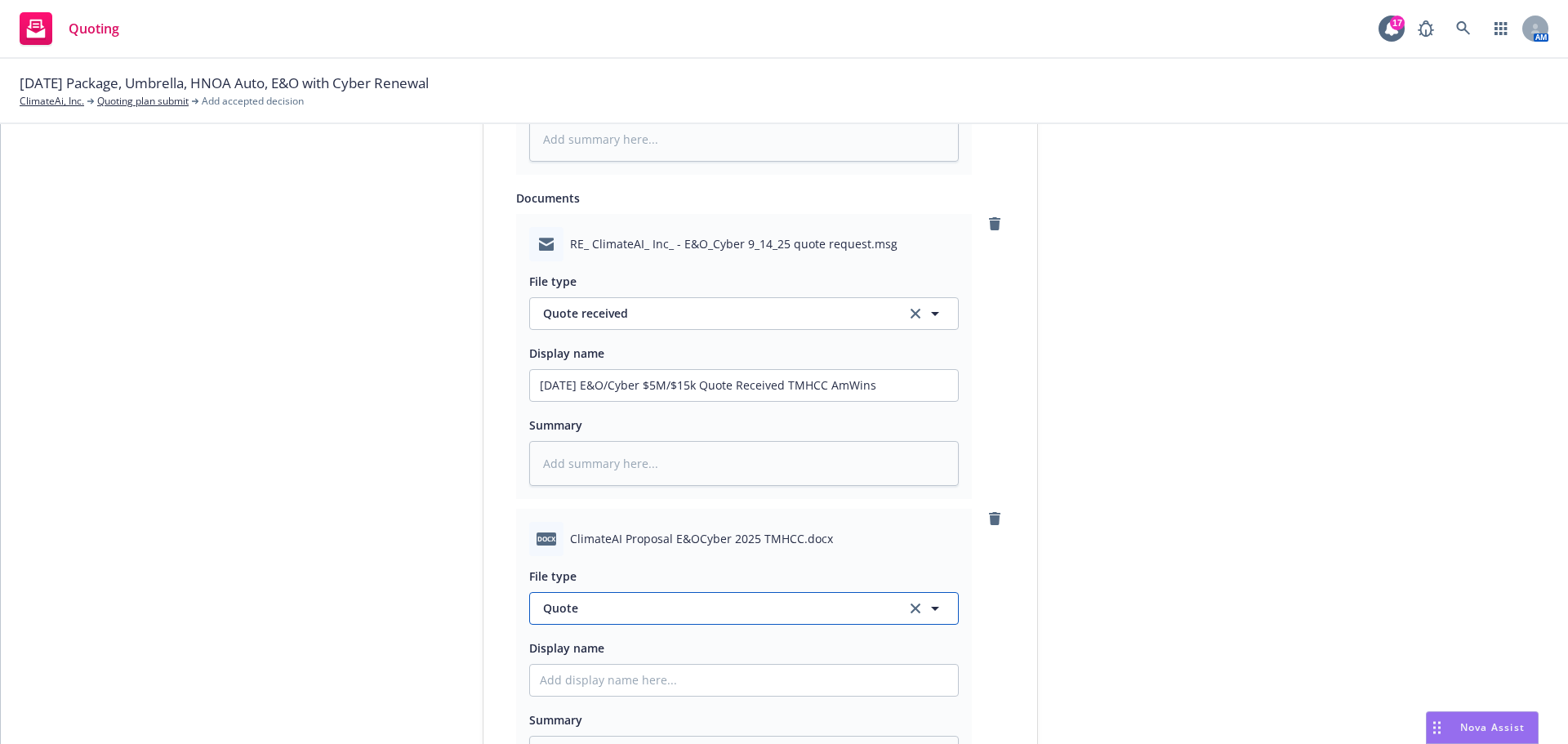
click at [612, 606] on span "Quote" at bounding box center [715, 607] width 344 height 17
type input "mark"
click at [602, 575] on div "Marketing Summary" at bounding box center [743, 562] width 427 height 43
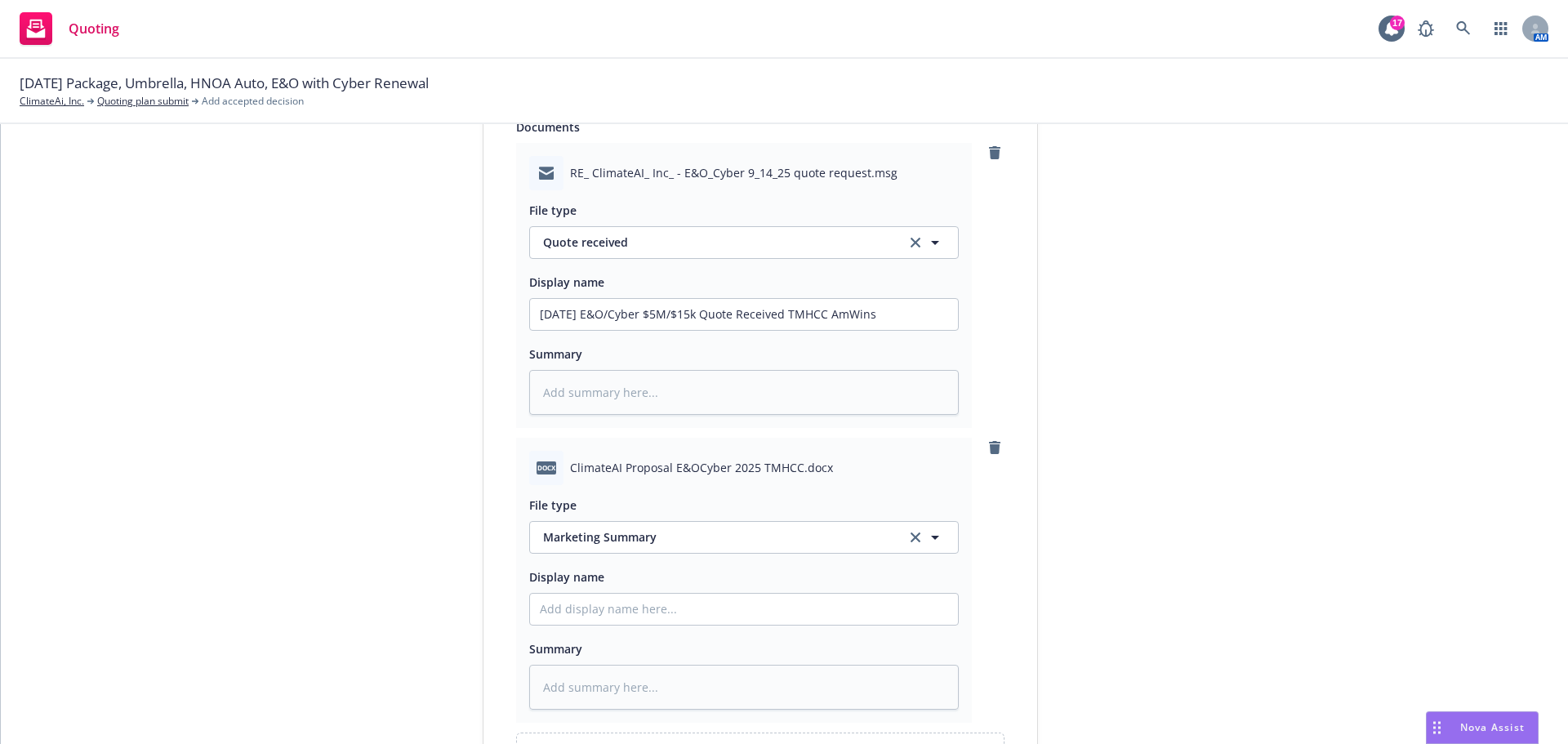
scroll to position [1302, 0]
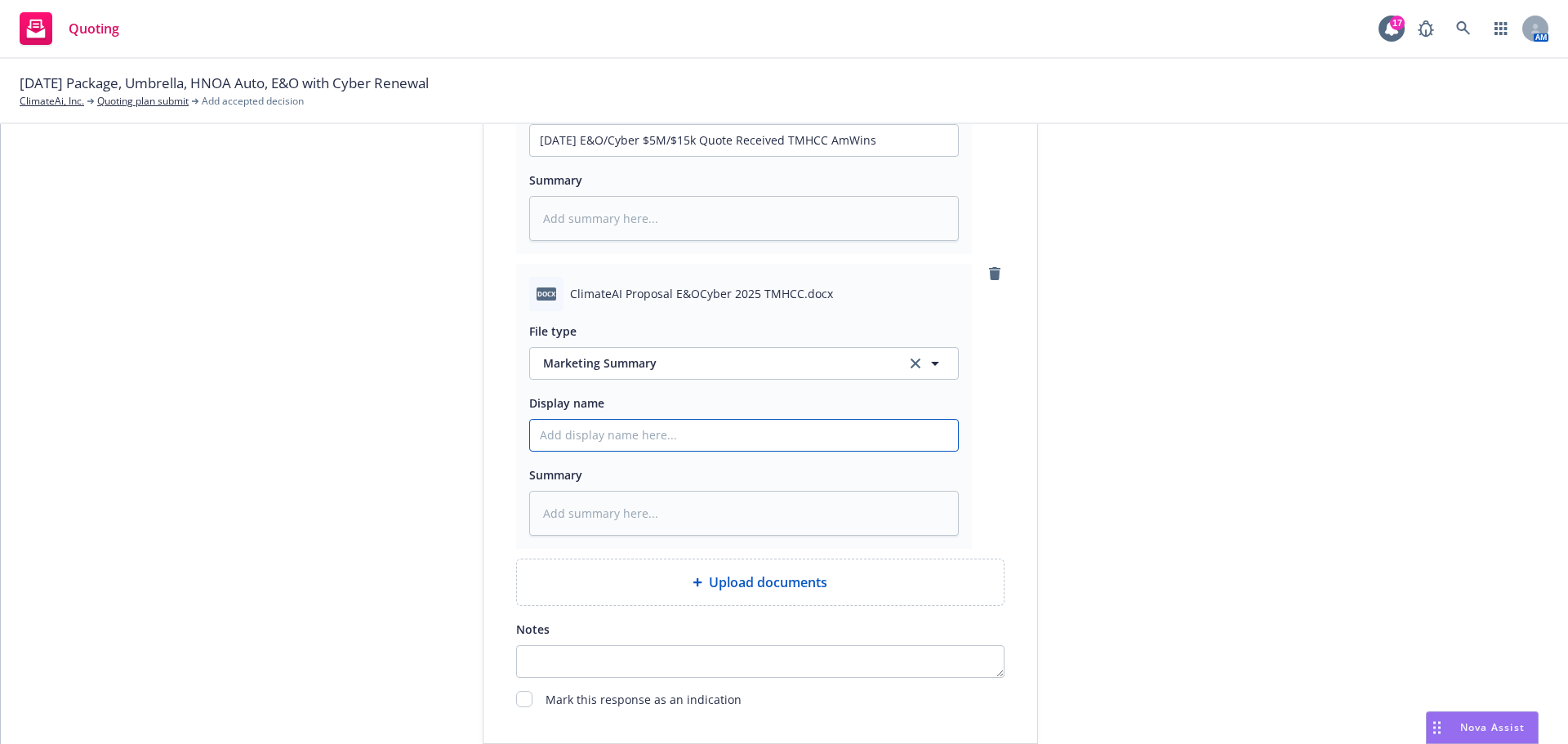
type textarea "x"
type input "9"
type textarea "x"
type input "9/"
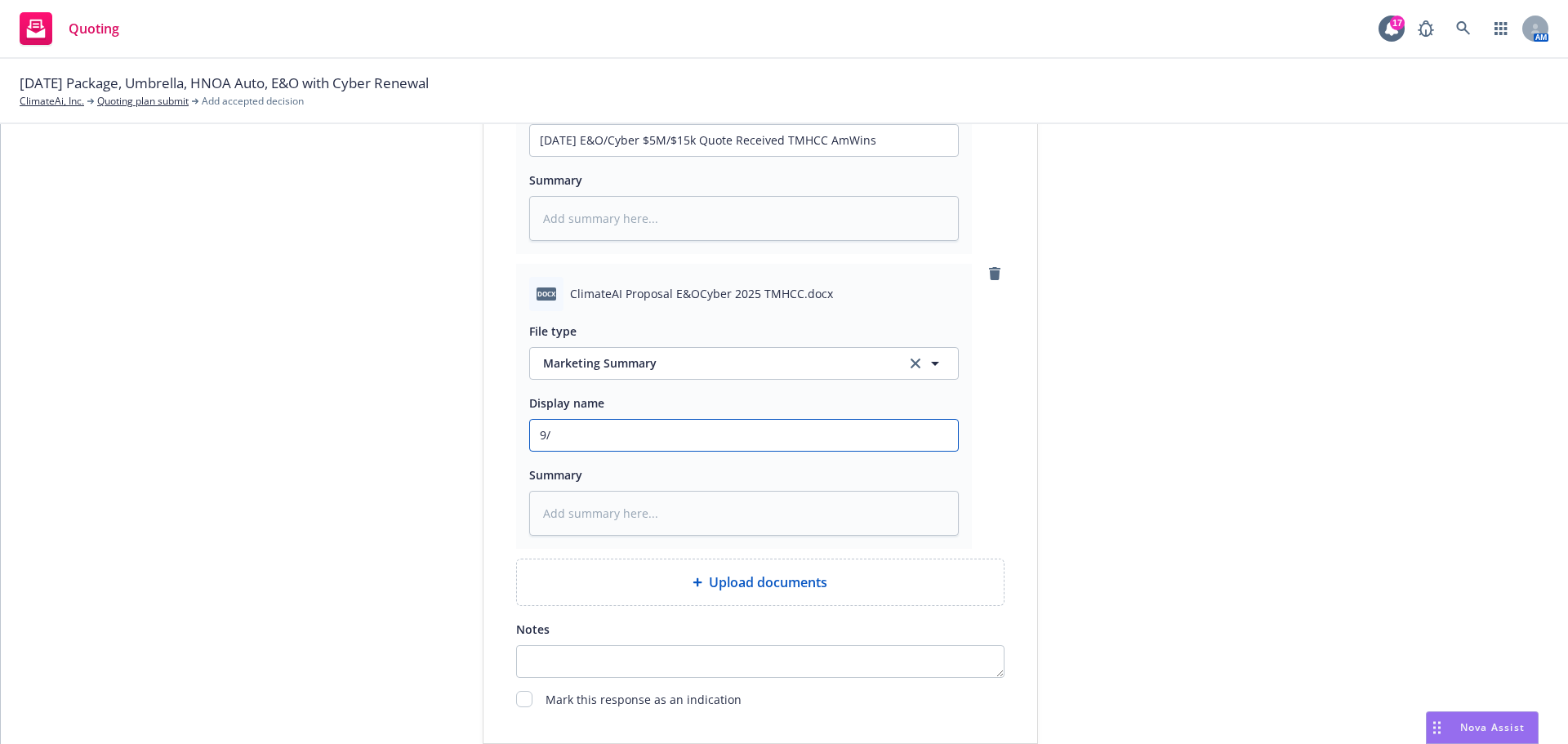
type textarea "x"
type input "9/1"
type textarea "x"
type input "9/14"
type textarea "x"
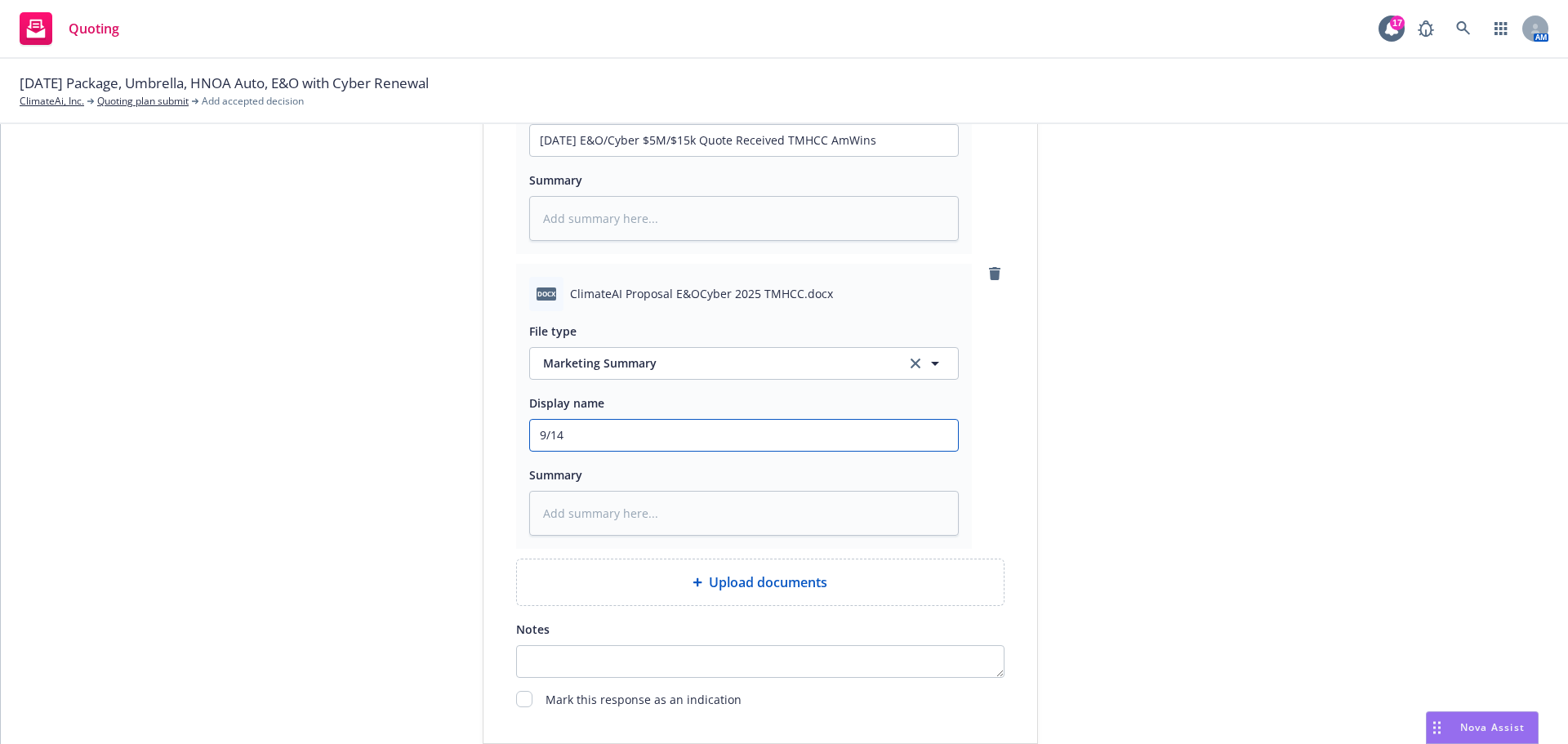
type input "9/14/"
type textarea "x"
type input "9/14/2"
type textarea "x"
type input "[DATE]"
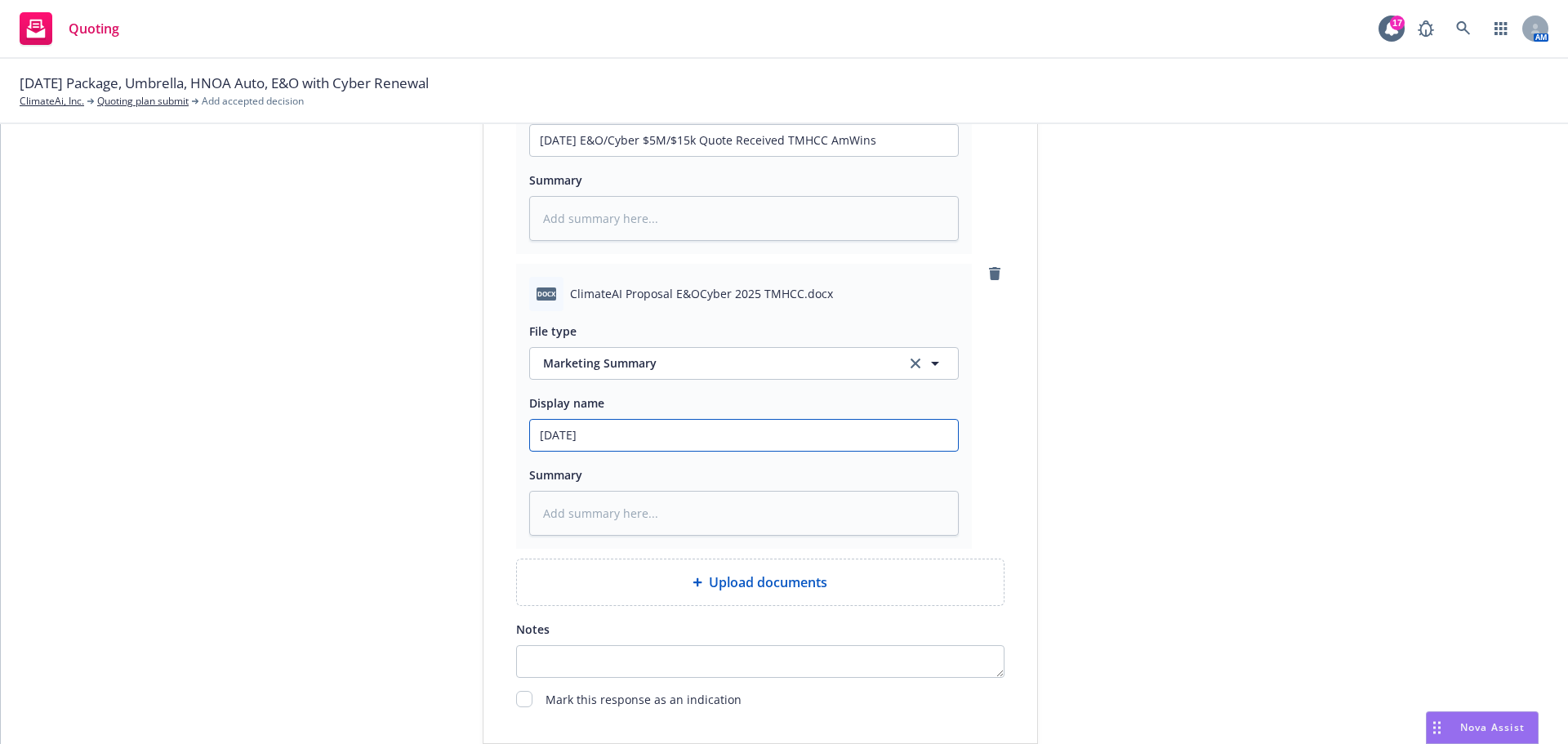
type textarea "x"
type input "9/14/202"
type textarea "x"
type input "[DATE]"
type textarea "x"
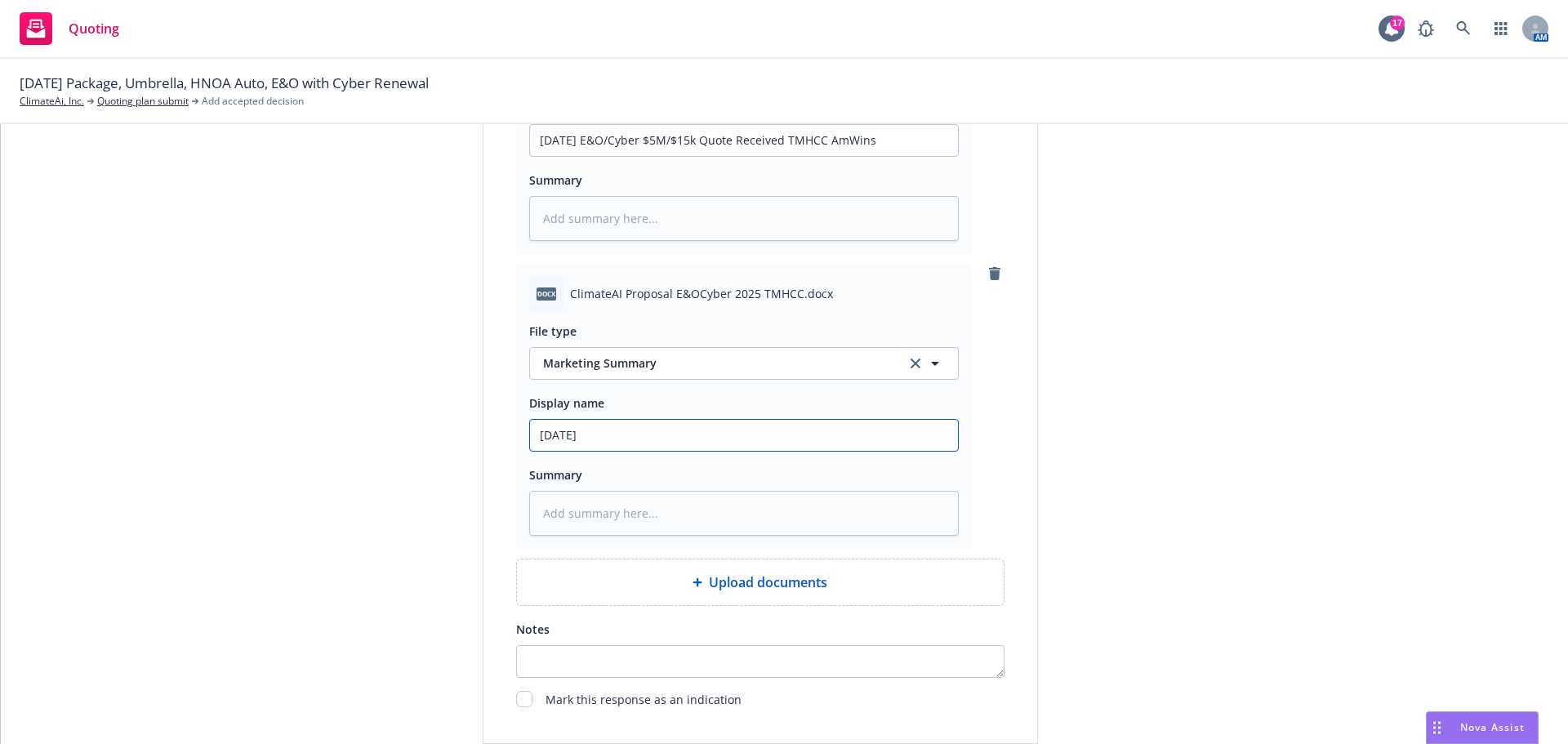
type input "[DATE]"
type textarea "x"
type input "[DATE] E"
type textarea "x"
type input "[DATE] E&"
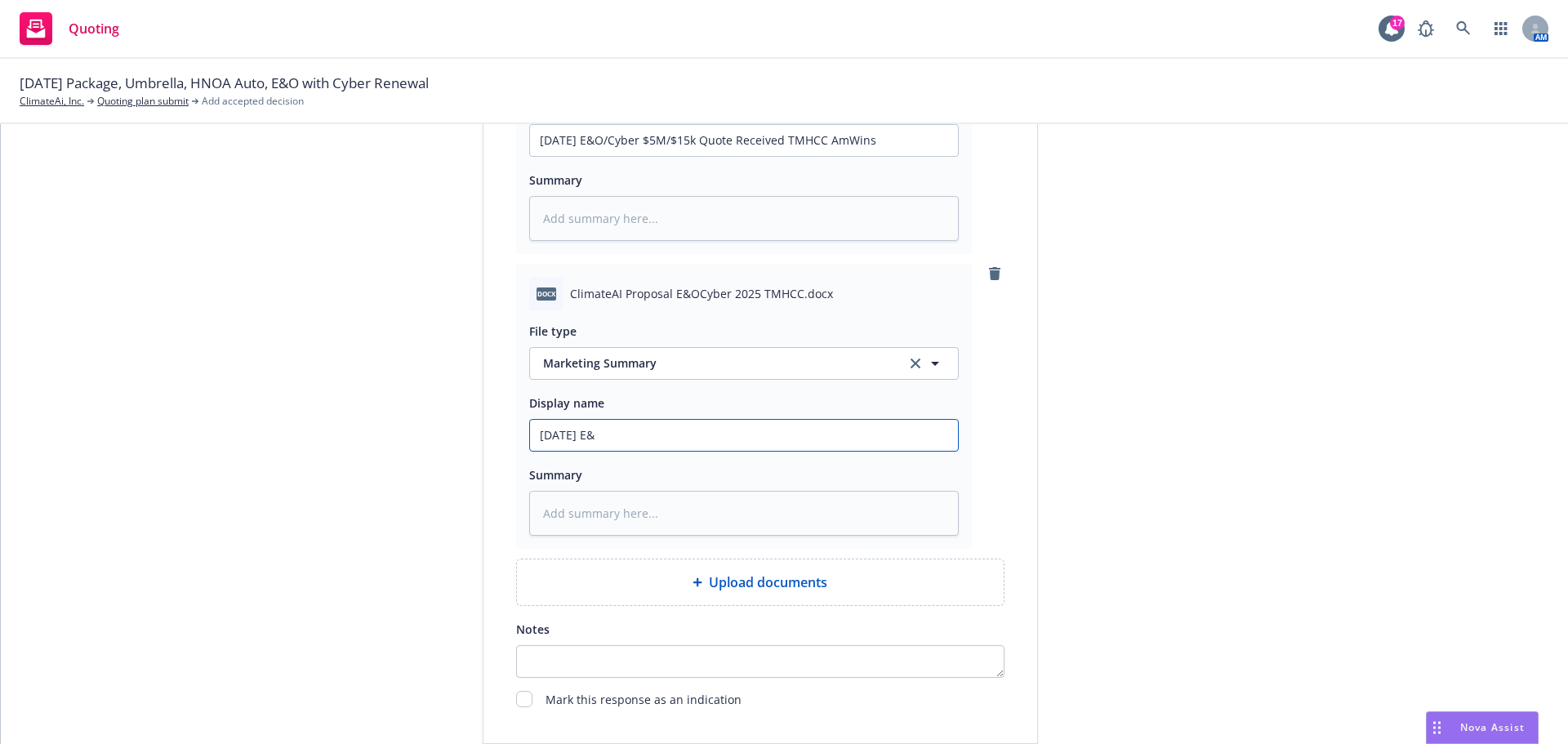
type textarea "x"
type input "[DATE] E&O"
type textarea "x"
type input "[DATE] E&O/"
type textarea "x"
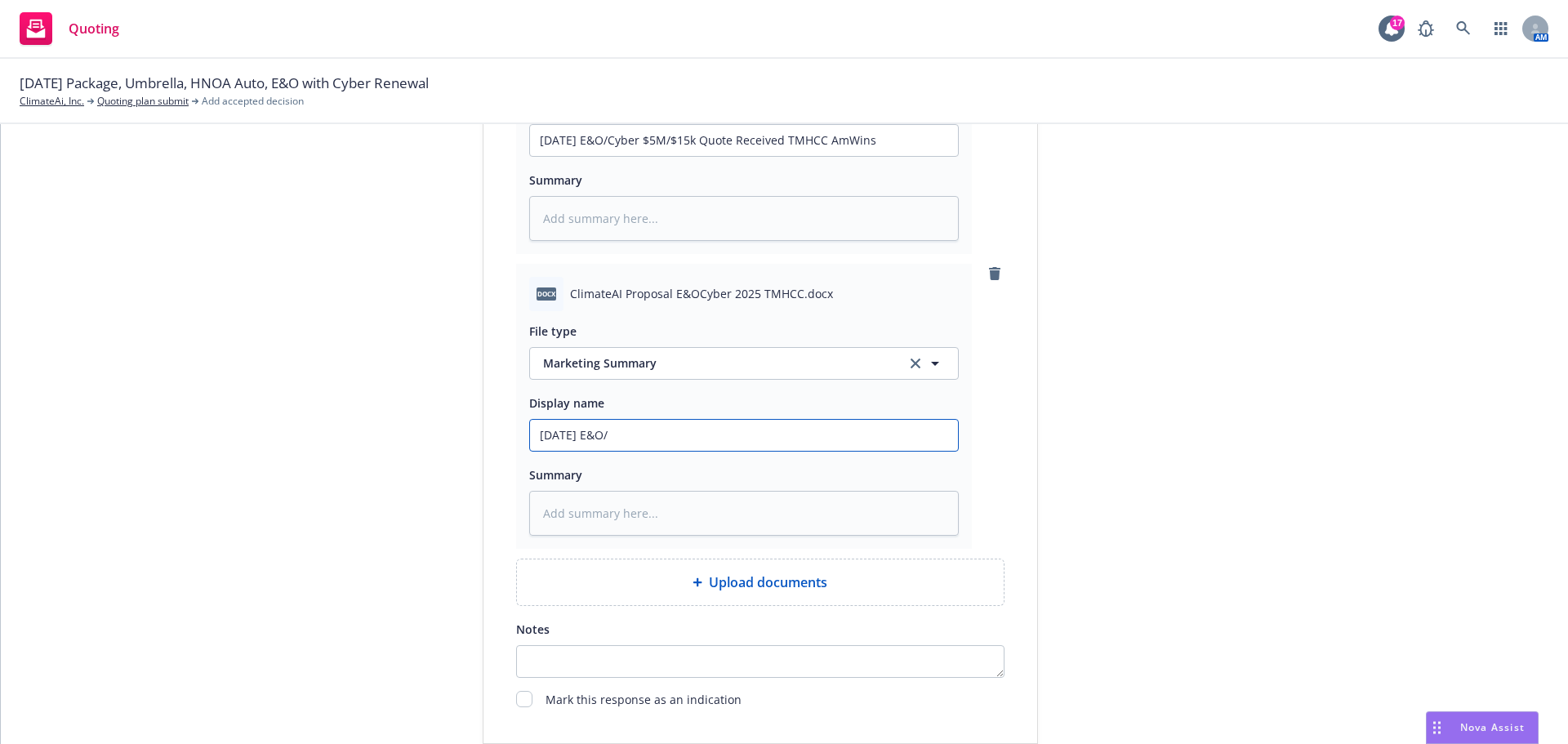
type input "[DATE] E&O/C"
type textarea "x"
type input "[DATE] E&O/Cy"
type textarea "x"
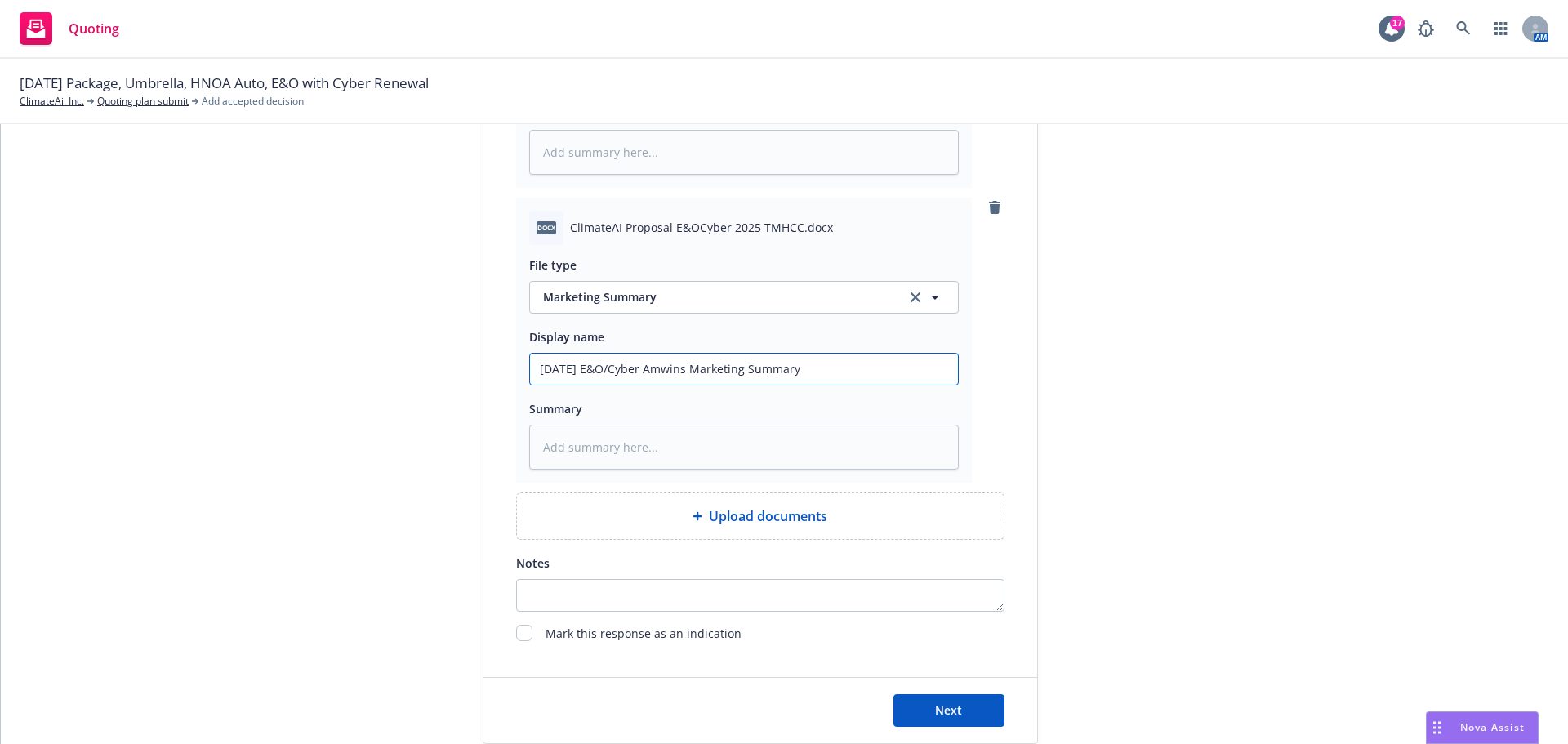
scroll to position [1433, 0]
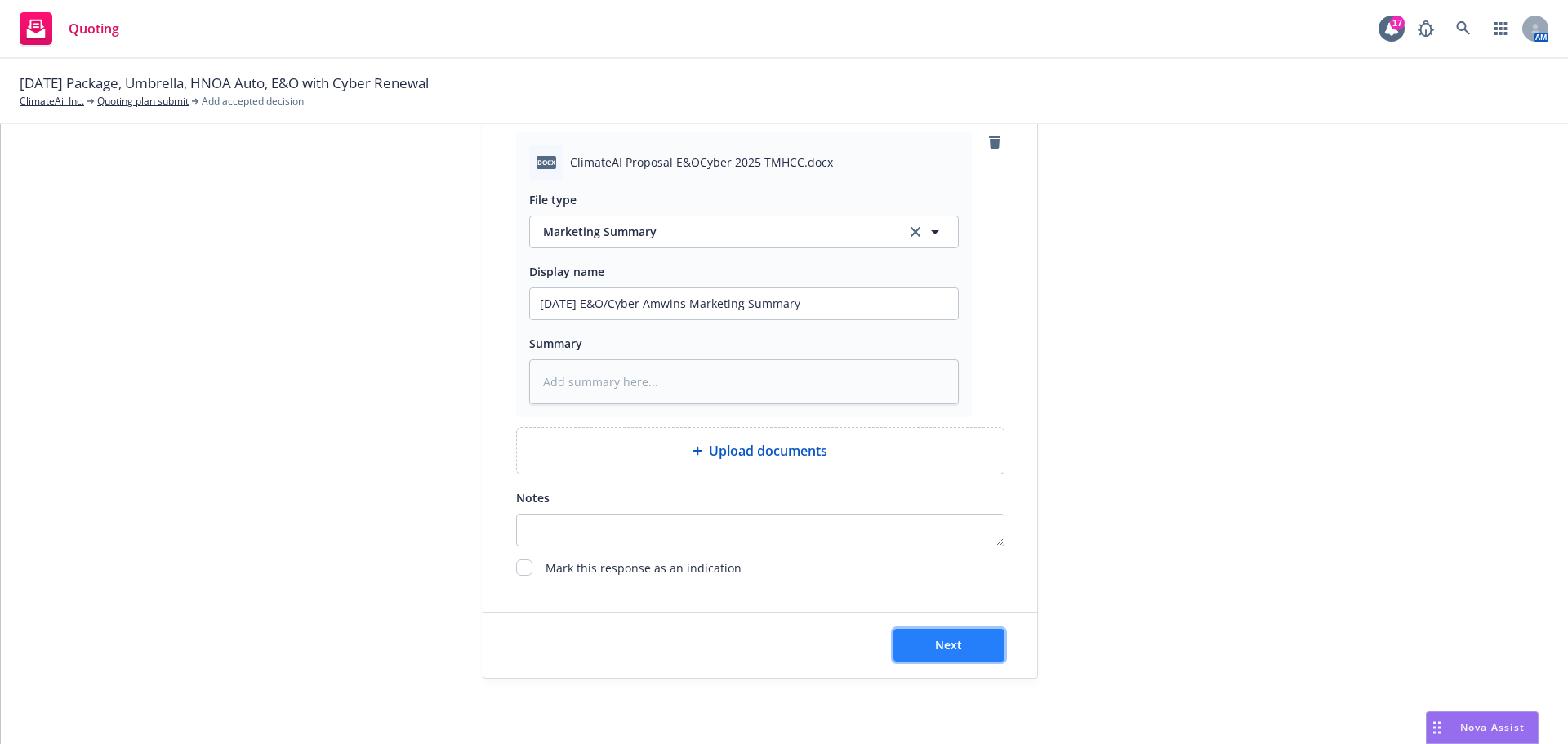
click at [948, 647] on span "Next" at bounding box center [948, 645] width 27 height 16
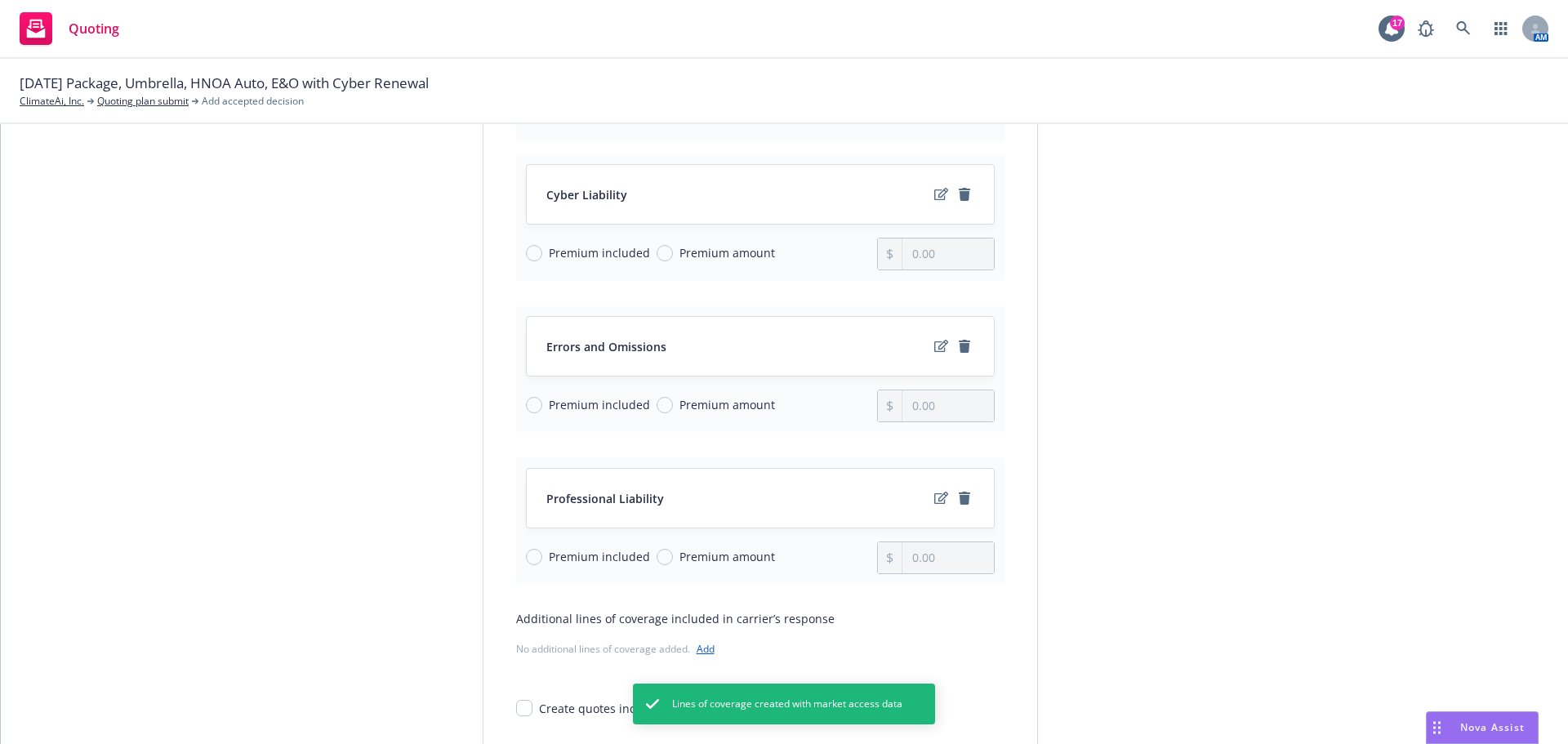
scroll to position [245, 0]
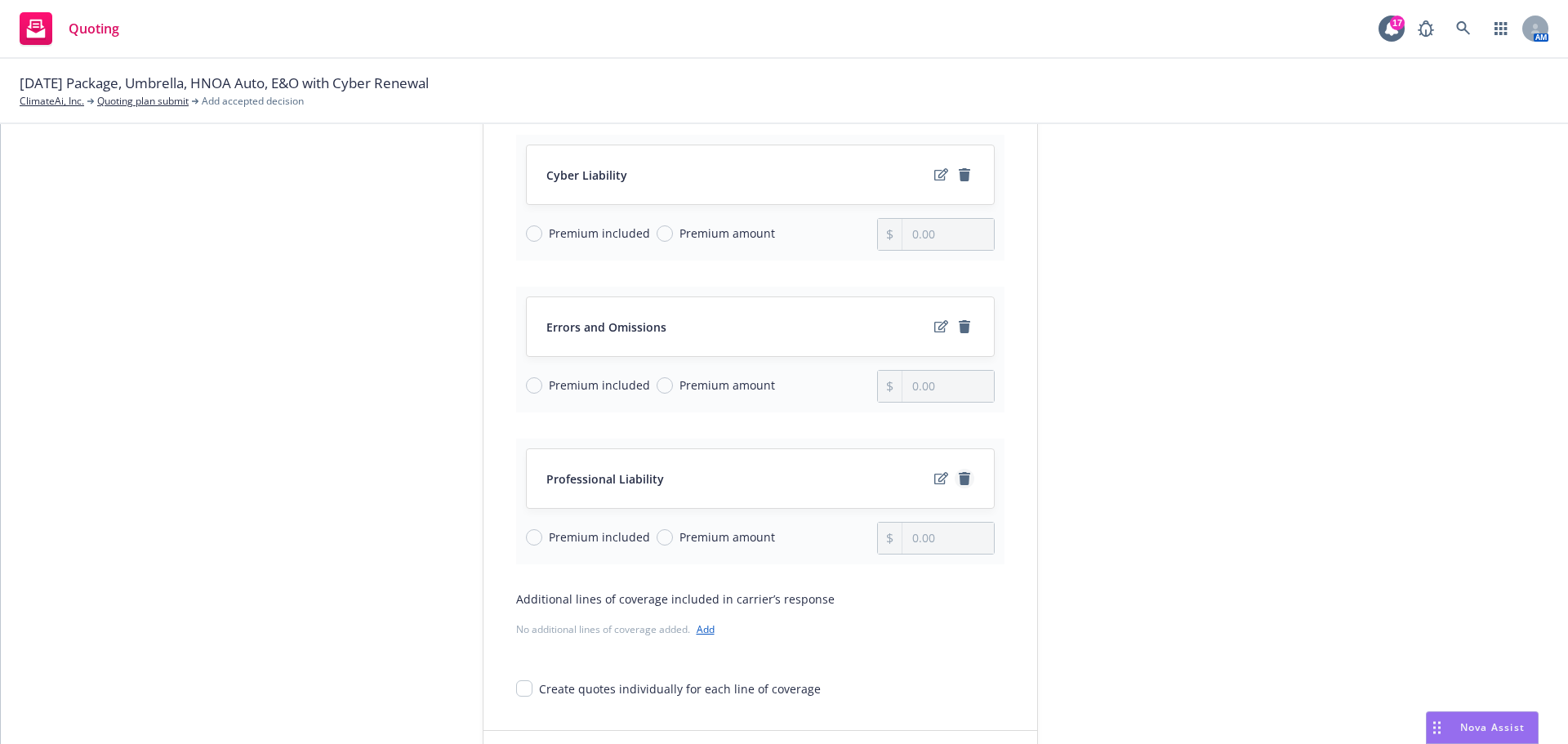
click at [959, 480] on icon "remove" at bounding box center [964, 478] width 11 height 13
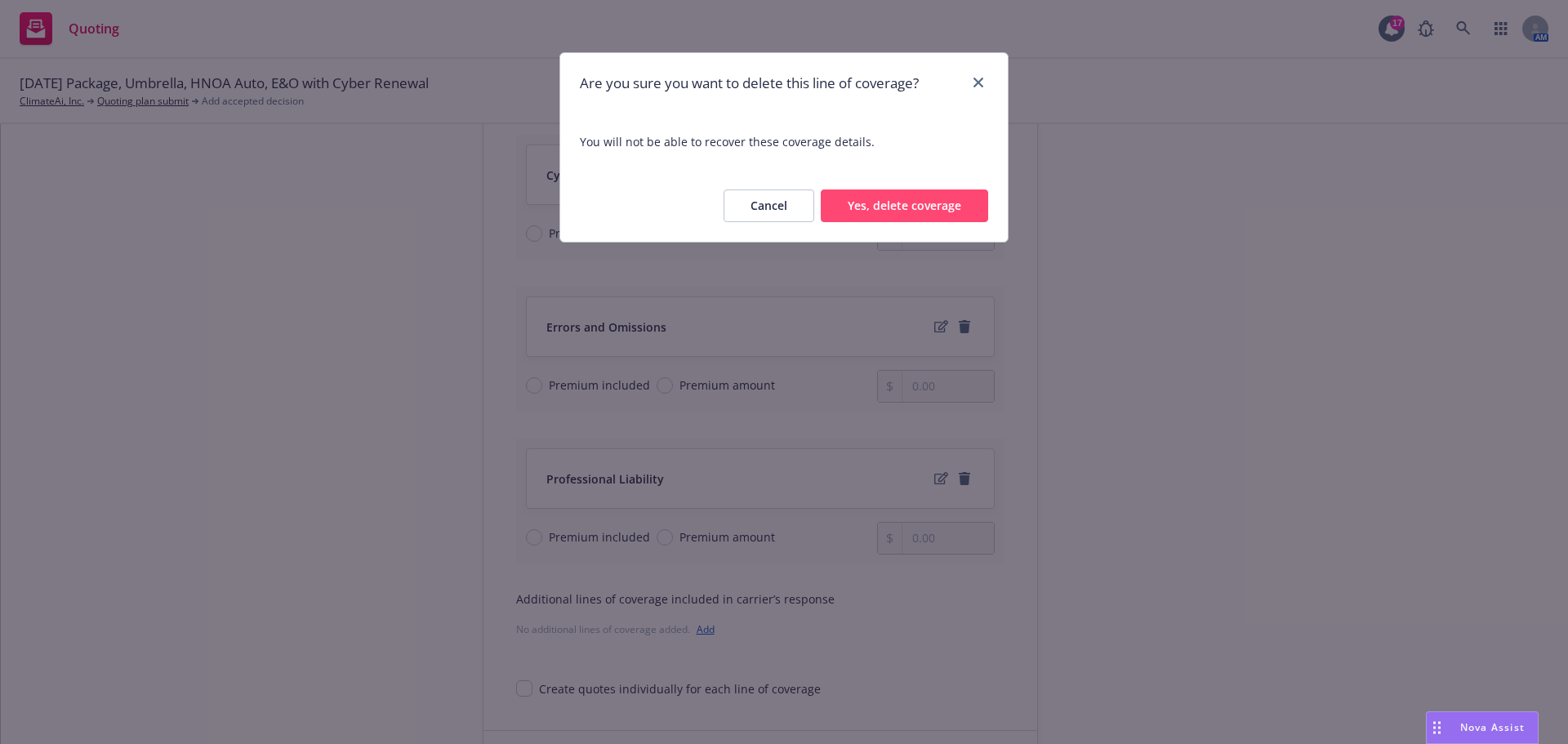
click at [944, 200] on button "Yes, delete coverage" at bounding box center [904, 205] width 167 height 33
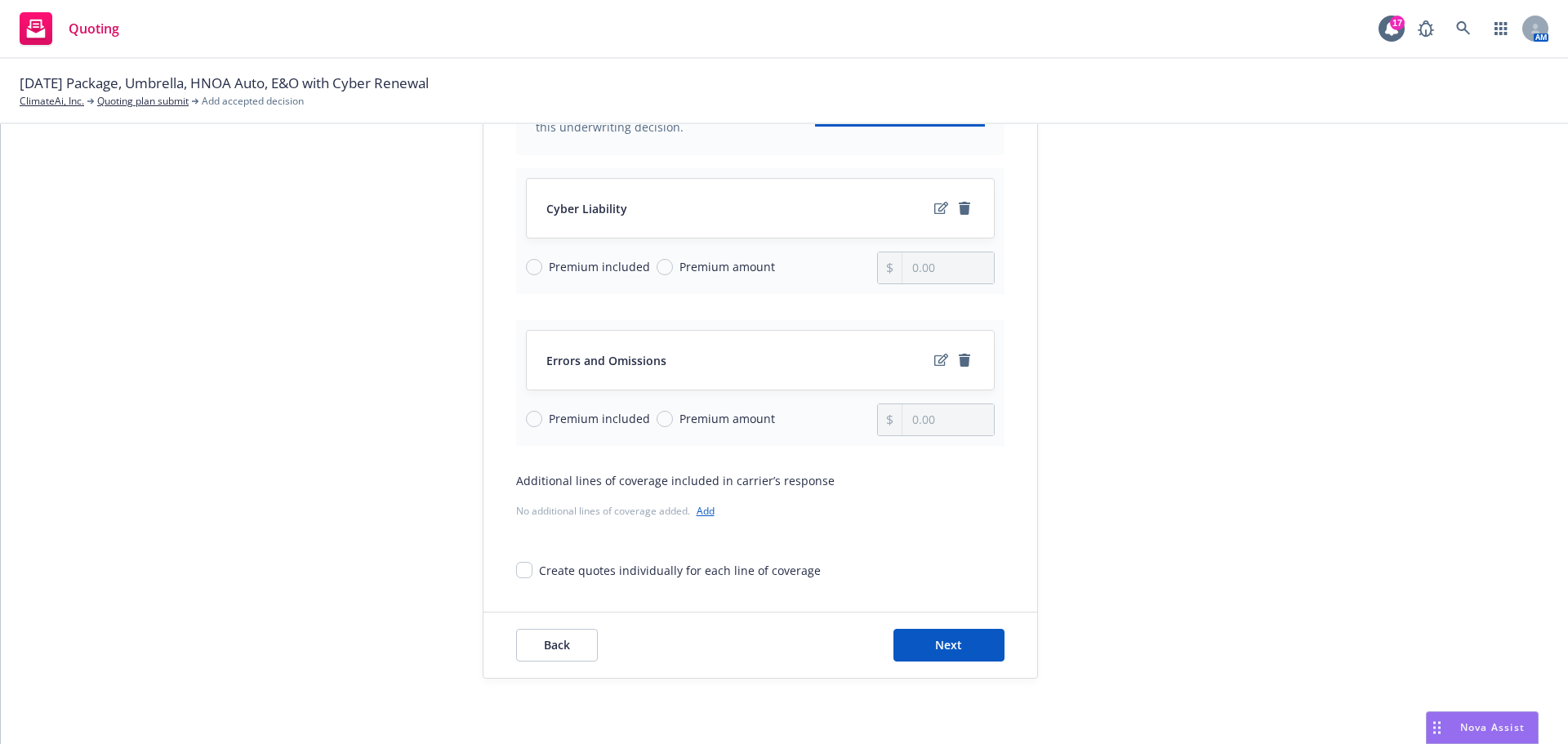
scroll to position [212, 0]
click at [935, 644] on span "Next" at bounding box center [948, 645] width 27 height 16
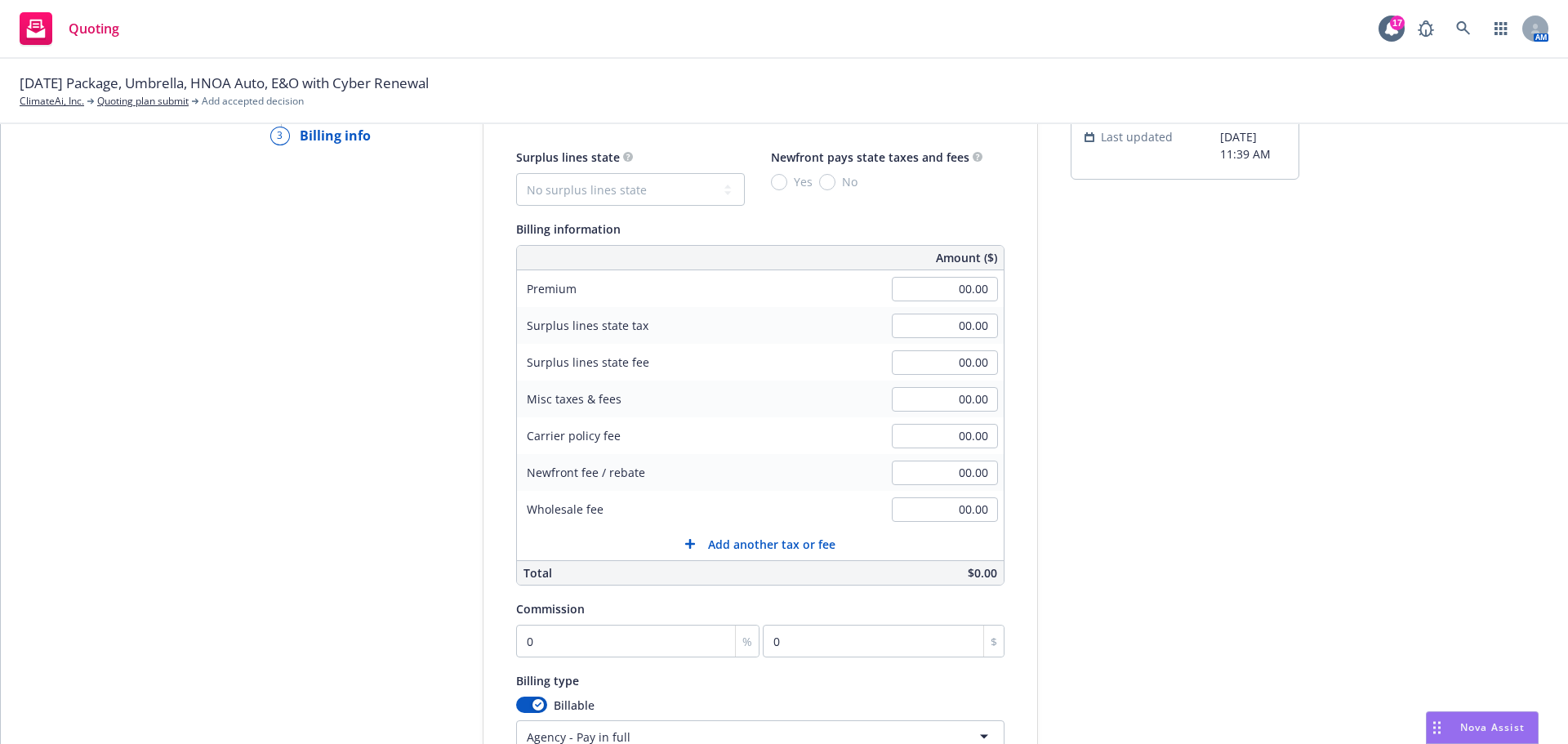
scroll to position [0, 0]
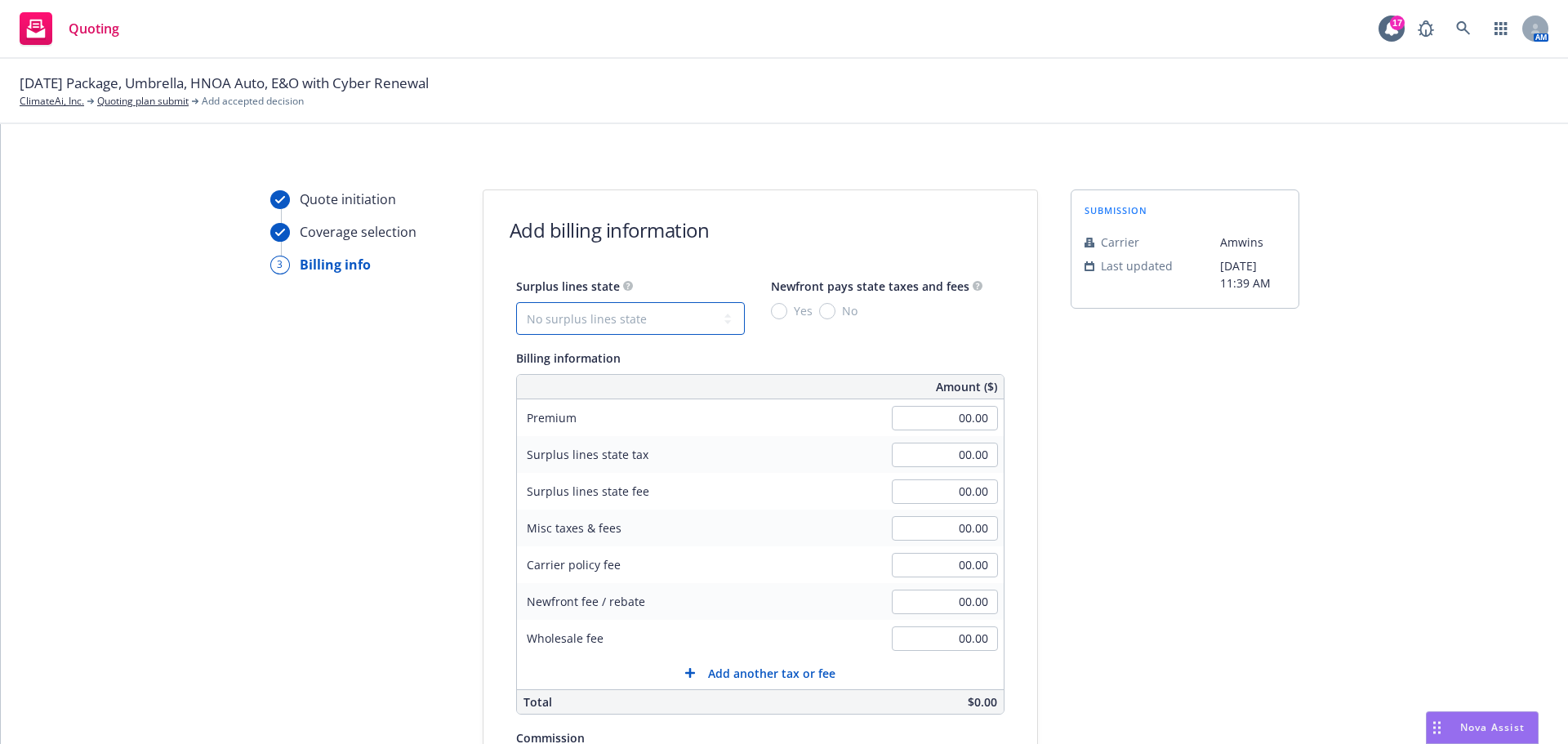
click at [557, 316] on select "No surplus lines state [US_STATE] [US_STATE] [US_STATE] [US_STATE] [US_STATE] […" at bounding box center [629, 318] width 228 height 33
click at [516, 302] on select "No surplus lines state [US_STATE] [US_STATE] [US_STATE] [US_STATE] [US_STATE] […" at bounding box center [629, 318] width 228 height 33
click at [819, 310] on input "No" at bounding box center [827, 311] width 17 height 17
click at [928, 426] on input "00.00" at bounding box center [945, 418] width 106 height 25
click at [1159, 492] on div "submission Carrier [PERSON_NAME] Last updated [DATE] 11:39 AM" at bounding box center [1185, 607] width 228 height 836
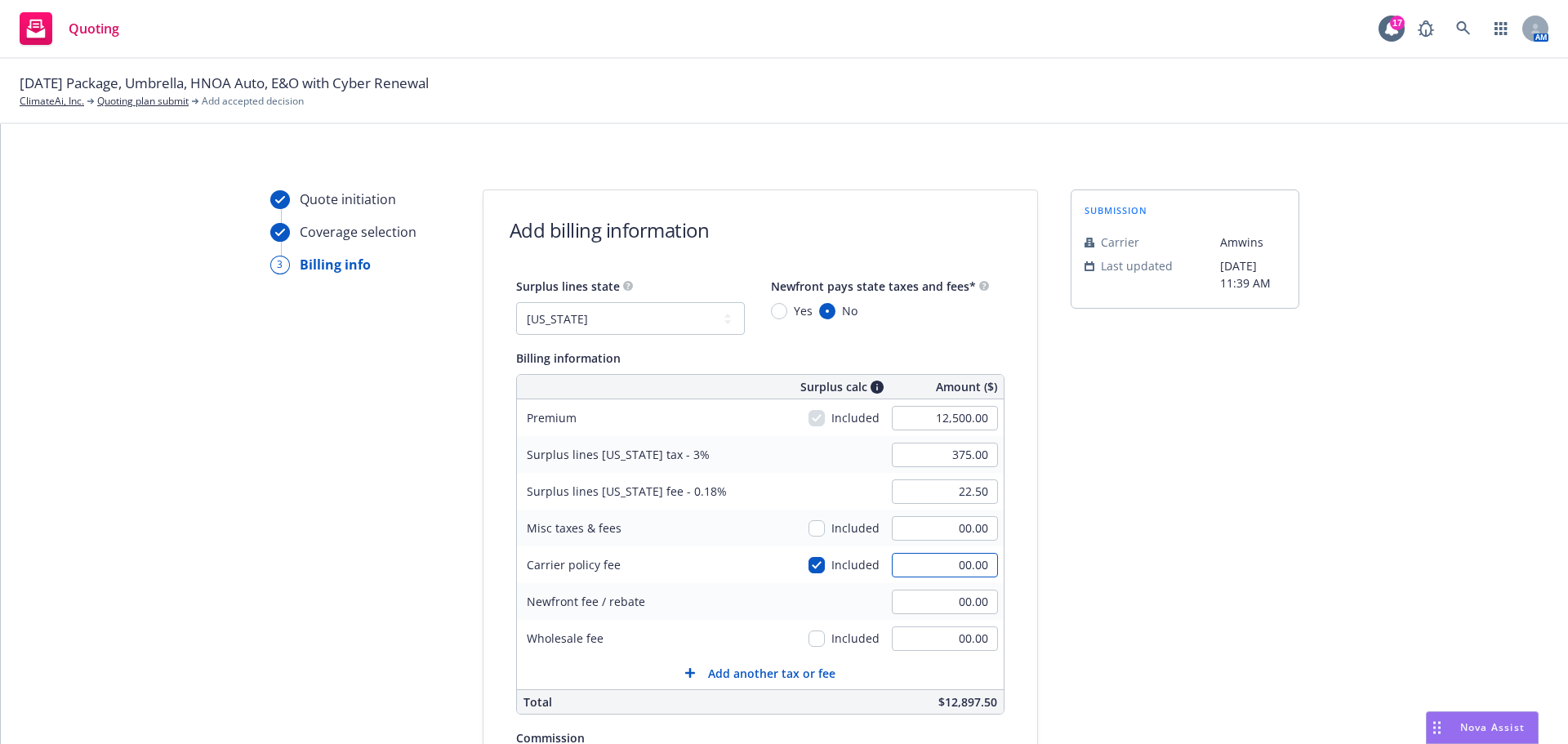
click at [938, 568] on input "00.00" at bounding box center [945, 565] width 106 height 25
click at [1149, 501] on div "submission Carrier [PERSON_NAME] Last updated [DATE] 11:39 AM" at bounding box center [1185, 607] width 228 height 836
click at [937, 649] on input "00.00" at bounding box center [945, 639] width 106 height 25
click at [1153, 456] on div "submission Carrier [PERSON_NAME] Last updated [DATE] 11:39 AM" at bounding box center [1185, 607] width 228 height 836
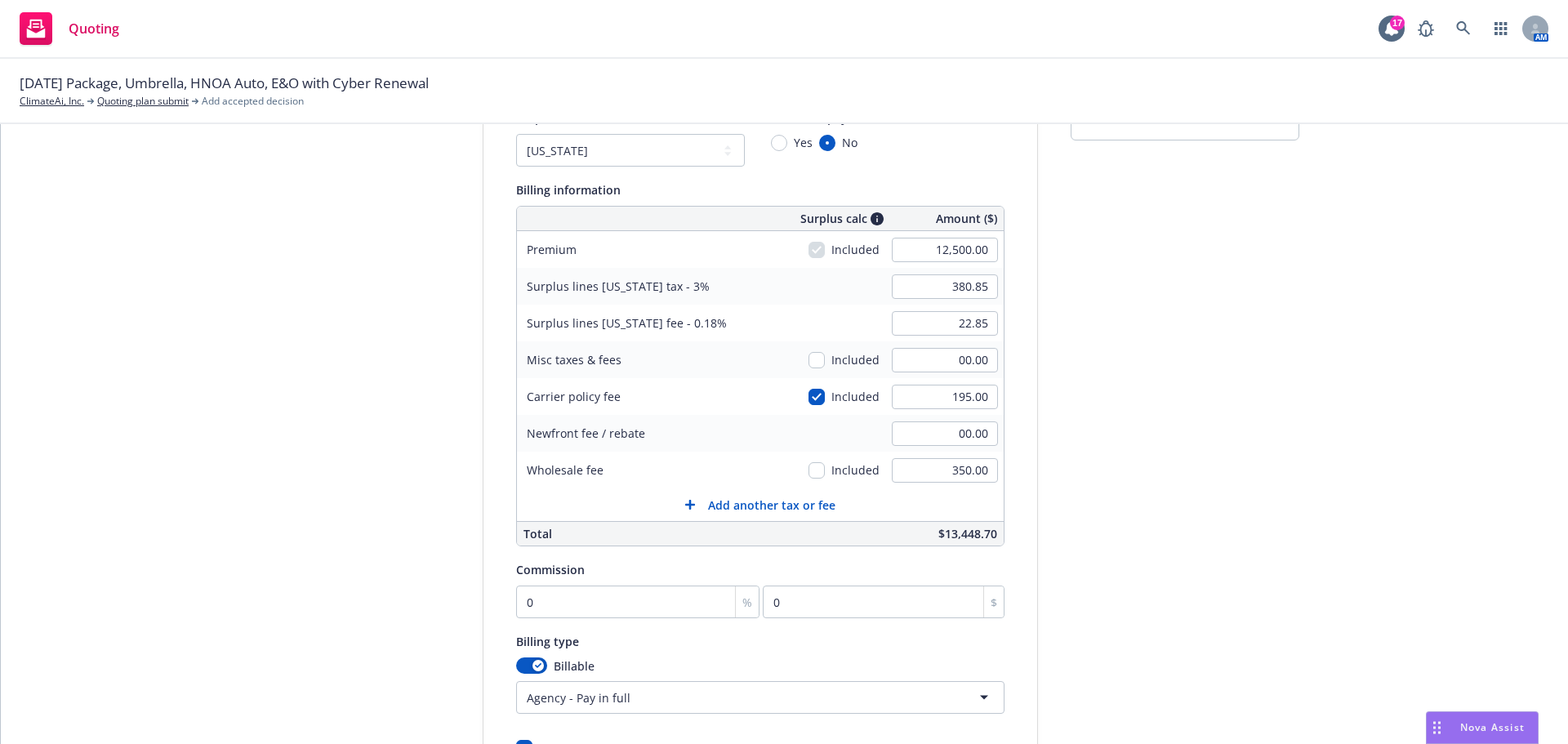
scroll to position [327, 0]
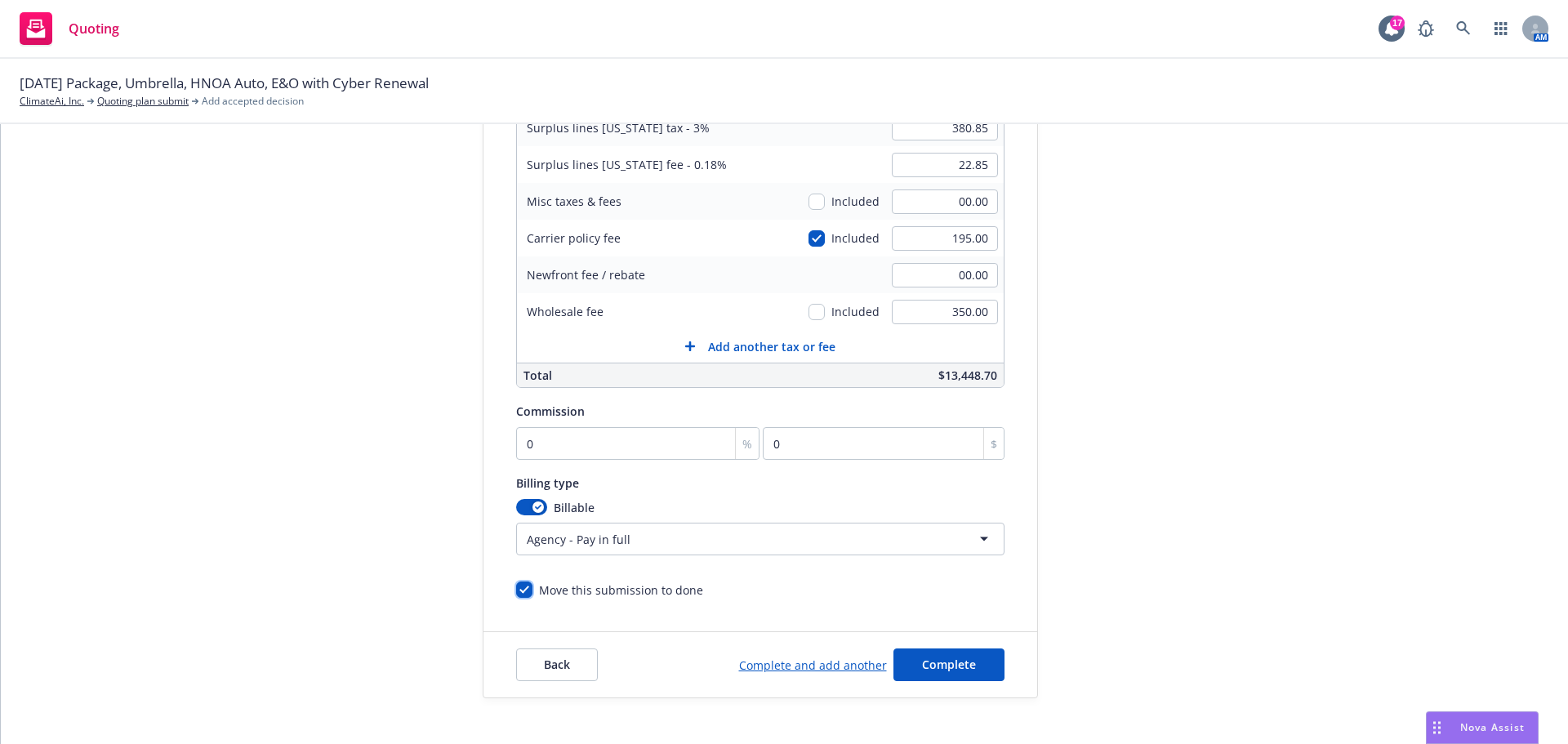
drag, startPoint x: 510, startPoint y: 588, endPoint x: 550, endPoint y: 597, distance: 41.0
click at [516, 588] on input "Move this submission to done" at bounding box center [524, 590] width 17 height 17
click at [938, 669] on span "Complete" at bounding box center [948, 665] width 54 height 16
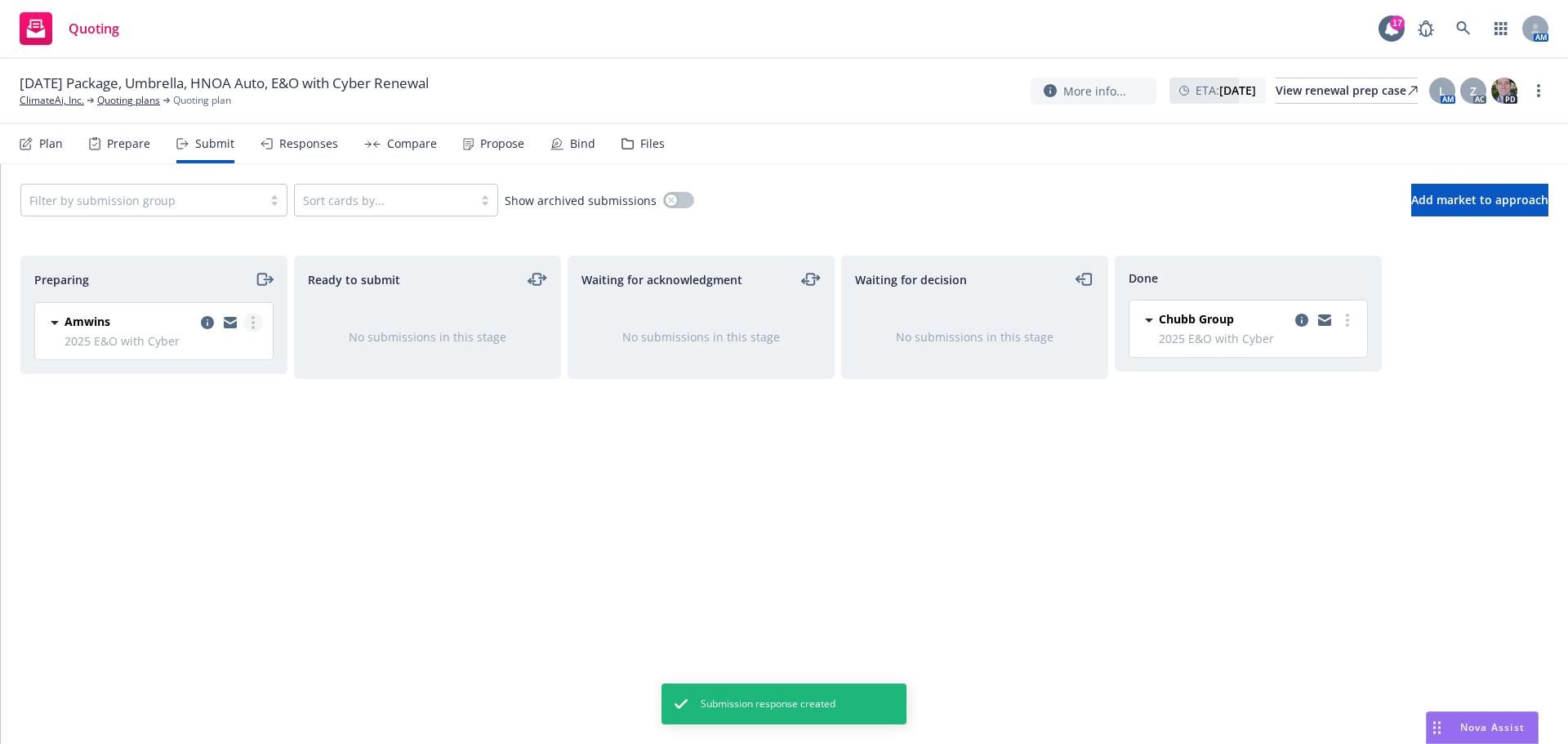
click at [256, 318] on link "more" at bounding box center [253, 323] width 19 height 19
click at [270, 277] on icon "moveRight" at bounding box center [271, 279] width 4 height 5
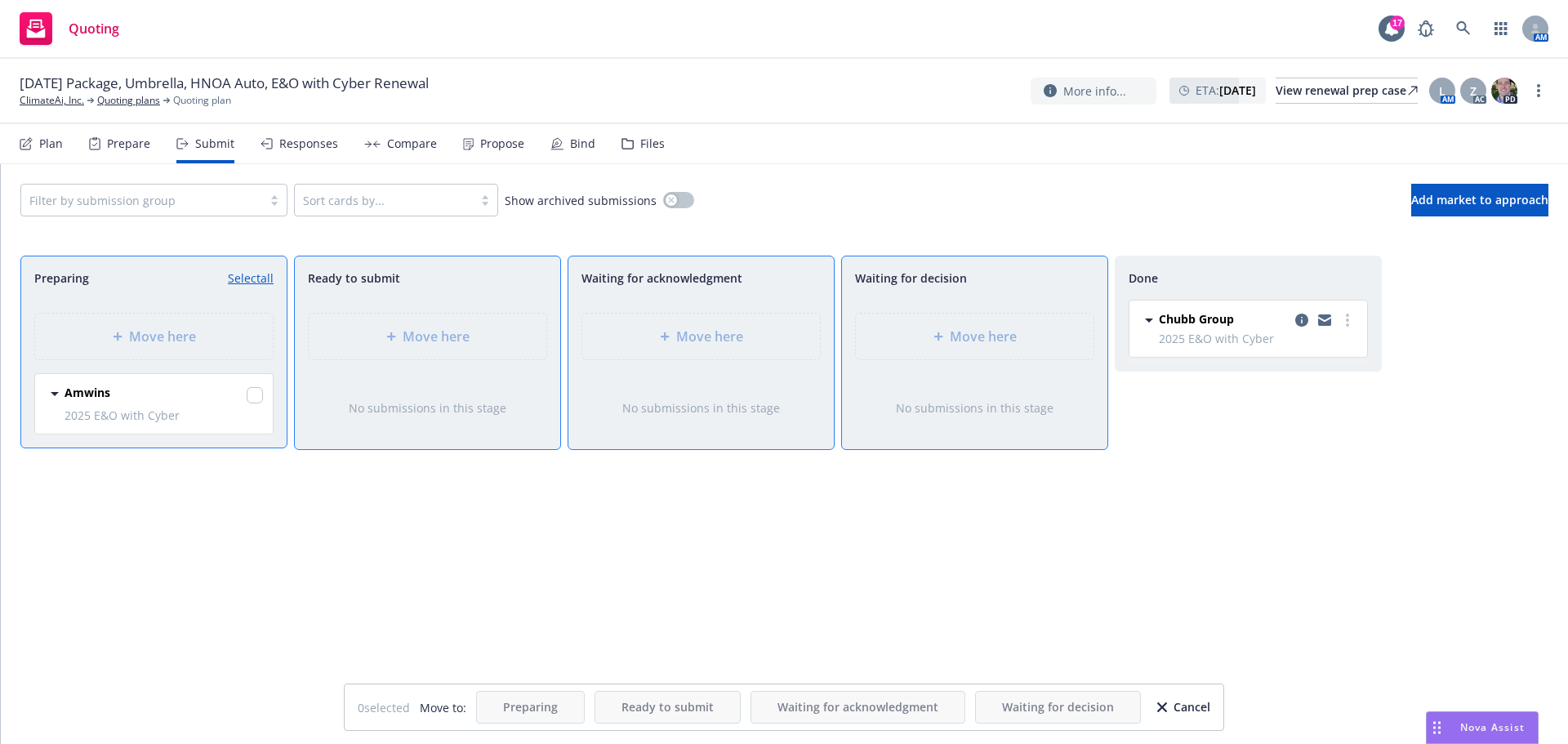
click at [978, 336] on div "Move here" at bounding box center [974, 336] width 265 height 73
click at [255, 398] on input "checkbox" at bounding box center [255, 395] width 17 height 17
click at [1038, 710] on span "Waiting for decision" at bounding box center [1058, 707] width 112 height 16
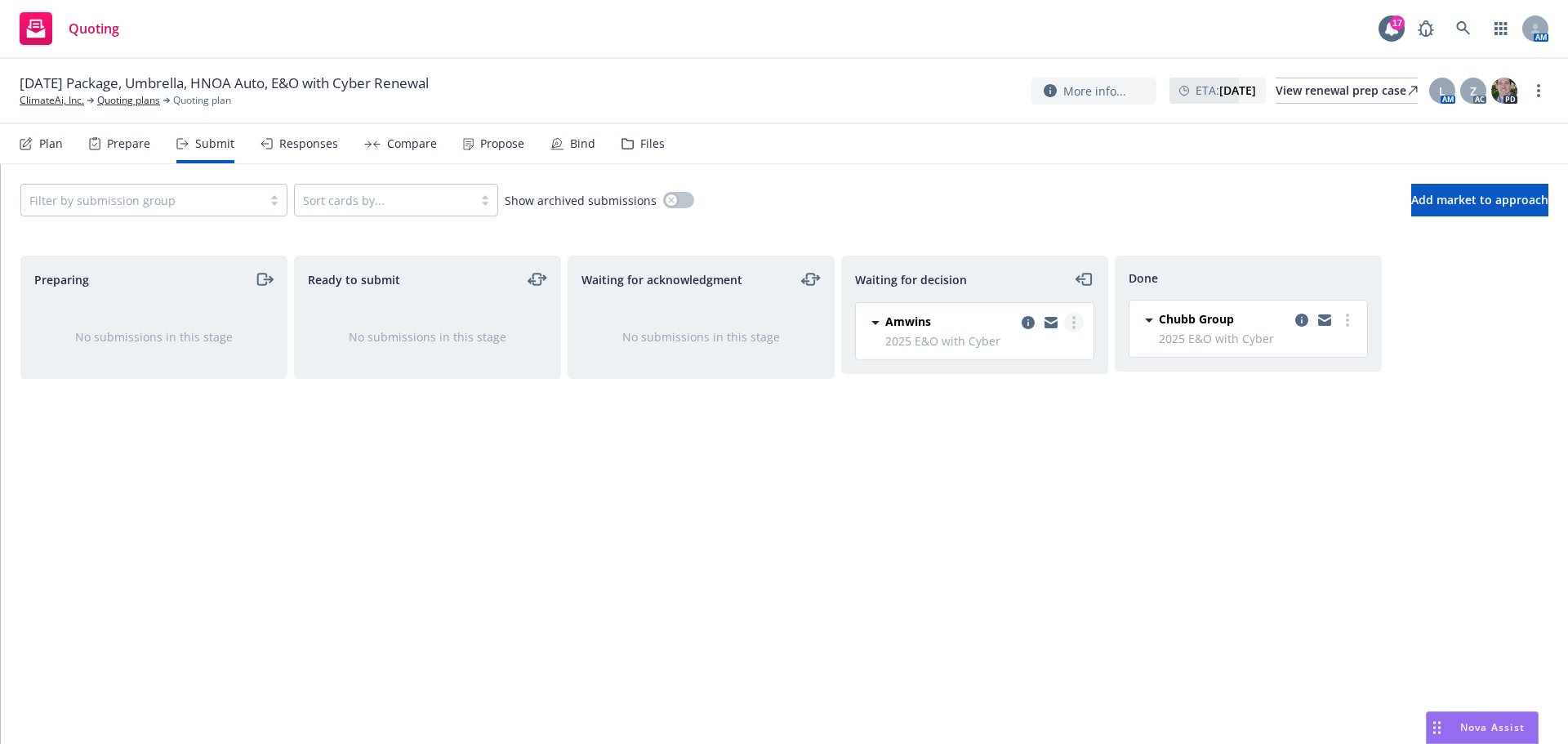
click at [1075, 327] on link "more" at bounding box center [1074, 323] width 19 height 19
click at [996, 383] on span "Move to done" at bounding box center [976, 389] width 114 height 16
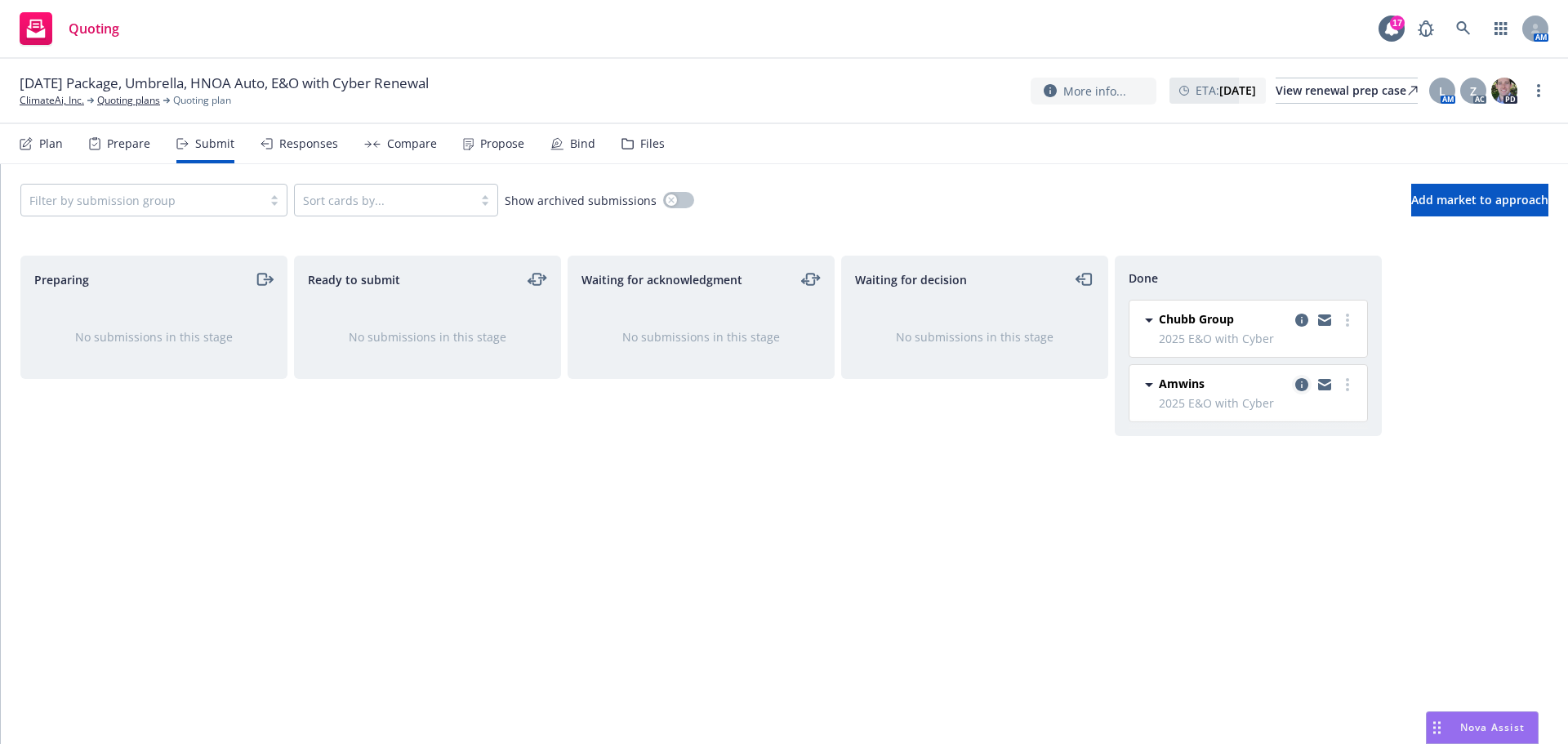
click at [1297, 383] on icon "copy logging email" at bounding box center [1301, 384] width 13 height 13
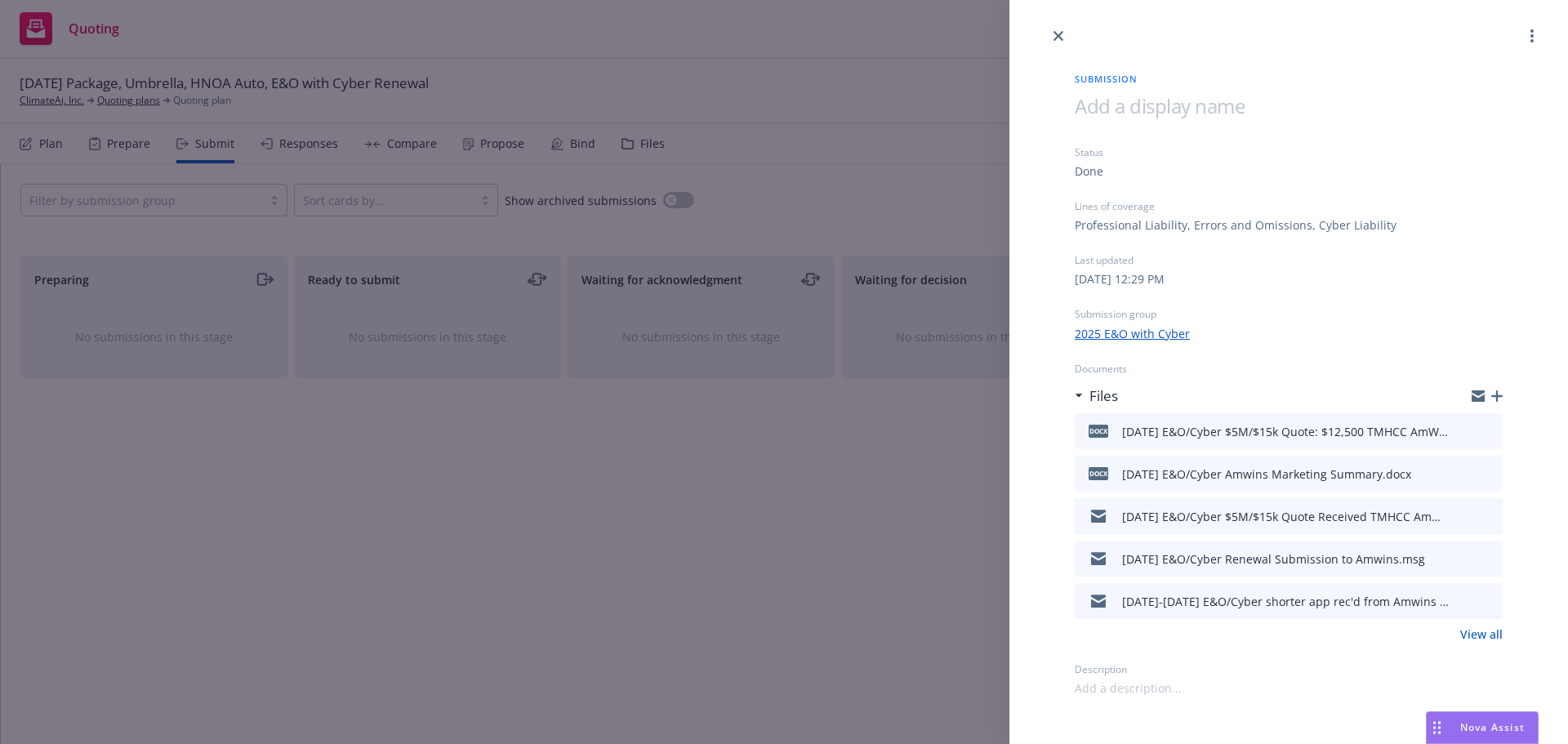
click at [1492, 394] on icon "button" at bounding box center [1497, 396] width 11 height 11
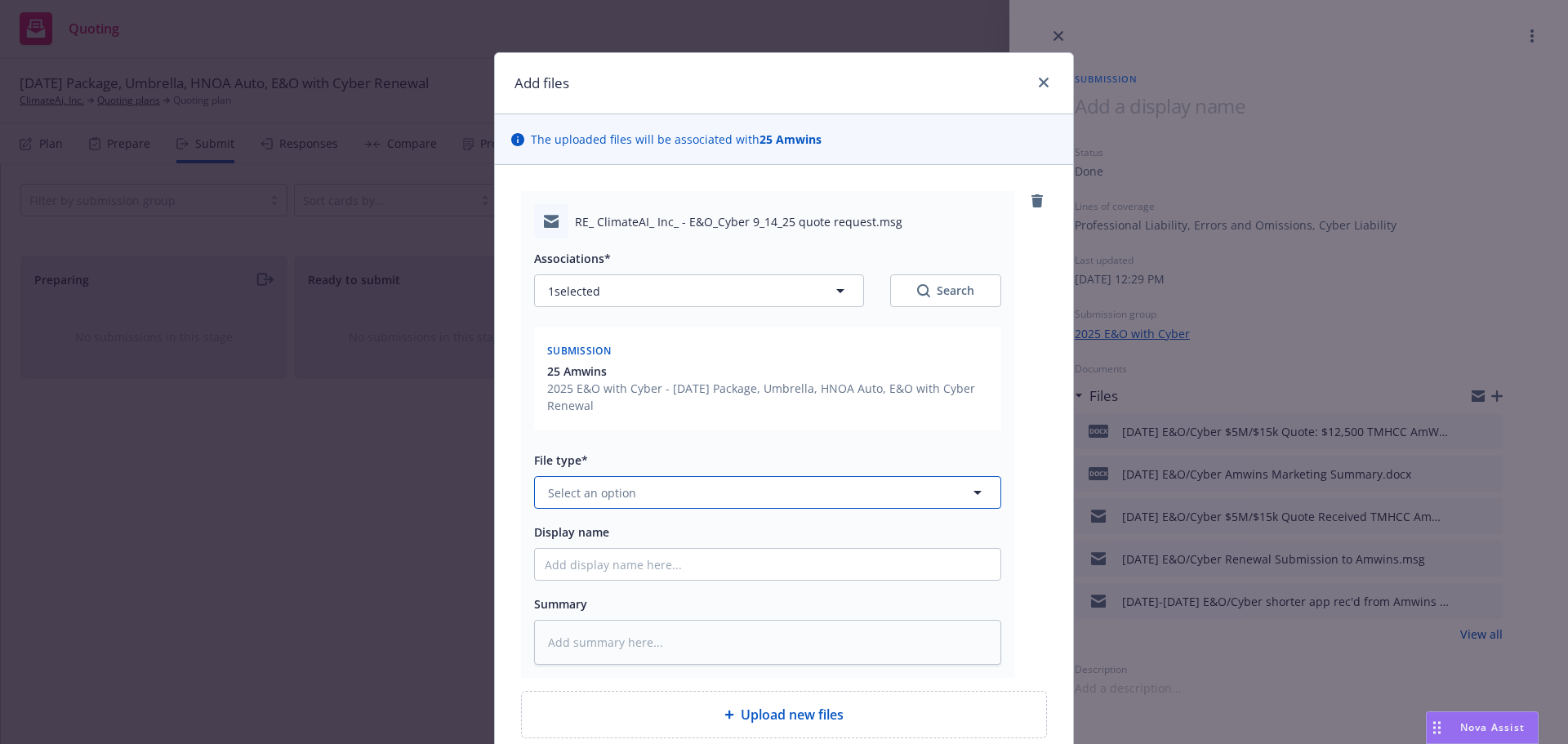
click at [572, 490] on span "Select an option" at bounding box center [592, 492] width 88 height 17
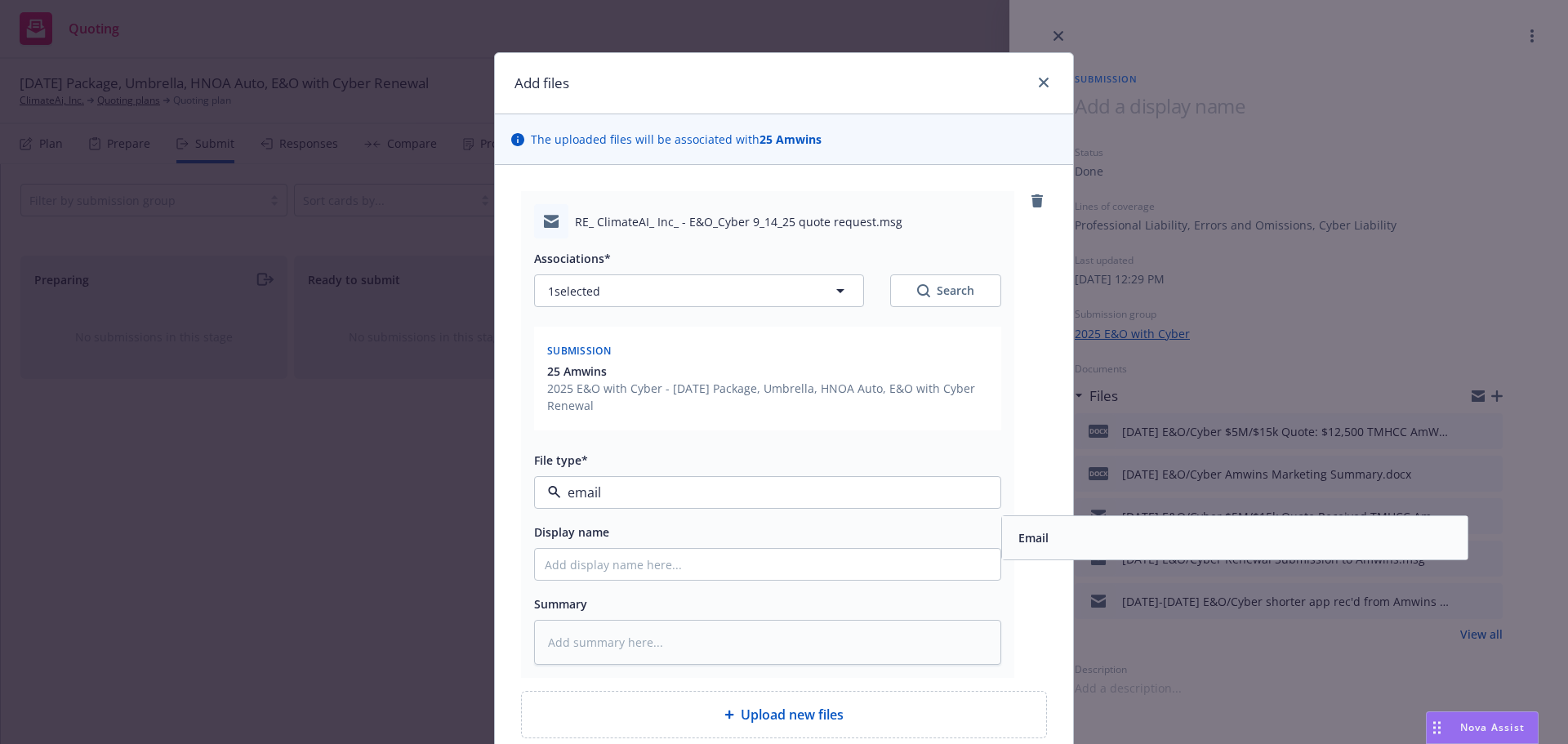
drag, startPoint x: 1034, startPoint y: 530, endPoint x: 746, endPoint y: 597, distance: 295.7
click at [1033, 531] on span "Email" at bounding box center [1033, 537] width 30 height 17
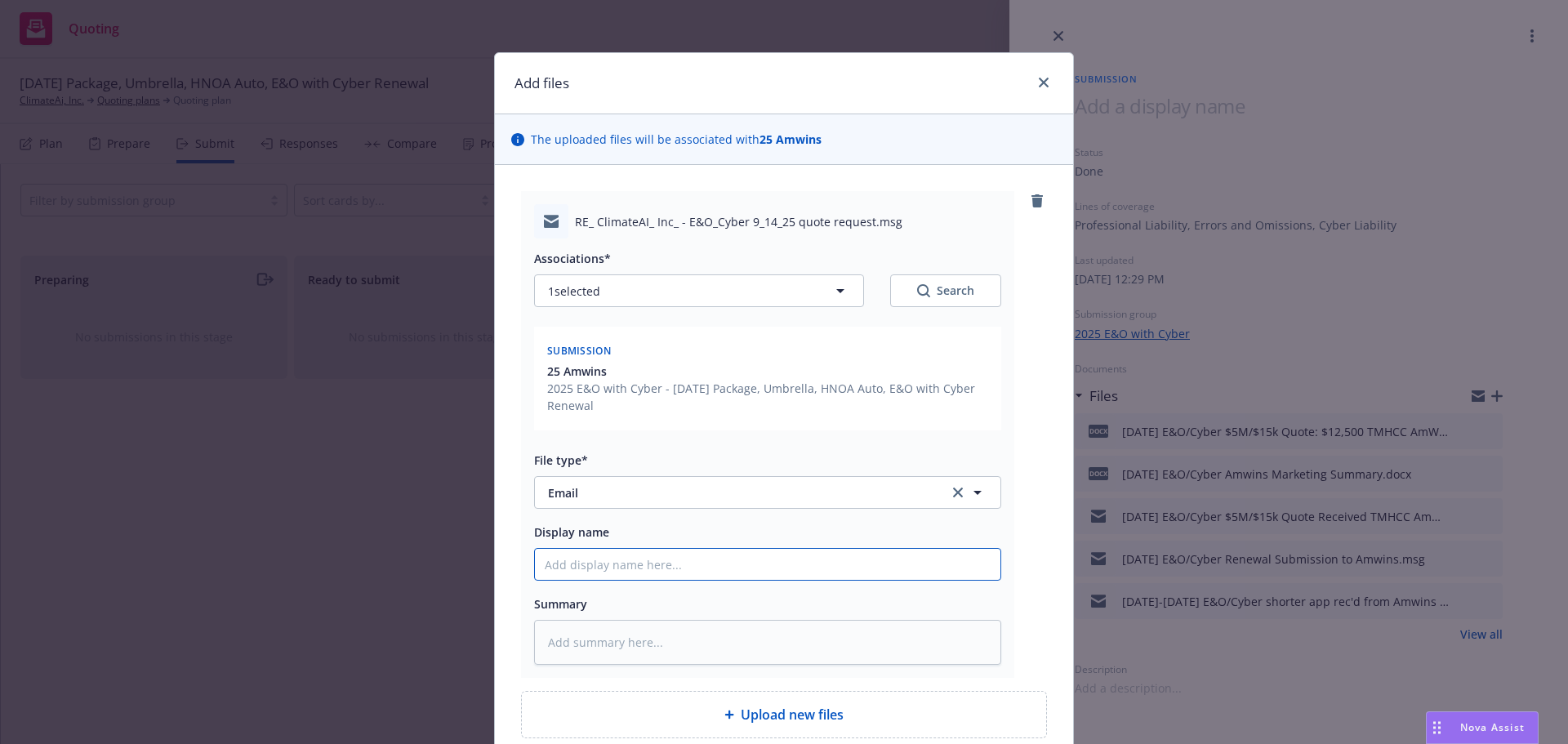
click at [604, 552] on input "Display name" at bounding box center [768, 564] width 465 height 31
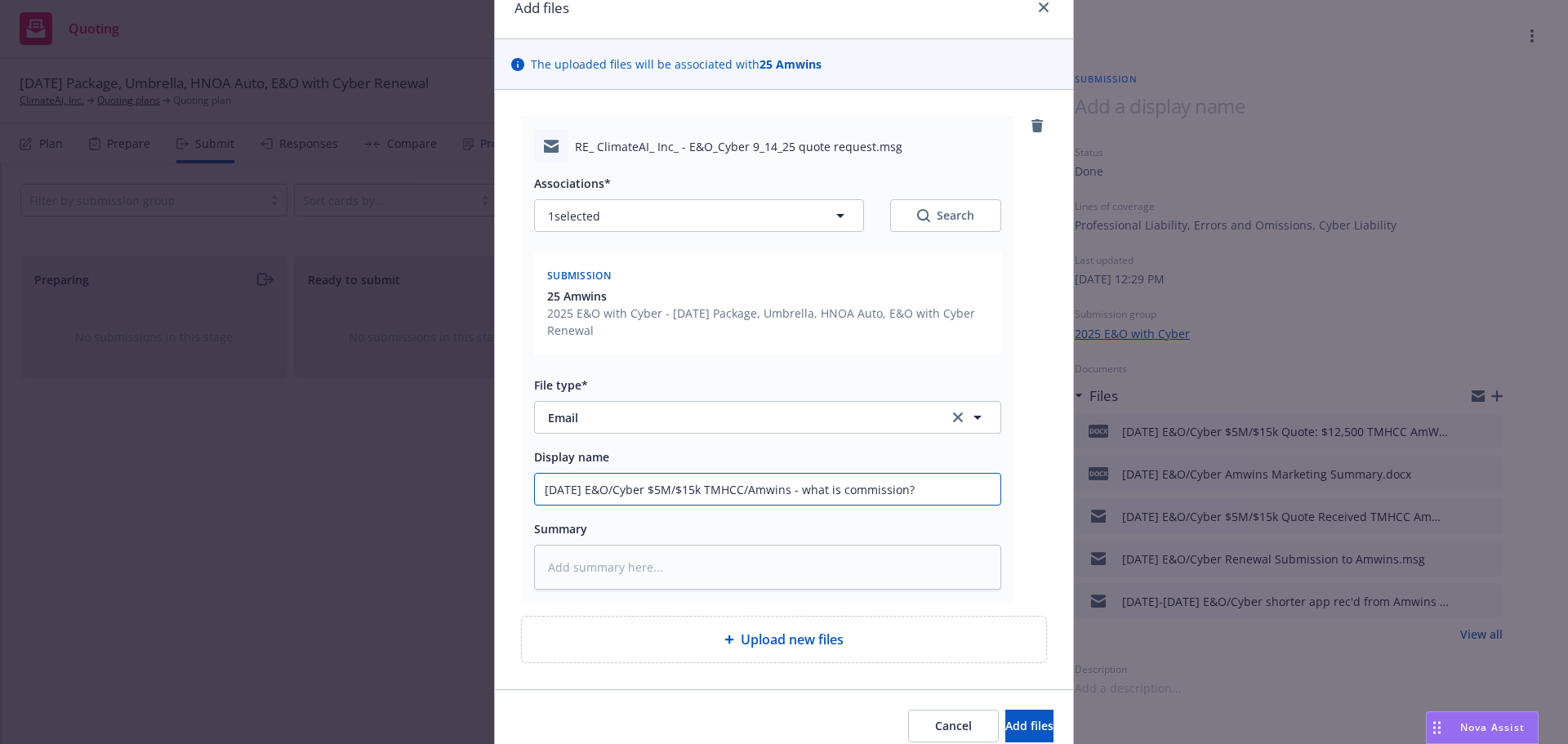
scroll to position [146, 0]
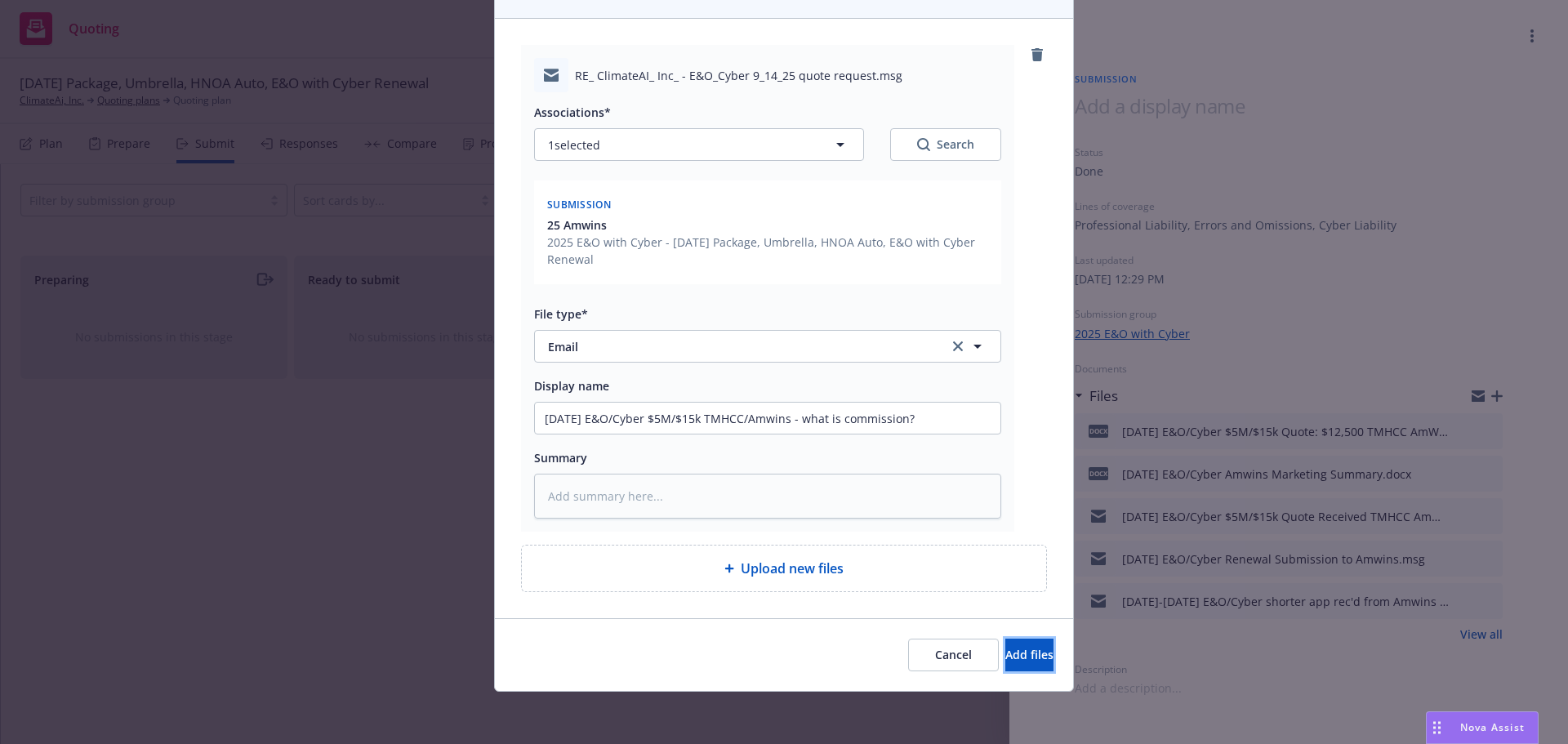
drag, startPoint x: 1020, startPoint y: 652, endPoint x: 1048, endPoint y: 636, distance: 32.2
click at [1019, 652] on span "Add files" at bounding box center [1029, 655] width 48 height 16
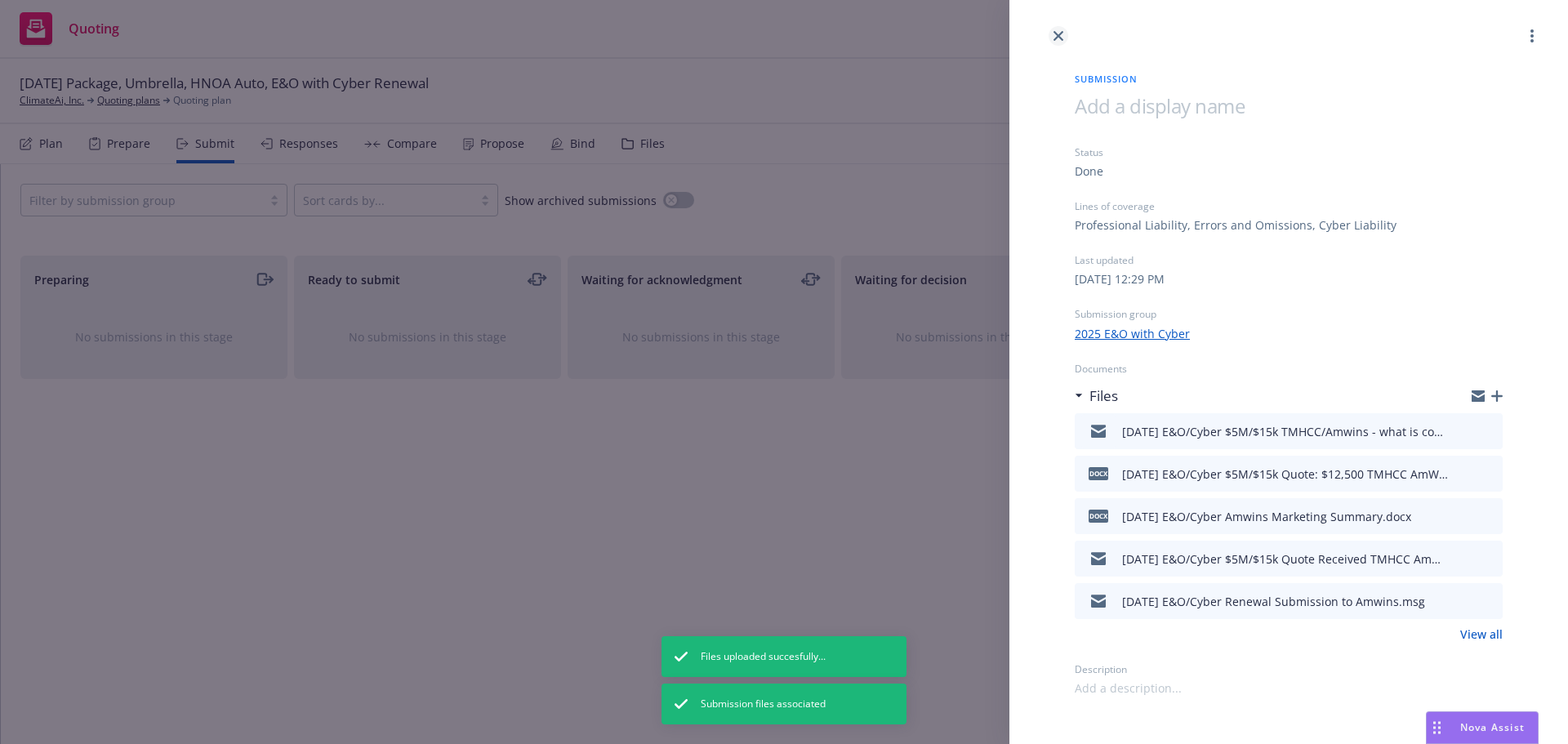
drag, startPoint x: 1056, startPoint y: 37, endPoint x: 1061, endPoint y: 45, distance: 9.4
click at [1056, 37] on icon "close" at bounding box center [1058, 35] width 10 height 10
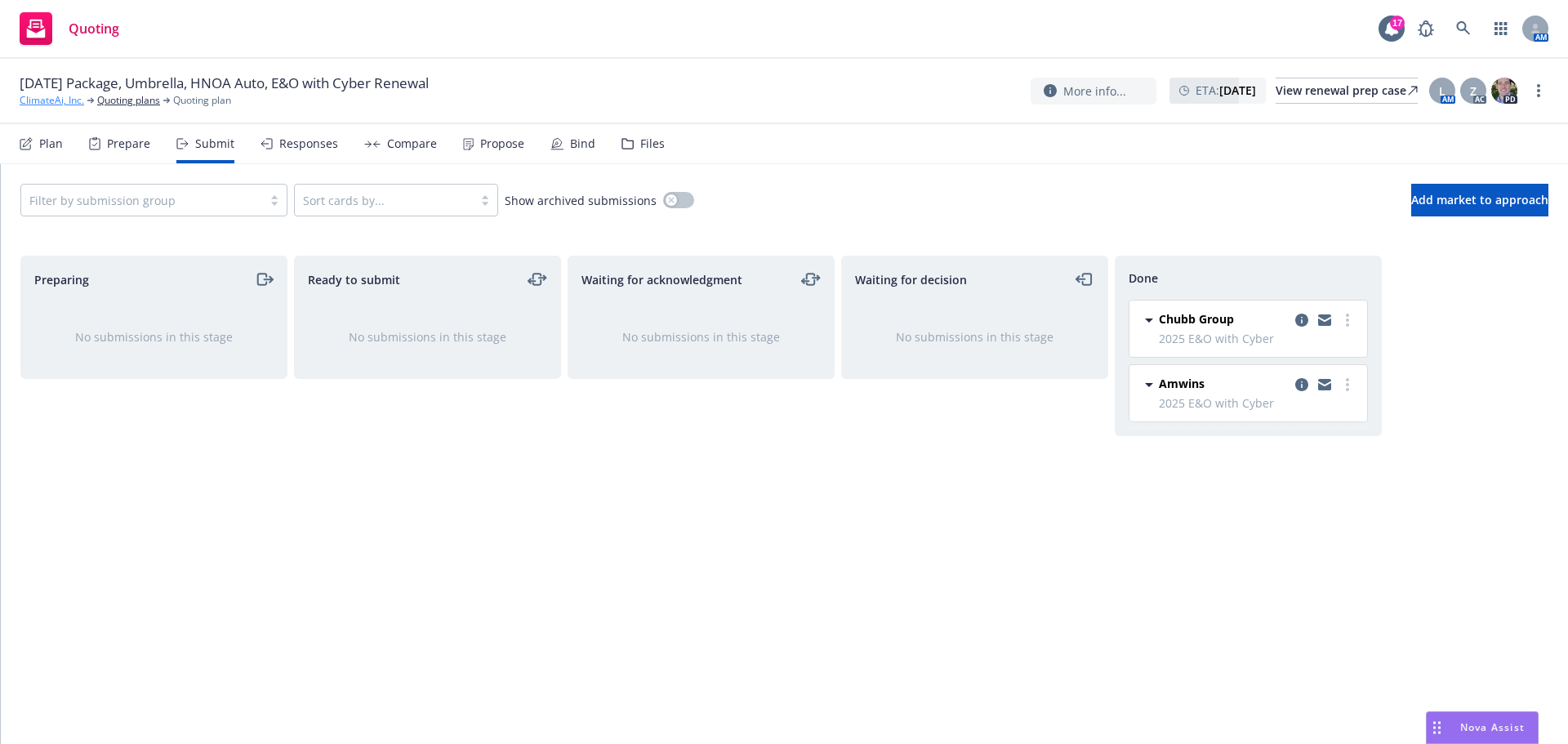
click at [33, 101] on link "ClimateAi, Inc." at bounding box center [51, 100] width 64 height 15
